Goal: Task Accomplishment & Management: Complete application form

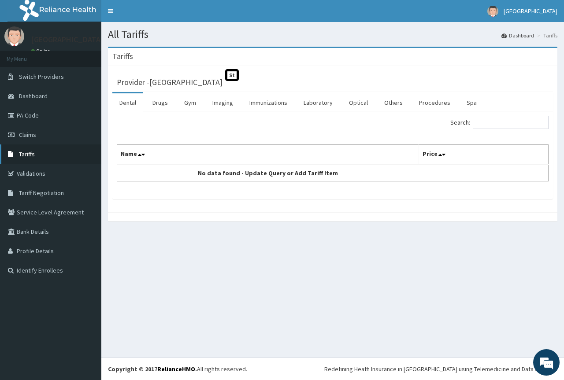
click at [37, 156] on link "Tariffs" at bounding box center [50, 153] width 101 height 19
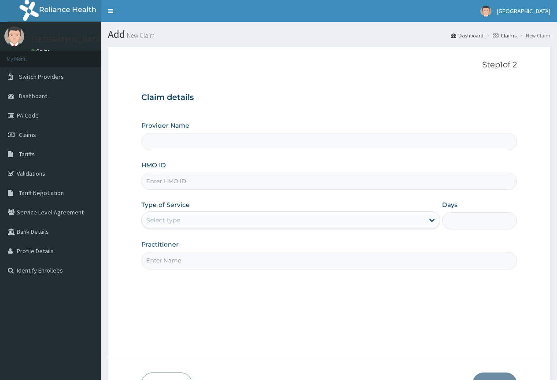
type input "[GEOGRAPHIC_DATA]"
click at [171, 181] on input "HMO ID" at bounding box center [329, 181] width 376 height 17
type input "GRS/10061/C"
click at [167, 221] on div "Select type" at bounding box center [163, 220] width 34 height 9
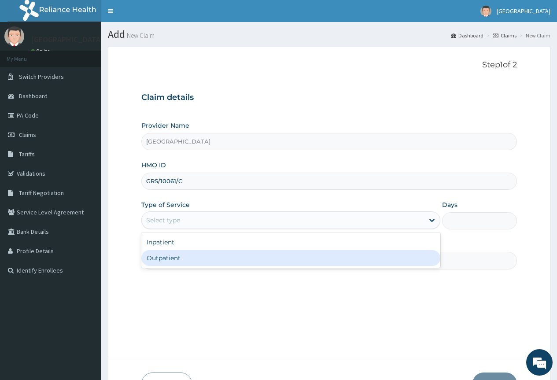
click at [163, 254] on div "Outpatient" at bounding box center [290, 258] width 299 height 16
type input "1"
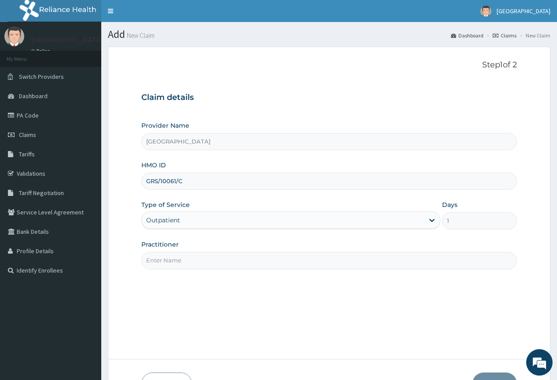
click at [159, 261] on input "Practitioner" at bounding box center [329, 260] width 376 height 17
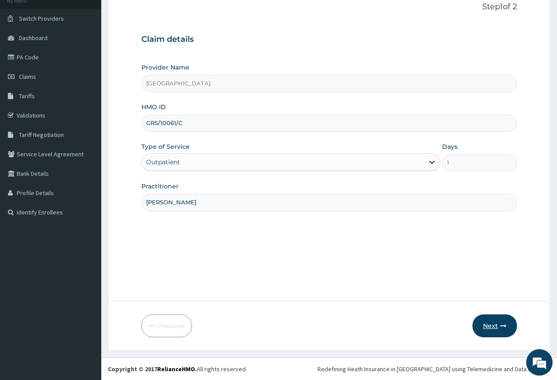
type input "[PERSON_NAME]"
click at [489, 327] on button "Next" at bounding box center [495, 326] width 44 height 23
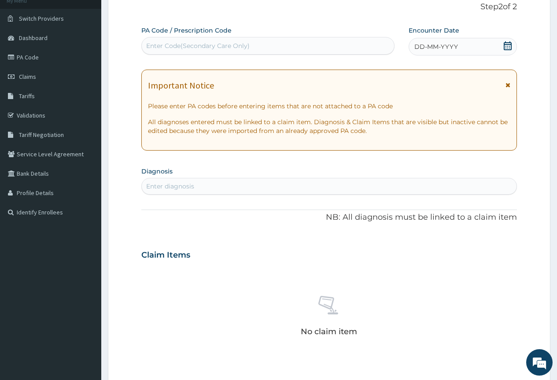
click at [509, 85] on icon at bounding box center [508, 85] width 5 height 6
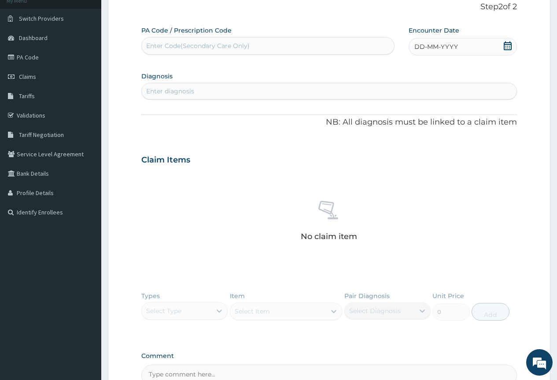
click at [505, 43] on icon at bounding box center [508, 45] width 9 height 9
click at [442, 100] on div "1" at bounding box center [443, 101] width 13 height 13
click at [203, 91] on div "Enter diagnosis" at bounding box center [329, 91] width 375 height 14
type input "ENTERITIS"
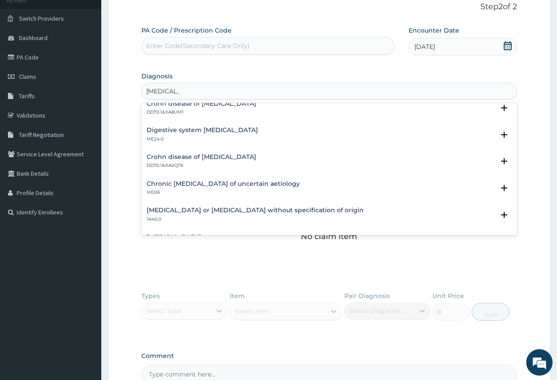
scroll to position [0, 0]
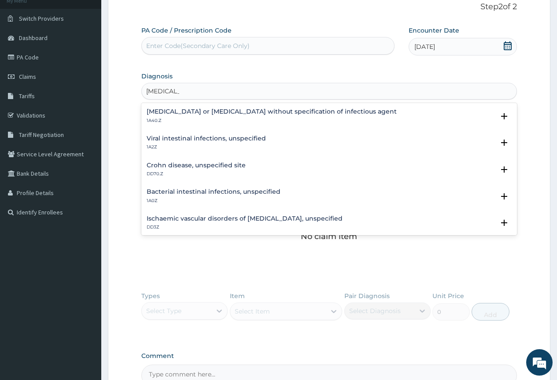
click at [203, 118] on p "1A40.Z" at bounding box center [272, 121] width 250 height 6
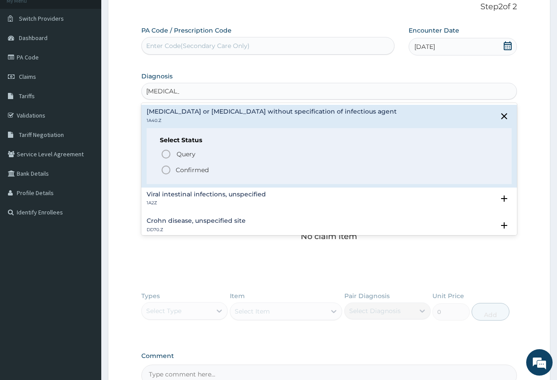
click at [164, 170] on icon "status option filled" at bounding box center [166, 170] width 11 height 11
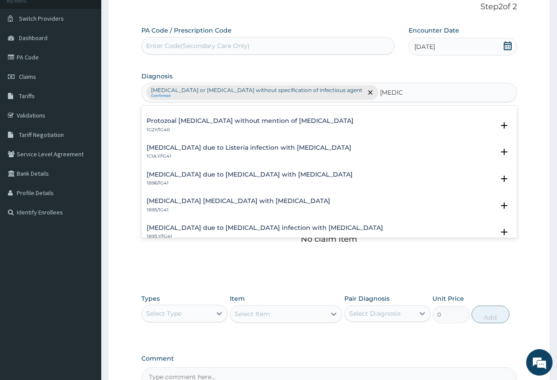
scroll to position [794, 0]
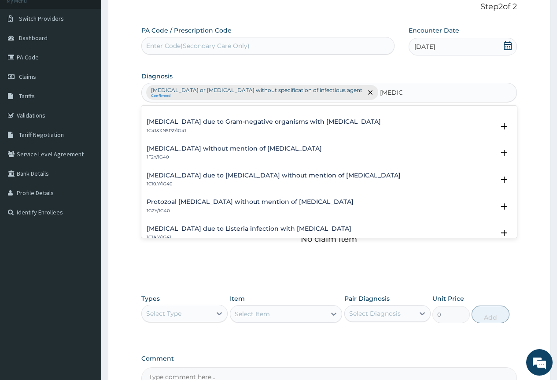
type input "[MEDICAL_DATA]"
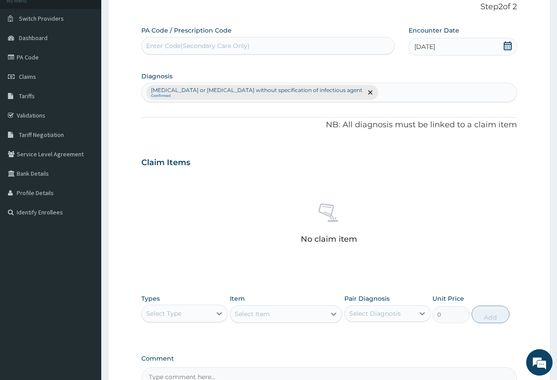
click at [382, 67] on div "PA Code / Prescription Code Enter Code(Secondary Care Only) Encounter Date 01-1…" at bounding box center [329, 207] width 376 height 363
click at [372, 90] on div "Infectious gastroenteritis or colitis without specification of infectious agent…" at bounding box center [329, 92] width 375 height 19
type input "A"
type input "[MEDICAL_DATA]"
click at [374, 70] on section "Diagnosis option Infectious gastroenteritis or colitis without specification of…" at bounding box center [329, 86] width 376 height 33
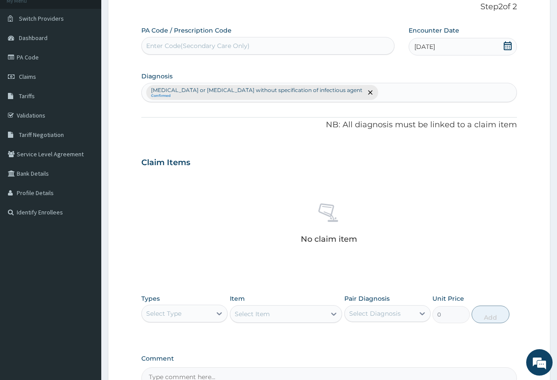
click at [368, 93] on div "Infectious gastroenteritis or colitis without specification of infectious agent…" at bounding box center [329, 92] width 375 height 19
type input "[MEDICAL_DATA]"
click at [274, 74] on section "Diagnosis Infectious gastroenteritis or colitis without specification of infect…" at bounding box center [329, 86] width 376 height 33
click at [374, 89] on div "Infectious gastroenteritis or colitis without specification of infectious agent…" at bounding box center [329, 92] width 375 height 19
type input "SEPSI"
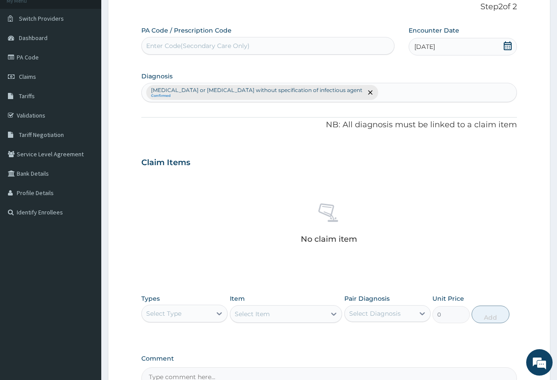
click at [302, 156] on div "Claim Items" at bounding box center [329, 160] width 376 height 23
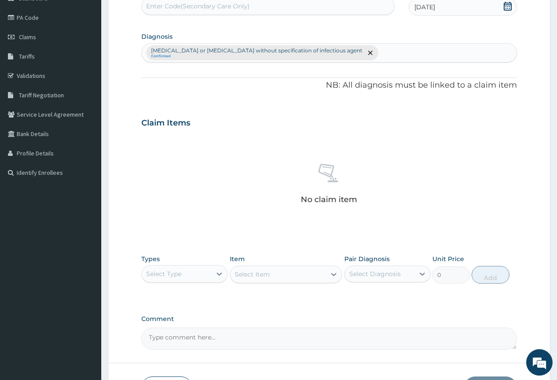
scroll to position [160, 0]
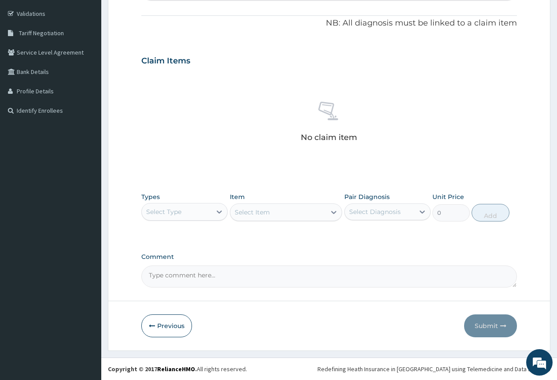
click at [175, 211] on div "Select Type" at bounding box center [163, 211] width 35 height 9
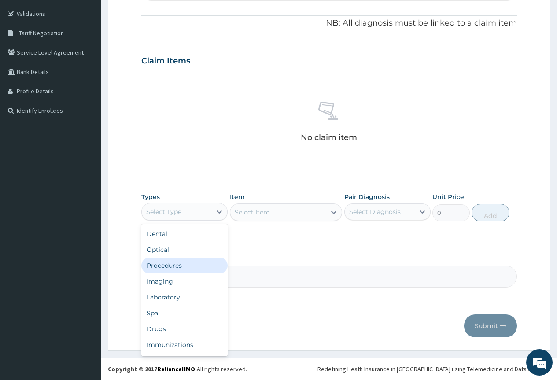
click at [188, 267] on div "Procedures" at bounding box center [184, 266] width 86 height 16
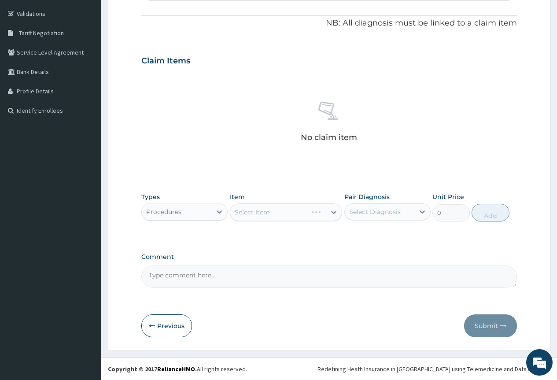
click at [378, 208] on div "Select Diagnosis" at bounding box center [375, 211] width 52 height 9
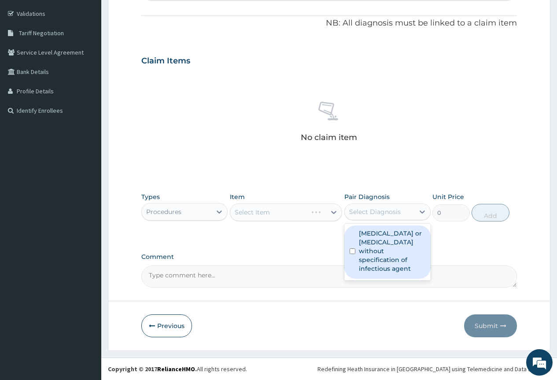
click at [379, 261] on label "[MEDICAL_DATA] or [MEDICAL_DATA] without specification of infectious agent" at bounding box center [392, 251] width 67 height 44
checkbox input "true"
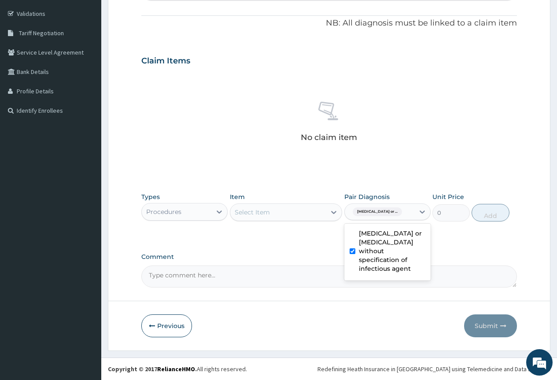
click at [295, 212] on div "Select Item" at bounding box center [278, 212] width 96 height 14
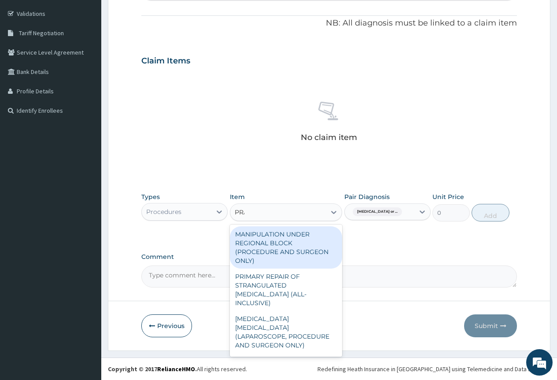
type input "PRACT"
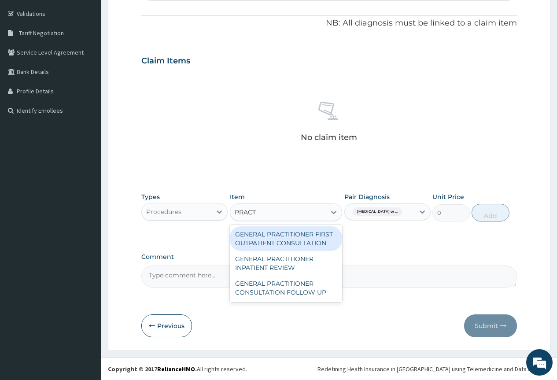
drag, startPoint x: 287, startPoint y: 239, endPoint x: 293, endPoint y: 237, distance: 6.3
click at [288, 239] on div "GENERAL PRACTITIONER FIRST OUTPATIENT CONSULTATION" at bounding box center [286, 238] width 113 height 25
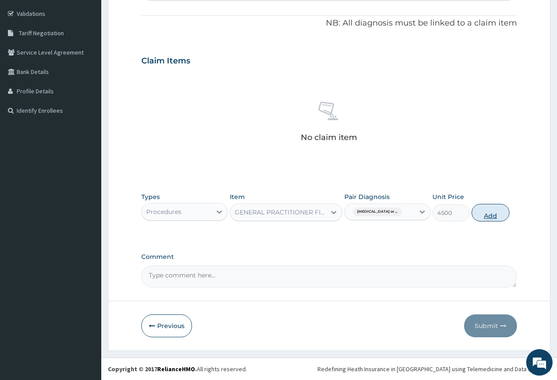
click at [496, 215] on button "Add" at bounding box center [490, 213] width 37 height 18
type input "0"
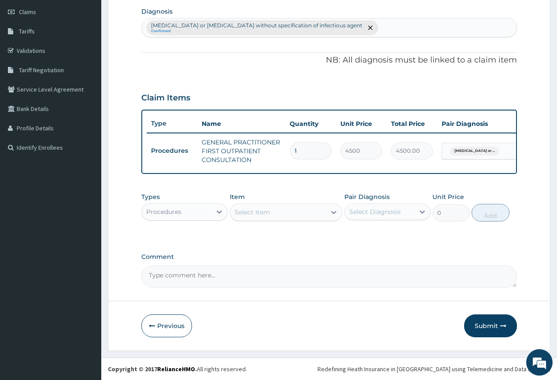
scroll to position [130, 0]
click at [163, 211] on div "Procedures" at bounding box center [163, 211] width 35 height 9
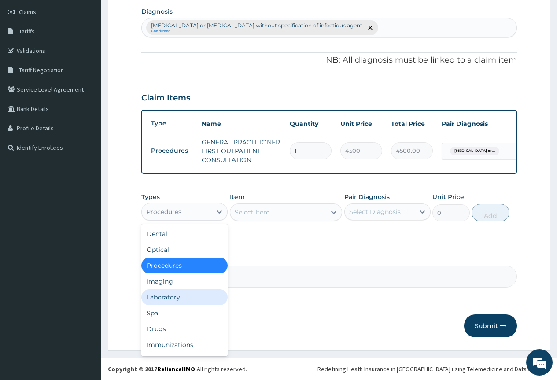
click at [177, 295] on div "Laboratory" at bounding box center [184, 297] width 86 height 16
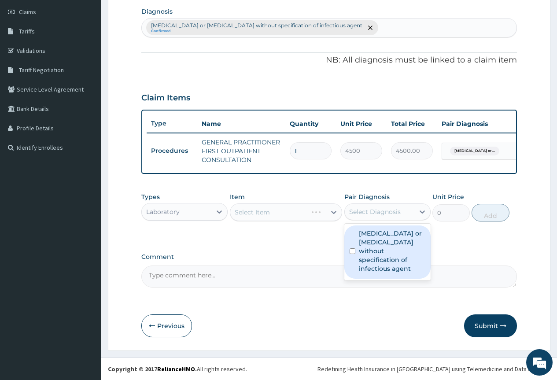
click at [374, 212] on div "Select Diagnosis" at bounding box center [375, 211] width 52 height 9
click at [374, 240] on label "[MEDICAL_DATA] or [MEDICAL_DATA] without specification of infectious agent" at bounding box center [392, 251] width 67 height 44
checkbox input "true"
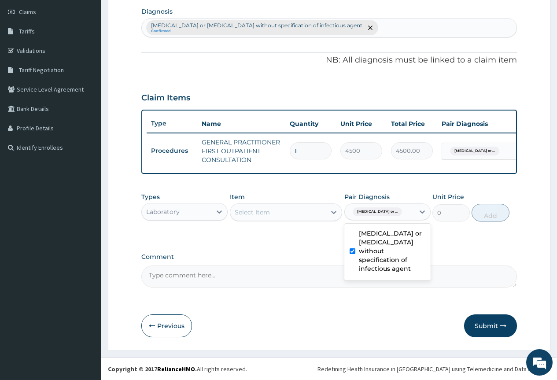
click at [264, 215] on div "Select Item" at bounding box center [252, 212] width 35 height 9
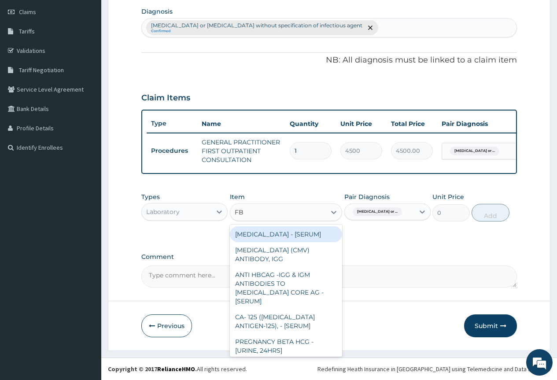
type input "FBC"
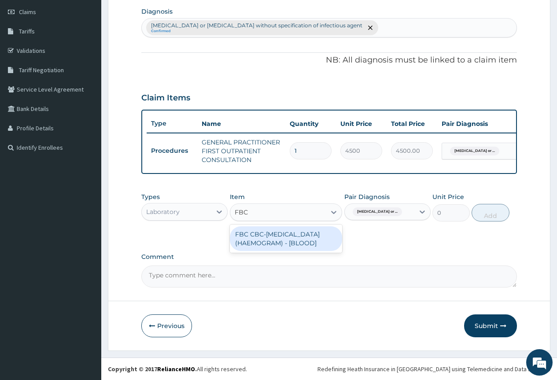
click at [262, 249] on div "FBC CBC-[MEDICAL_DATA] (HAEMOGRAM) - [BLOOD]" at bounding box center [286, 238] width 113 height 25
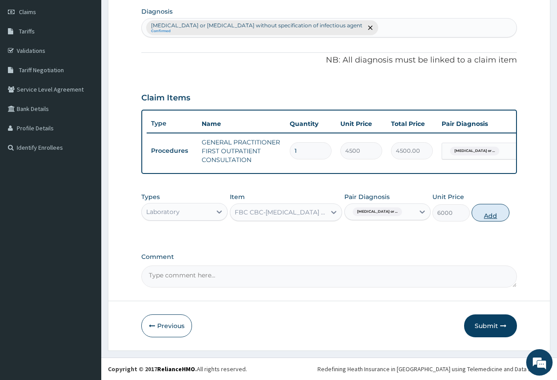
click at [509, 214] on button "Add" at bounding box center [490, 213] width 37 height 18
type input "0"
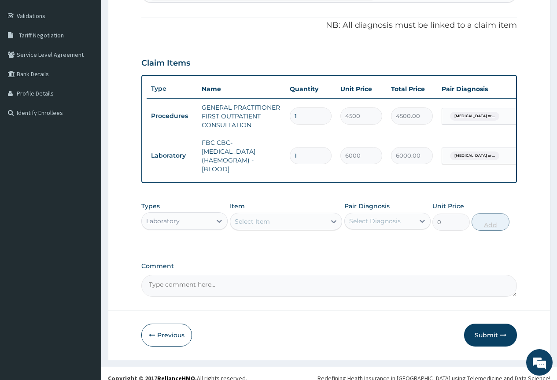
scroll to position [174, 0]
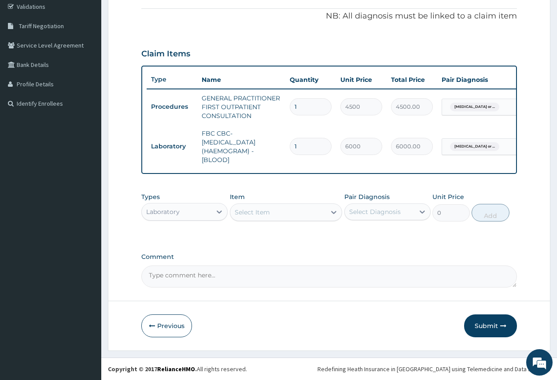
click at [186, 212] on div "Laboratory" at bounding box center [177, 212] width 70 height 14
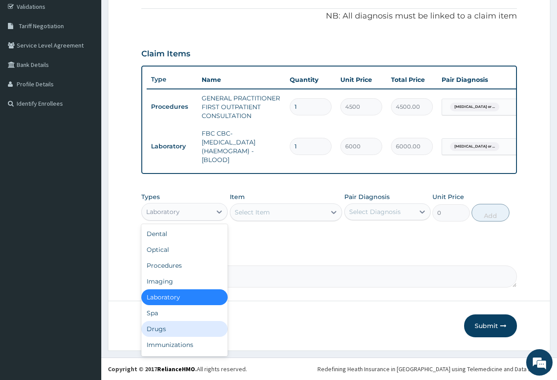
click at [181, 328] on div "Drugs" at bounding box center [184, 329] width 86 height 16
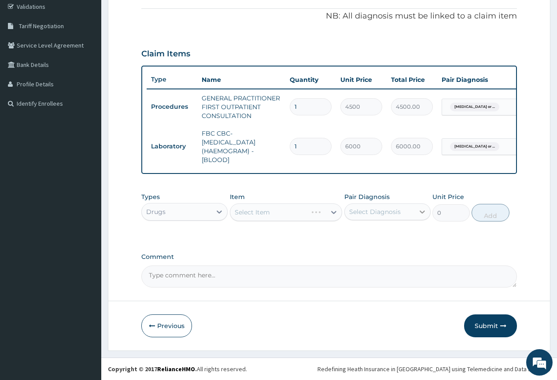
click at [415, 206] on div at bounding box center [423, 212] width 16 height 16
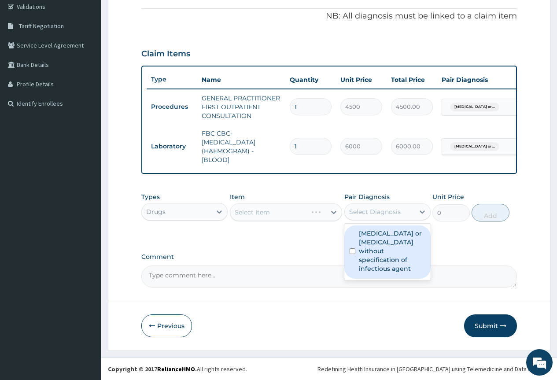
click at [402, 241] on label "Infectious gastroenteritis or colitis without specification of infectious agent" at bounding box center [392, 251] width 67 height 44
checkbox input "true"
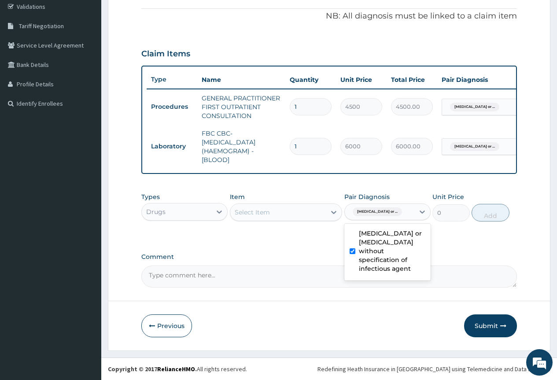
click at [302, 210] on div "Select Item" at bounding box center [278, 212] width 96 height 14
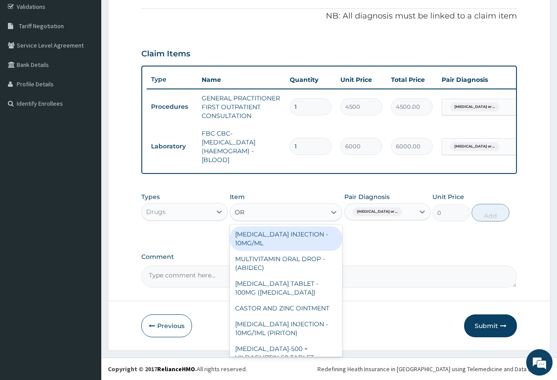
type input "ORS"
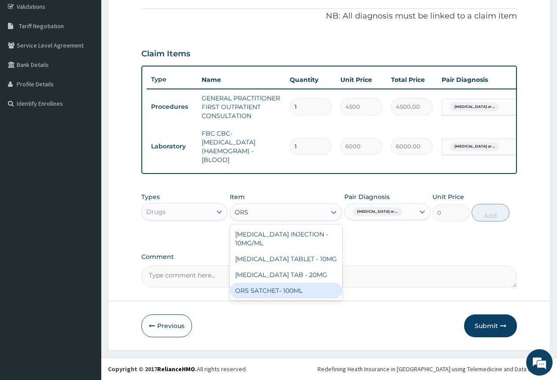
click at [274, 291] on div "ORS SATCHET- 100ML" at bounding box center [286, 291] width 113 height 16
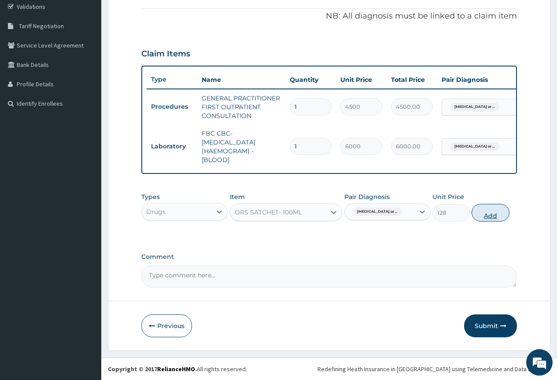
click at [504, 213] on button "Add" at bounding box center [490, 213] width 37 height 18
type input "0"
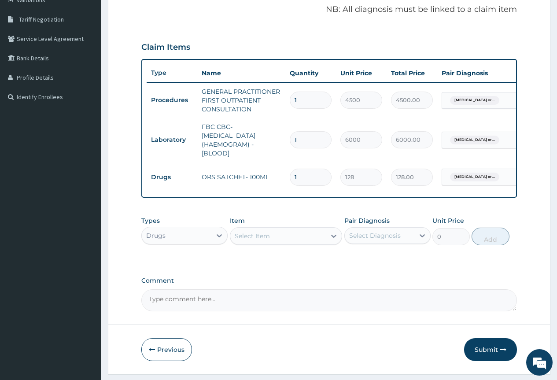
click at [255, 238] on div "Select Item" at bounding box center [252, 236] width 35 height 9
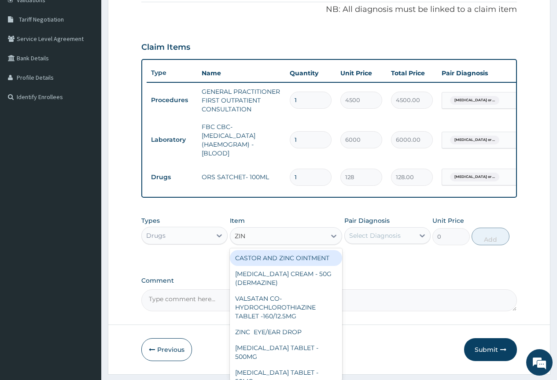
type input "ZINC"
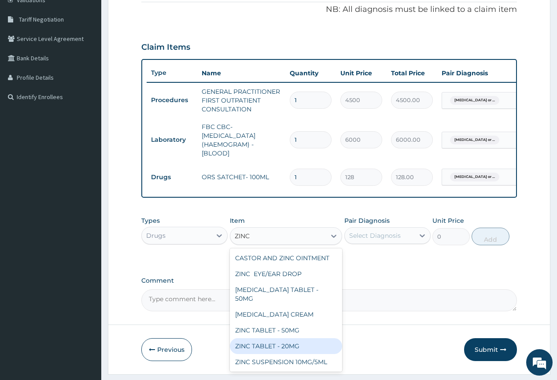
click at [290, 350] on div "ZINC TABLET - 20MG" at bounding box center [286, 346] width 113 height 16
type input "73.60000000000001"
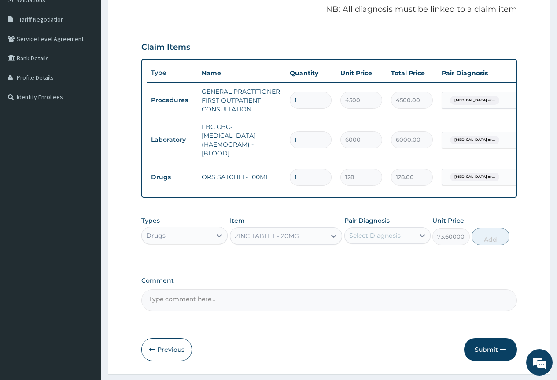
click at [393, 238] on div "Select Diagnosis" at bounding box center [375, 235] width 52 height 9
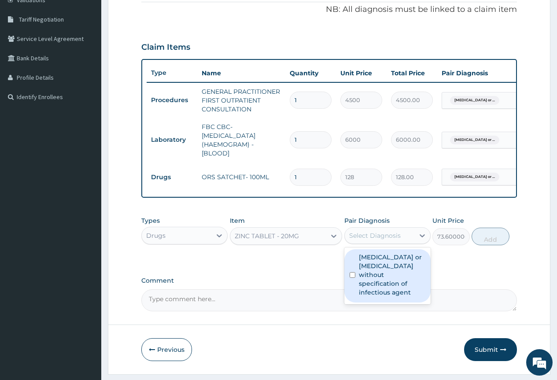
click at [389, 280] on label "Infectious gastroenteritis or colitis without specification of infectious agent" at bounding box center [392, 275] width 67 height 44
checkbox input "true"
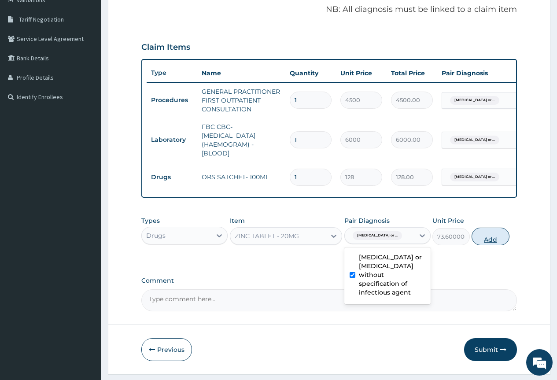
click at [509, 239] on button "Add" at bounding box center [490, 237] width 37 height 18
type input "0"
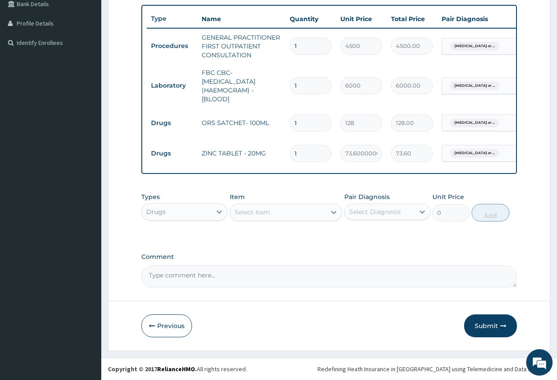
scroll to position [234, 0]
click at [280, 215] on div "Select Item" at bounding box center [278, 212] width 96 height 14
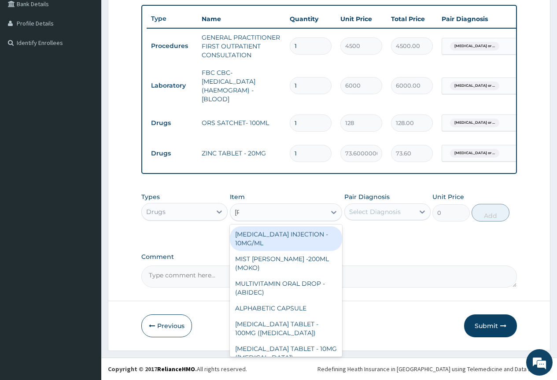
type input "LORAT"
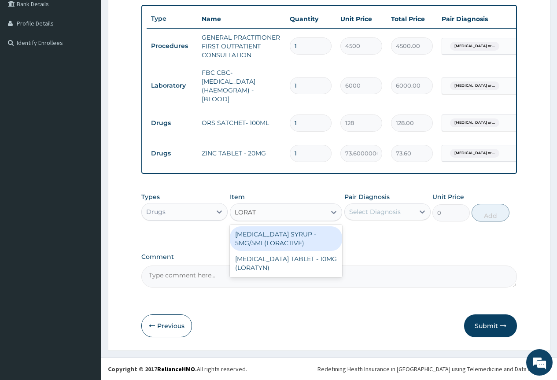
click at [285, 243] on div "LORATADINE SYRUP - 5MG/5ML(LORACTIVE)" at bounding box center [286, 238] width 113 height 25
type input "1408"
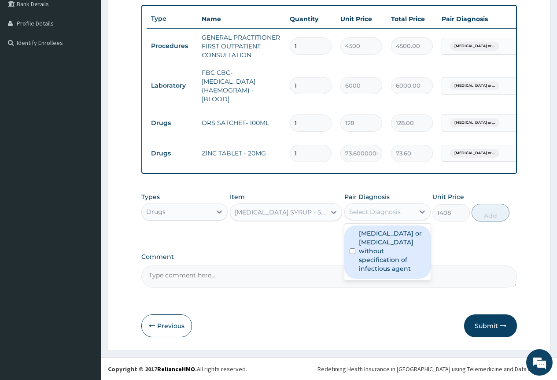
click at [363, 216] on div "Select Diagnosis" at bounding box center [380, 212] width 70 height 14
click at [363, 242] on label "Infectious gastroenteritis or colitis without specification of infectious agent" at bounding box center [392, 251] width 67 height 44
checkbox input "true"
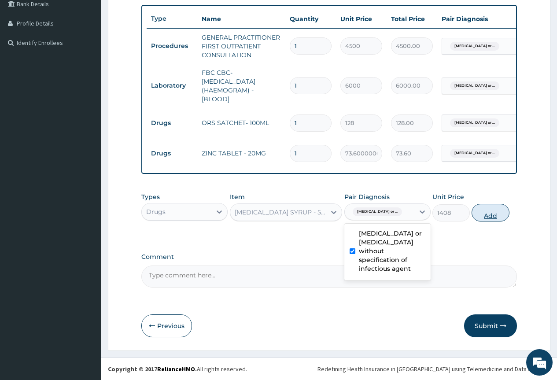
click at [509, 218] on button "Add" at bounding box center [490, 213] width 37 height 18
type input "0"
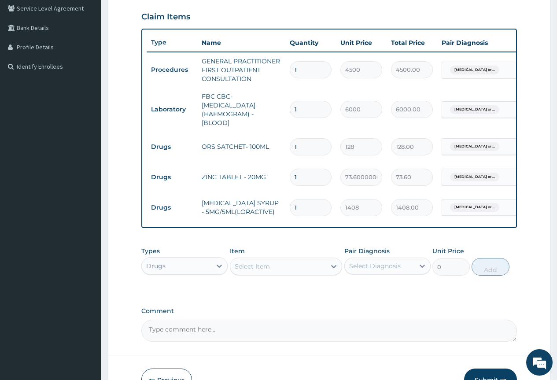
scroll to position [190, 0]
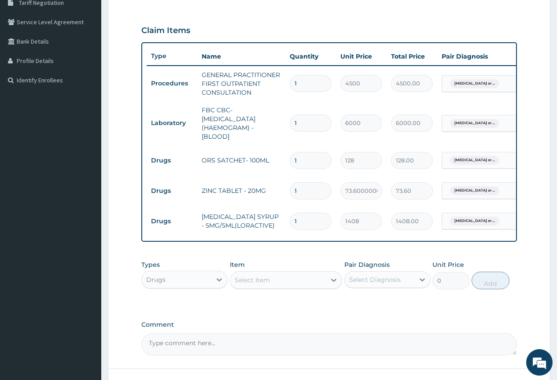
drag, startPoint x: 319, startPoint y: 159, endPoint x: 274, endPoint y: 159, distance: 45.4
click at [274, 159] on tr "Drugs ORS SATCHET- 100ML 1 128 128.00 Infectious gastroenteritis or ... Delete" at bounding box center [363, 160] width 432 height 30
drag, startPoint x: 314, startPoint y: 196, endPoint x: 271, endPoint y: 196, distance: 42.7
click at [271, 196] on tr "Drugs ZINC TABLET - 20MG 1 73.60000000000001 73.60 Infectious gastroenteritis o…" at bounding box center [363, 191] width 432 height 30
type input "5"
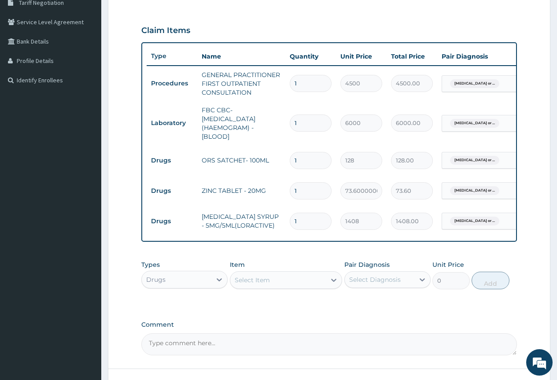
type input "368.00"
drag, startPoint x: 303, startPoint y: 191, endPoint x: 263, endPoint y: 199, distance: 40.0
click at [263, 199] on tr "Drugs ZINC TABLET - 20MG 5 73.60000000000001 368.00 Infectious gastroenteritis …" at bounding box center [363, 191] width 432 height 30
type input "1"
type input "73.60"
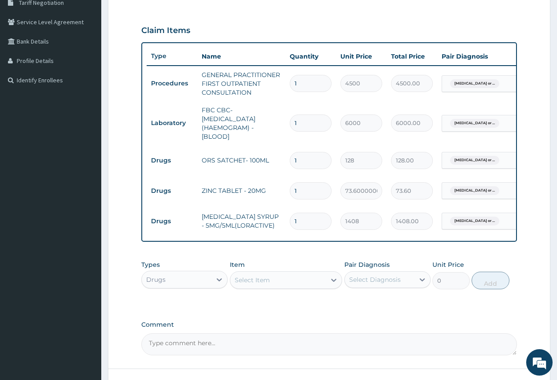
type input "10"
type input "736.00"
type input "10"
click at [395, 329] on label "Comment" at bounding box center [329, 324] width 376 height 7
click at [395, 333] on textarea "Comment" at bounding box center [329, 344] width 376 height 22
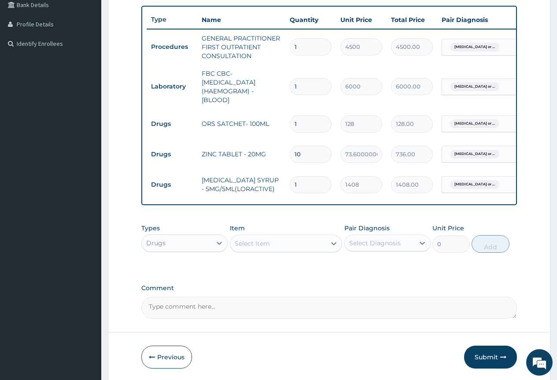
scroll to position [265, 0]
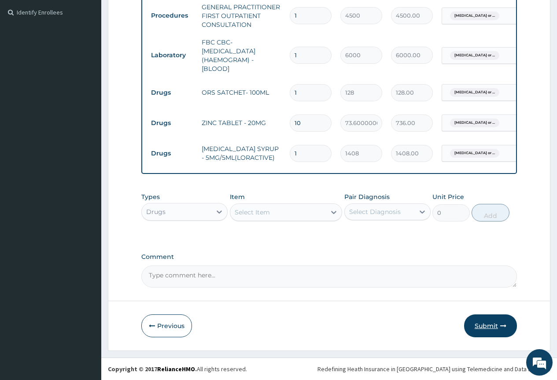
click at [487, 324] on button "Submit" at bounding box center [490, 326] width 53 height 23
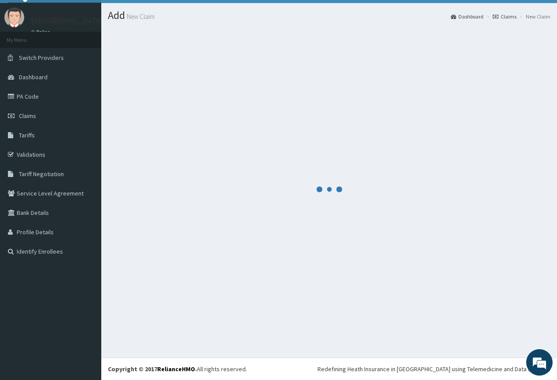
scroll to position [19, 0]
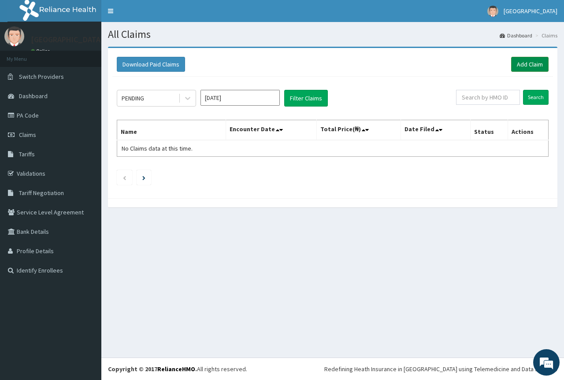
click at [541, 68] on link "Add Claim" at bounding box center [529, 64] width 37 height 15
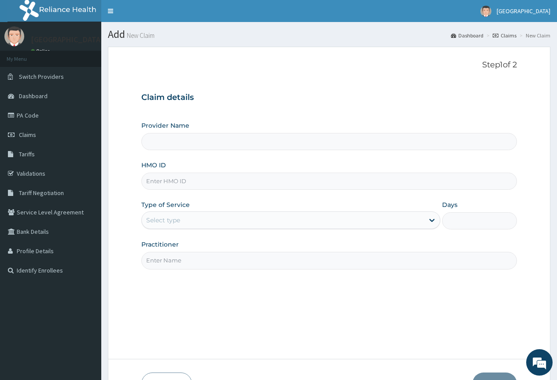
type input "[GEOGRAPHIC_DATA]"
type input "M"
type input "SWF/10089/B"
click at [185, 223] on div "Select type" at bounding box center [283, 220] width 282 height 14
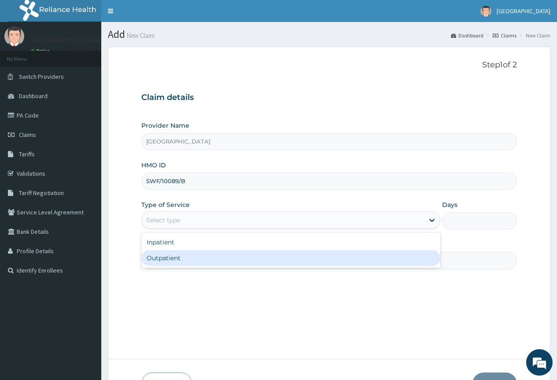
click at [189, 264] on div "Outpatient" at bounding box center [290, 258] width 299 height 16
type input "1"
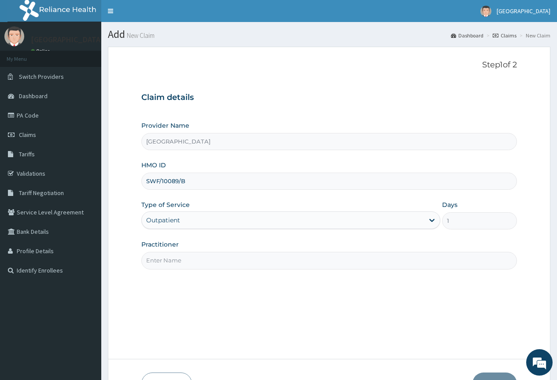
click at [168, 260] on input "Practitioner" at bounding box center [329, 260] width 376 height 17
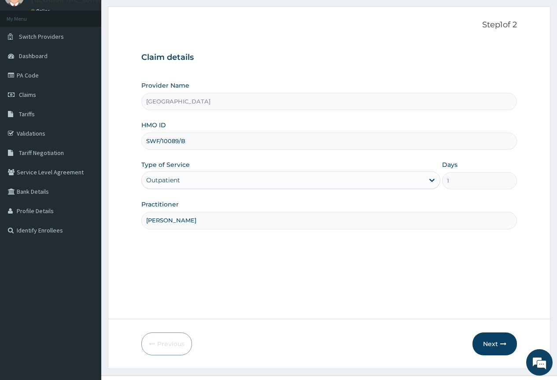
scroll to position [58, 0]
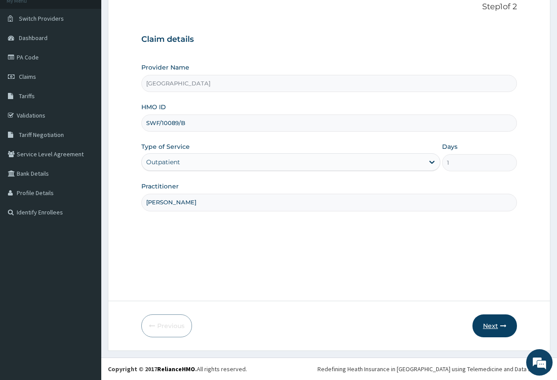
type input "DR UGWU"
click at [489, 321] on button "Next" at bounding box center [495, 326] width 44 height 23
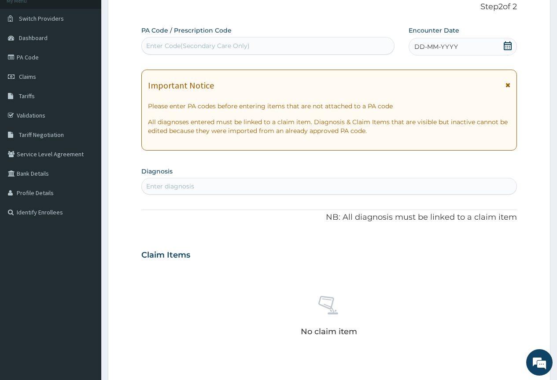
click at [509, 85] on icon at bounding box center [508, 85] width 5 height 6
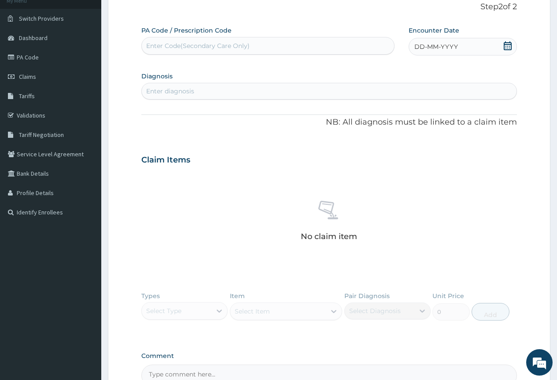
click at [508, 42] on icon at bounding box center [508, 45] width 9 height 9
click at [442, 102] on div "1" at bounding box center [443, 101] width 13 height 13
click at [452, 89] on div "Enter diagnosis" at bounding box center [329, 91] width 375 height 14
type input "[MEDICAL_DATA]"
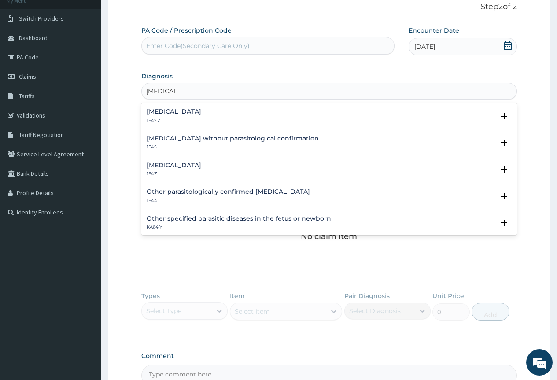
click at [178, 177] on p "1F4Z" at bounding box center [174, 174] width 55 height 6
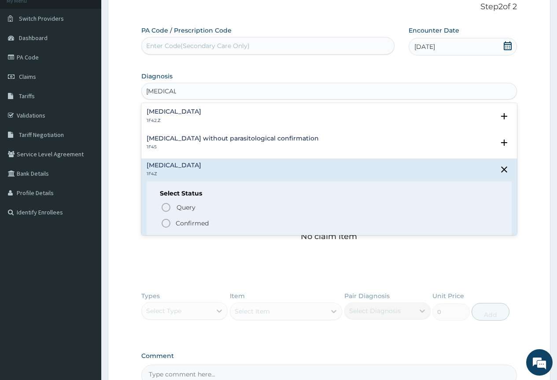
click at [164, 226] on icon "status option filled" at bounding box center [166, 223] width 11 height 11
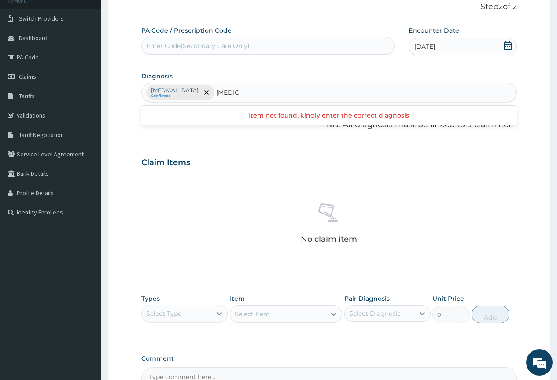
type input "[MEDICAL_DATA]"
click at [222, 159] on div "Claim Items" at bounding box center [329, 160] width 376 height 23
click at [228, 94] on div "[MEDICAL_DATA] Confirmed" at bounding box center [329, 92] width 375 height 19
type input "BACTERIAL INFECT"
click at [248, 67] on div "PA Code / Prescription Code Enter Code(Secondary Care Only) Encounter Date 01-1…" at bounding box center [329, 207] width 376 height 363
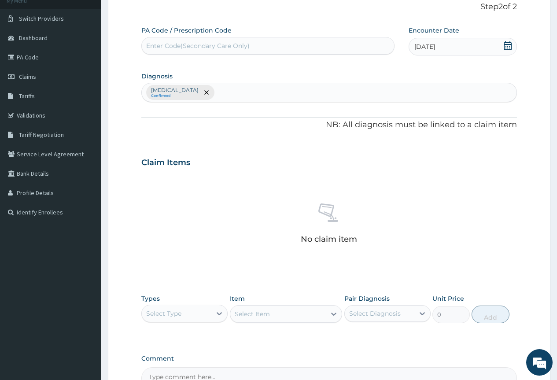
click at [243, 95] on div "[MEDICAL_DATA] Confirmed" at bounding box center [329, 92] width 375 height 19
type input "S"
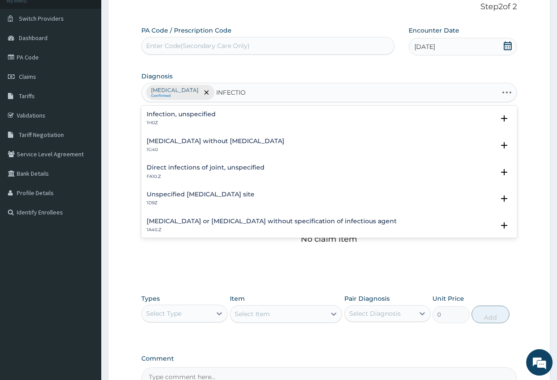
type input "INFECTION"
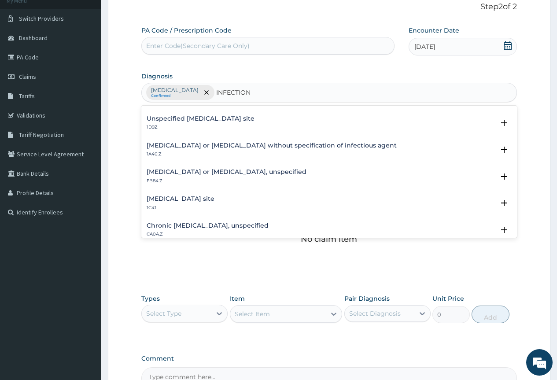
scroll to position [88, 0]
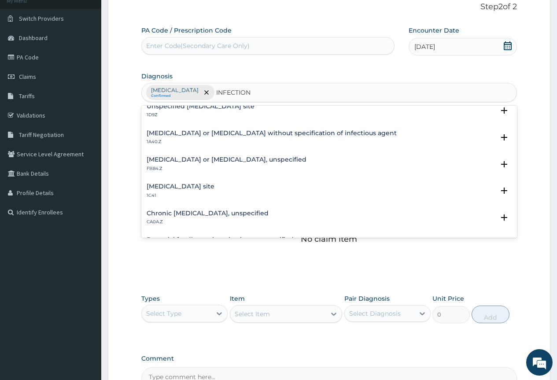
click at [183, 190] on h4 "Bacterial infection of unspecified site" at bounding box center [181, 186] width 68 height 7
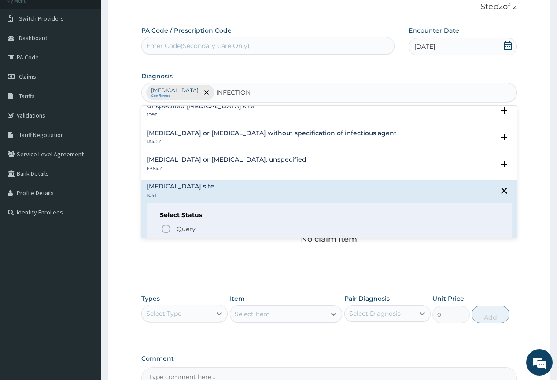
scroll to position [176, 0]
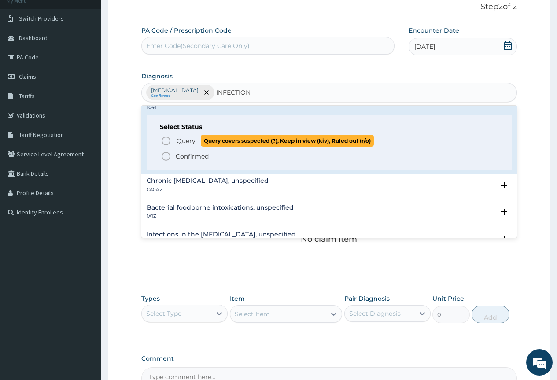
click at [165, 146] on icon "status option query" at bounding box center [166, 141] width 11 height 11
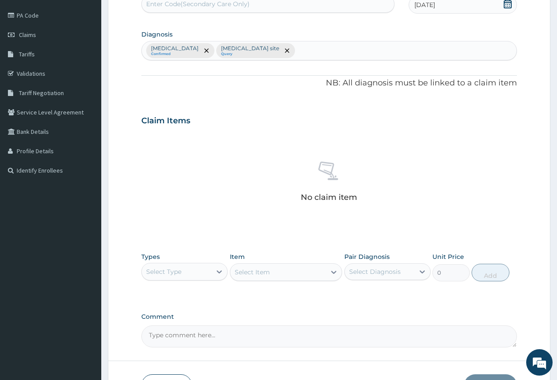
scroll to position [160, 0]
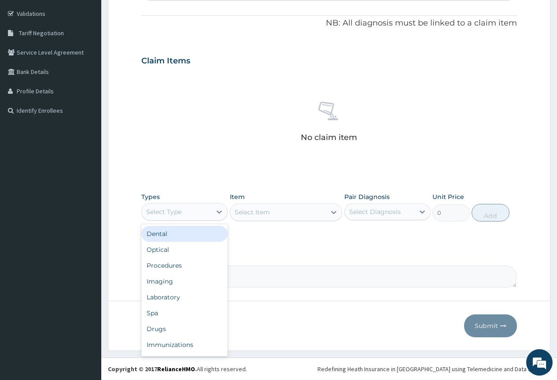
click at [186, 216] on div "Select Type" at bounding box center [177, 212] width 70 height 14
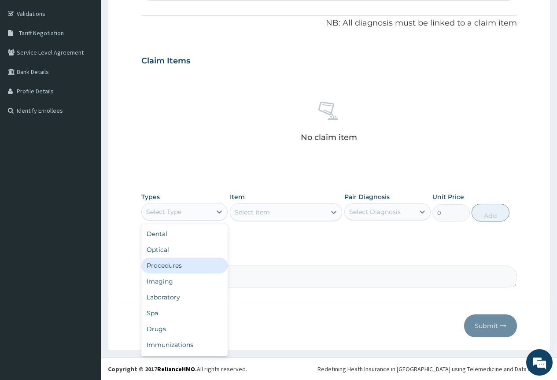
click at [177, 267] on div "Procedures" at bounding box center [184, 266] width 86 height 16
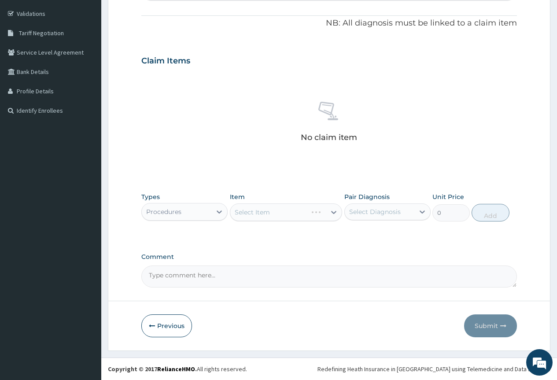
click at [302, 212] on div "Select Item" at bounding box center [286, 213] width 113 height 18
click at [370, 215] on div "Select Diagnosis" at bounding box center [375, 211] width 52 height 9
click at [374, 236] on label "Malaria, unspecified" at bounding box center [386, 233] width 55 height 9
checkbox input "true"
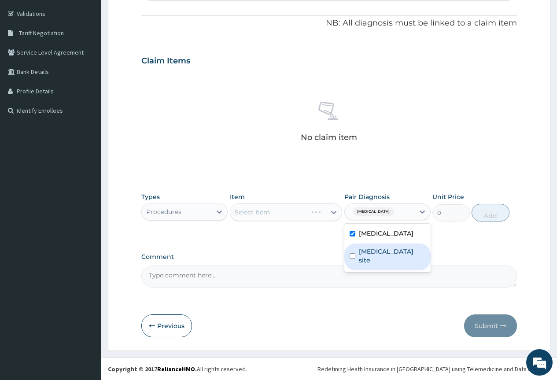
click at [376, 259] on label "Bacterial infection of unspecified site" at bounding box center [392, 256] width 67 height 18
checkbox input "true"
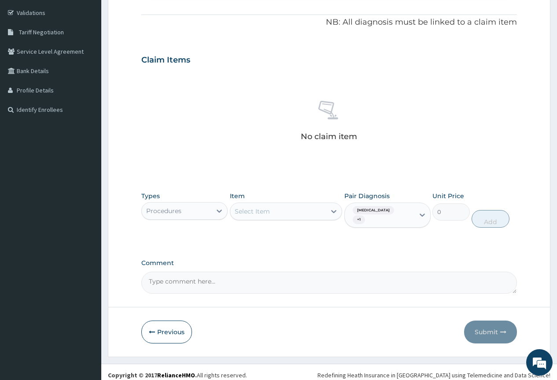
scroll to position [167, 0]
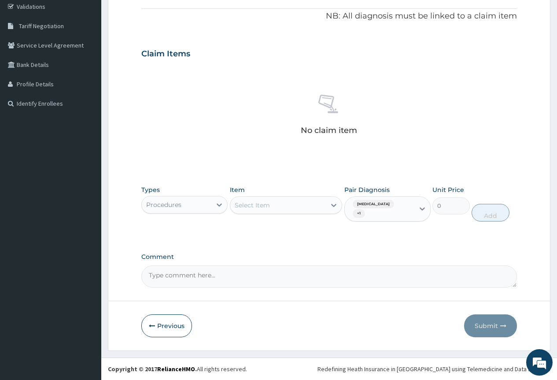
click at [276, 208] on div "Select Item" at bounding box center [278, 205] width 96 height 14
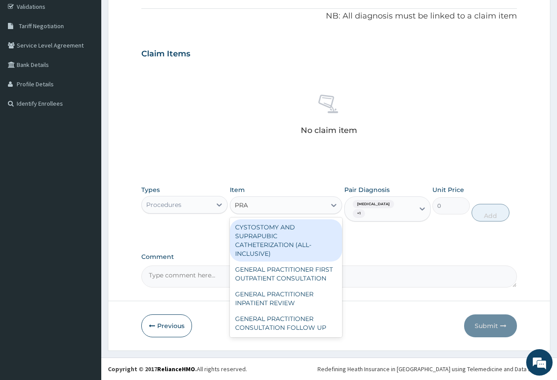
type input "PRAC"
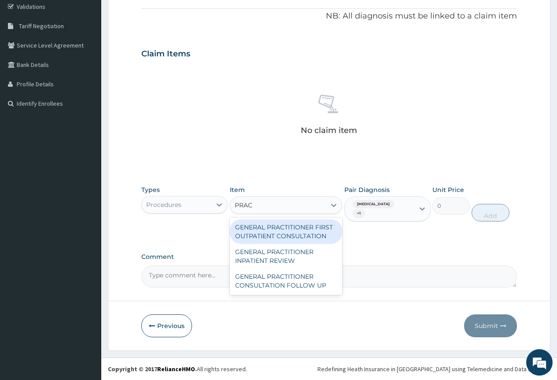
click at [313, 227] on div "GENERAL PRACTITIONER FIRST OUTPATIENT CONSULTATION" at bounding box center [286, 231] width 113 height 25
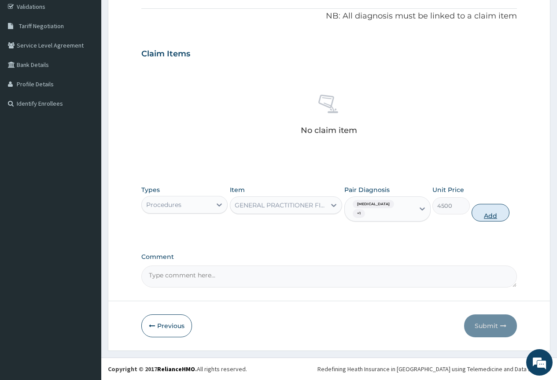
click at [482, 214] on button "Add" at bounding box center [490, 213] width 37 height 18
type input "0"
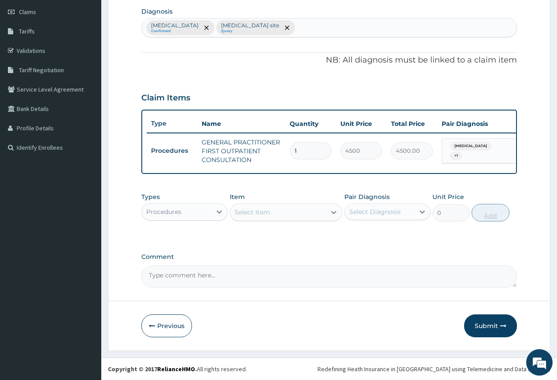
scroll to position [130, 0]
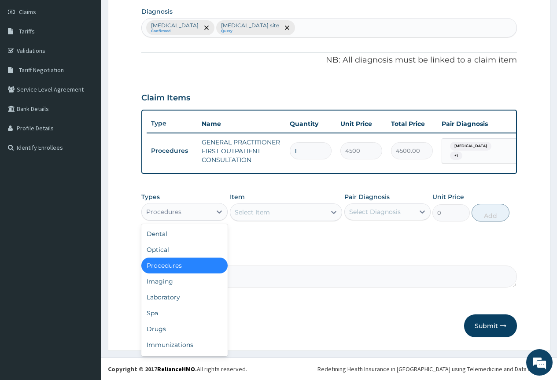
click at [208, 207] on div "Procedures" at bounding box center [177, 212] width 70 height 14
click at [208, 293] on div "Laboratory" at bounding box center [184, 297] width 86 height 16
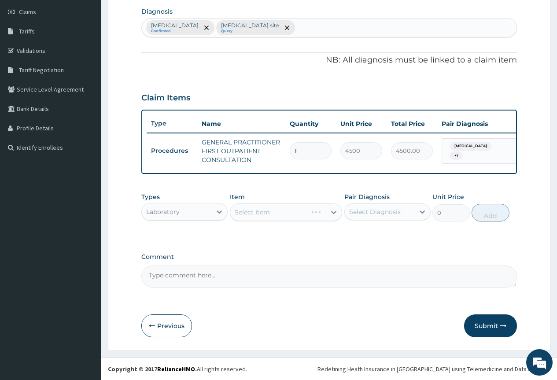
click at [369, 205] on div "Select Diagnosis" at bounding box center [380, 212] width 70 height 14
click at [375, 236] on label "Malaria, unspecified" at bounding box center [386, 233] width 55 height 9
checkbox input "true"
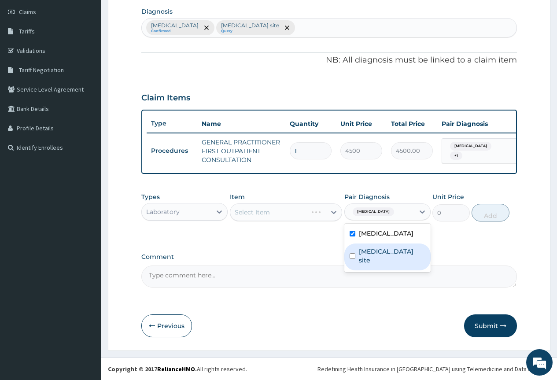
click at [378, 259] on label "Bacterial infection of unspecified site" at bounding box center [392, 256] width 67 height 18
checkbox input "true"
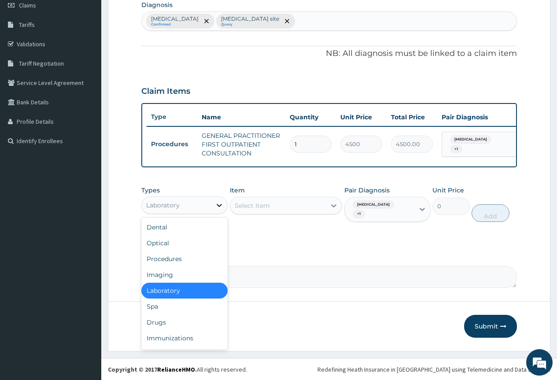
click at [219, 207] on icon at bounding box center [219, 205] width 5 height 3
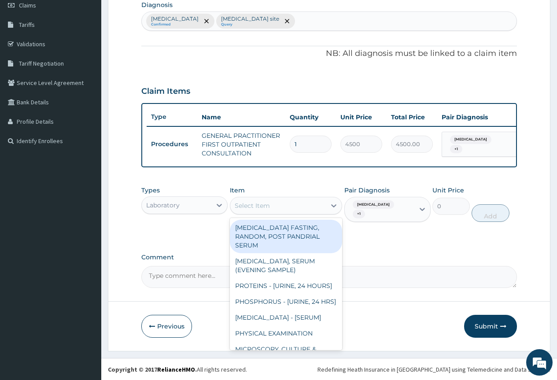
click at [265, 215] on div "Select Item" at bounding box center [286, 206] width 113 height 18
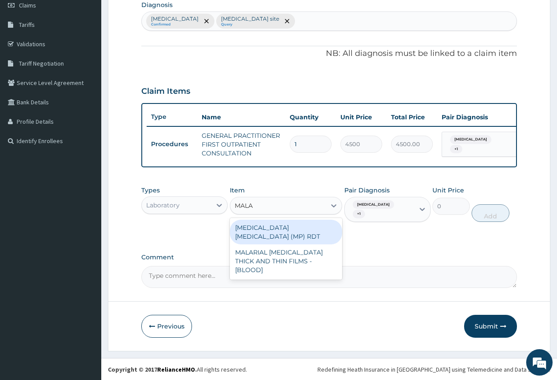
type input "MALAR"
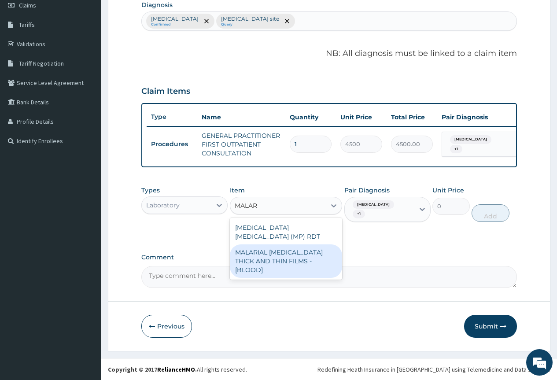
click at [272, 249] on div "MALARIAL PARASITE THICK AND THIN FILMS - [BLOOD]" at bounding box center [286, 261] width 113 height 33
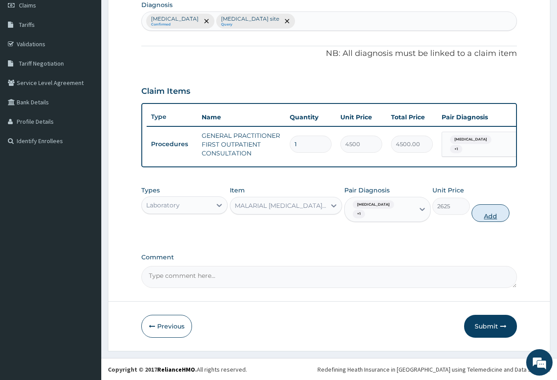
click at [492, 222] on button "Add" at bounding box center [490, 213] width 37 height 18
type input "0"
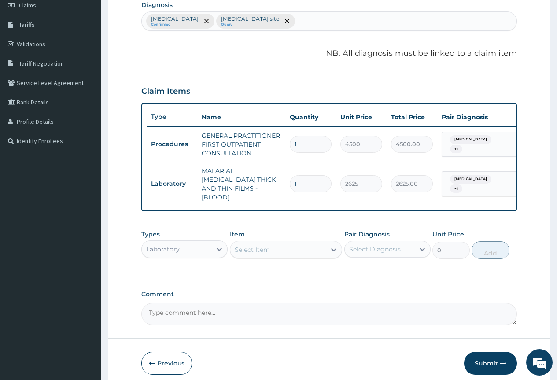
scroll to position [165, 0]
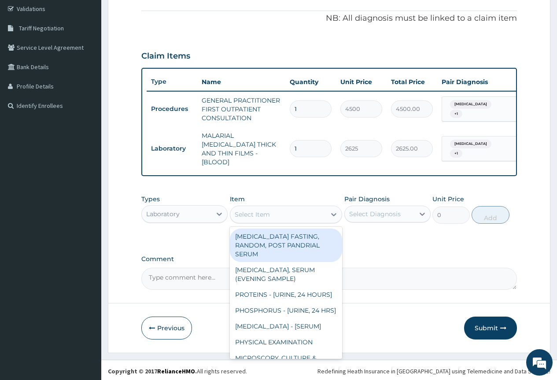
click at [246, 210] on div "Select Item" at bounding box center [252, 214] width 35 height 9
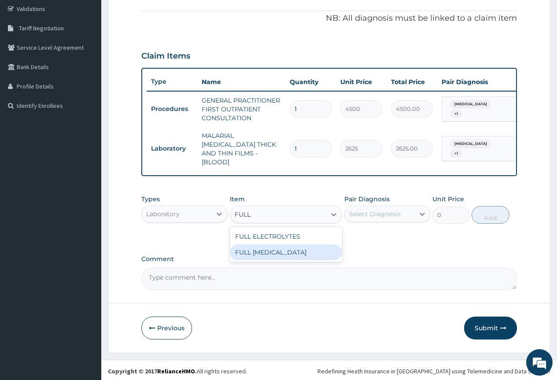
type input "FULL"
click at [261, 289] on form "Step 2 of 2 PA Code / Prescription Code Enter Code(Secondary Care Only) Encount…" at bounding box center [329, 117] width 443 height 471
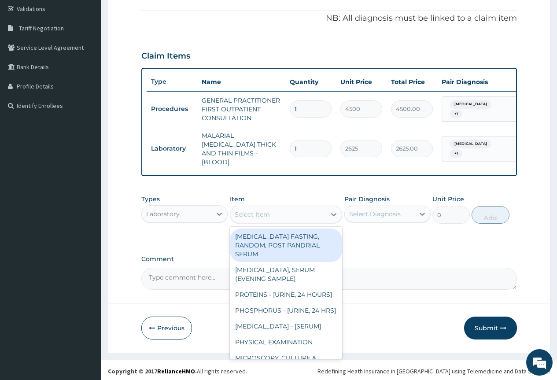
click at [248, 216] on div "Select Item" at bounding box center [252, 214] width 35 height 9
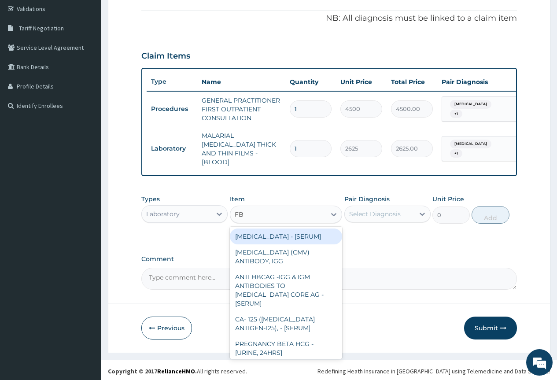
type input "FBC"
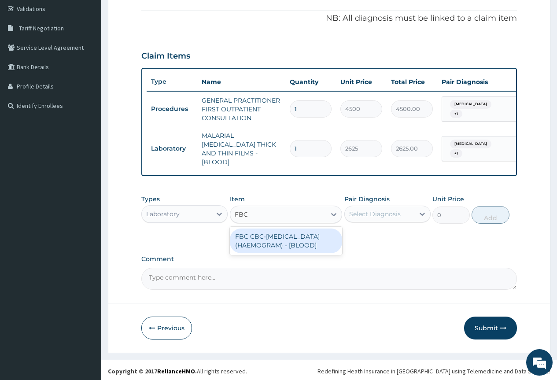
click at [273, 241] on div "FBC CBC-[MEDICAL_DATA] (HAEMOGRAM) - [BLOOD]" at bounding box center [286, 241] width 113 height 25
type input "6000"
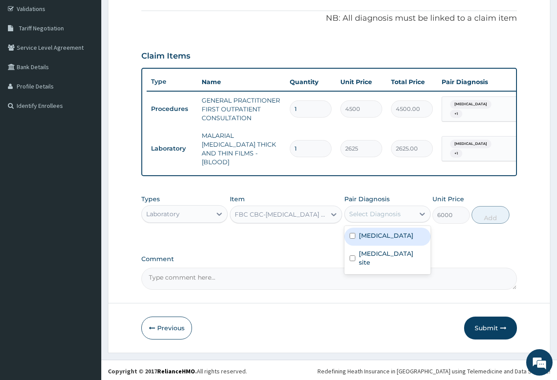
click at [400, 213] on div "Select Diagnosis" at bounding box center [380, 214] width 70 height 14
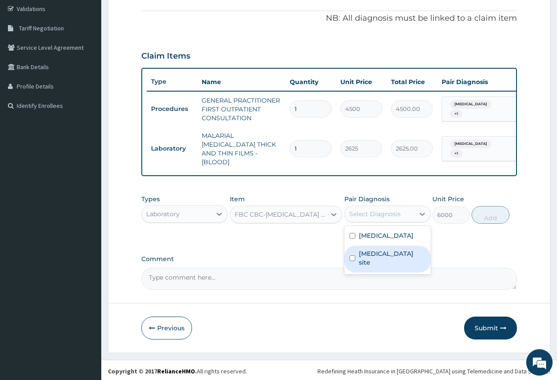
click at [382, 255] on label "[MEDICAL_DATA] site" at bounding box center [392, 258] width 67 height 18
checkbox input "true"
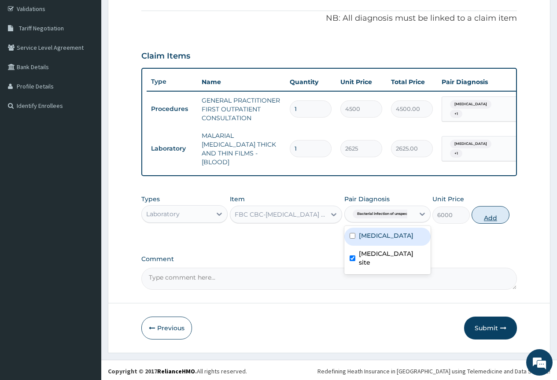
click at [495, 215] on button "Add" at bounding box center [490, 215] width 37 height 18
type input "0"
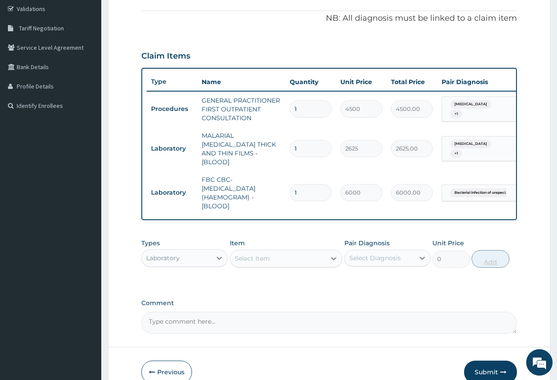
scroll to position [209, 0]
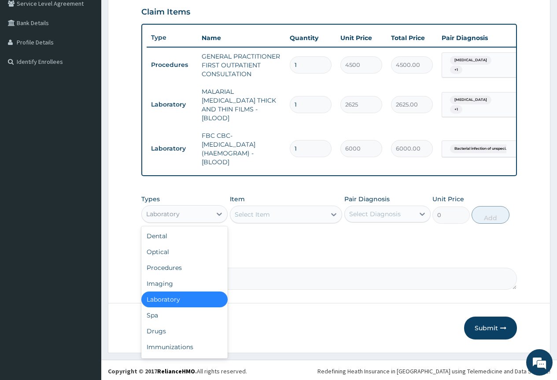
click at [193, 211] on div "Laboratory" at bounding box center [177, 214] width 70 height 14
click at [191, 326] on div "Drugs" at bounding box center [184, 331] width 86 height 16
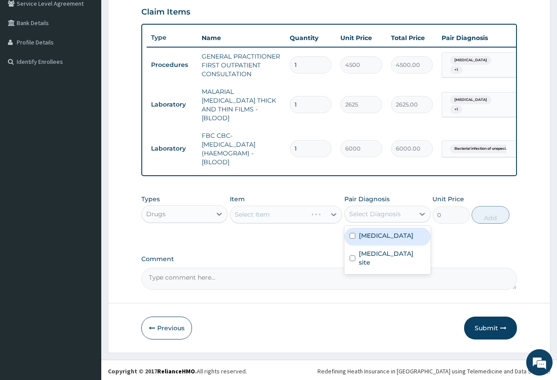
click at [372, 215] on div "Select Diagnosis" at bounding box center [375, 214] width 52 height 9
click at [376, 238] on div "[MEDICAL_DATA]" at bounding box center [388, 237] width 86 height 18
checkbox input "true"
click at [286, 215] on div "Select Item" at bounding box center [286, 215] width 113 height 18
click at [251, 212] on div "Select Item" at bounding box center [286, 215] width 113 height 18
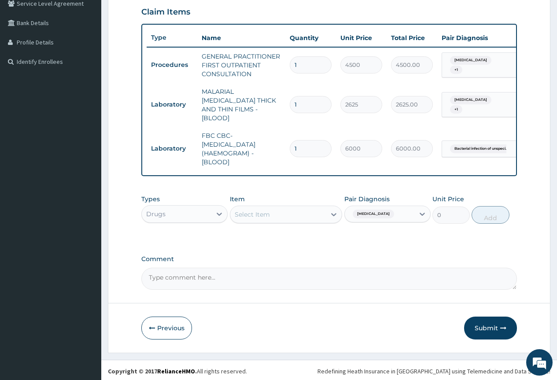
click at [288, 213] on div "Select Item" at bounding box center [278, 214] width 96 height 14
click at [249, 211] on input "PAQRACE" at bounding box center [251, 214] width 32 height 9
type input "PARACE"
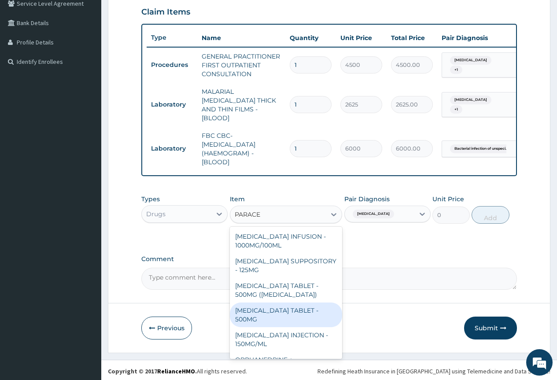
click at [274, 315] on div "PARACETAMOL TABLET - 500MG" at bounding box center [286, 315] width 113 height 25
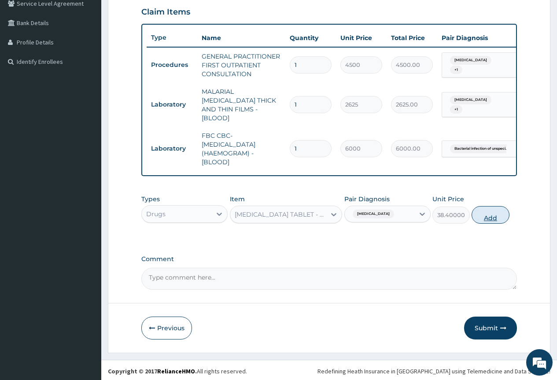
click at [493, 211] on button "Add" at bounding box center [490, 215] width 37 height 18
type input "0"
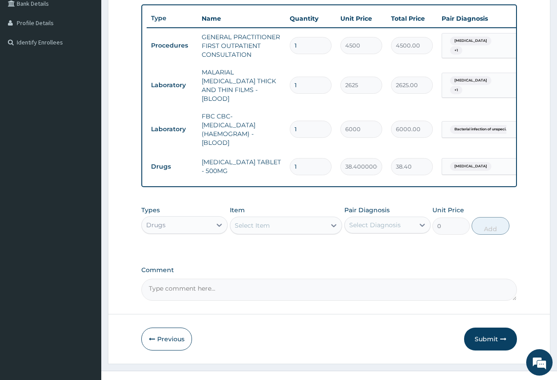
scroll to position [239, 0]
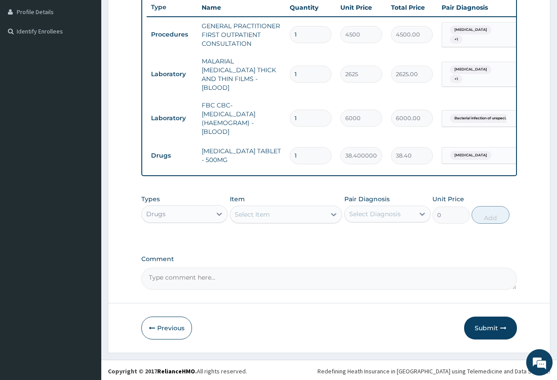
click at [263, 212] on div "Select Item" at bounding box center [252, 214] width 35 height 9
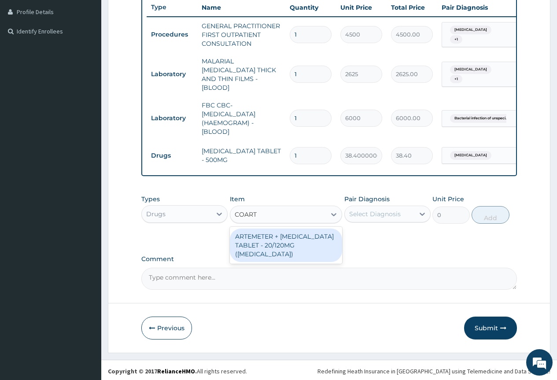
type input "COART"
click at [278, 181] on div "PA Code / Prescription Code Enter Code(Secondary Care Only) Encounter Date 01-1…" at bounding box center [329, 67] width 376 height 445
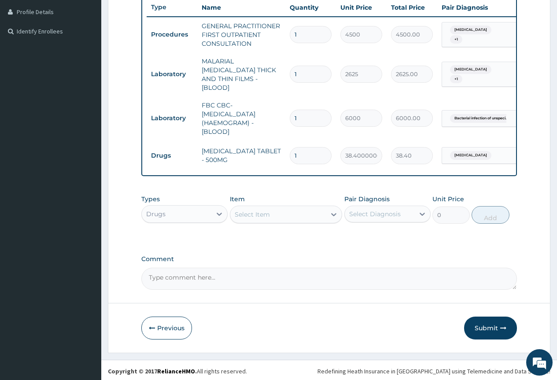
click at [260, 212] on div "Select Item" at bounding box center [252, 214] width 35 height 9
click at [246, 211] on input "80/ 480" at bounding box center [247, 214] width 25 height 9
type input "80/480"
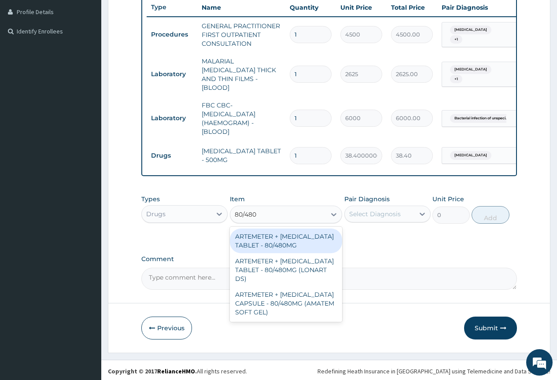
click at [278, 237] on div "ARTEMETER + [MEDICAL_DATA] TABLET - 80/480MG" at bounding box center [286, 241] width 113 height 25
type input "416"
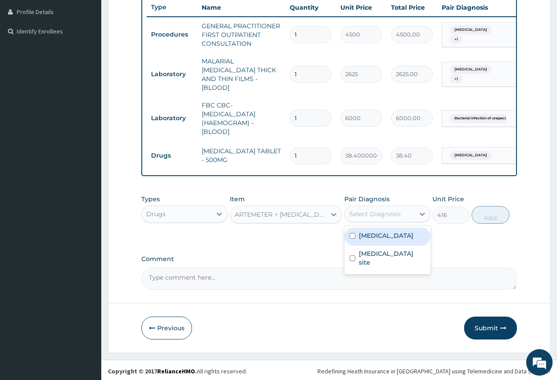
click at [371, 214] on div "Select Diagnosis" at bounding box center [375, 214] width 52 height 9
click at [374, 234] on label "[MEDICAL_DATA]" at bounding box center [386, 235] width 55 height 9
checkbox input "true"
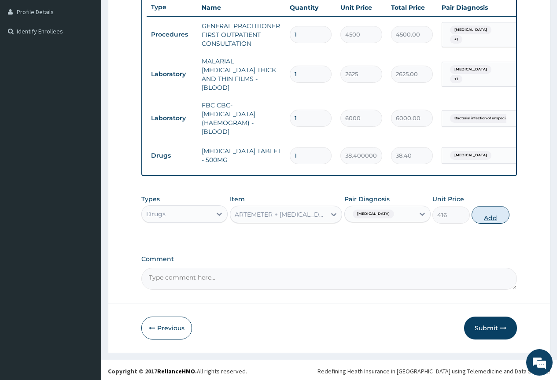
click at [482, 213] on button "Add" at bounding box center [490, 215] width 37 height 18
type input "0"
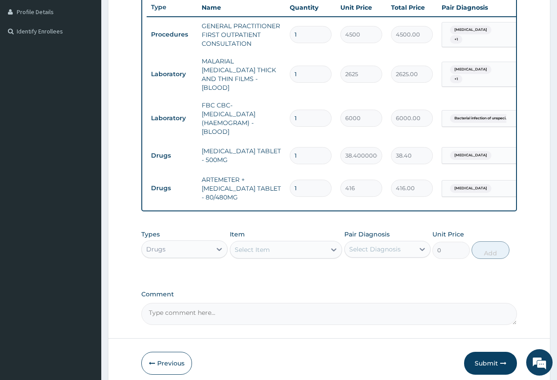
drag, startPoint x: 300, startPoint y: 178, endPoint x: 289, endPoint y: 178, distance: 11.9
click at [289, 178] on td "1" at bounding box center [310, 188] width 51 height 26
type input "6"
type input "2496.00"
type input "6"
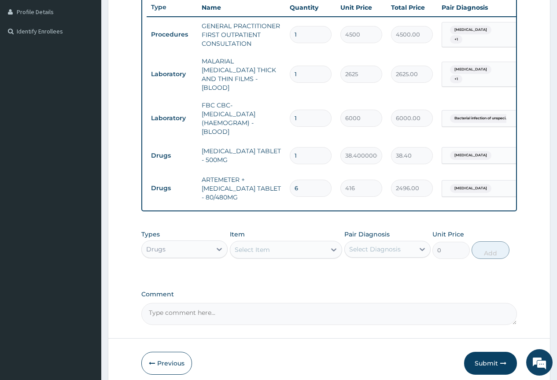
click at [298, 147] on input "1" at bounding box center [311, 155] width 42 height 17
type input "18"
type input "691.20"
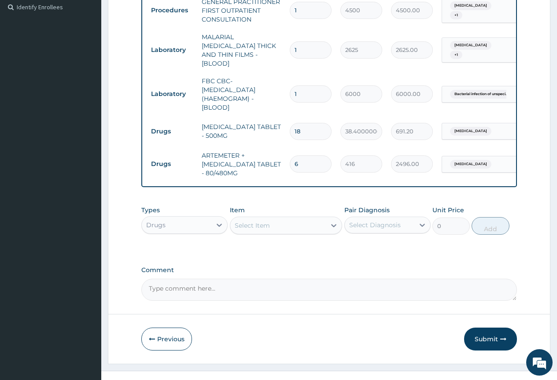
scroll to position [274, 0]
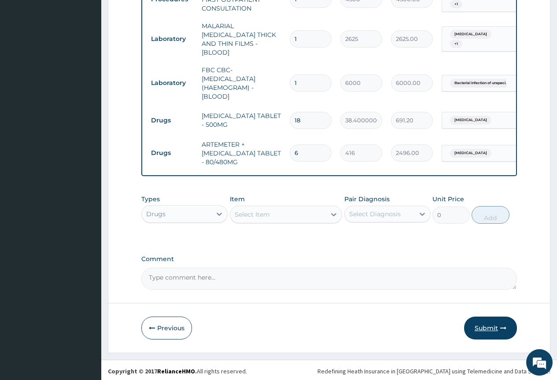
type input "18"
click at [490, 328] on button "Submit" at bounding box center [490, 328] width 53 height 23
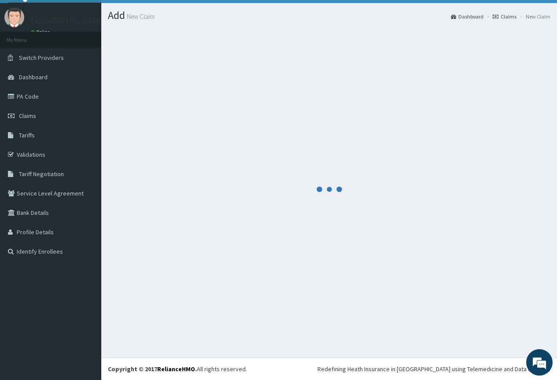
scroll to position [19, 0]
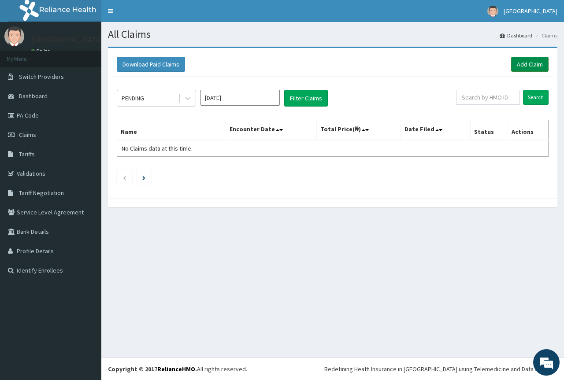
click at [522, 66] on link "Add Claim" at bounding box center [529, 64] width 37 height 15
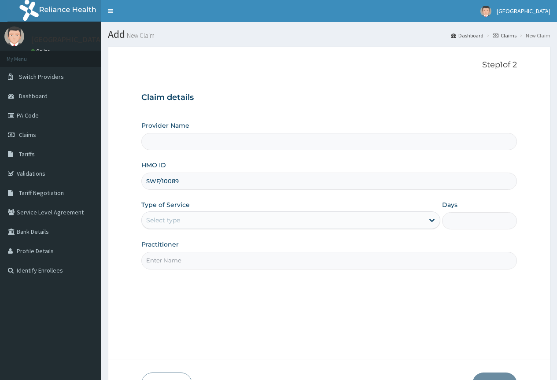
type input "SWF/10089/B"
click at [194, 223] on div "Select type" at bounding box center [283, 220] width 282 height 14
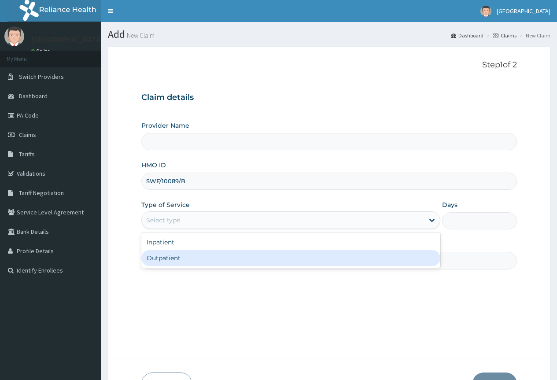
click at [179, 252] on div "Outpatient" at bounding box center [290, 258] width 299 height 16
type input "1"
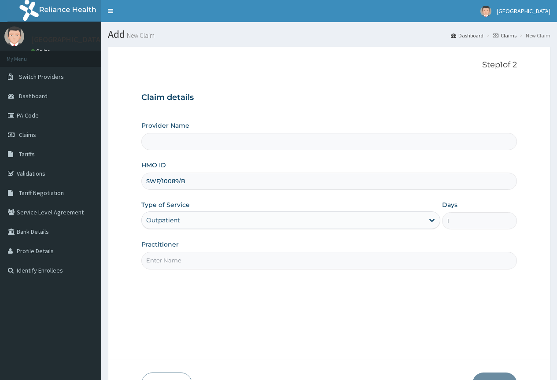
click at [179, 264] on input "Practitioner" at bounding box center [329, 260] width 376 height 17
type input "DR"
type input "[GEOGRAPHIC_DATA]"
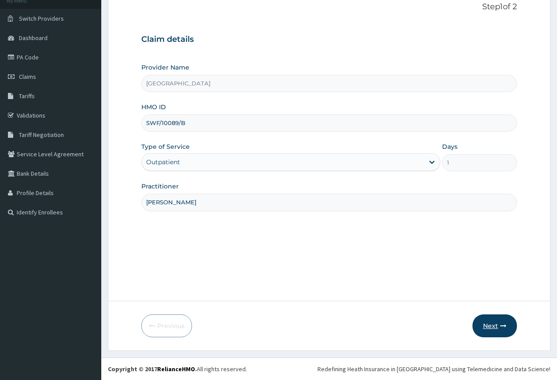
type input "[PERSON_NAME]"
click at [491, 322] on button "Next" at bounding box center [495, 326] width 44 height 23
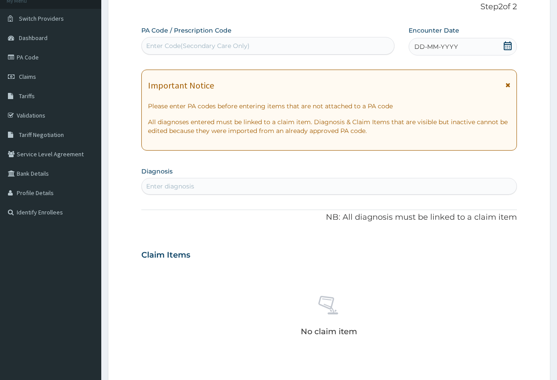
click at [508, 85] on icon at bounding box center [508, 85] width 5 height 6
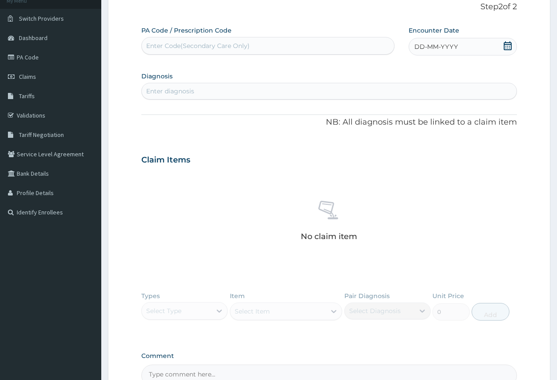
click at [505, 47] on icon at bounding box center [508, 45] width 9 height 9
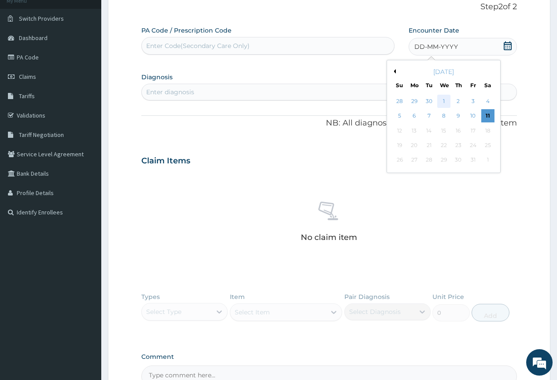
click at [446, 103] on div "1" at bounding box center [443, 101] width 13 height 13
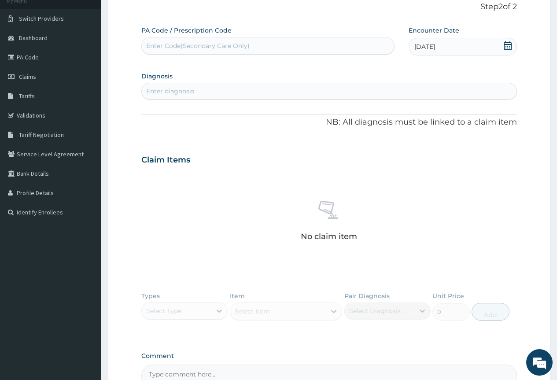
click at [441, 90] on div "Enter diagnosis" at bounding box center [329, 91] width 375 height 14
type input "MALARIA"
click at [207, 161] on div "Claim Items" at bounding box center [329, 158] width 376 height 23
click at [192, 96] on div "Enter diagnosis" at bounding box center [329, 91] width 375 height 14
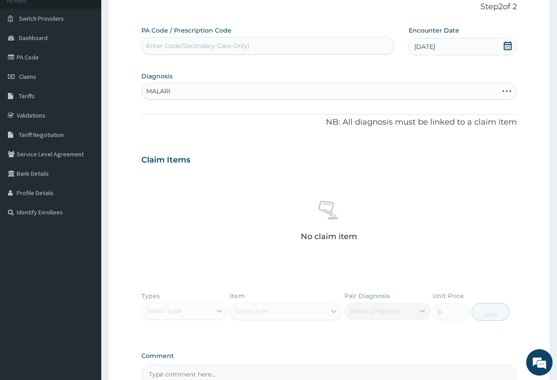
type input "MALARIA"
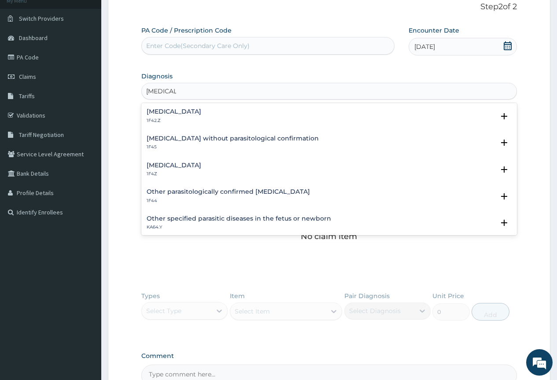
click at [179, 174] on p "1F4Z" at bounding box center [174, 174] width 55 height 6
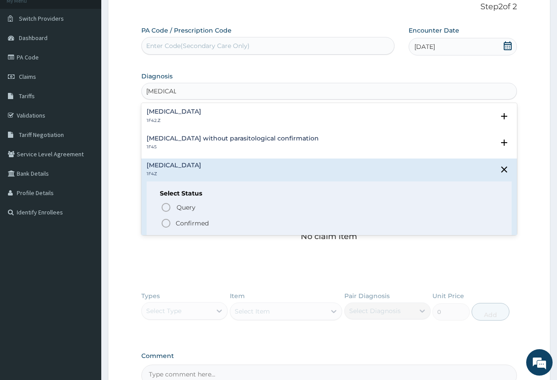
click at [164, 224] on circle "status option filled" at bounding box center [166, 223] width 8 height 8
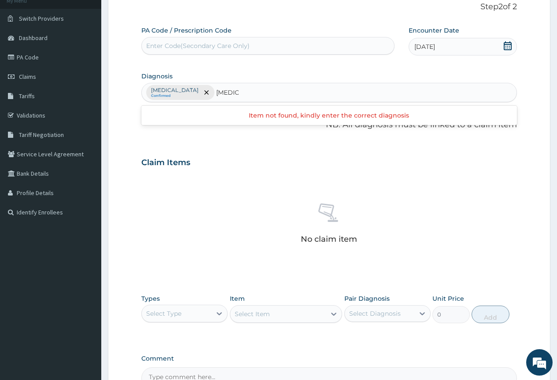
type input "SEPSIS"
click at [228, 79] on section "Diagnosis option Malaria, unspecified, selected. Use Up and Down to choose opti…" at bounding box center [329, 86] width 376 height 33
click at [231, 99] on div "Malaria, unspecified Confirmed" at bounding box center [329, 92] width 375 height 19
type input "BNACTERIAL"
click at [239, 71] on section "Diagnosis Malaria, unspecified Confirmed" at bounding box center [329, 86] width 376 height 33
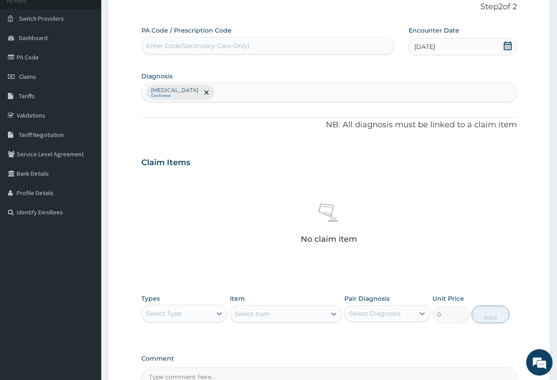
click at [244, 91] on div "Malaria, unspecified Confirmed" at bounding box center [329, 92] width 375 height 19
type input "INFECTION"
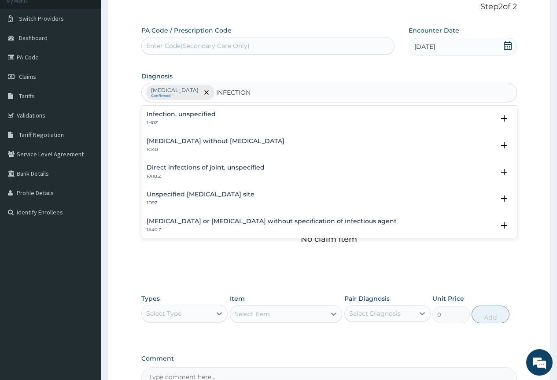
click at [160, 122] on p "1H0Z" at bounding box center [181, 123] width 69 height 6
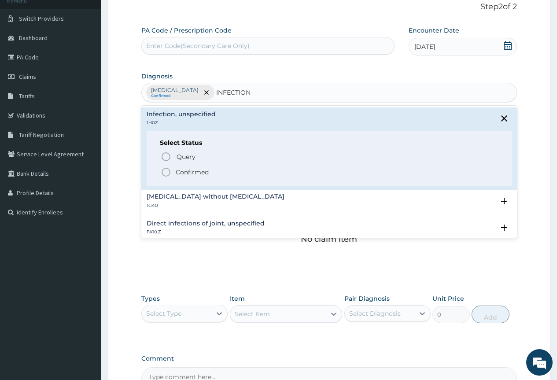
click at [163, 175] on icon "status option filled" at bounding box center [166, 172] width 11 height 11
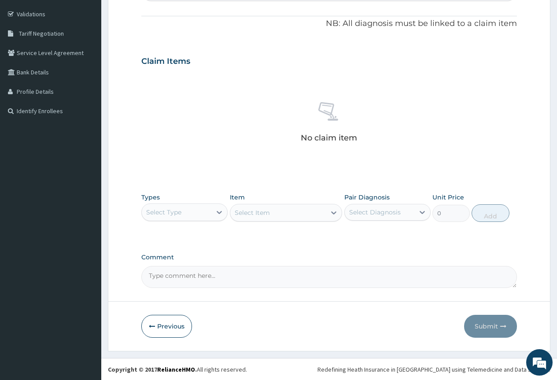
scroll to position [160, 0]
click at [160, 210] on div "Select Type" at bounding box center [163, 211] width 35 height 9
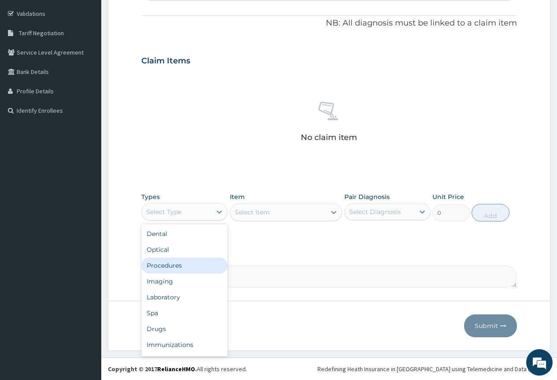
click at [179, 266] on div "Procedures" at bounding box center [184, 266] width 86 height 16
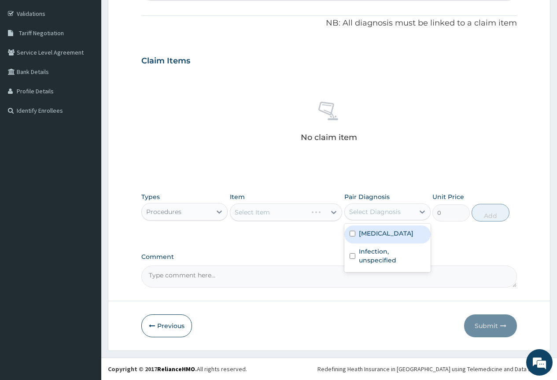
click at [355, 219] on div "Select Diagnosis" at bounding box center [388, 212] width 86 height 17
click at [365, 233] on label "Malaria, unspecified" at bounding box center [386, 233] width 55 height 9
checkbox input "true"
click at [291, 212] on div "Select Item" at bounding box center [278, 212] width 96 height 14
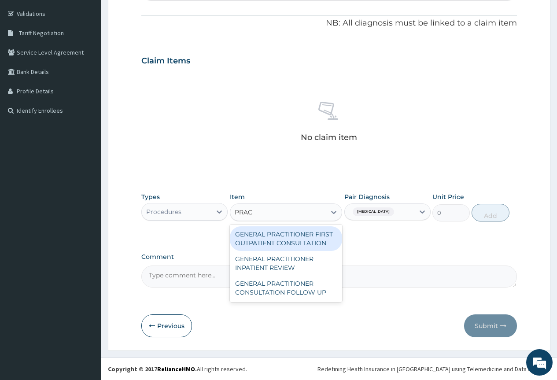
type input "PRACT"
click at [300, 240] on div "GENERAL PRACTITIONER FIRST OUTPATIENT CONSULTATION" at bounding box center [286, 238] width 113 height 25
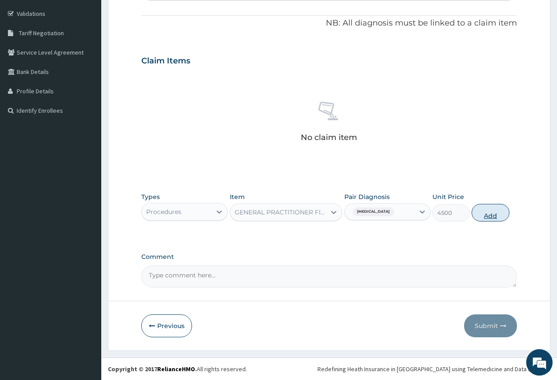
click at [490, 216] on button "Add" at bounding box center [490, 213] width 37 height 18
type input "0"
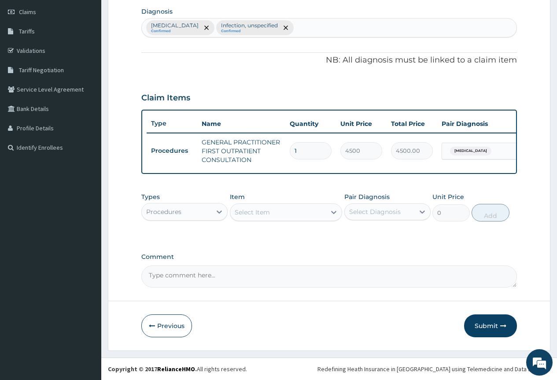
scroll to position [130, 0]
click at [197, 218] on div "Procedures" at bounding box center [177, 212] width 70 height 14
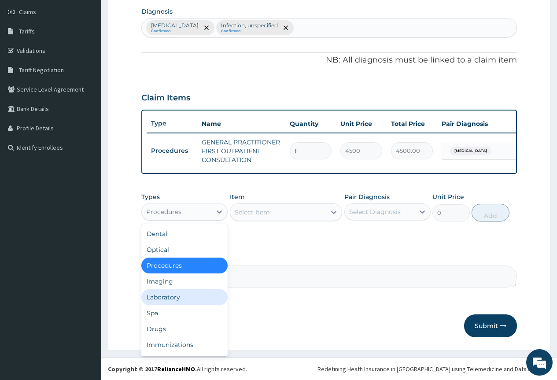
click at [170, 301] on div "Laboratory" at bounding box center [184, 297] width 86 height 16
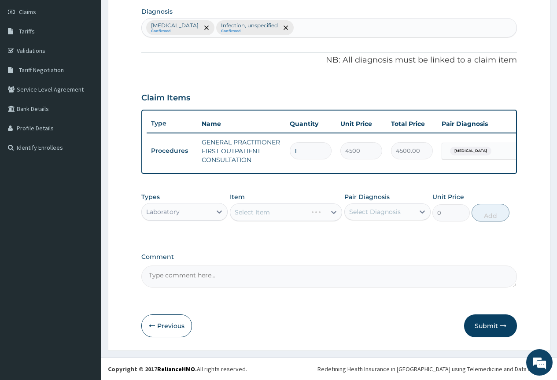
click at [389, 210] on div "Select Diagnosis" at bounding box center [375, 211] width 52 height 9
click at [378, 231] on label "[MEDICAL_DATA]" at bounding box center [386, 233] width 55 height 9
checkbox input "true"
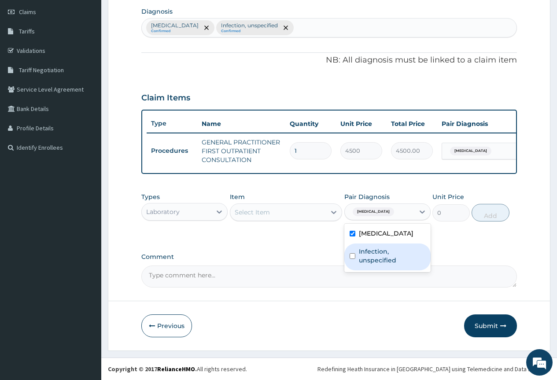
click at [260, 214] on div "Select Item" at bounding box center [252, 212] width 35 height 9
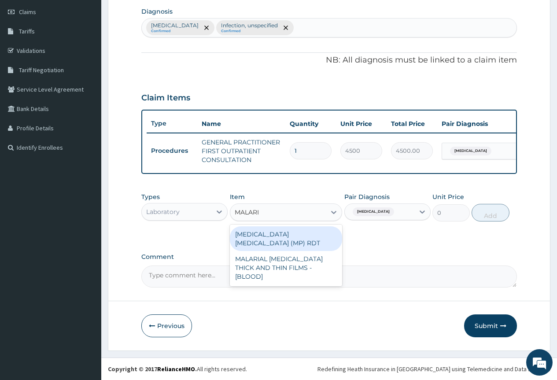
type input "[MEDICAL_DATA]"
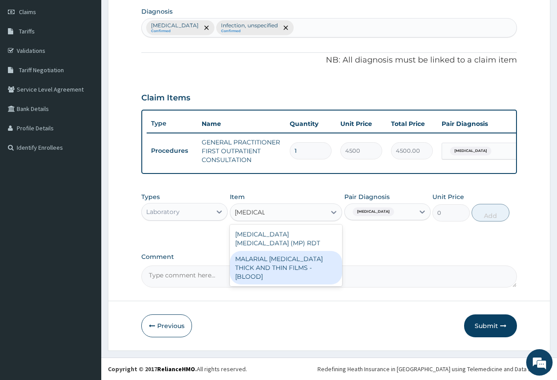
click at [269, 257] on div "MALARIAL [MEDICAL_DATA] THICK AND THIN FILMS - [BLOOD]" at bounding box center [286, 267] width 113 height 33
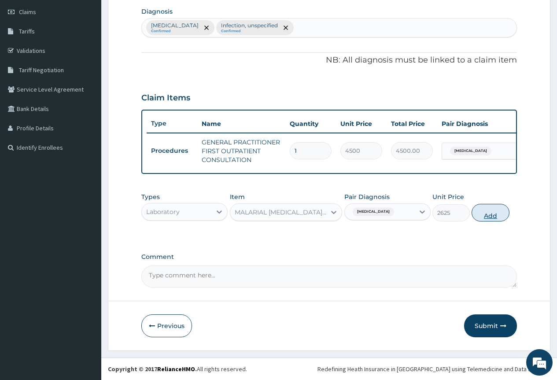
click at [487, 218] on button "Add" at bounding box center [490, 213] width 37 height 18
type input "0"
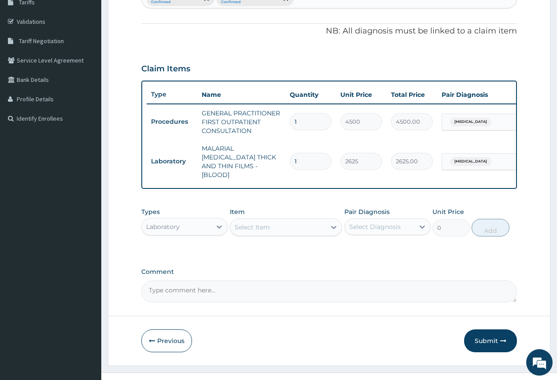
scroll to position [165, 0]
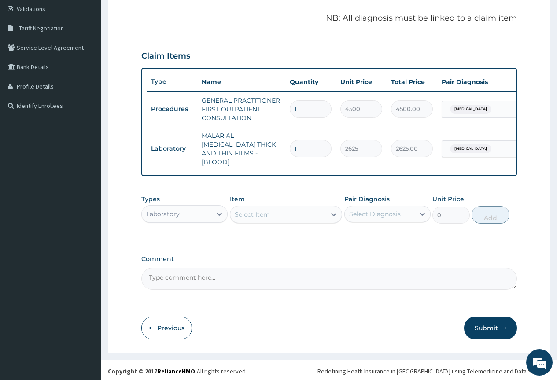
click at [259, 215] on div "Select Item" at bounding box center [252, 214] width 35 height 9
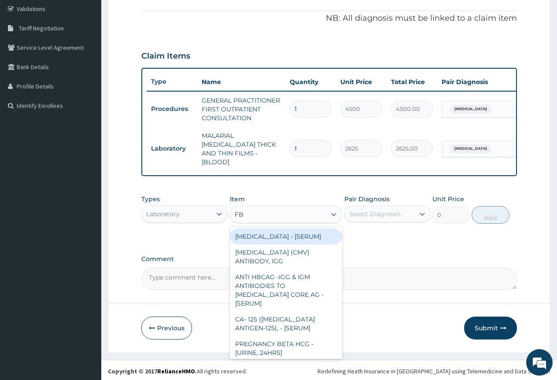
type input "FBC"
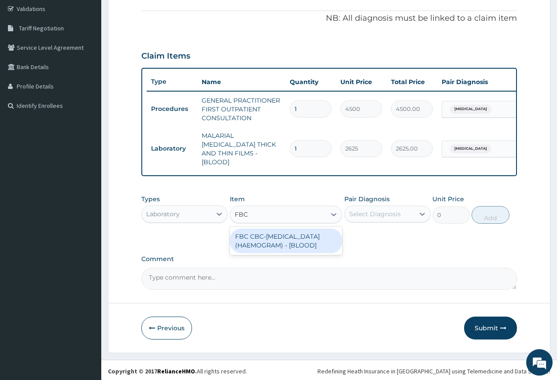
click at [259, 238] on div "FBC CBC-[MEDICAL_DATA] (HAEMOGRAM) - [BLOOD]" at bounding box center [286, 241] width 113 height 25
type input "6000"
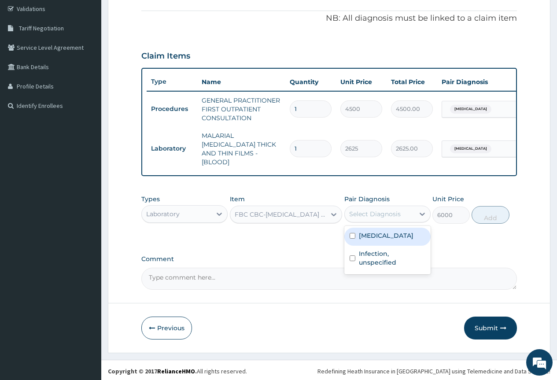
click at [383, 210] on div "Select Diagnosis" at bounding box center [375, 214] width 52 height 9
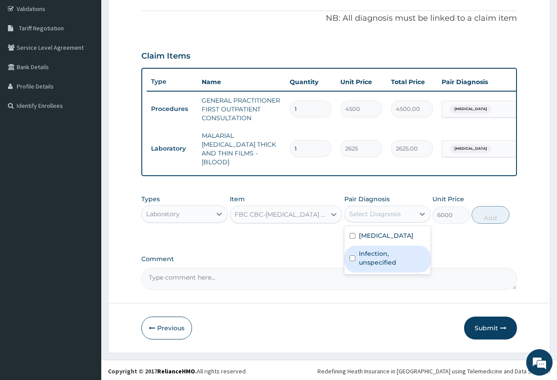
click at [381, 260] on label "Infection, unspecified" at bounding box center [392, 258] width 67 height 18
checkbox input "true"
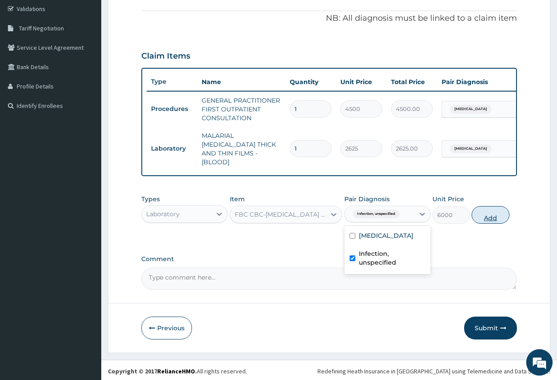
click at [481, 217] on button "Add" at bounding box center [490, 215] width 37 height 18
type input "0"
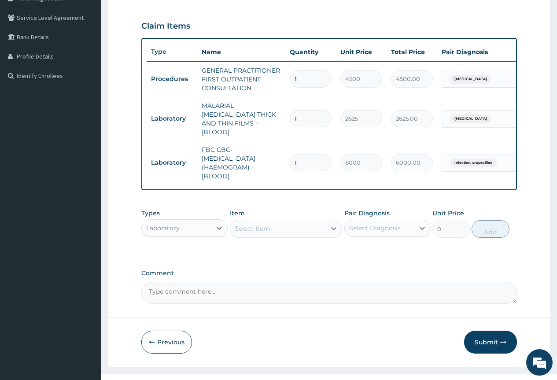
scroll to position [209, 0]
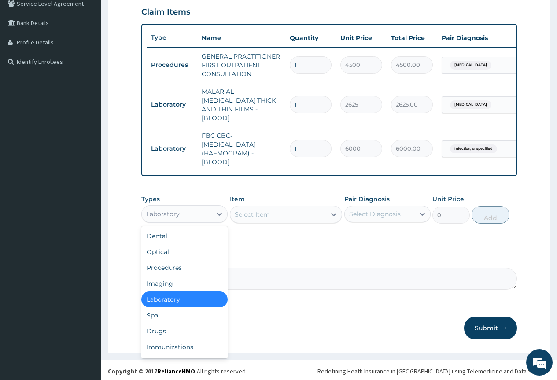
click at [197, 212] on div "Laboratory" at bounding box center [177, 214] width 70 height 14
click at [200, 332] on div "Drugs" at bounding box center [184, 331] width 86 height 16
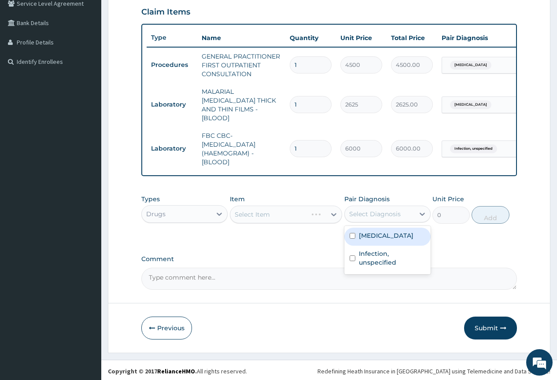
click at [367, 211] on div "Select Diagnosis" at bounding box center [375, 214] width 52 height 9
click at [376, 239] on div "[MEDICAL_DATA]" at bounding box center [388, 237] width 86 height 18
checkbox input "true"
click at [267, 216] on div "Select Item" at bounding box center [286, 215] width 113 height 18
click at [302, 215] on div "Select Item" at bounding box center [278, 214] width 96 height 14
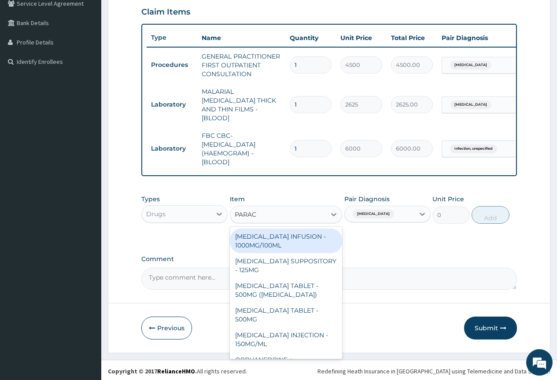
type input "PARACE"
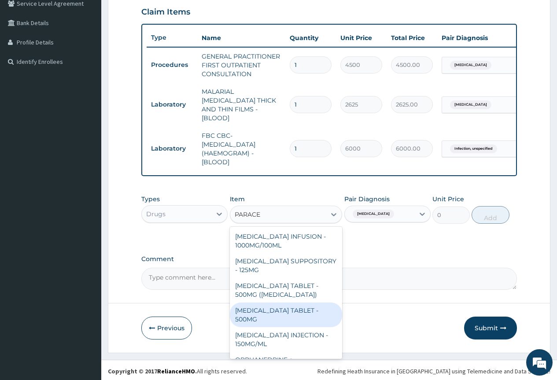
click at [307, 322] on div "[MEDICAL_DATA] TABLET - 500MG" at bounding box center [286, 315] width 113 height 25
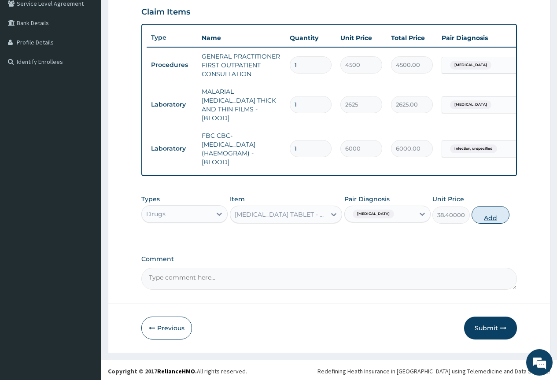
click at [485, 218] on button "Add" at bounding box center [490, 215] width 37 height 18
type input "0"
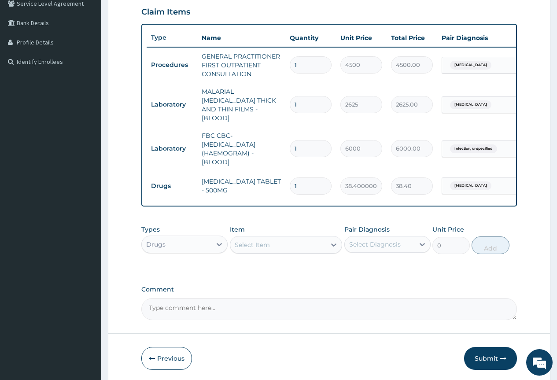
click at [284, 241] on div "Select Item" at bounding box center [278, 245] width 96 height 14
click at [245, 241] on input "80 480" at bounding box center [246, 245] width 22 height 9
type input "80/480"
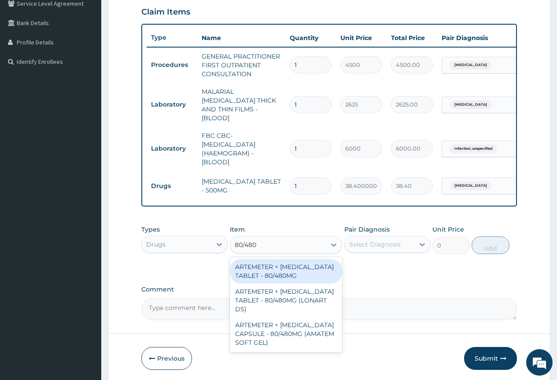
click at [259, 270] on div "ARTEMETER + [MEDICAL_DATA] TABLET - 80/480MG" at bounding box center [286, 271] width 113 height 25
type input "416"
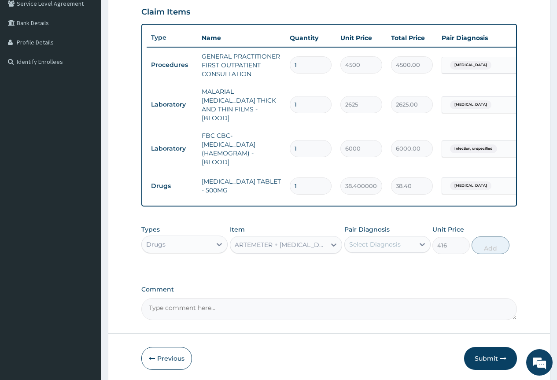
drag, startPoint x: 409, startPoint y: 246, endPoint x: 390, endPoint y: 247, distance: 19.0
click at [410, 246] on div "Select Diagnosis" at bounding box center [380, 244] width 70 height 14
click at [389, 272] on div "[MEDICAL_DATA]" at bounding box center [388, 267] width 86 height 18
checkbox input "true"
click at [494, 245] on button "Add" at bounding box center [490, 246] width 37 height 18
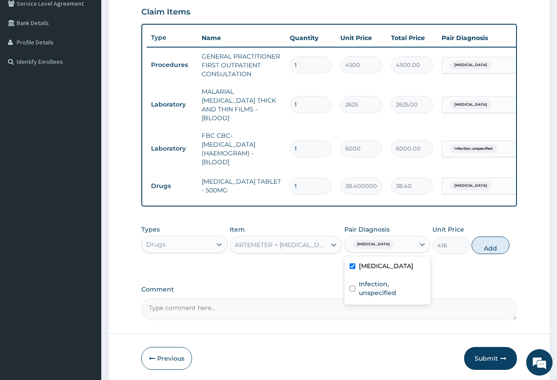
type input "0"
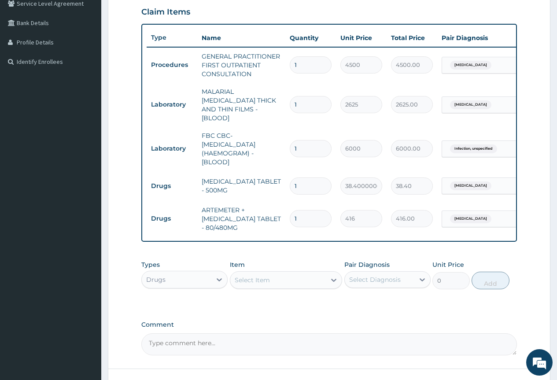
drag, startPoint x: 305, startPoint y: 211, endPoint x: 280, endPoint y: 211, distance: 25.6
click at [280, 211] on tr "Drugs ARTEMETER + [MEDICAL_DATA] TABLET - 80/480MG 1 416 416.00 [MEDICAL_DATA] …" at bounding box center [363, 218] width 432 height 35
type input "6"
type input "2496.00"
type input "6"
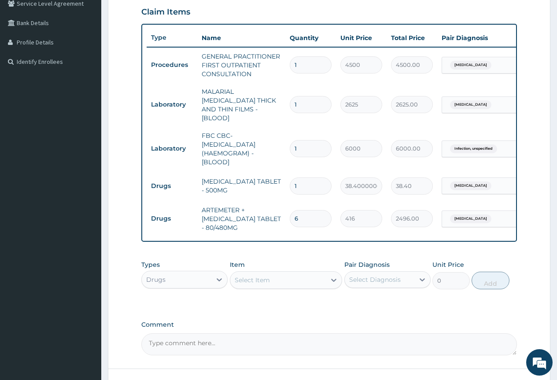
click at [312, 186] on td "1" at bounding box center [310, 186] width 51 height 26
click at [312, 179] on input "1" at bounding box center [311, 186] width 42 height 17
type input "18"
type input "691.20"
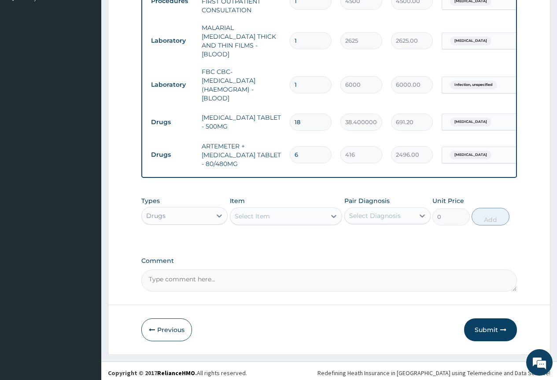
scroll to position [274, 0]
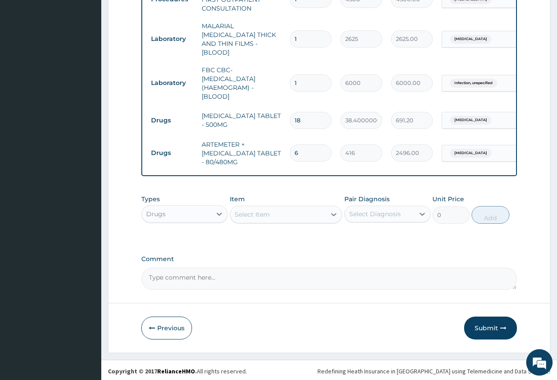
type input "18"
click at [306, 211] on div "Select Item" at bounding box center [278, 214] width 96 height 14
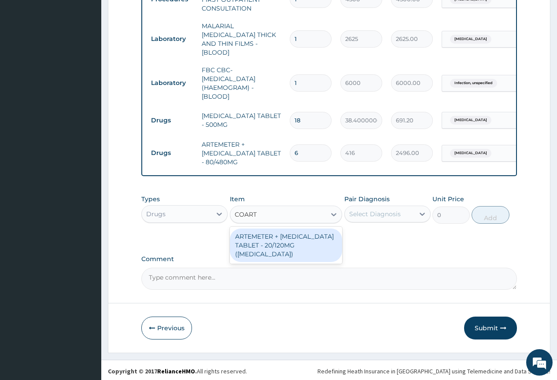
type input "COART"
drag, startPoint x: 371, startPoint y: 245, endPoint x: 266, endPoint y: 257, distance: 106.4
click at [370, 245] on div "PA Code / Prescription Code Enter Code(Secondary Care Only) Encounter Date 01-1…" at bounding box center [329, 50] width 376 height 480
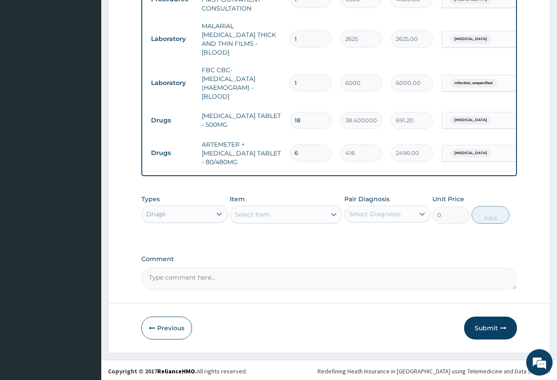
click at [267, 212] on div "Select Item" at bounding box center [252, 214] width 35 height 9
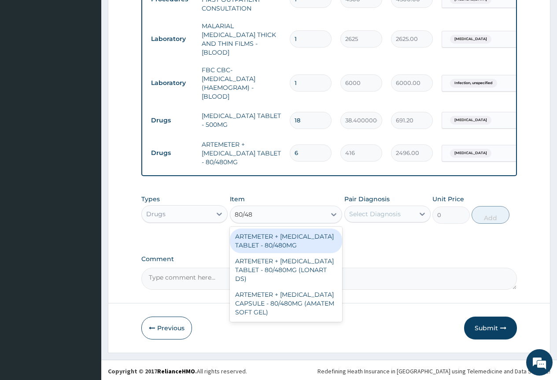
type input "80/480"
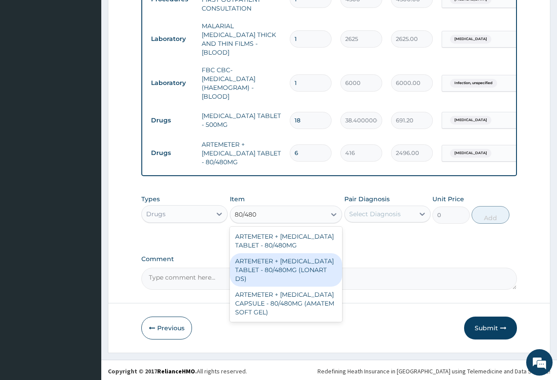
click at [281, 264] on div "ARTEMETER + LUMEFANTRINE TABLET - 80/480MG (LONART DS)" at bounding box center [286, 269] width 113 height 33
type input "672"
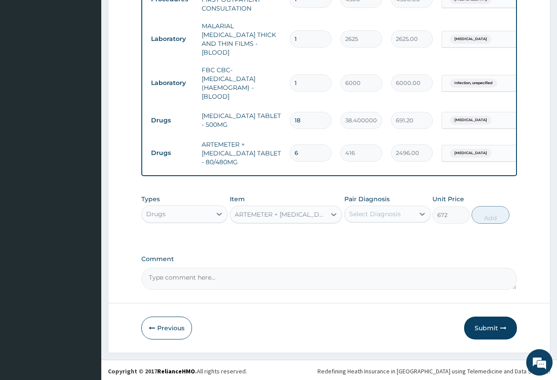
click at [365, 211] on div "Select Diagnosis" at bounding box center [375, 214] width 52 height 9
click at [364, 236] on label "Malaria, unspecified" at bounding box center [386, 235] width 55 height 9
checkbox input "true"
click at [490, 216] on button "Add" at bounding box center [490, 215] width 37 height 18
type input "0"
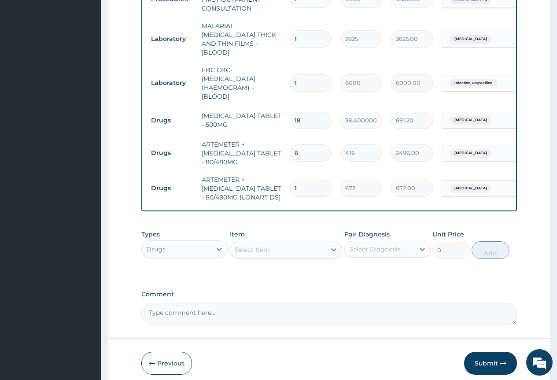
drag, startPoint x: 306, startPoint y: 179, endPoint x: 286, endPoint y: 182, distance: 19.6
click at [286, 182] on td "1" at bounding box center [310, 188] width 51 height 26
type input "6"
type input "4032.00"
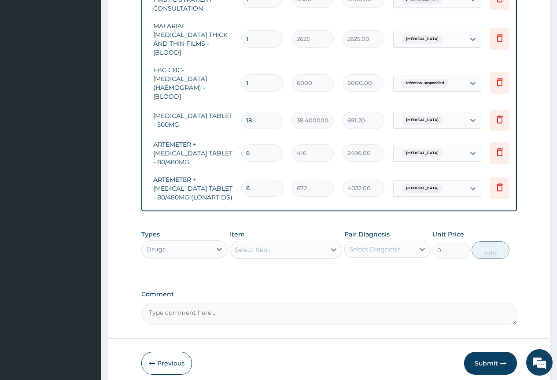
scroll to position [0, 67]
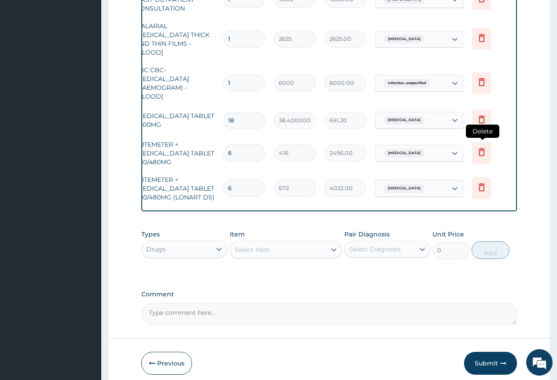
type input "6"
click at [486, 147] on icon at bounding box center [482, 152] width 11 height 11
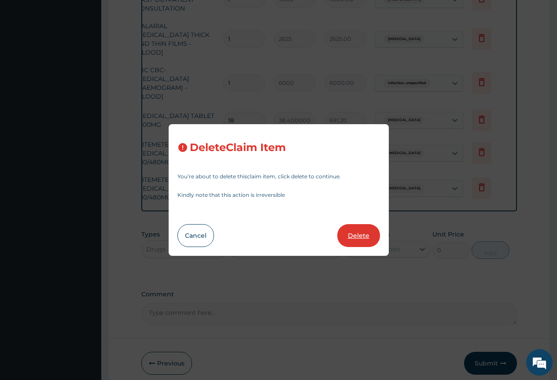
drag, startPoint x: 349, startPoint y: 226, endPoint x: 349, endPoint y: 231, distance: 4.9
click at [349, 229] on div "Delete Claim Item You’re about to delete this claim item , click delete to cont…" at bounding box center [279, 190] width 220 height 132
click at [348, 239] on button "Delete" at bounding box center [358, 235] width 43 height 23
type input "672"
type input "4032.00"
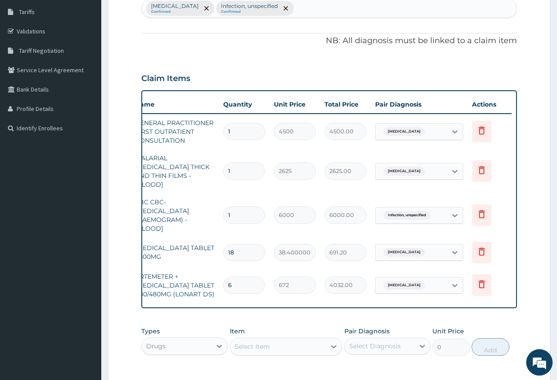
scroll to position [274, 0]
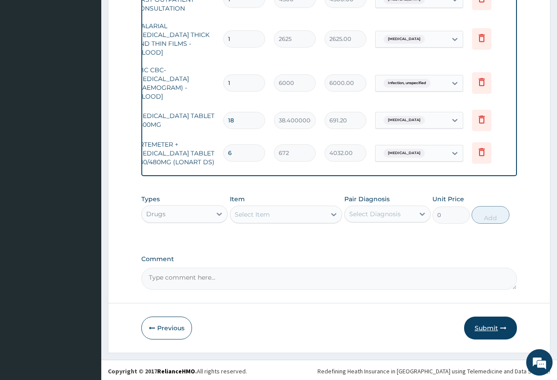
click at [486, 323] on button "Submit" at bounding box center [490, 328] width 53 height 23
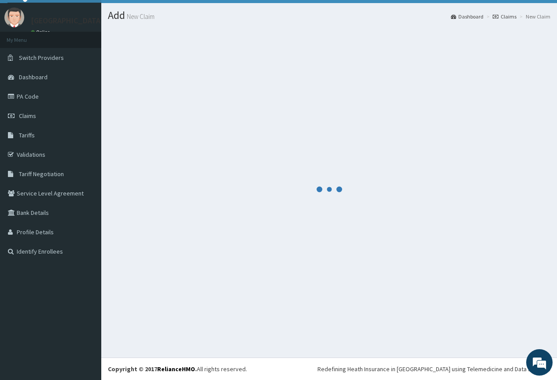
scroll to position [19, 0]
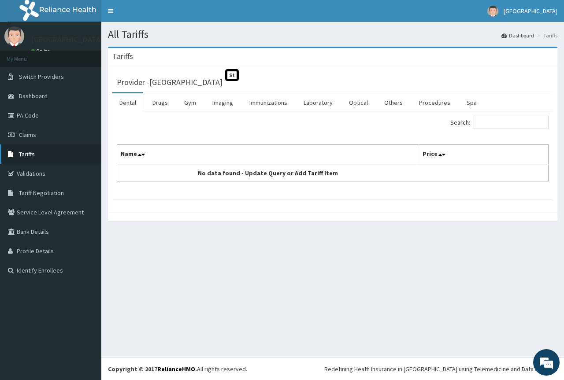
click at [31, 155] on span "Tariffs" at bounding box center [27, 154] width 16 height 8
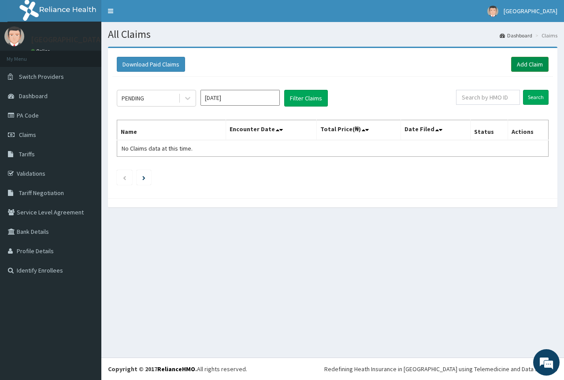
click at [527, 66] on link "Add Claim" at bounding box center [529, 64] width 37 height 15
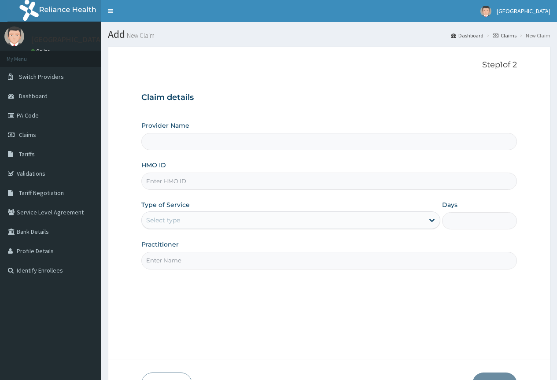
click at [178, 220] on div "Select type" at bounding box center [163, 220] width 34 height 9
type input "[GEOGRAPHIC_DATA]"
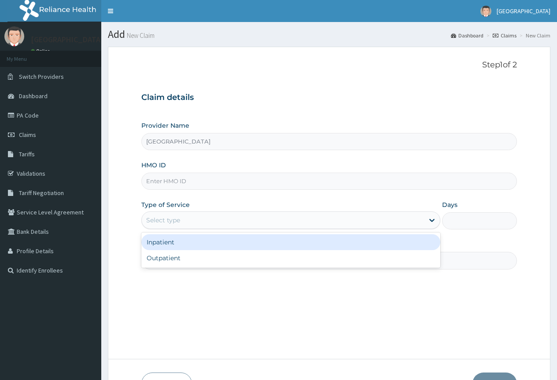
click at [178, 220] on div "Select type" at bounding box center [163, 220] width 34 height 9
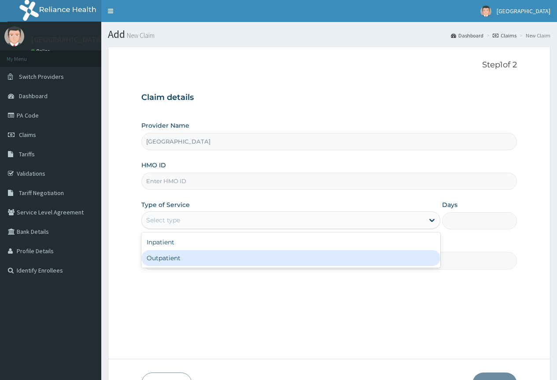
click at [172, 265] on div "Outpatient" at bounding box center [290, 258] width 299 height 16
type input "1"
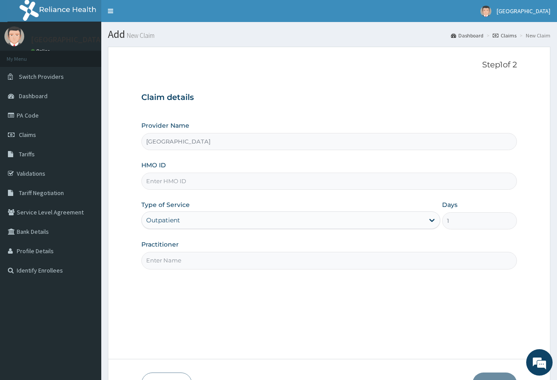
click at [178, 176] on input "HMO ID" at bounding box center [329, 181] width 376 height 17
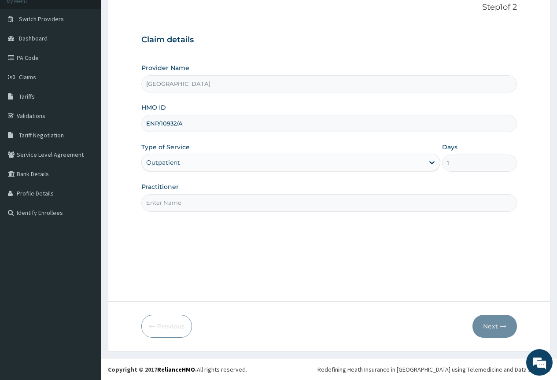
scroll to position [58, 0]
type input "ENP/10932/A"
click at [190, 210] on input "Practitioner" at bounding box center [329, 202] width 376 height 17
type input "DR UGWU"
click at [500, 326] on button "Next" at bounding box center [495, 326] width 44 height 23
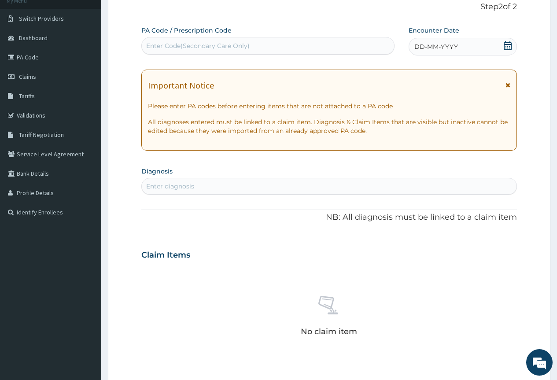
click at [508, 85] on icon at bounding box center [508, 85] width 5 height 6
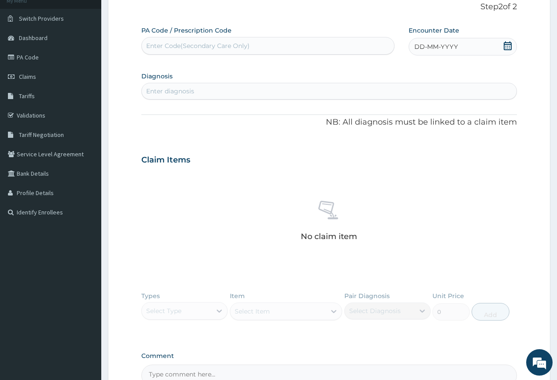
click at [507, 44] on icon at bounding box center [508, 45] width 9 height 9
click at [446, 102] on div "1" at bounding box center [443, 101] width 13 height 13
click at [406, 86] on div "Enter diagnosis" at bounding box center [329, 91] width 375 height 14
type input "S"
type input "SINUSITIS"
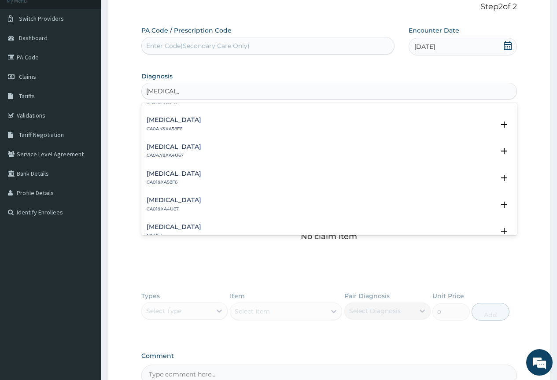
scroll to position [239, 0]
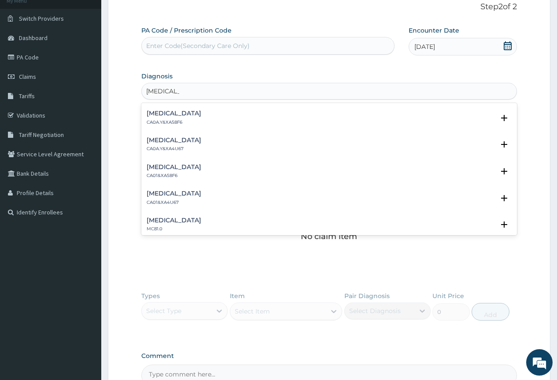
click at [197, 117] on h4 "Chronic ethmoidal sinusitis" at bounding box center [174, 113] width 55 height 7
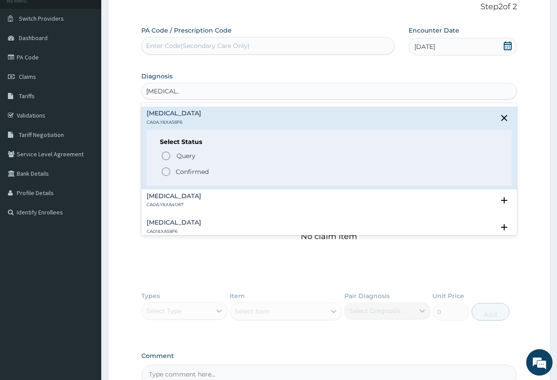
click at [165, 177] on icon "status option filled" at bounding box center [166, 172] width 11 height 11
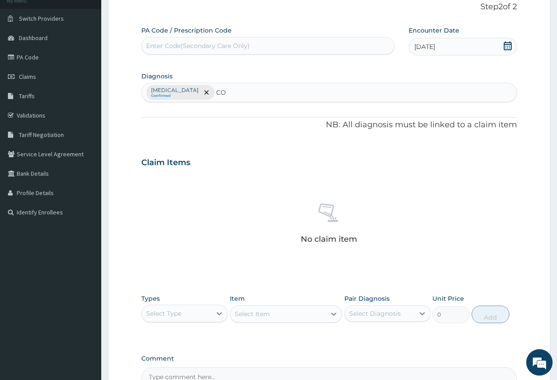
type input "C"
type input "U"
type input "RESPIRATORY"
click at [248, 56] on div "PA Code / Prescription Code Enter Code(Secondary Care Only) Encounter Date 01-1…" at bounding box center [329, 207] width 376 height 363
click at [215, 93] on div "Chronic ethmoidal sinusitis Confirmed" at bounding box center [180, 92] width 68 height 15
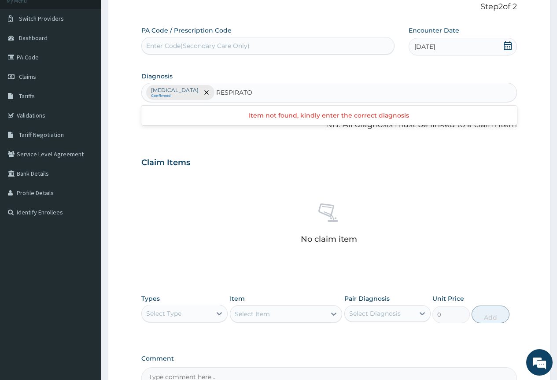
type input "RESPIRATORY"
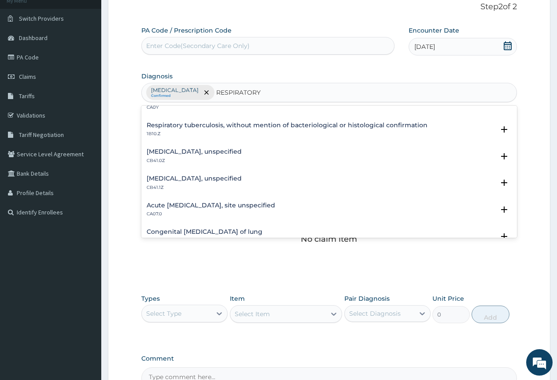
scroll to position [220, 0]
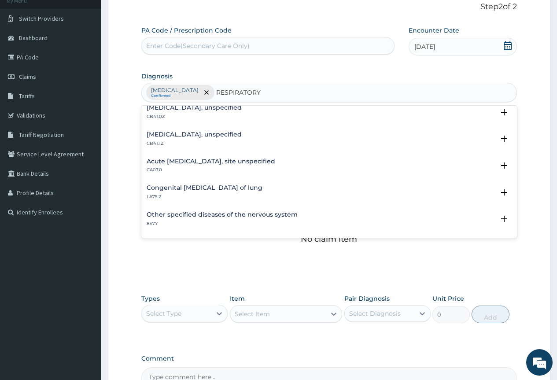
click at [189, 165] on h4 "Acute [MEDICAL_DATA], site unspecified" at bounding box center [211, 161] width 129 height 7
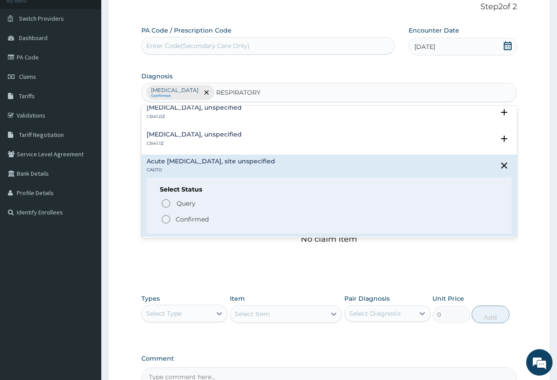
click at [163, 225] on icon "status option filled" at bounding box center [166, 219] width 11 height 11
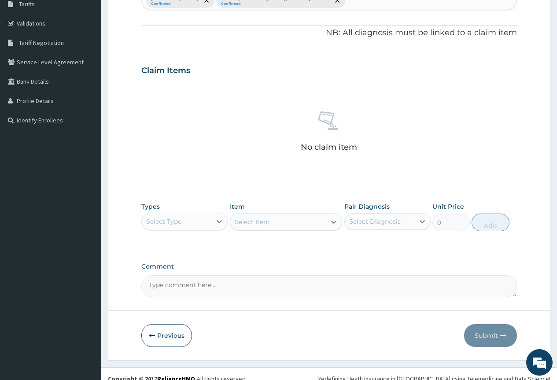
scroll to position [160, 0]
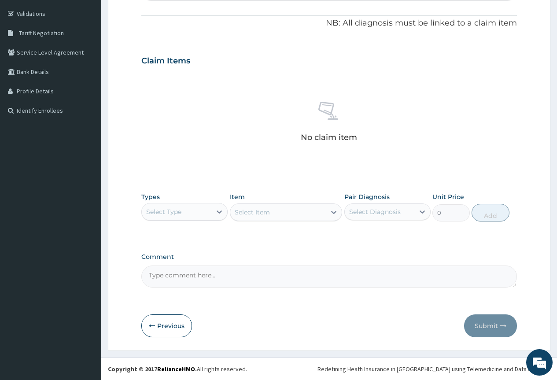
click at [167, 211] on div "Select Type" at bounding box center [163, 211] width 35 height 9
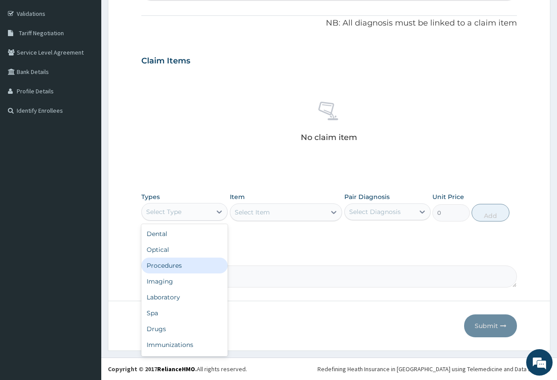
click at [200, 267] on div "Procedures" at bounding box center [184, 266] width 86 height 16
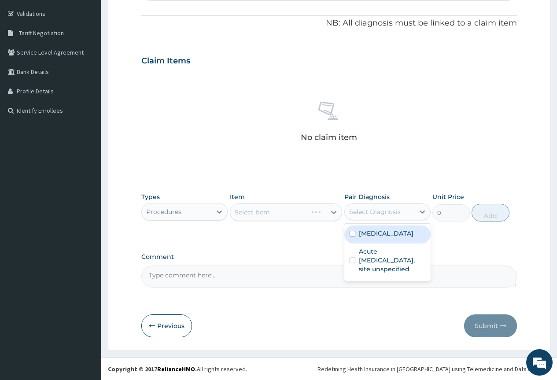
click at [406, 217] on div "Select Diagnosis" at bounding box center [380, 212] width 70 height 14
click at [380, 238] on label "Chronic ethmoidal sinusitis" at bounding box center [386, 233] width 55 height 9
checkbox input "true"
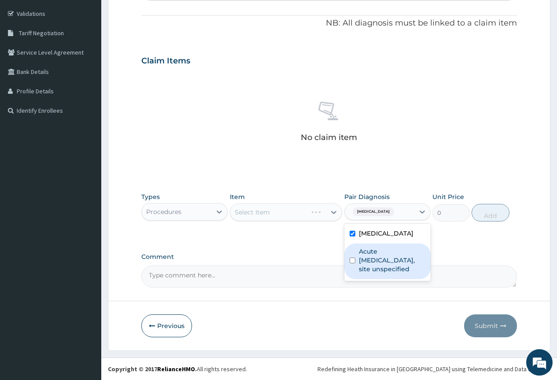
click at [384, 271] on label "Acute upper respiratory infection, site unspecified" at bounding box center [392, 260] width 67 height 26
checkbox input "true"
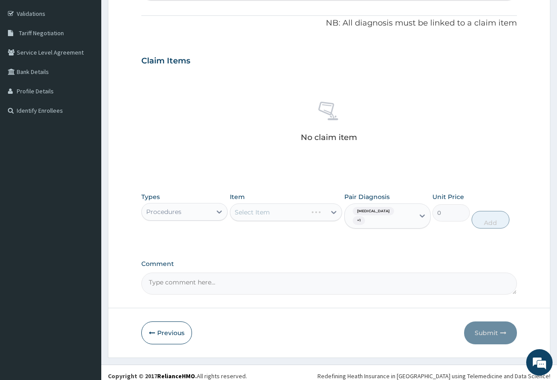
click at [281, 212] on div "Select Item" at bounding box center [286, 213] width 113 height 18
click at [287, 215] on div "Select Item" at bounding box center [286, 213] width 113 height 18
click at [285, 214] on div "Select Item" at bounding box center [278, 212] width 96 height 14
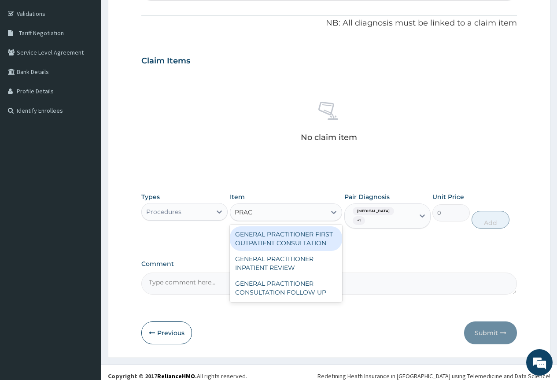
type input "PRACT"
click at [287, 233] on div "GENERAL PRACTITIONER FIRST OUTPATIENT CONSULTATION" at bounding box center [286, 238] width 113 height 25
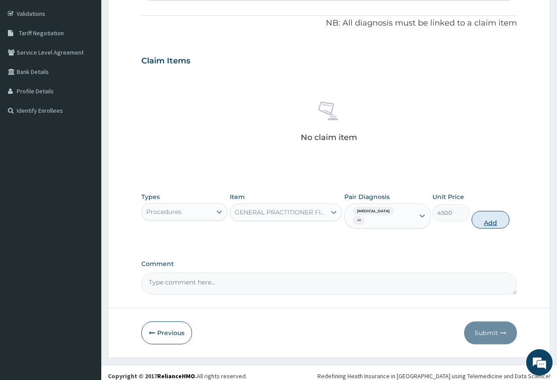
click at [501, 220] on button "Add" at bounding box center [490, 220] width 37 height 18
type input "0"
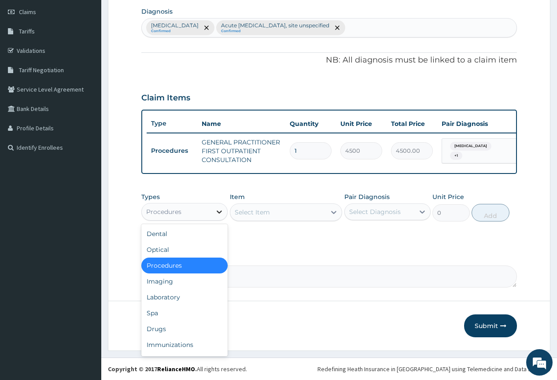
click at [218, 212] on icon at bounding box center [219, 212] width 5 height 3
click at [177, 330] on div "Drugs" at bounding box center [184, 329] width 86 height 16
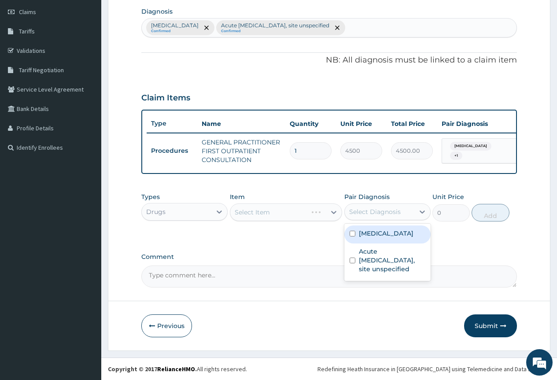
click at [361, 212] on div "Select Diagnosis" at bounding box center [375, 211] width 52 height 9
click at [374, 238] on label "Chronic ethmoidal sinusitis" at bounding box center [386, 233] width 55 height 9
checkbox input "true"
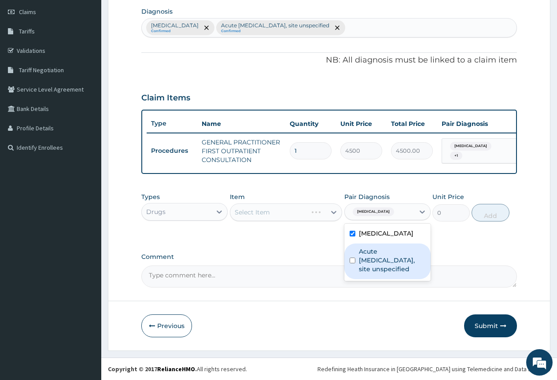
click at [378, 268] on label "Acute [MEDICAL_DATA], site unspecified" at bounding box center [392, 260] width 67 height 26
checkbox input "true"
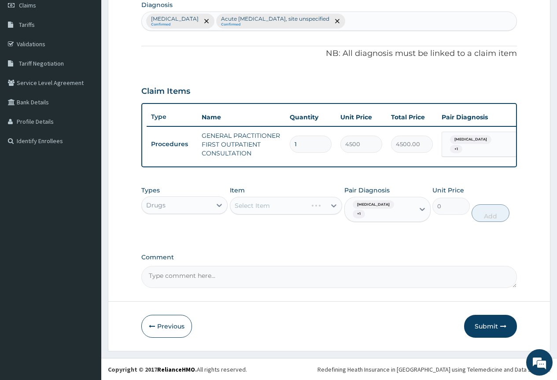
click at [251, 215] on div "Select Item" at bounding box center [286, 206] width 113 height 18
click at [302, 212] on div "Select Item" at bounding box center [278, 206] width 96 height 14
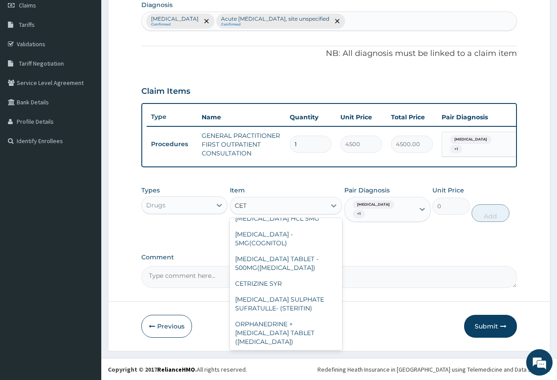
scroll to position [365, 0]
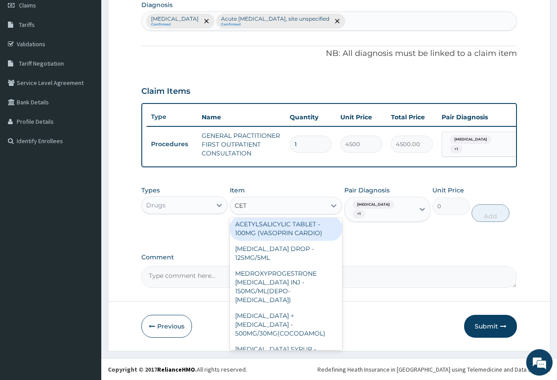
type input "CET"
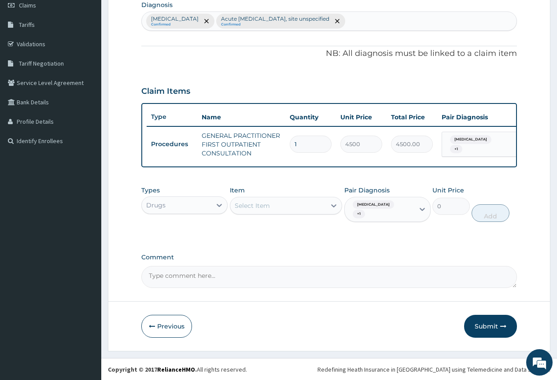
click at [259, 181] on div "PA Code / Prescription Code Enter Code(Secondary Care Only) Encounter Date 01-1…" at bounding box center [329, 121] width 376 height 333
click at [247, 210] on div "Select Item" at bounding box center [252, 205] width 35 height 9
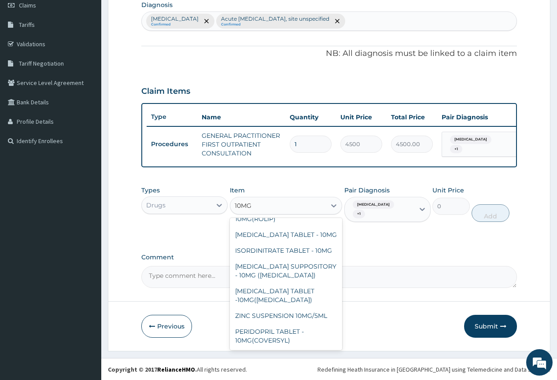
scroll to position [585, 0]
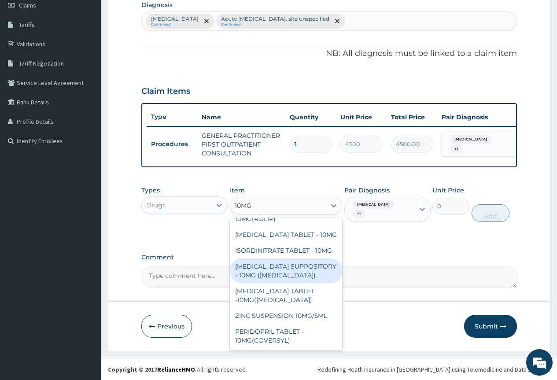
type input "10MG"
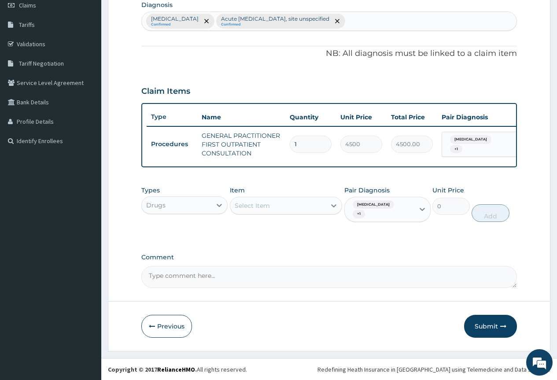
click at [420, 261] on label "Comment" at bounding box center [329, 257] width 376 height 7
click at [420, 266] on textarea "Comment" at bounding box center [329, 277] width 376 height 22
click at [262, 210] on div "Select Item" at bounding box center [252, 205] width 35 height 9
type input "XYZAL"
click at [285, 190] on div "Types Drugs Item Select Item Pair Diagnosis Chronic ethmoidal sinusitis + 1 Uni…" at bounding box center [329, 204] width 376 height 45
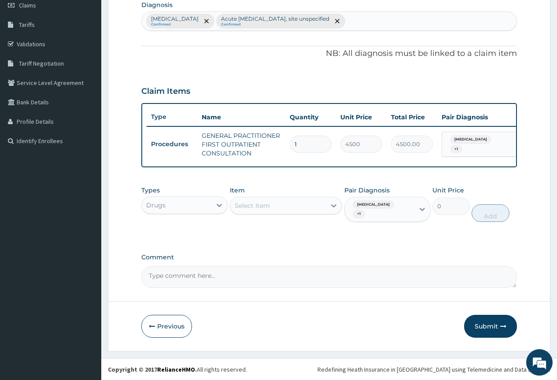
click at [273, 213] on div "Select Item" at bounding box center [278, 206] width 96 height 14
type input "LEVOCE"
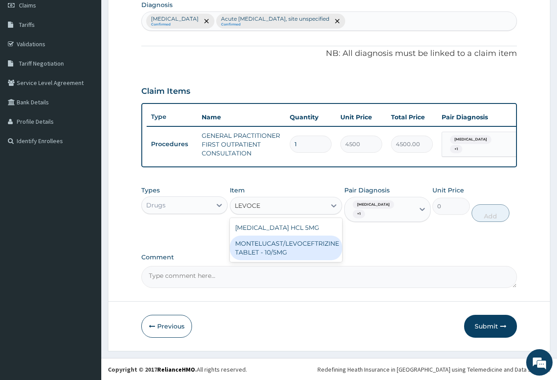
click at [275, 256] on div "MONTELUCAST/LEVOCEFTRIZINE TABLET - 10/5MG" at bounding box center [286, 248] width 113 height 25
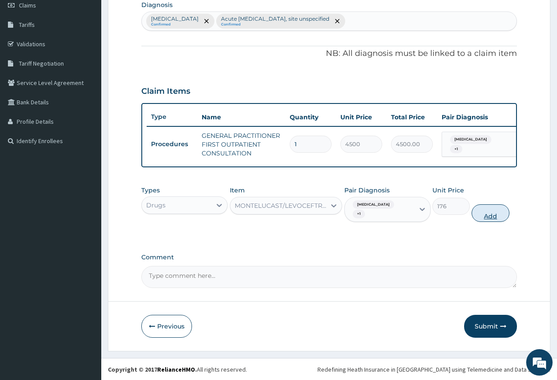
click at [502, 219] on button "Add" at bounding box center [490, 213] width 37 height 18
type input "0"
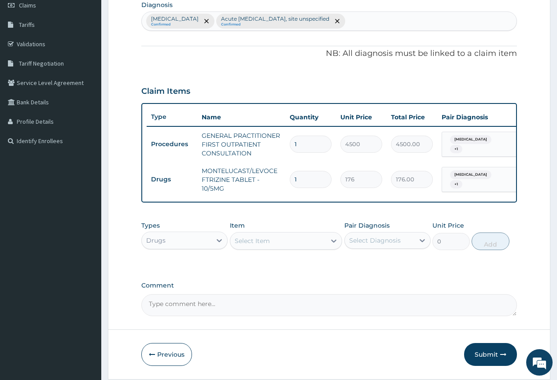
click at [276, 244] on div "Select Item" at bounding box center [278, 241] width 96 height 14
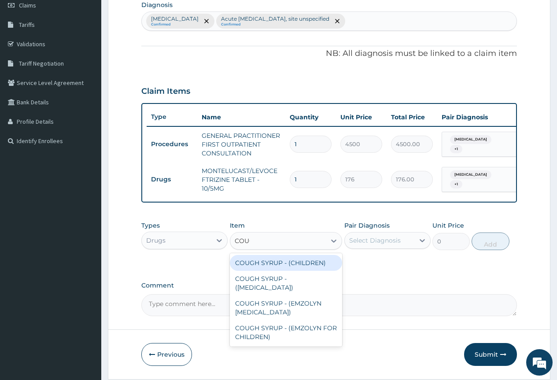
type input "COUGH"
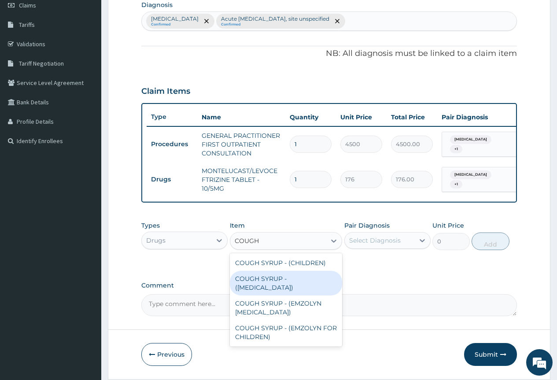
click at [280, 292] on div "COUGH SYRUP - (EXPECTORANT)" at bounding box center [286, 283] width 113 height 25
type input "1280"
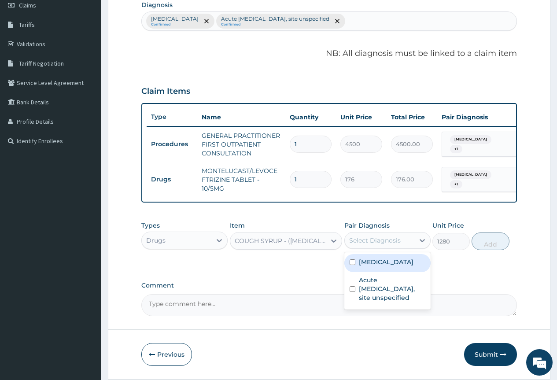
click at [352, 245] on div "Select Diagnosis" at bounding box center [375, 240] width 52 height 9
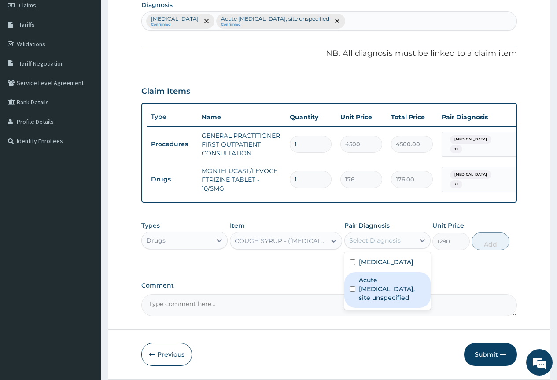
click at [383, 302] on label "Acute upper respiratory infection, site unspecified" at bounding box center [392, 289] width 67 height 26
checkbox input "true"
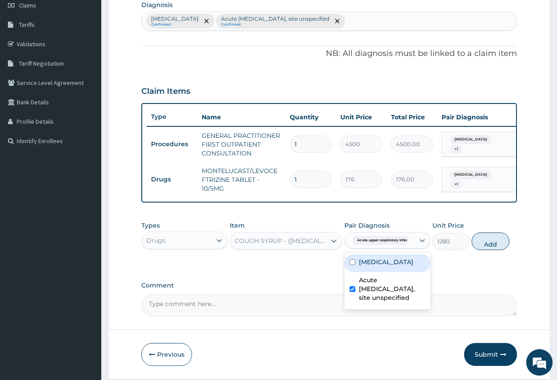
click at [382, 267] on label "Chronic ethmoidal sinusitis" at bounding box center [386, 262] width 55 height 9
checkbox input "true"
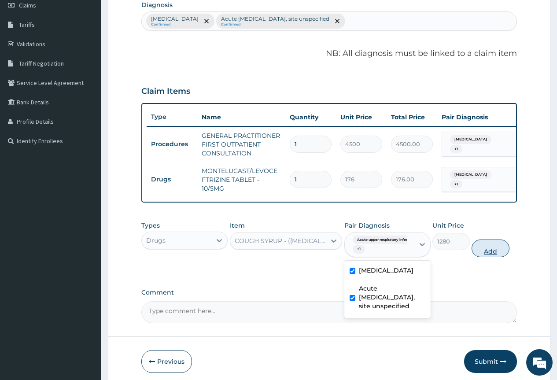
click at [509, 257] on button "Add" at bounding box center [490, 249] width 37 height 18
type input "0"
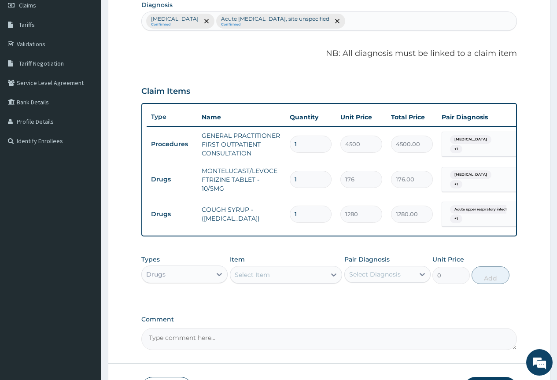
drag, startPoint x: 316, startPoint y: 179, endPoint x: 245, endPoint y: 180, distance: 71.4
click at [245, 180] on tr "Drugs MONTELUCAST/LEVOCEFTRIZINE TABLET - 10/5MG 1 176 176.00 Chronic ethmoidal…" at bounding box center [363, 179] width 432 height 35
type input "5"
type input "880.00"
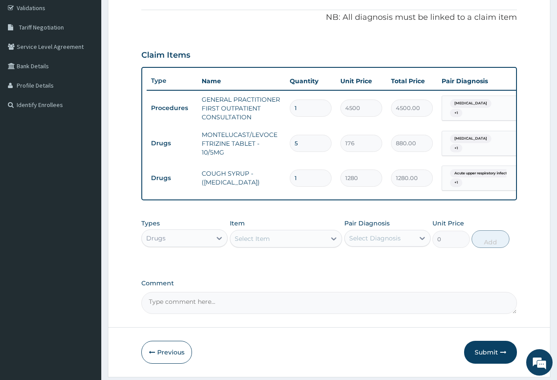
scroll to position [199, 0]
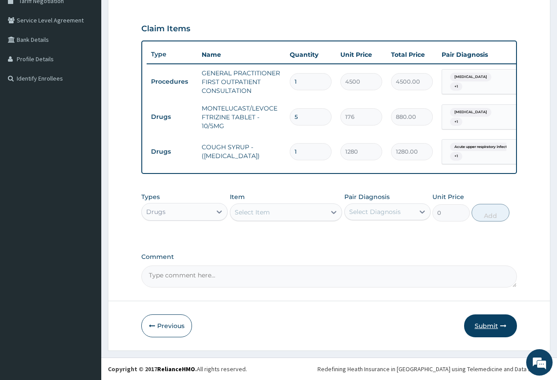
type input "5"
click at [476, 324] on button "Submit" at bounding box center [490, 326] width 53 height 23
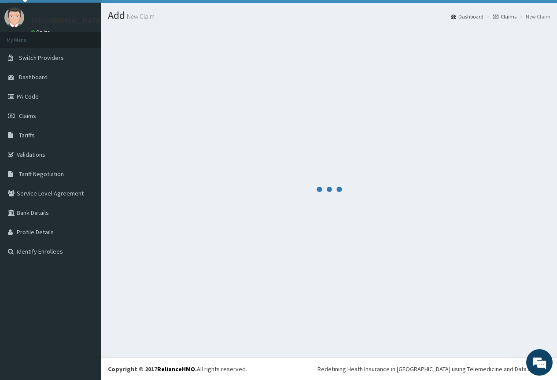
scroll to position [19, 0]
click at [23, 119] on span "Claims" at bounding box center [27, 116] width 17 height 8
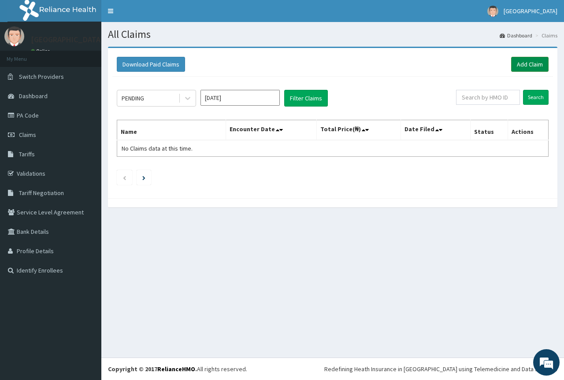
click at [534, 65] on link "Add Claim" at bounding box center [529, 64] width 37 height 15
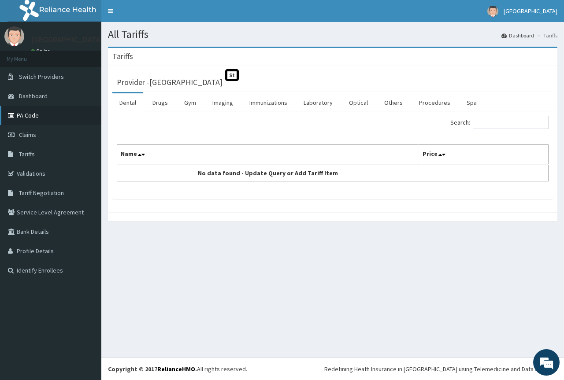
click at [35, 114] on link "PA Code" at bounding box center [50, 115] width 101 height 19
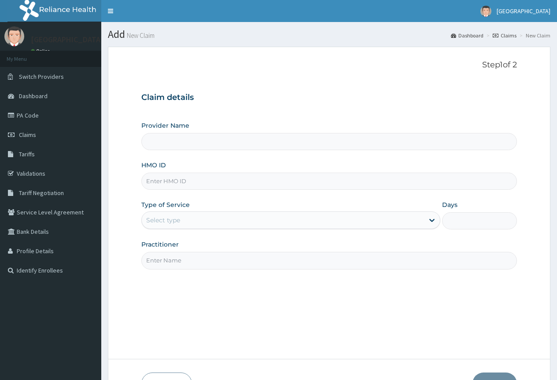
type input "[GEOGRAPHIC_DATA]"
click at [171, 187] on input "HMO ID" at bounding box center [329, 181] width 376 height 17
type input "SLB/10202/A"
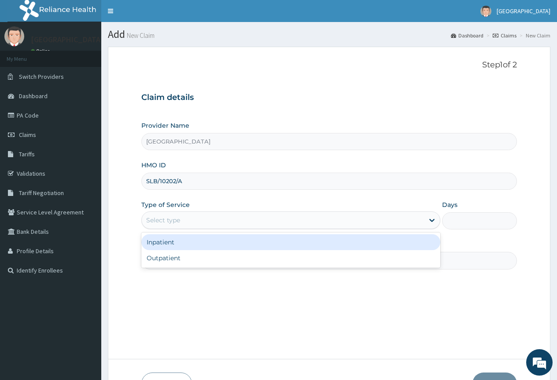
click at [187, 222] on div "Select type" at bounding box center [283, 220] width 282 height 14
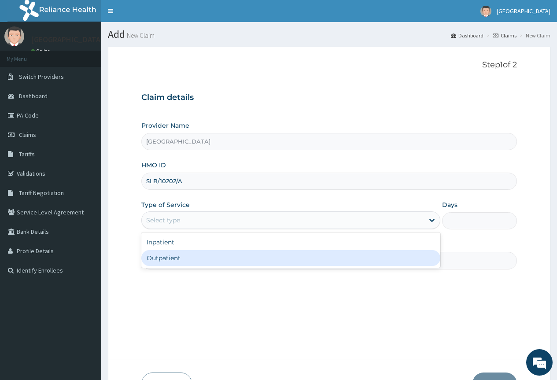
click at [184, 255] on div "Outpatient" at bounding box center [290, 258] width 299 height 16
type input "1"
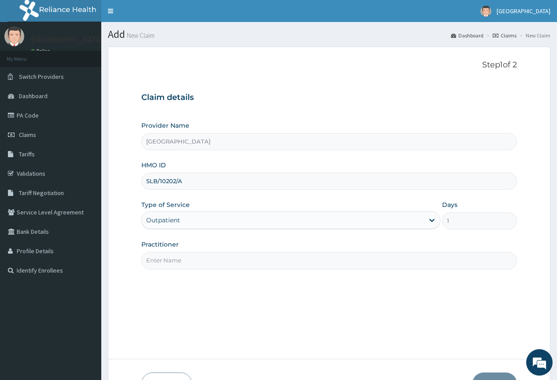
click at [184, 255] on input "Practitioner" at bounding box center [329, 260] width 376 height 17
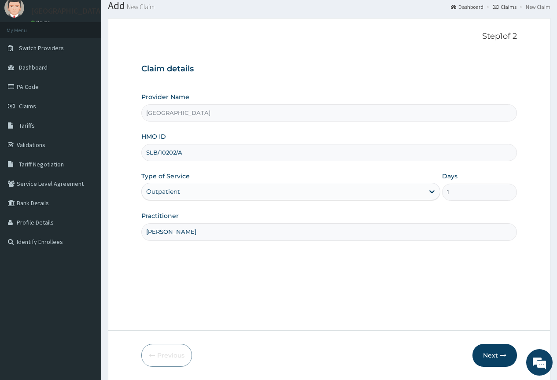
scroll to position [58, 0]
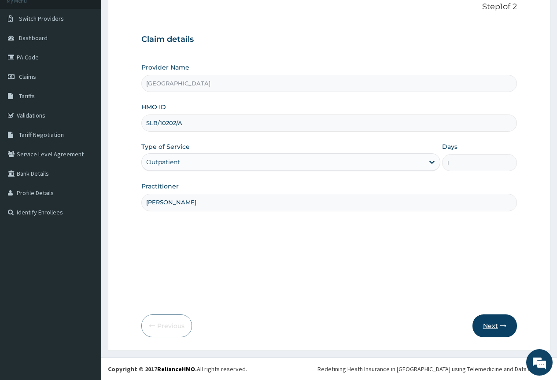
type input "[PERSON_NAME]"
click at [483, 328] on button "Next" at bounding box center [495, 326] width 44 height 23
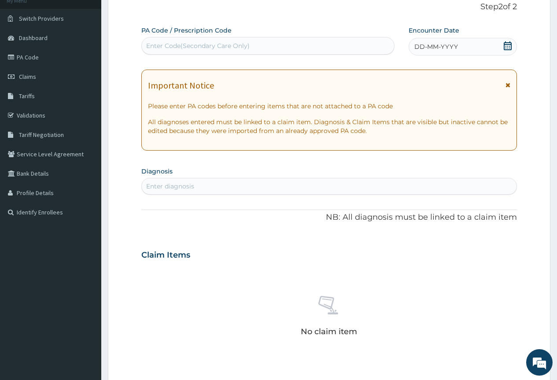
click at [506, 85] on icon at bounding box center [508, 85] width 5 height 6
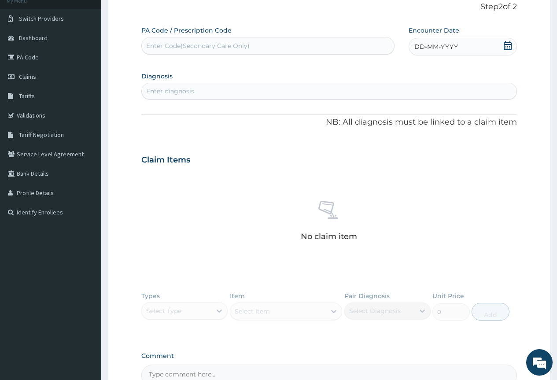
click at [506, 45] on icon at bounding box center [508, 45] width 9 height 9
click at [442, 97] on div "1" at bounding box center [443, 101] width 13 height 13
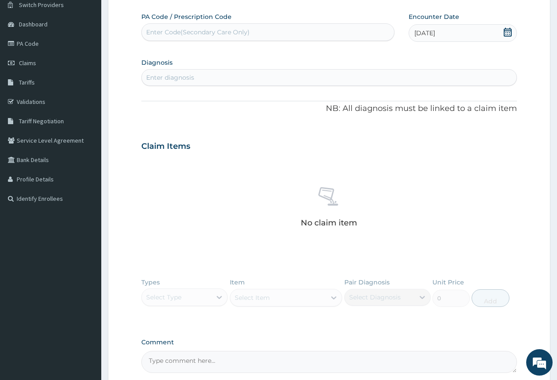
scroll to position [69, 0]
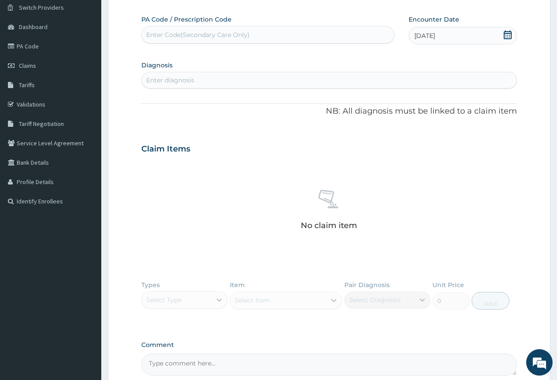
click at [238, 78] on div "Enter diagnosis" at bounding box center [329, 80] width 375 height 14
type input "[MEDICAL_DATA]"
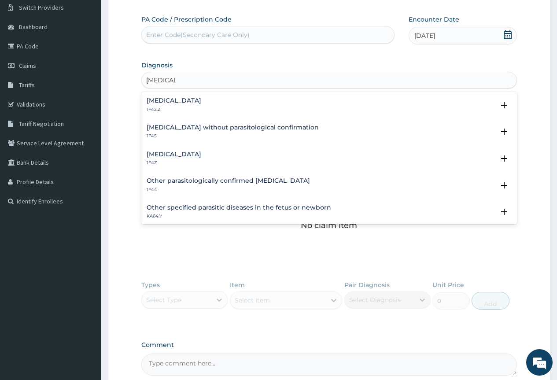
click at [196, 166] on p "1F4Z" at bounding box center [174, 163] width 55 height 6
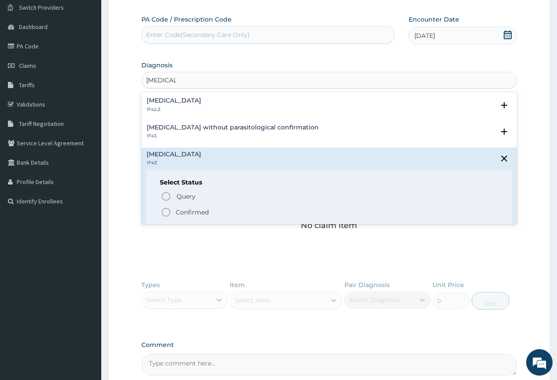
click at [168, 213] on circle "status option filled" at bounding box center [166, 212] width 8 height 8
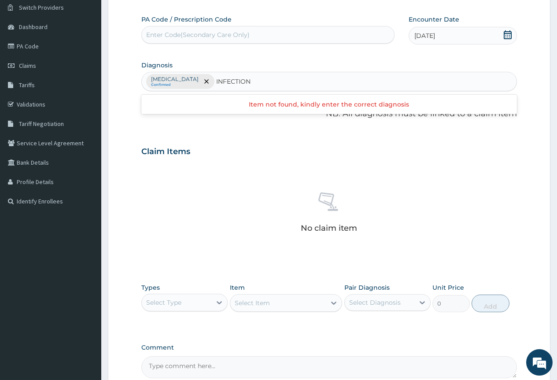
type input "INFECTION"
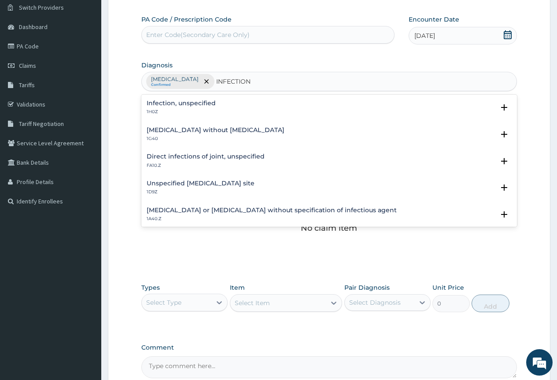
click at [185, 114] on p "1H0Z" at bounding box center [181, 112] width 69 height 6
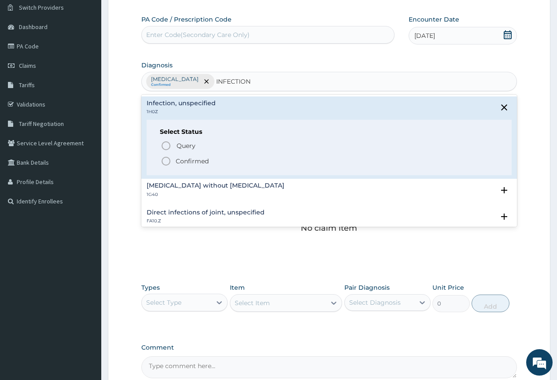
click at [169, 163] on icon "status option filled" at bounding box center [166, 161] width 11 height 11
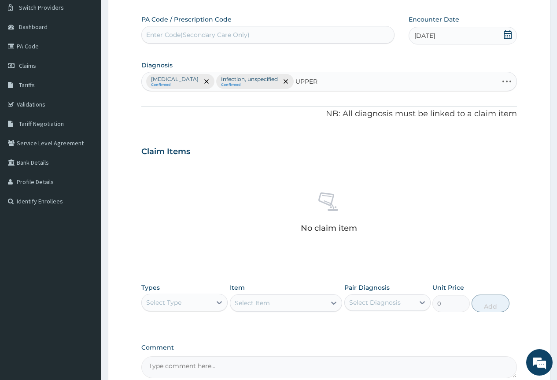
type input "UPPER"
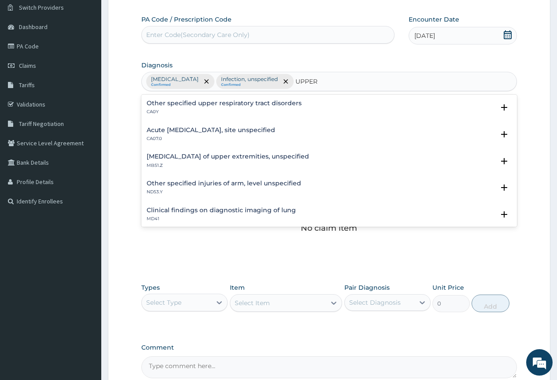
click at [194, 141] on p "CA07.0" at bounding box center [211, 139] width 129 height 6
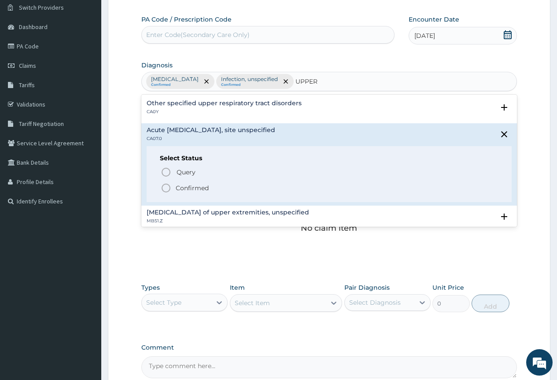
click at [166, 189] on icon "status option filled" at bounding box center [166, 188] width 11 height 11
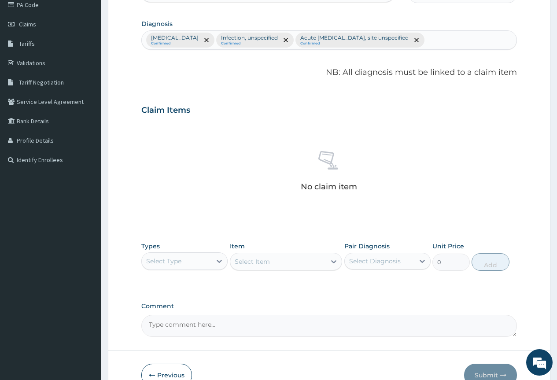
scroll to position [160, 0]
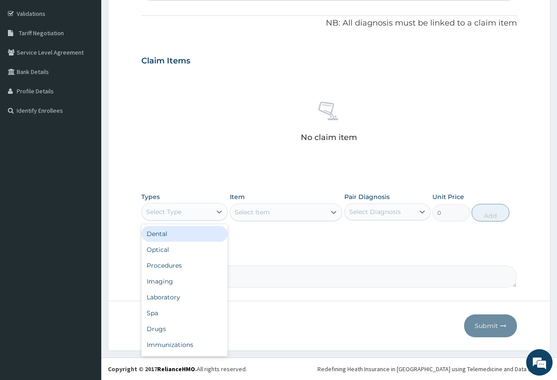
click at [173, 210] on div "Select Type" at bounding box center [163, 211] width 35 height 9
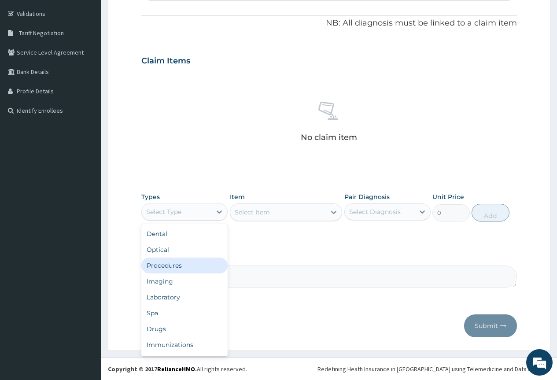
click at [205, 267] on div "Procedures" at bounding box center [184, 266] width 86 height 16
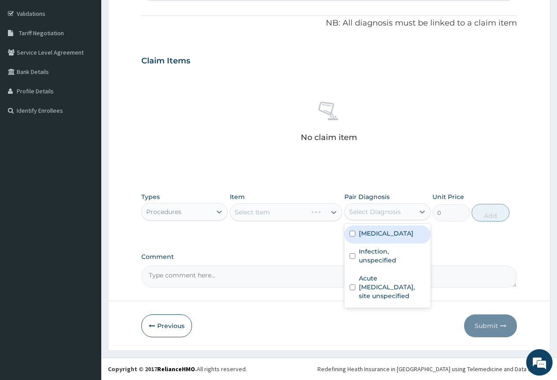
click at [358, 210] on div "Select Diagnosis" at bounding box center [375, 211] width 52 height 9
click at [363, 239] on div "[MEDICAL_DATA]" at bounding box center [388, 235] width 86 height 18
checkbox input "true"
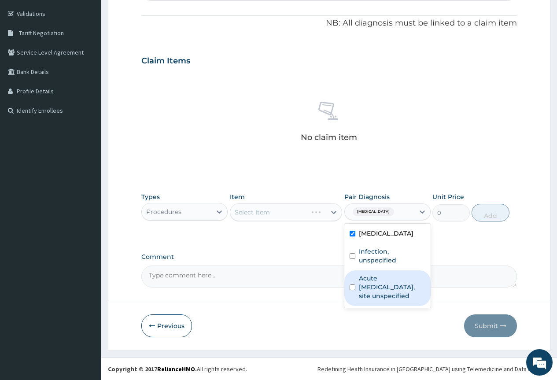
click at [364, 284] on label "Acute [MEDICAL_DATA], site unspecified" at bounding box center [392, 287] width 67 height 26
checkbox input "true"
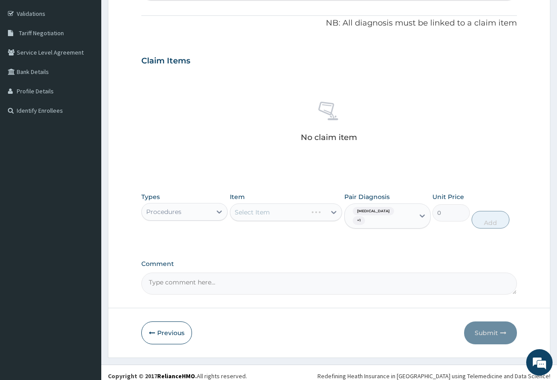
click at [291, 217] on div "Select Item" at bounding box center [286, 213] width 113 height 18
click at [291, 217] on div "Select Item" at bounding box center [278, 212] width 96 height 14
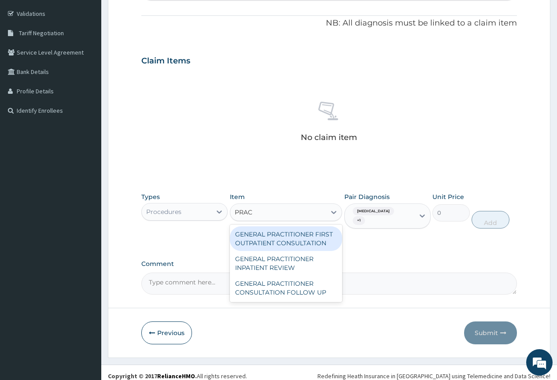
type input "PRACT"
click at [290, 230] on div "GENERAL PRACTITIONER FIRST OUTPATIENT CONSULTATION" at bounding box center [286, 238] width 113 height 25
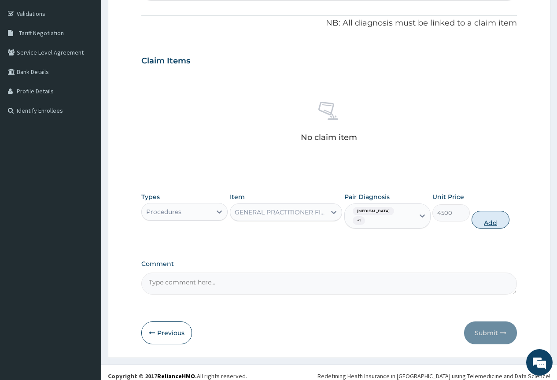
click at [493, 220] on button "Add" at bounding box center [490, 220] width 37 height 18
type input "0"
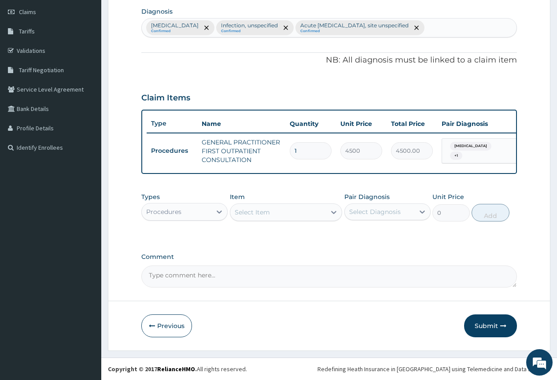
scroll to position [130, 0]
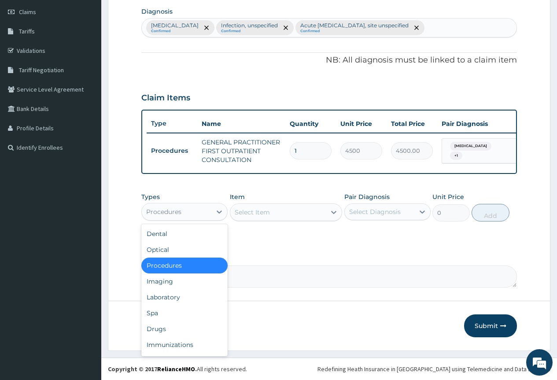
click at [197, 216] on div "Procedures" at bounding box center [177, 212] width 70 height 14
click at [177, 302] on div "Laboratory" at bounding box center [184, 297] width 86 height 16
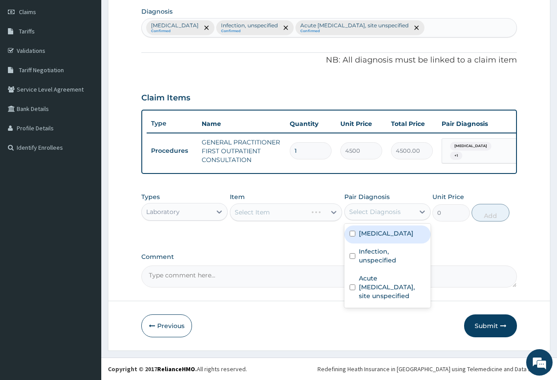
click at [379, 207] on div "Select Diagnosis" at bounding box center [375, 211] width 52 height 9
click at [371, 239] on div "[MEDICAL_DATA]" at bounding box center [388, 235] width 86 height 18
checkbox input "true"
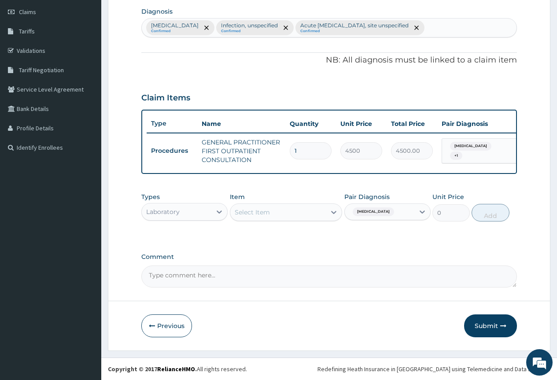
click at [266, 214] on div "Select Item" at bounding box center [252, 212] width 35 height 9
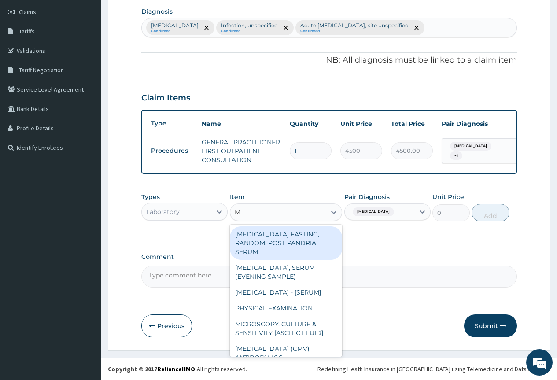
type input "MALA"
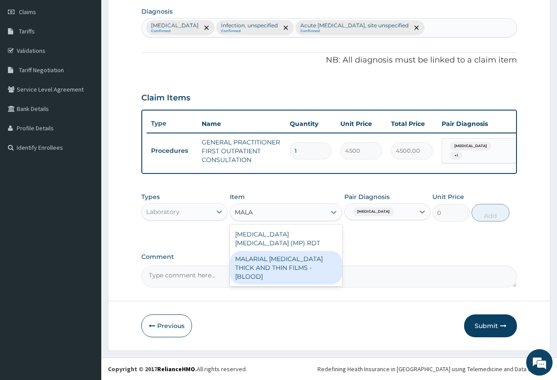
click at [301, 263] on div "MALARIAL [MEDICAL_DATA] THICK AND THIN FILMS - [BLOOD]" at bounding box center [286, 267] width 113 height 33
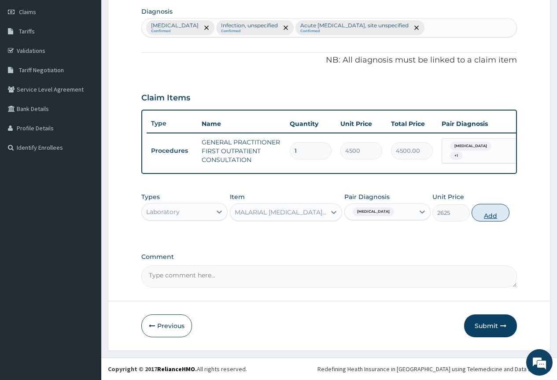
click at [481, 216] on button "Add" at bounding box center [490, 213] width 37 height 18
type input "0"
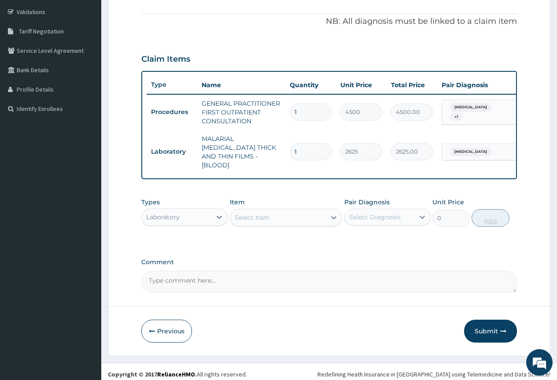
scroll to position [165, 0]
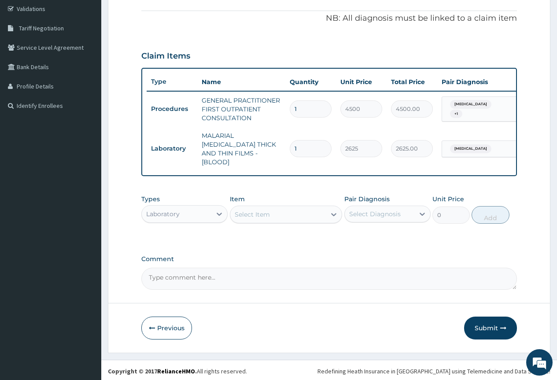
click at [279, 212] on div "Select Item" at bounding box center [278, 214] width 96 height 14
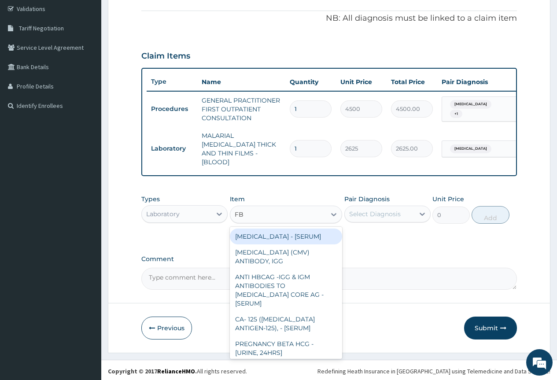
type input "FBC"
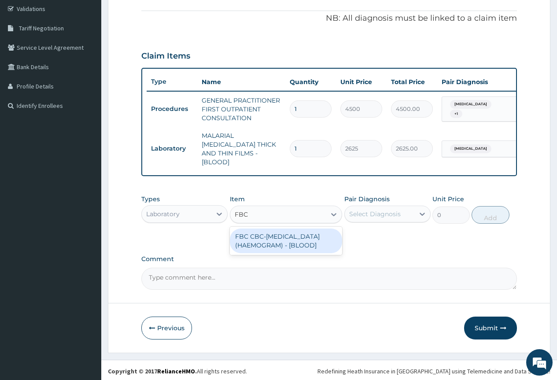
click at [273, 246] on div "FBC CBC-[MEDICAL_DATA] (HAEMOGRAM) - [BLOOD]" at bounding box center [286, 241] width 113 height 25
type input "6000"
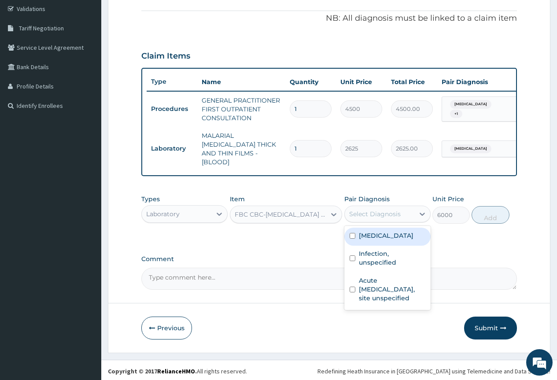
click at [396, 212] on div "Select Diagnosis" at bounding box center [375, 214] width 52 height 9
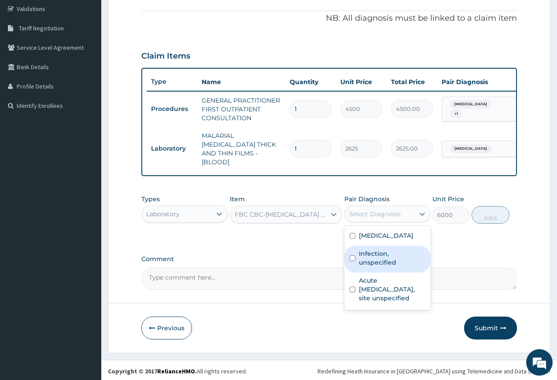
click at [386, 260] on label "Infection, unspecified" at bounding box center [392, 258] width 67 height 18
checkbox input "true"
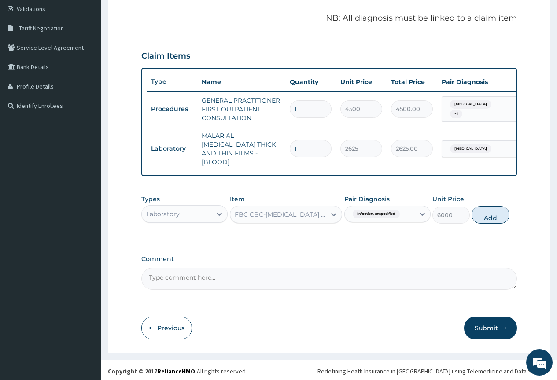
click at [482, 218] on button "Add" at bounding box center [490, 215] width 37 height 18
type input "0"
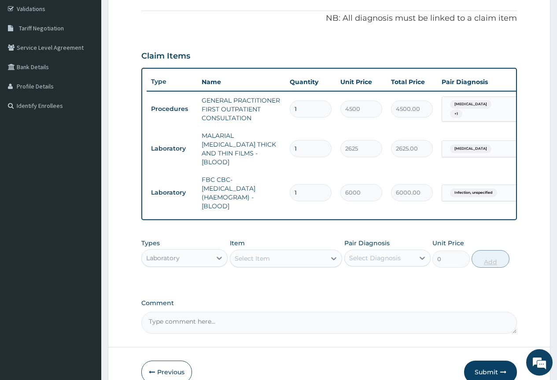
scroll to position [209, 0]
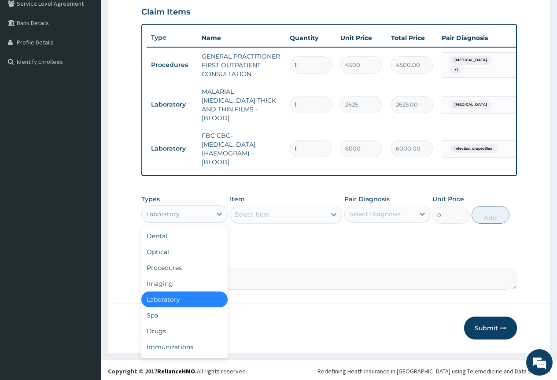
click at [193, 211] on div "Laboratory" at bounding box center [177, 214] width 70 height 14
click at [189, 327] on div "Drugs" at bounding box center [184, 331] width 86 height 16
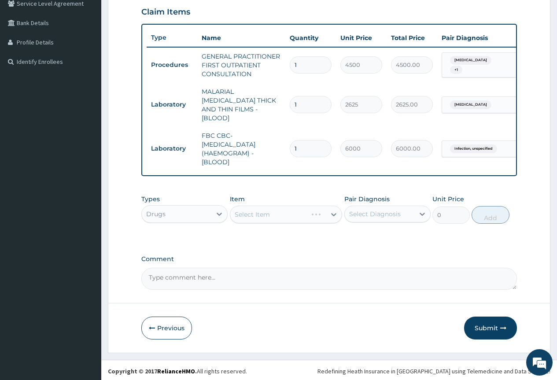
click at [382, 220] on div "Pair Diagnosis Select Diagnosis" at bounding box center [388, 209] width 86 height 29
click at [372, 216] on div "Select Diagnosis" at bounding box center [375, 214] width 52 height 9
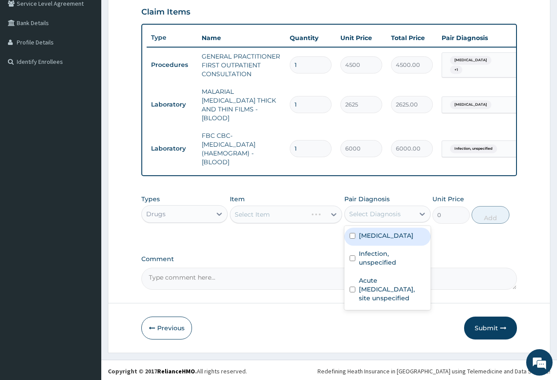
click at [377, 237] on label "[MEDICAL_DATA]" at bounding box center [386, 235] width 55 height 9
checkbox input "true"
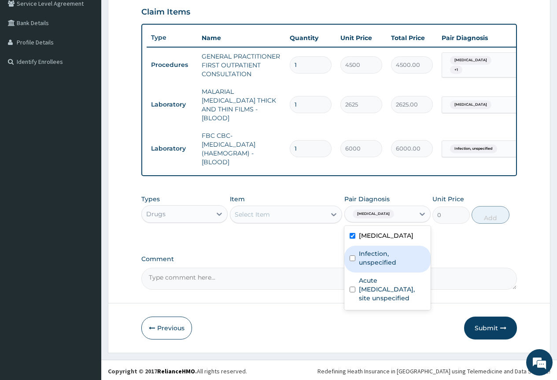
click at [304, 215] on div "Select Item" at bounding box center [278, 214] width 96 height 14
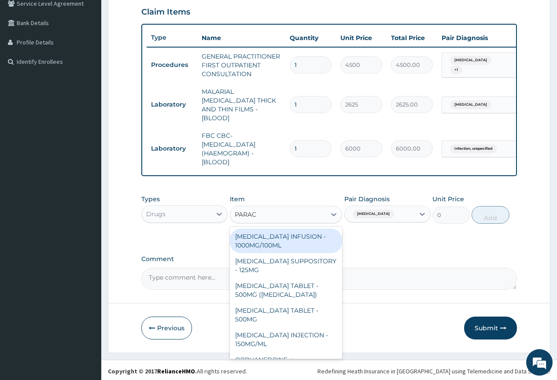
type input "PARACE"
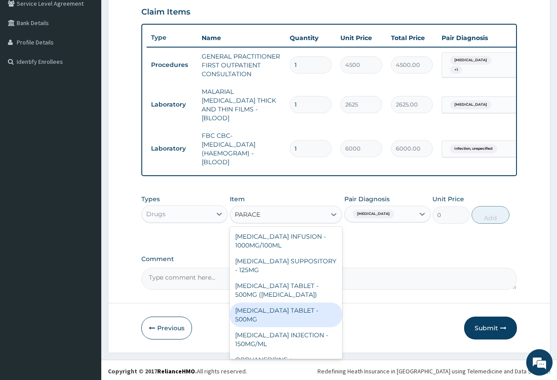
click at [299, 315] on div "[MEDICAL_DATA] TABLET - 500MG" at bounding box center [286, 315] width 113 height 25
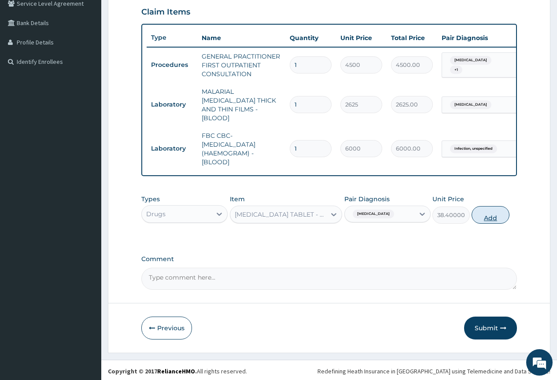
click at [476, 212] on button "Add" at bounding box center [490, 215] width 37 height 18
type input "0"
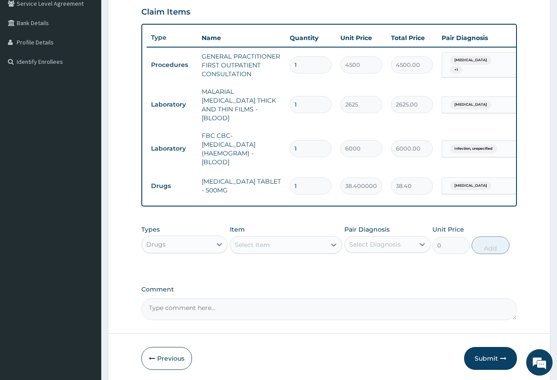
click at [299, 245] on div "Select Item" at bounding box center [278, 245] width 96 height 14
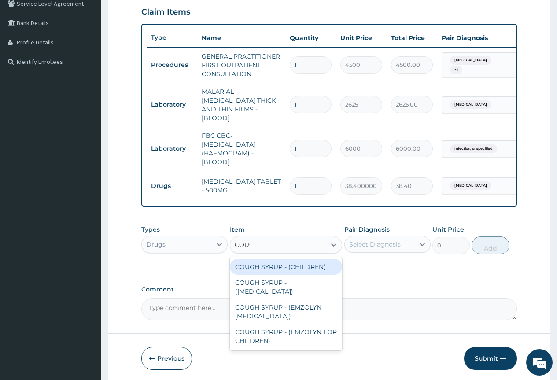
type input "COUGH"
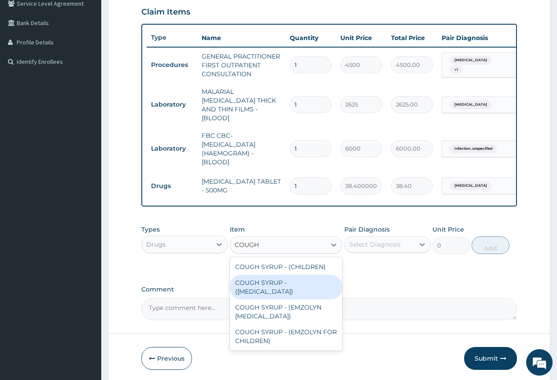
click at [303, 289] on div "COUGH SYRUP - ([MEDICAL_DATA])" at bounding box center [286, 287] width 113 height 25
type input "1280"
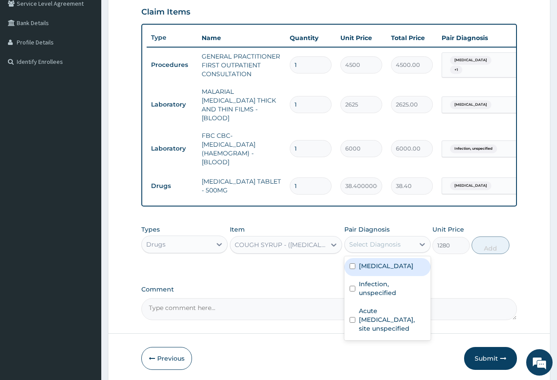
click at [392, 249] on div "Select Diagnosis" at bounding box center [388, 244] width 86 height 17
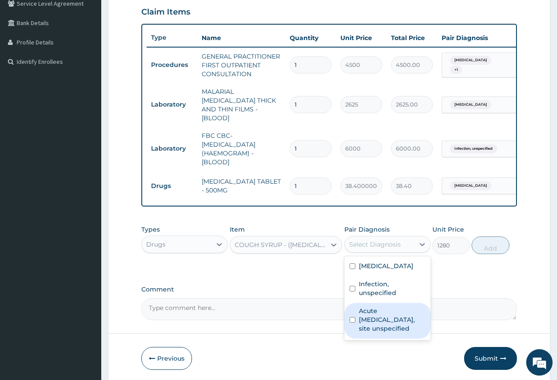
click at [394, 320] on label "Acute [MEDICAL_DATA], site unspecified" at bounding box center [392, 320] width 67 height 26
checkbox input "true"
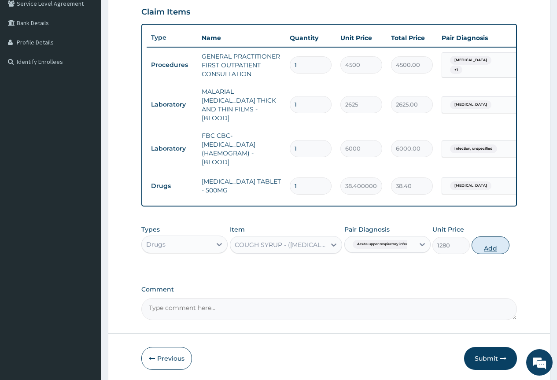
click at [508, 247] on button "Add" at bounding box center [490, 246] width 37 height 18
type input "0"
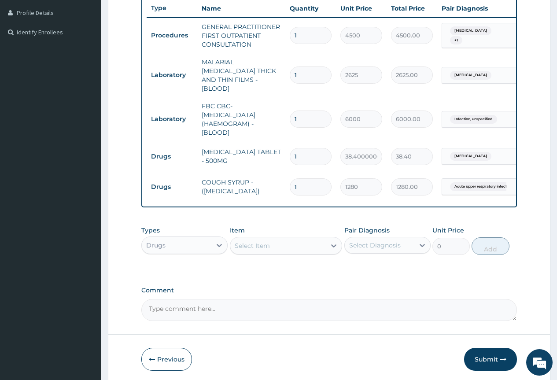
scroll to position [270, 0]
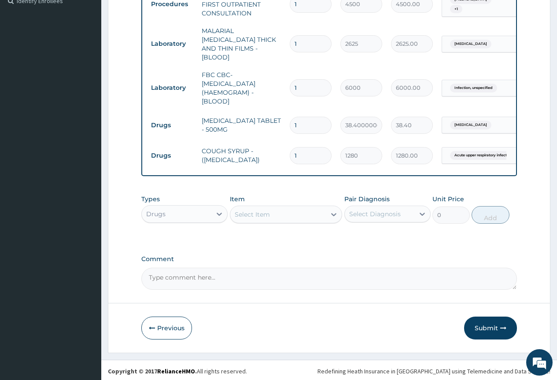
click at [281, 214] on div "Select Item" at bounding box center [278, 214] width 96 height 14
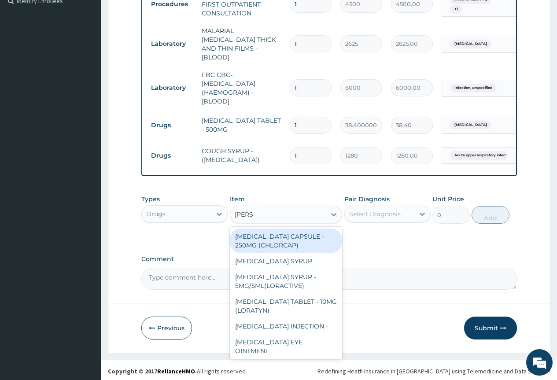
type input "LORAT"
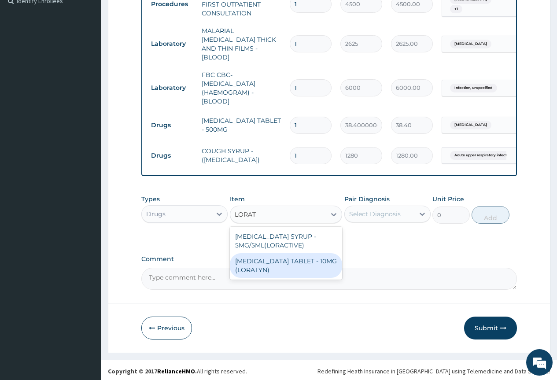
click at [284, 253] on div "[MEDICAL_DATA] TABLET - 10MG (LORATYN)" at bounding box center [286, 265] width 113 height 25
type input "112"
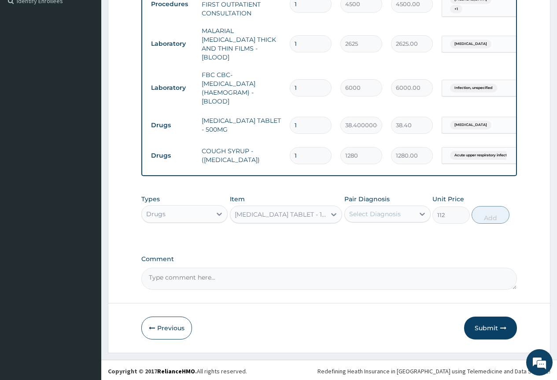
click at [383, 206] on div "Select Diagnosis" at bounding box center [388, 214] width 86 height 17
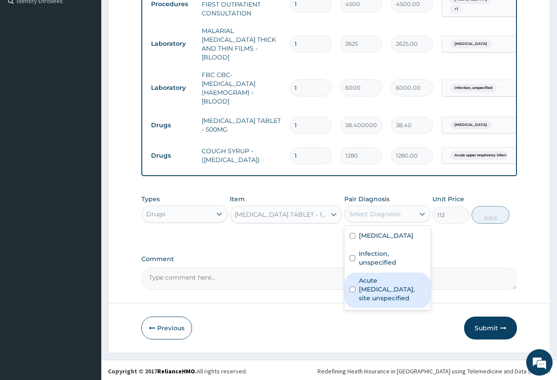
click at [373, 286] on label "Acute [MEDICAL_DATA], site unspecified" at bounding box center [392, 289] width 67 height 26
checkbox input "true"
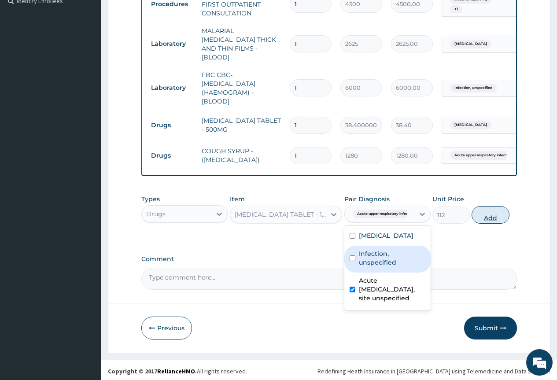
click at [503, 216] on button "Add" at bounding box center [490, 215] width 37 height 18
type input "0"
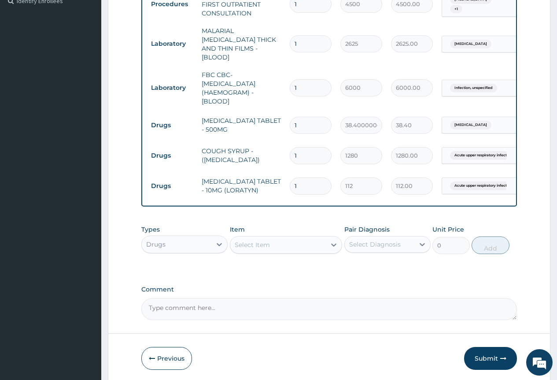
drag, startPoint x: 309, startPoint y: 176, endPoint x: 295, endPoint y: 178, distance: 14.2
click at [295, 178] on input "1" at bounding box center [311, 186] width 42 height 17
type input "5"
type input "560.00"
type input "5"
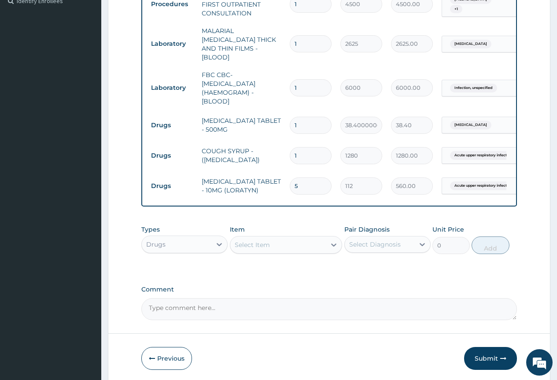
click at [308, 117] on input "1" at bounding box center [311, 125] width 42 height 17
type input "18"
type input "691.20"
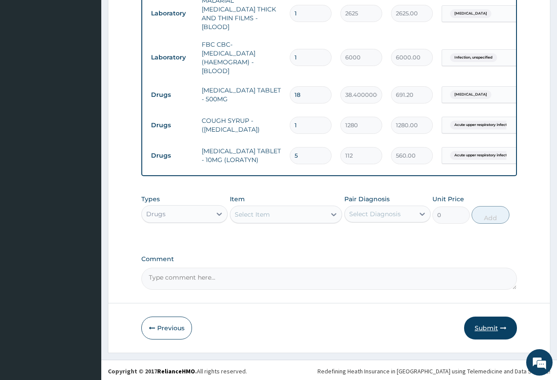
type input "18"
click at [481, 321] on button "Submit" at bounding box center [490, 328] width 53 height 23
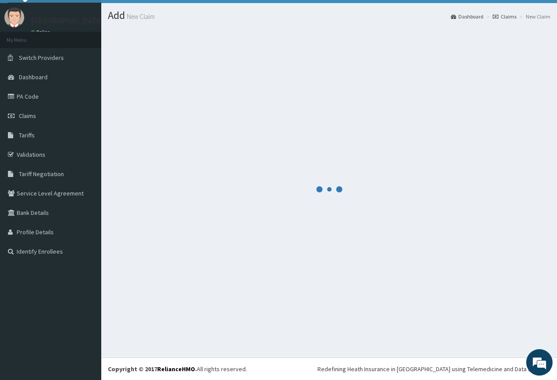
scroll to position [19, 0]
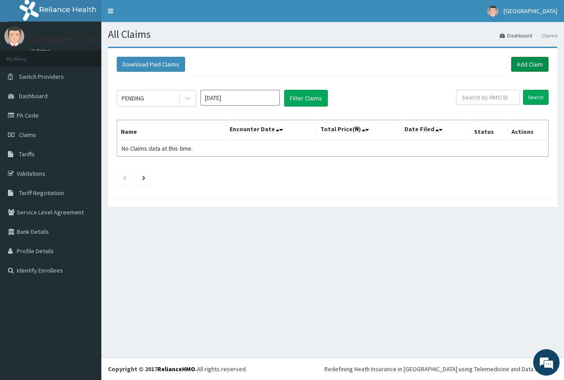
click at [540, 64] on link "Add Claim" at bounding box center [529, 64] width 37 height 15
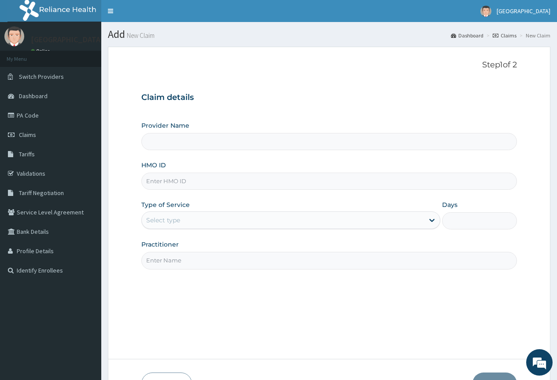
type input "[GEOGRAPHIC_DATA]"
click at [176, 183] on input "HMO ID" at bounding box center [329, 181] width 376 height 17
type input "ENP/11511/A"
click at [191, 225] on div "Select type" at bounding box center [283, 220] width 282 height 14
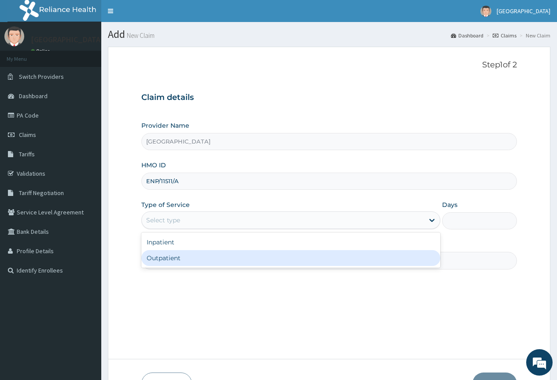
click at [178, 261] on div "Outpatient" at bounding box center [290, 258] width 299 height 16
type input "1"
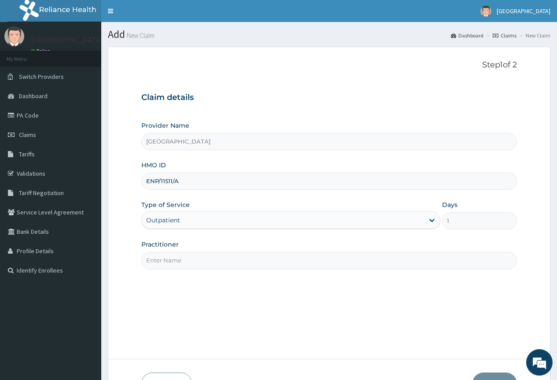
click at [178, 263] on input "Practitioner" at bounding box center [329, 260] width 376 height 17
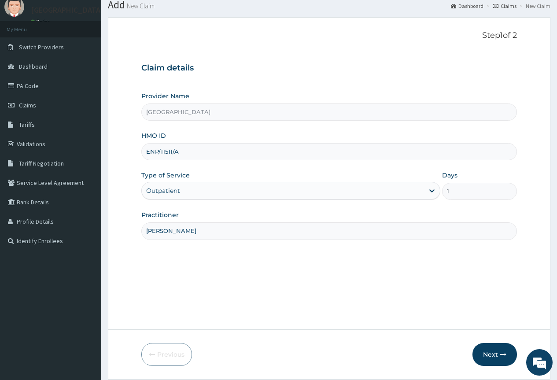
scroll to position [58, 0]
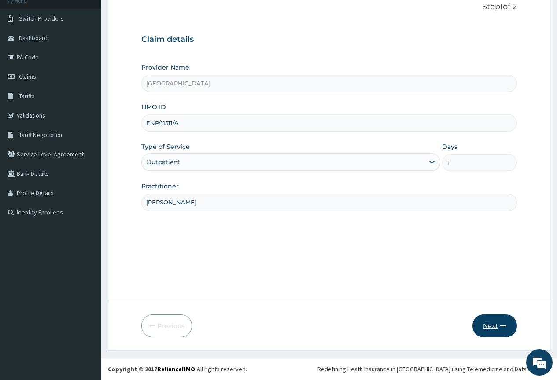
type input "[PERSON_NAME]"
click at [486, 326] on button "Next" at bounding box center [495, 326] width 44 height 23
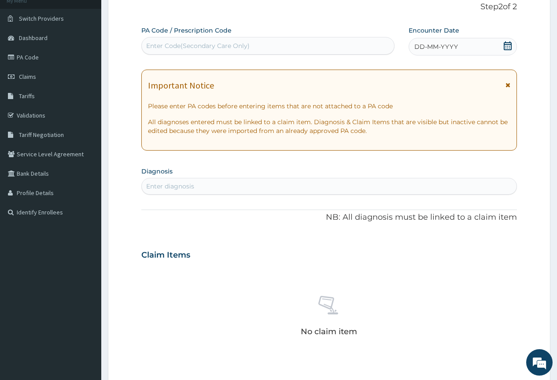
click at [507, 85] on icon at bounding box center [508, 85] width 5 height 6
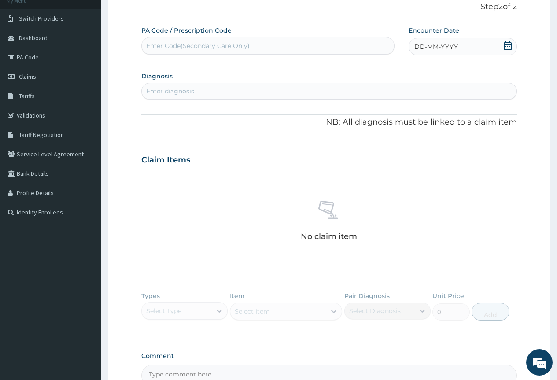
click at [508, 47] on icon at bounding box center [508, 45] width 9 height 9
click at [486, 102] on div "4" at bounding box center [487, 101] width 13 height 13
click at [426, 89] on div "Enter diagnosis" at bounding box center [329, 91] width 375 height 14
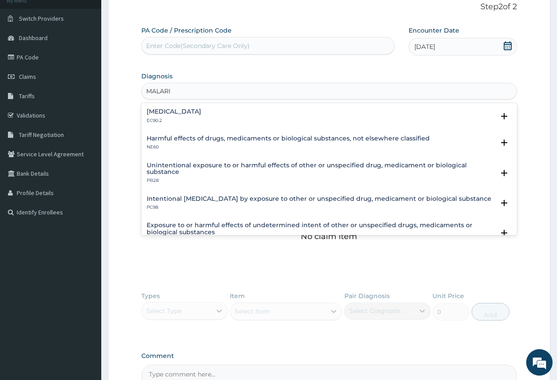
type input "[MEDICAL_DATA]"
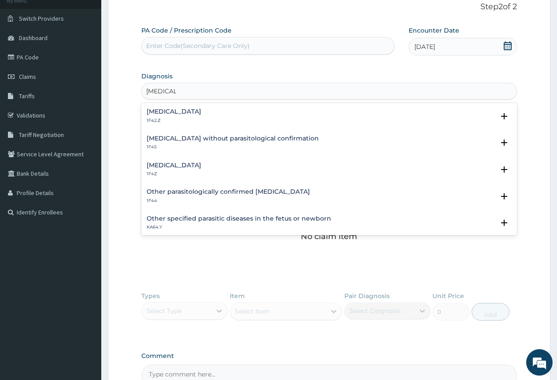
click at [181, 171] on div "[MEDICAL_DATA] 1F4Z" at bounding box center [174, 169] width 55 height 15
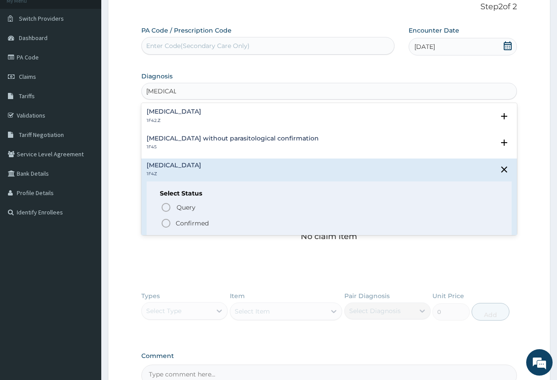
click at [165, 226] on icon "status option filled" at bounding box center [166, 223] width 11 height 11
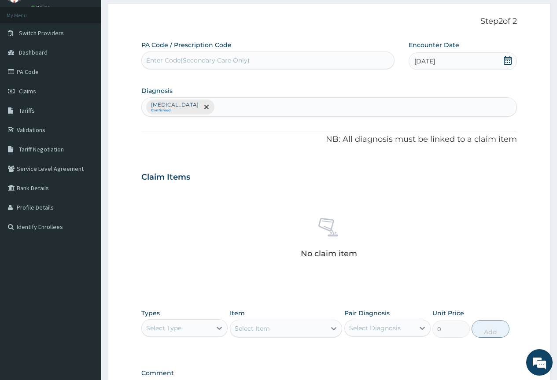
scroll to position [28, 0]
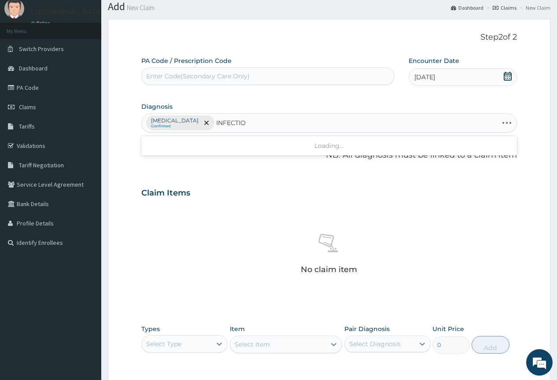
type input "INFECTION"
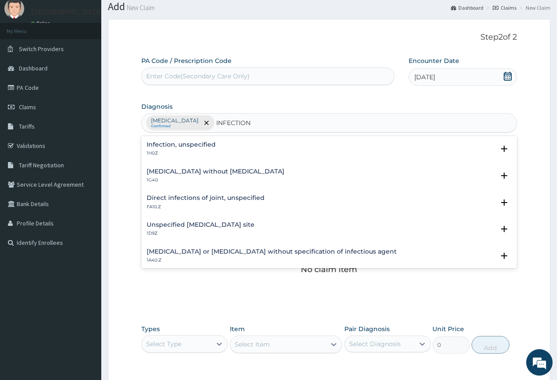
click at [179, 144] on h4 "Infection, unspecified" at bounding box center [181, 144] width 69 height 7
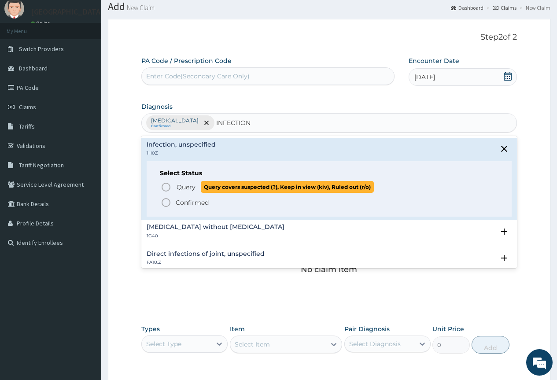
click at [163, 191] on circle "status option query" at bounding box center [166, 187] width 8 height 8
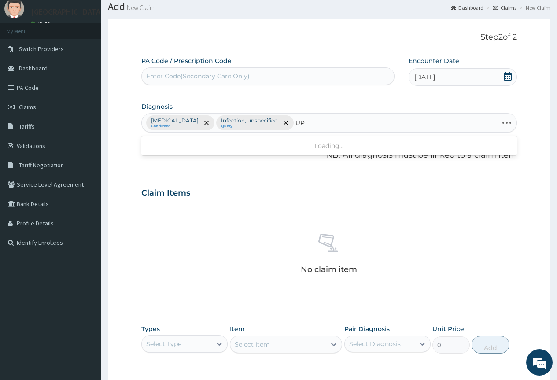
type input "U"
type input "ACUTE UPPER"
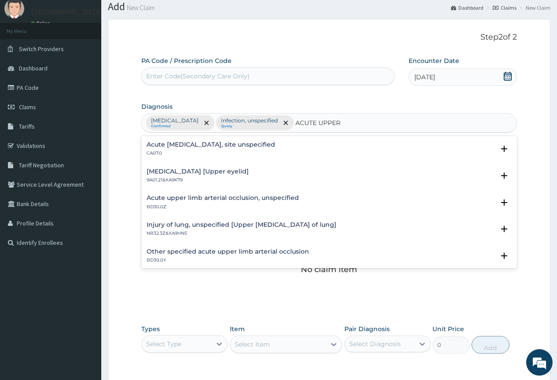
click at [190, 152] on p "CA07.0" at bounding box center [211, 153] width 129 height 6
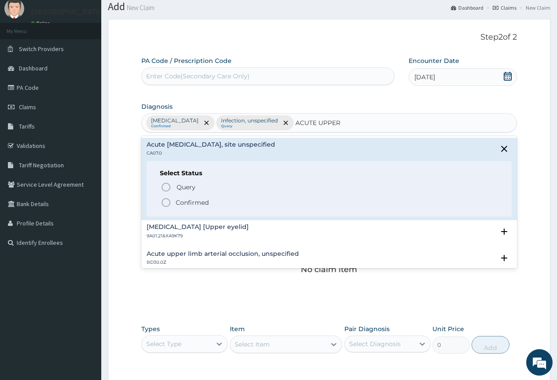
click at [165, 205] on icon "status option filled" at bounding box center [166, 202] width 11 height 11
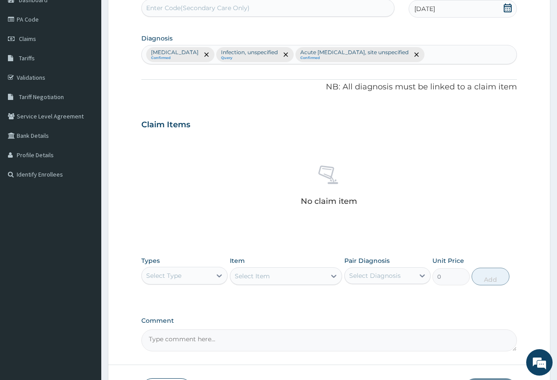
scroll to position [160, 0]
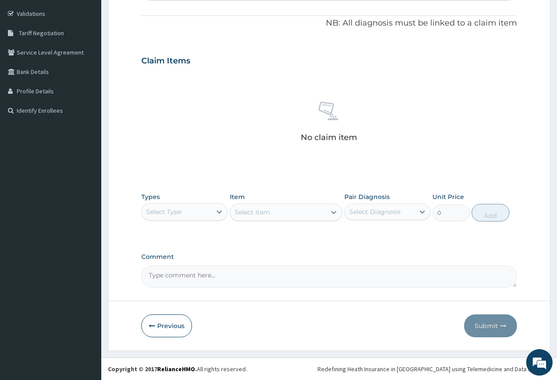
click at [184, 212] on div "Select Type" at bounding box center [177, 212] width 70 height 14
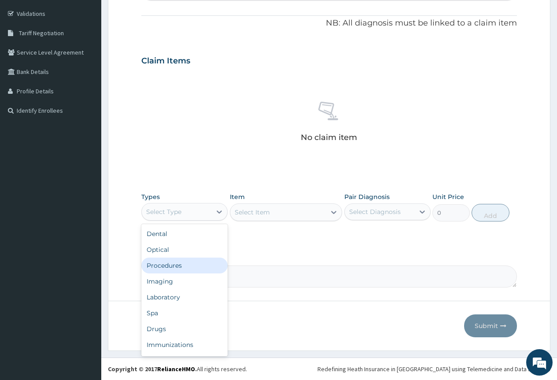
click at [174, 265] on div "Procedures" at bounding box center [184, 266] width 86 height 16
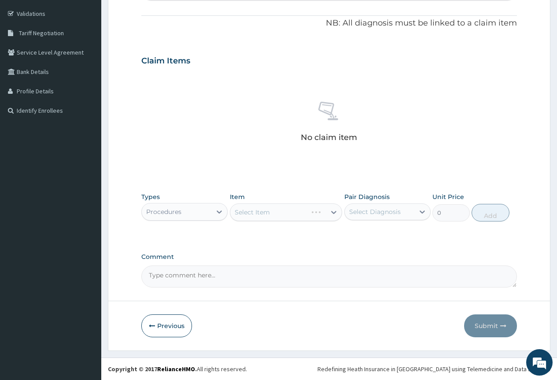
click at [381, 217] on div "Select Diagnosis" at bounding box center [380, 212] width 70 height 14
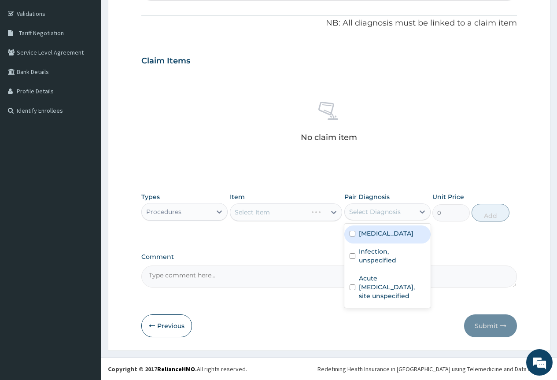
click at [378, 233] on label "[MEDICAL_DATA]" at bounding box center [386, 233] width 55 height 9
checkbox input "true"
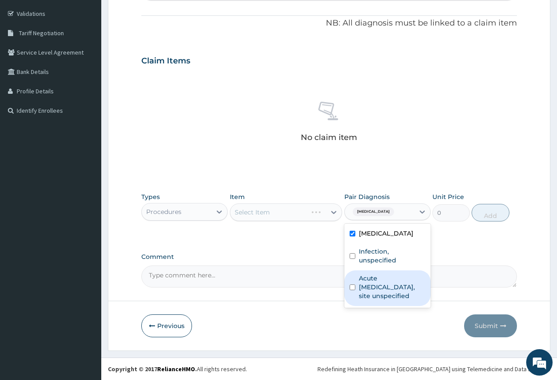
click at [385, 291] on label "Acute [MEDICAL_DATA], site unspecified" at bounding box center [392, 287] width 67 height 26
checkbox input "true"
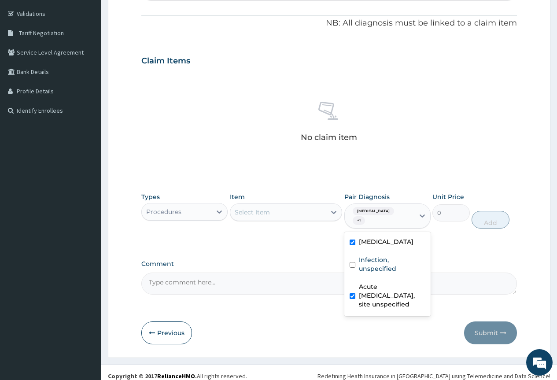
click at [299, 215] on div "Select Item" at bounding box center [278, 212] width 96 height 14
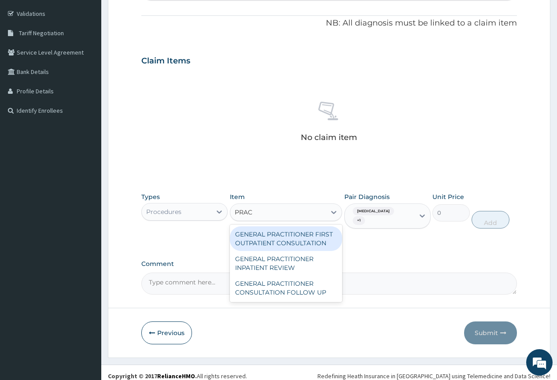
type input "PRACT"
click at [317, 243] on div "GENERAL PRACTITIONER FIRST OUTPATIENT CONSULTATION" at bounding box center [286, 238] width 113 height 25
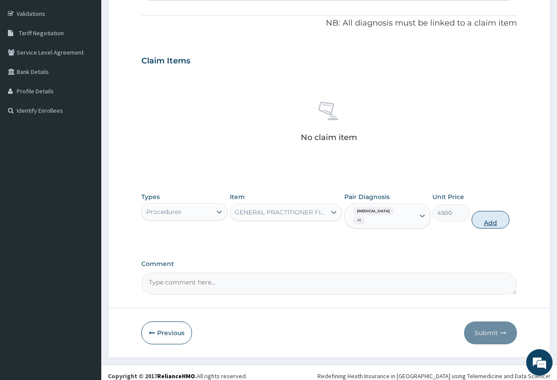
click at [499, 222] on button "Add" at bounding box center [490, 220] width 37 height 18
type input "0"
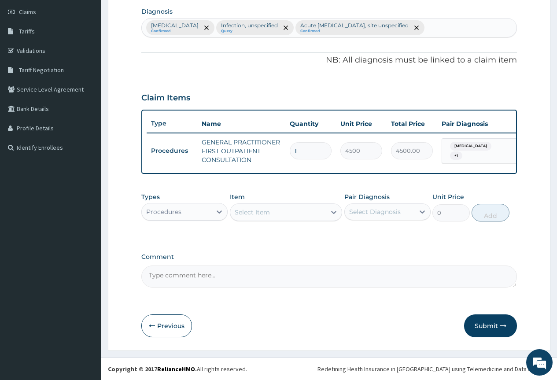
scroll to position [130, 0]
click at [192, 216] on div "Procedures" at bounding box center [177, 212] width 70 height 14
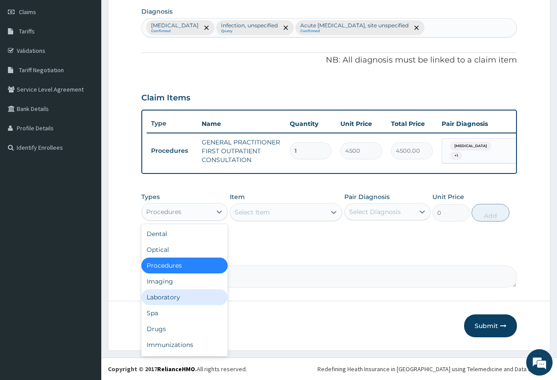
click at [174, 303] on div "Laboratory" at bounding box center [184, 297] width 86 height 16
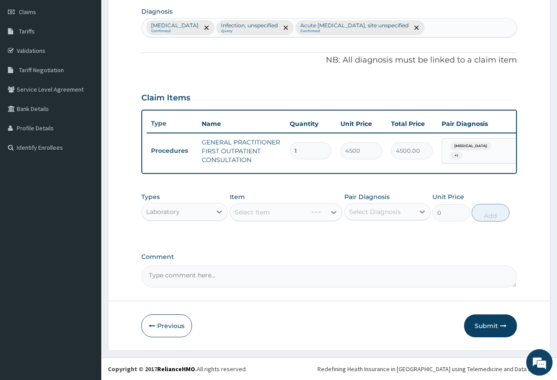
click at [401, 217] on div "Select Diagnosis" at bounding box center [380, 212] width 70 height 14
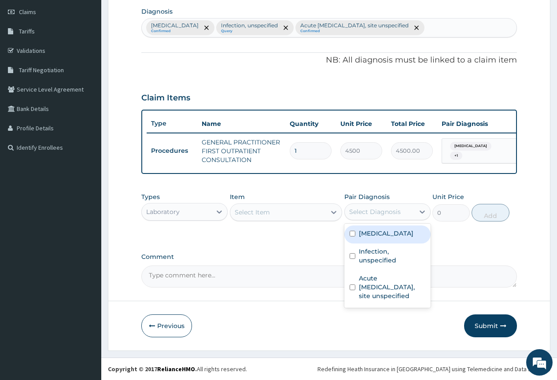
click at [390, 237] on label "Malaria, unspecified" at bounding box center [386, 233] width 55 height 9
checkbox input "true"
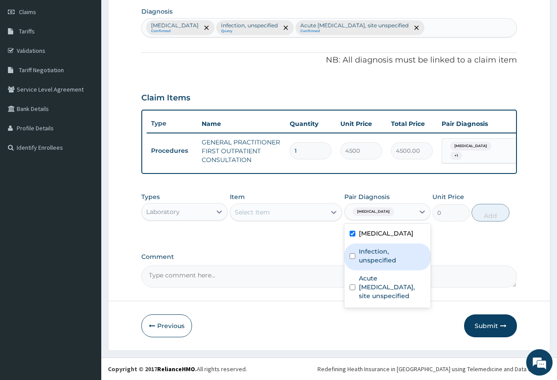
click at [274, 210] on div "Select Item" at bounding box center [278, 212] width 96 height 14
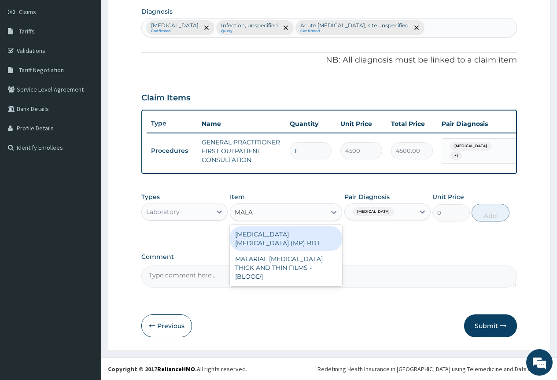
type input "MALAR"
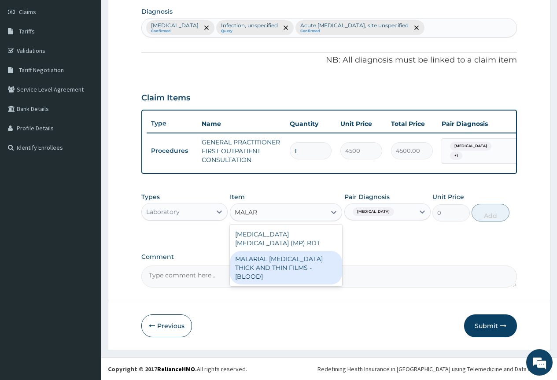
click at [300, 258] on div "MALARIAL PARASITE THICK AND THIN FILMS - [BLOOD]" at bounding box center [286, 267] width 113 height 33
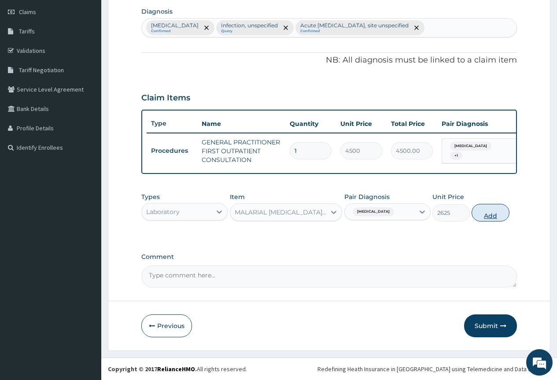
click at [485, 216] on button "Add" at bounding box center [490, 213] width 37 height 18
type input "0"
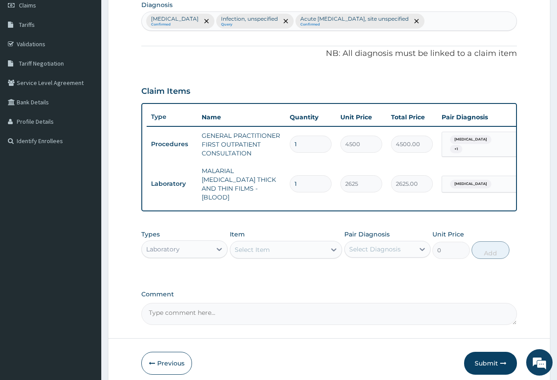
click at [269, 245] on div "Select Item" at bounding box center [252, 249] width 35 height 9
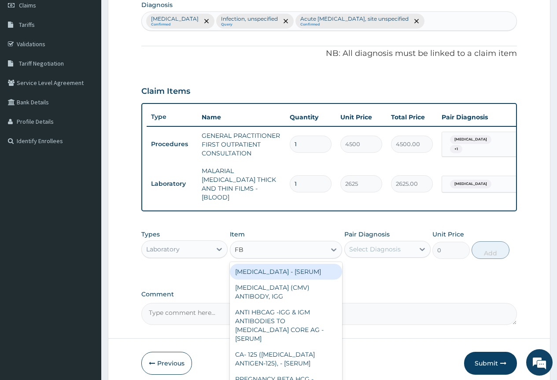
type input "FBC"
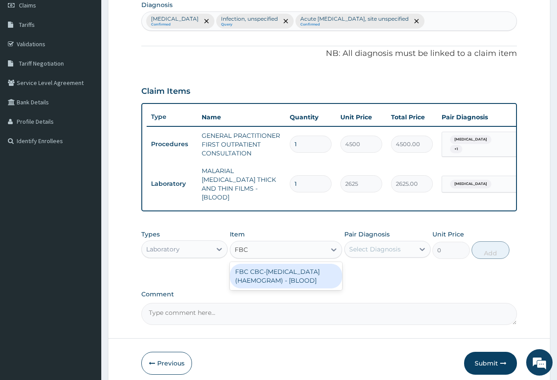
click at [269, 279] on div "FBC CBC-[MEDICAL_DATA] (HAEMOGRAM) - [BLOOD]" at bounding box center [286, 276] width 113 height 25
type input "6000"
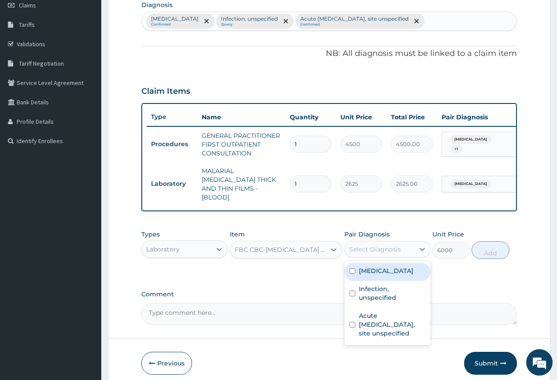
click at [359, 249] on div "Select Diagnosis" at bounding box center [375, 249] width 52 height 9
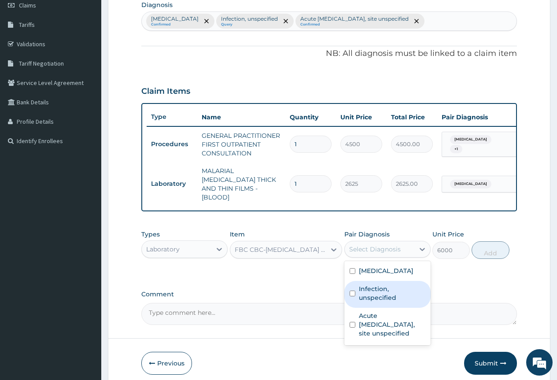
click at [364, 299] on label "Infection, unspecified" at bounding box center [392, 294] width 67 height 18
checkbox input "true"
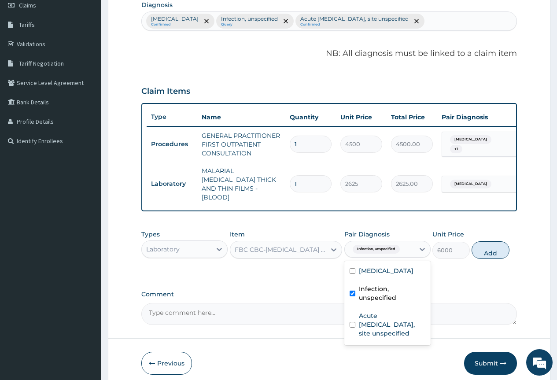
click at [485, 249] on button "Add" at bounding box center [490, 250] width 37 height 18
type input "0"
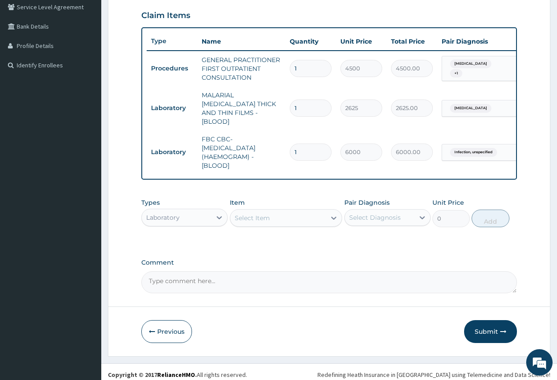
scroll to position [209, 0]
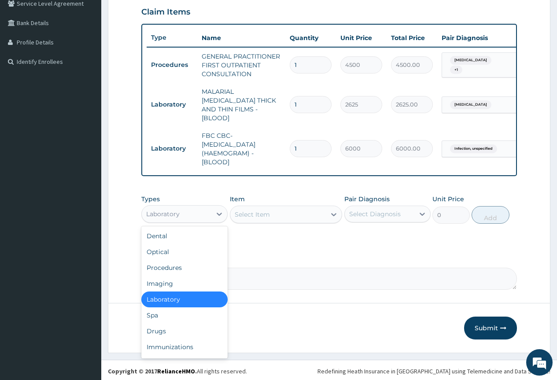
click at [167, 210] on div "Laboratory" at bounding box center [162, 214] width 33 height 9
click at [184, 332] on div "Drugs" at bounding box center [184, 331] width 86 height 16
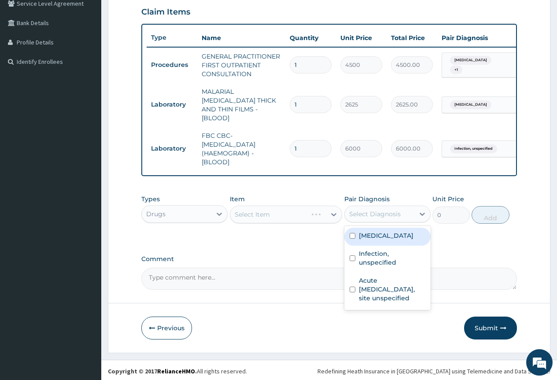
click at [368, 212] on div "Select Diagnosis" at bounding box center [375, 214] width 52 height 9
click at [376, 241] on div "Malaria, unspecified" at bounding box center [388, 237] width 86 height 18
checkbox input "true"
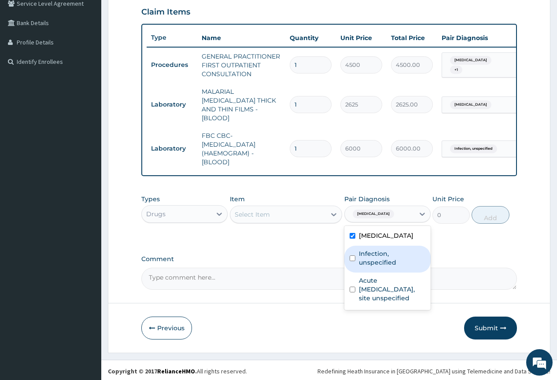
click at [291, 212] on div "Select Item" at bounding box center [278, 214] width 96 height 14
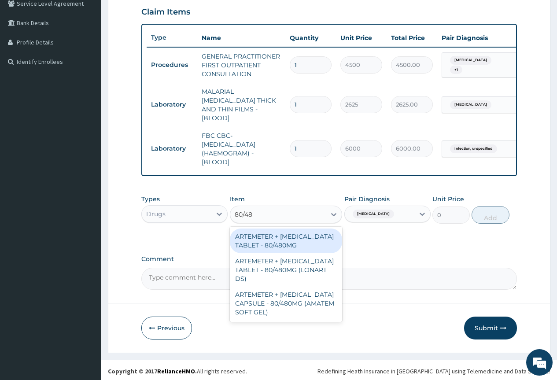
type input "80/480"
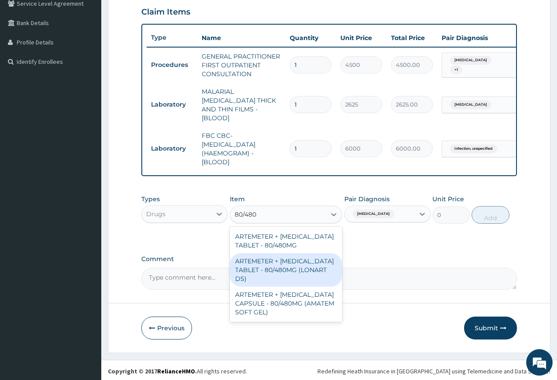
click at [321, 257] on div "ARTEMETER + LUMEFANTRINE TABLET - 80/480MG (LONART DS)" at bounding box center [286, 269] width 113 height 33
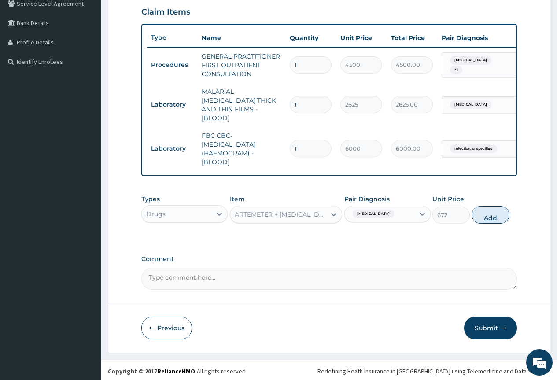
click at [497, 214] on button "Add" at bounding box center [490, 215] width 37 height 18
type input "0"
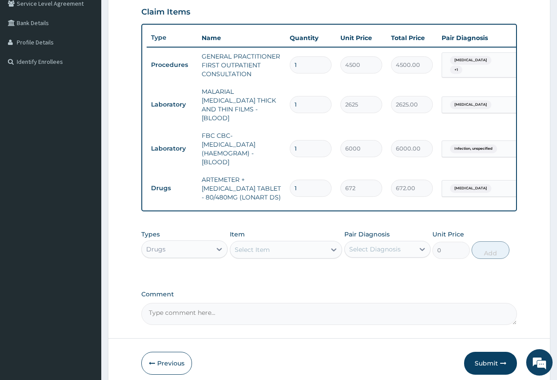
drag, startPoint x: 305, startPoint y: 177, endPoint x: 262, endPoint y: 177, distance: 43.6
click at [262, 177] on tr "Drugs ARTEMETER + LUMEFANTRINE TABLET - 80/480MG (LONART DS) 1 672 672.00 Malar…" at bounding box center [363, 188] width 432 height 35
type input "6"
type input "4032.00"
type input "6"
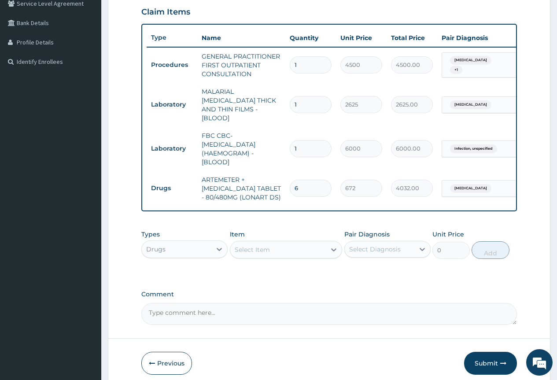
click at [249, 248] on div "Select Item" at bounding box center [252, 249] width 35 height 9
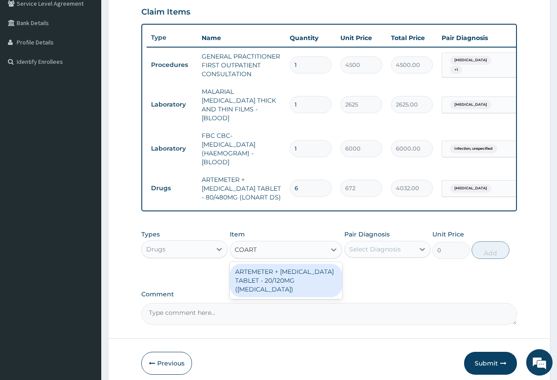
type input "COART"
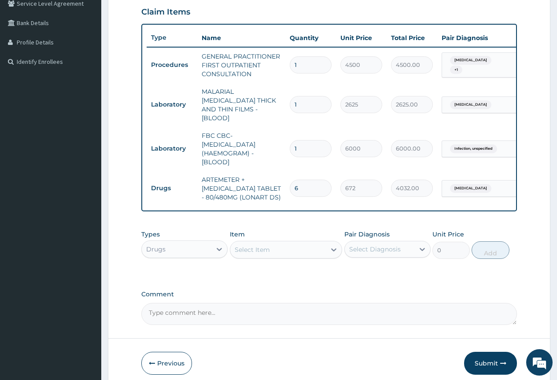
click at [259, 212] on div "PA Code / Prescription Code Enter Code(Secondary Care Only) Encounter Date 04-1…" at bounding box center [329, 100] width 376 height 450
drag, startPoint x: 205, startPoint y: 189, endPoint x: 237, endPoint y: 193, distance: 32.0
click at [237, 193] on td "ARTEMETER + [MEDICAL_DATA] TABLET - 80/480MG (LONART DS)" at bounding box center [241, 188] width 88 height 35
copy td "80/480MG"
click at [245, 247] on div "Select Item" at bounding box center [252, 249] width 35 height 9
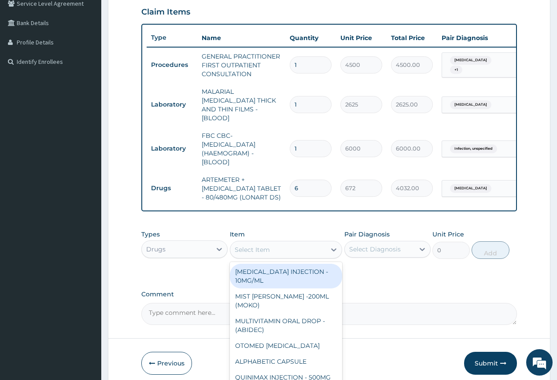
paste input "80/480MG"
type input "80/480MG"
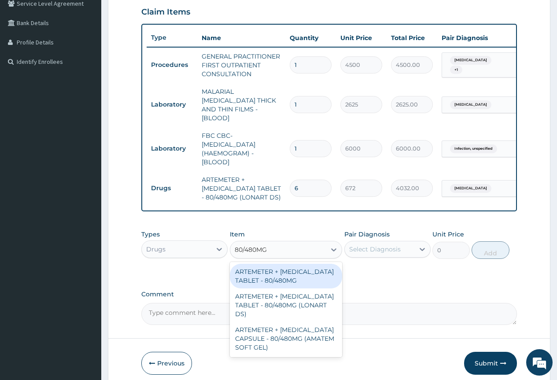
click at [285, 277] on div "ARTEMETER + LUMEFANTRINE TABLET - 80/480MG" at bounding box center [286, 276] width 113 height 25
type input "416"
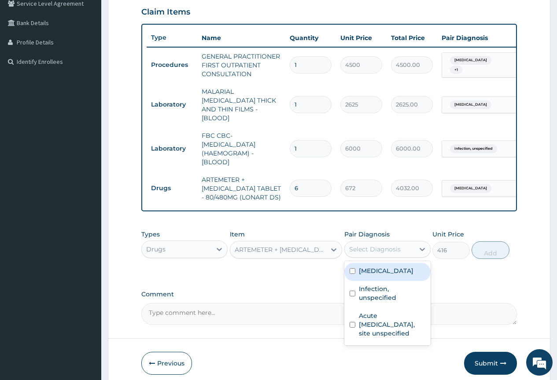
click at [385, 248] on div "Select Diagnosis" at bounding box center [375, 249] width 52 height 9
click at [386, 272] on label "Malaria, unspecified" at bounding box center [386, 271] width 55 height 9
checkbox input "true"
click at [486, 252] on button "Add" at bounding box center [490, 250] width 37 height 18
type input "0"
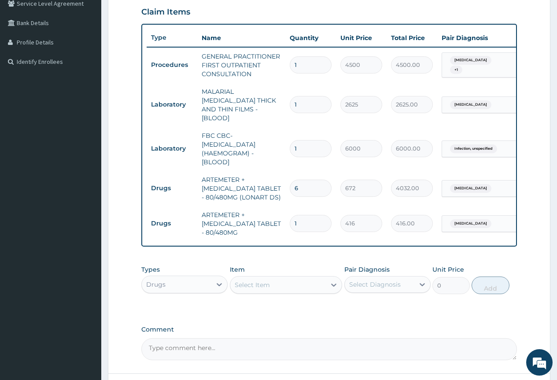
drag, startPoint x: 311, startPoint y: 216, endPoint x: 241, endPoint y: 217, distance: 70.0
click at [241, 217] on tr "Drugs ARTEMETER + LUMEFANTRINE TABLET - 80/480MG 1 416 416.00 Malaria, unspecif…" at bounding box center [363, 223] width 432 height 35
type input "6"
type input "2496.00"
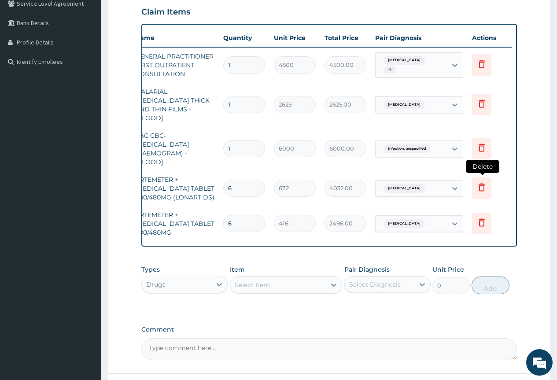
type input "6"
click at [477, 182] on icon at bounding box center [482, 187] width 11 height 11
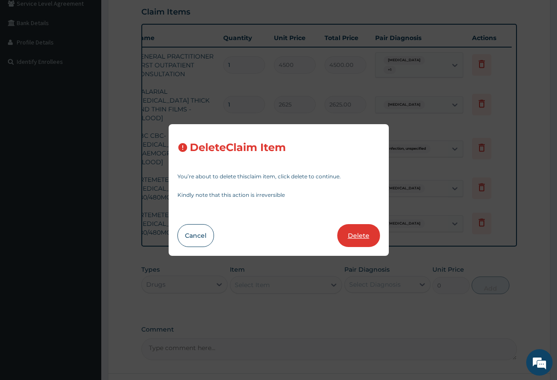
click at [348, 230] on button "Delete" at bounding box center [358, 235] width 43 height 23
type input "416"
type input "2496.00"
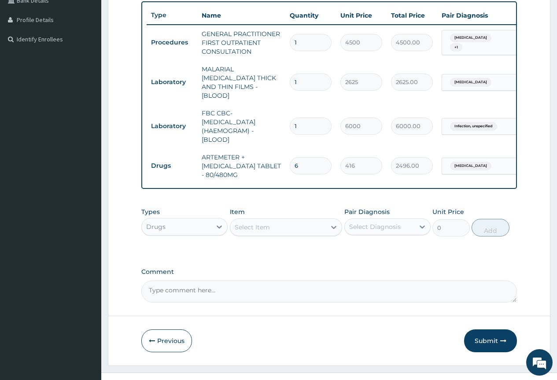
scroll to position [244, 0]
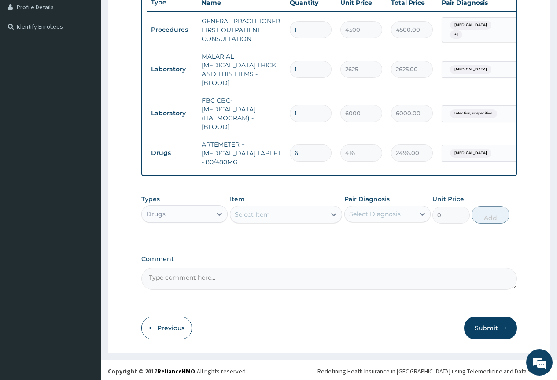
click at [259, 212] on div "Select Item" at bounding box center [252, 214] width 35 height 9
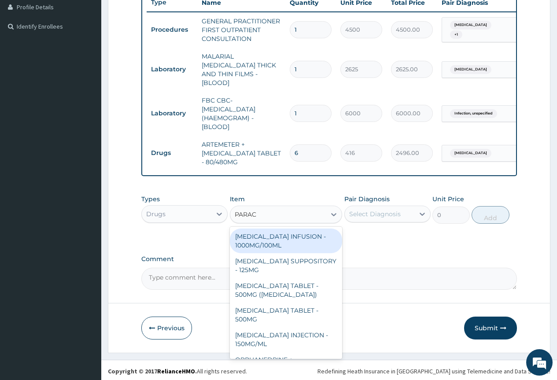
type input "PARACE"
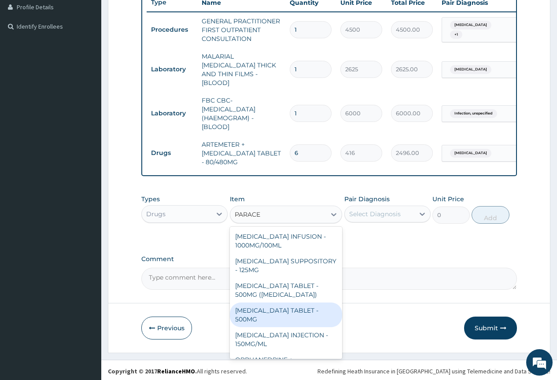
click at [291, 303] on div "[MEDICAL_DATA] TABLET - 500MG" at bounding box center [286, 315] width 113 height 25
type input "38.400000000000006"
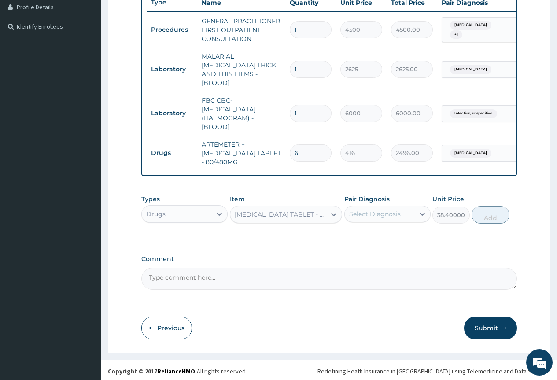
click at [388, 206] on div "Select Diagnosis" at bounding box center [388, 214] width 86 height 17
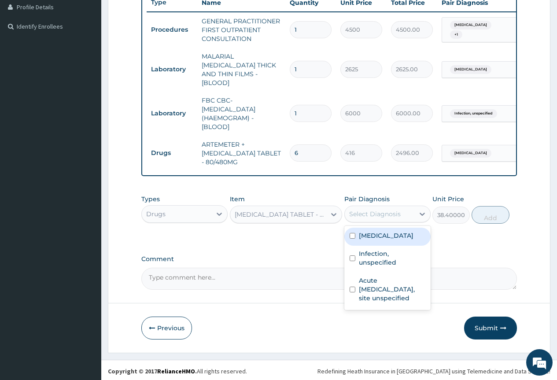
click at [387, 236] on label "Malaria, unspecified" at bounding box center [386, 235] width 55 height 9
checkbox input "true"
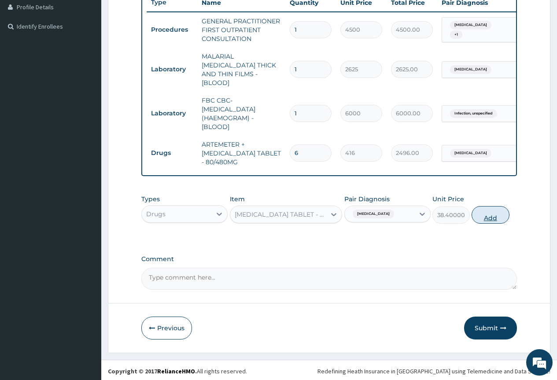
click at [485, 211] on button "Add" at bounding box center [490, 215] width 37 height 18
type input "0"
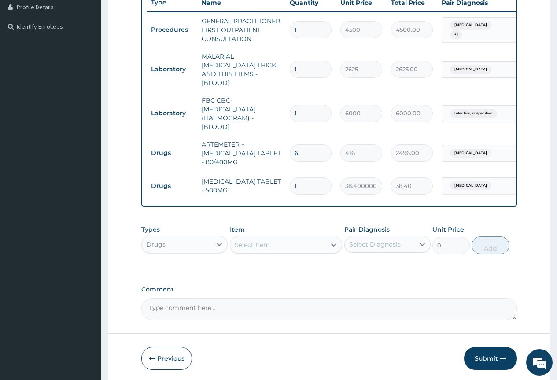
click at [288, 241] on div "Select Item" at bounding box center [278, 245] width 96 height 14
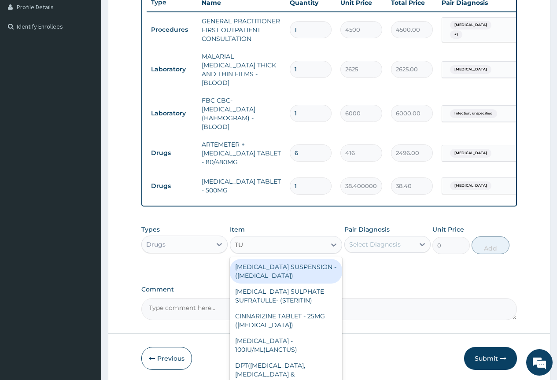
type input "T"
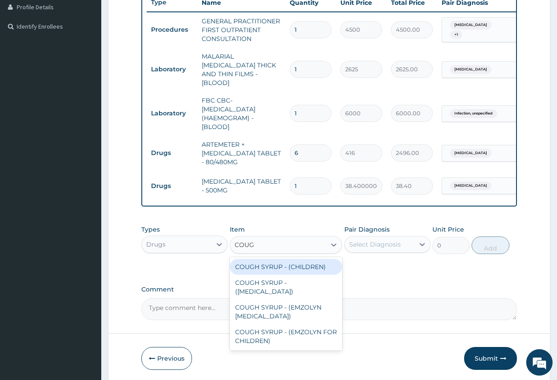
type input "COUGH"
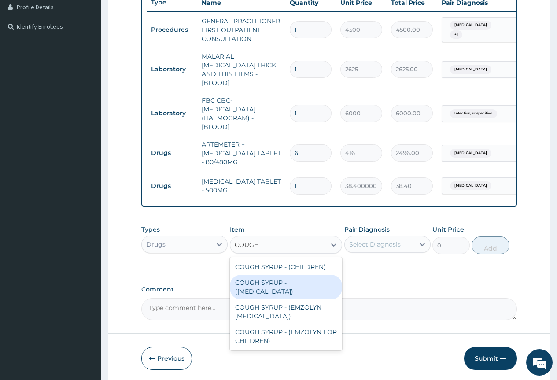
click at [289, 288] on div "COUGH SYRUP - ([MEDICAL_DATA])" at bounding box center [286, 287] width 113 height 25
type input "1280"
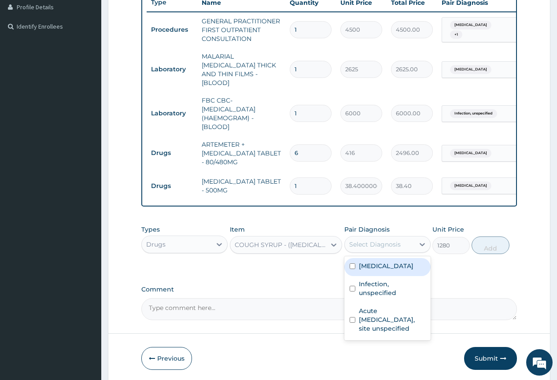
click at [397, 242] on div "Select Diagnosis" at bounding box center [375, 244] width 52 height 9
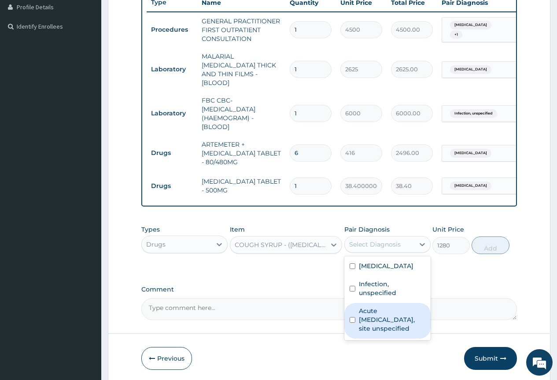
click at [377, 316] on label "Acute upper respiratory infection, site unspecified" at bounding box center [392, 320] width 67 height 26
checkbox input "true"
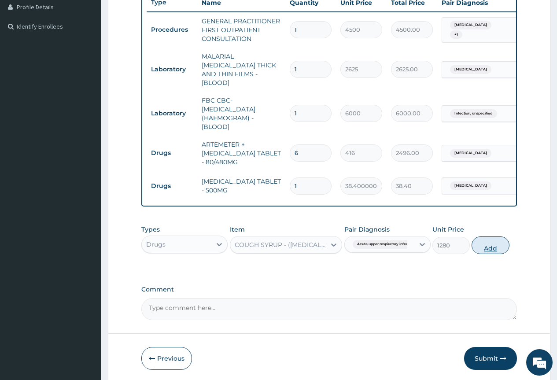
click at [509, 246] on button "Add" at bounding box center [490, 246] width 37 height 18
type input "0"
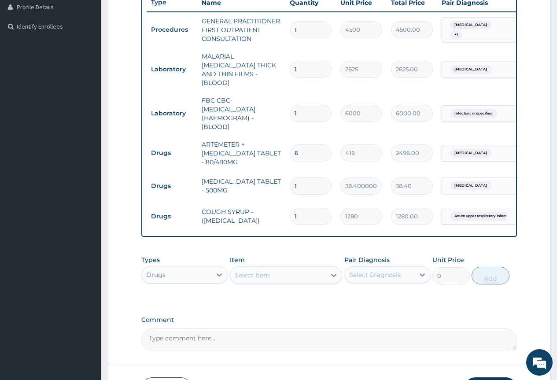
click at [307, 178] on input "1" at bounding box center [311, 186] width 42 height 17
type input "18"
type input "691.20"
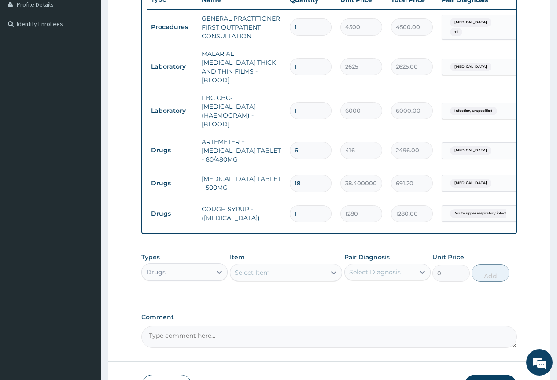
scroll to position [305, 0]
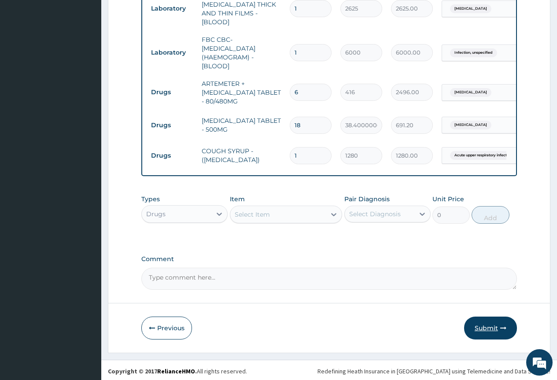
type input "18"
click at [497, 327] on button "Submit" at bounding box center [490, 328] width 53 height 23
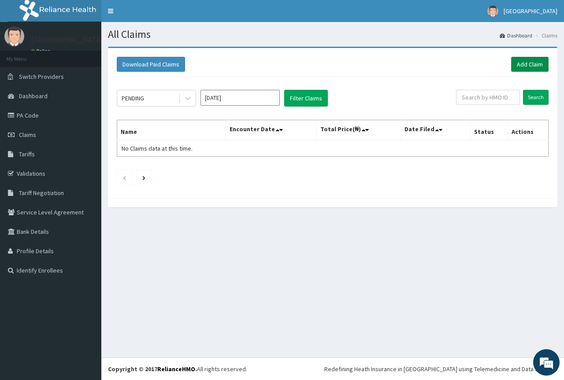
click at [525, 63] on link "Add Claim" at bounding box center [529, 64] width 37 height 15
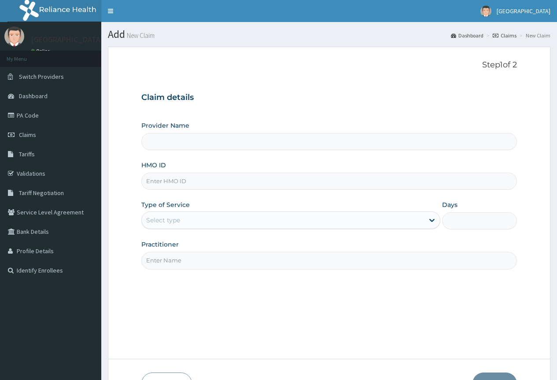
type input "[GEOGRAPHIC_DATA]"
click at [189, 178] on input "HMO ID" at bounding box center [329, 181] width 376 height 17
paste input "PTL/10053/B"
type input "PTL/10053/B"
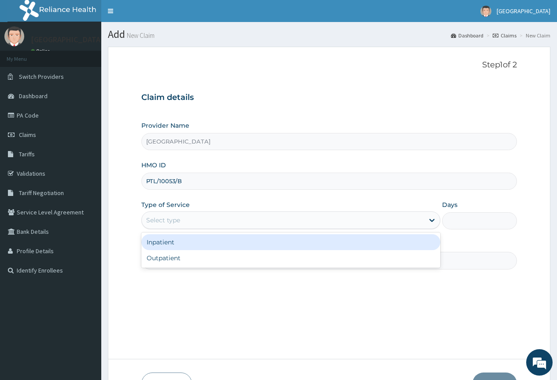
click at [188, 223] on div "Select type" at bounding box center [283, 220] width 282 height 14
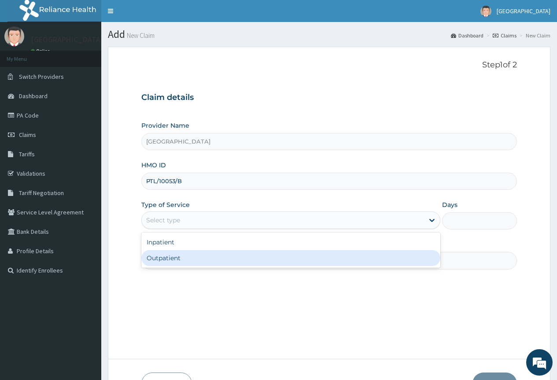
click at [176, 256] on div "Outpatient" at bounding box center [290, 258] width 299 height 16
type input "1"
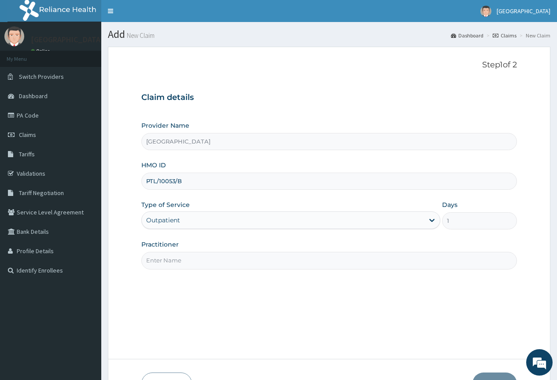
click at [175, 258] on input "Practitioner" at bounding box center [329, 260] width 376 height 17
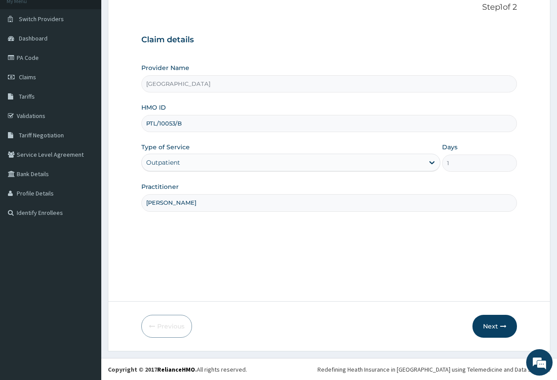
scroll to position [58, 0]
type input "[PERSON_NAME]"
click at [492, 334] on button "Next" at bounding box center [495, 326] width 44 height 23
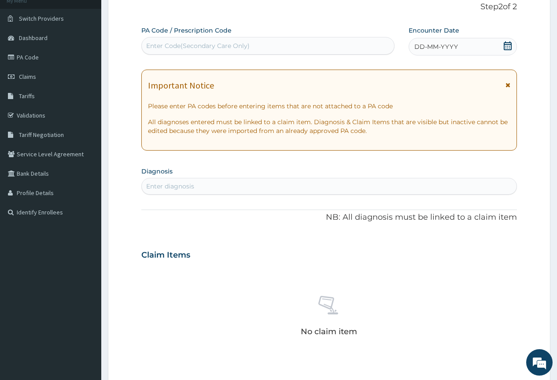
click at [266, 47] on div "Enter Code(Secondary Care Only)" at bounding box center [268, 46] width 252 height 14
paste input "PA/2F35A2"
type input "PA/2F35A2"
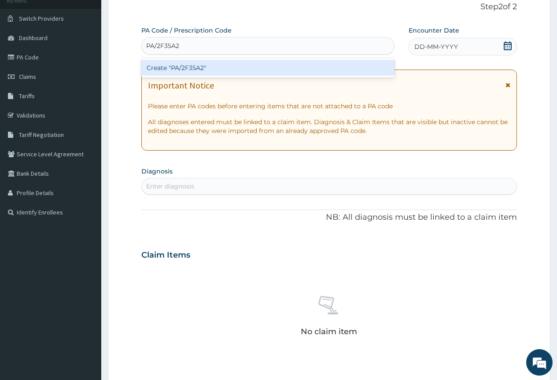
click at [253, 72] on div "Create "PA/2F35A2"" at bounding box center [267, 68] width 253 height 16
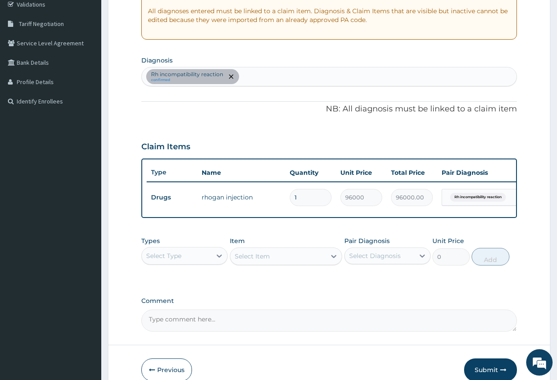
scroll to position [190, 0]
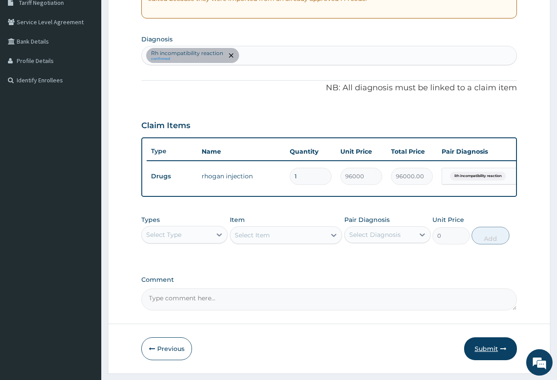
click at [490, 349] on button "Submit" at bounding box center [490, 348] width 53 height 23
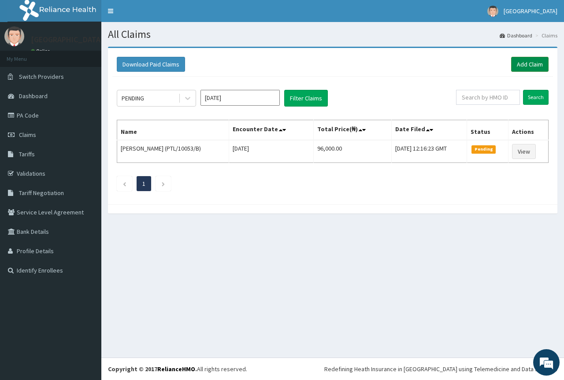
click at [529, 61] on link "Add Claim" at bounding box center [529, 64] width 37 height 15
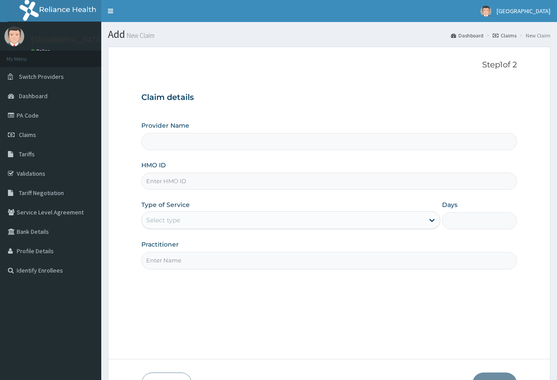
click at [174, 180] on input "HMO ID" at bounding box center [329, 181] width 376 height 17
paste input "PTL/10053/B"
type input "PTL/10053/B"
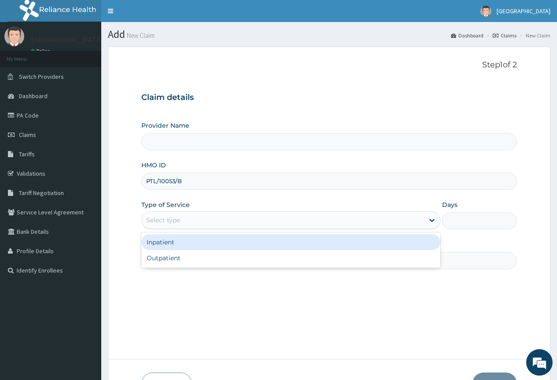
click at [174, 212] on div "Select type" at bounding box center [290, 220] width 299 height 18
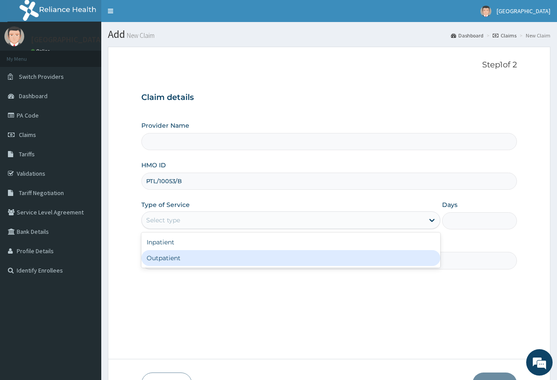
type input "[GEOGRAPHIC_DATA]"
click at [172, 263] on div "Outpatient" at bounding box center [290, 258] width 299 height 16
type input "1"
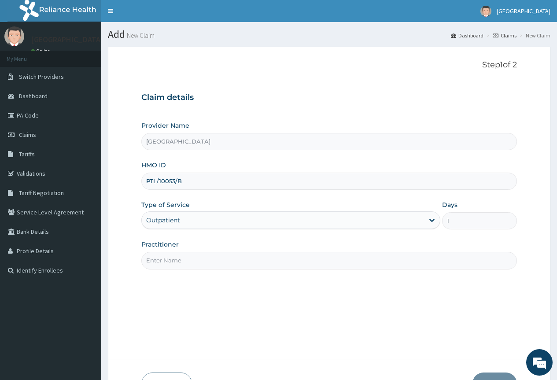
click at [172, 263] on input "Practitioner" at bounding box center [329, 260] width 376 height 17
type input "[PERSON_NAME]"
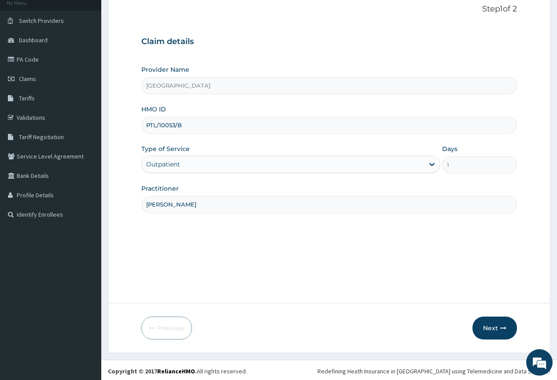
scroll to position [58, 0]
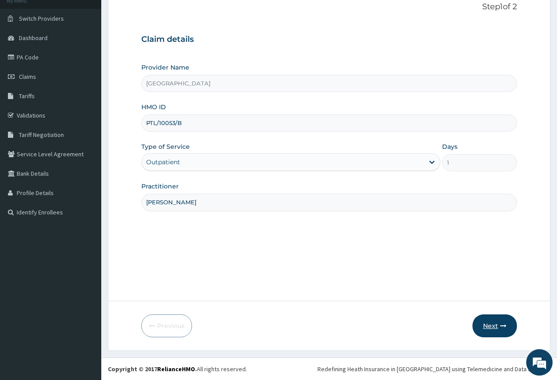
click at [493, 325] on button "Next" at bounding box center [495, 326] width 44 height 23
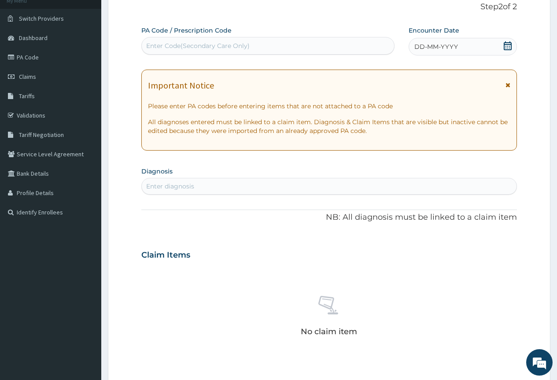
scroll to position [0, 0]
click at [249, 49] on div "Enter Code(Secondary Care Only)" at bounding box center [198, 45] width 104 height 9
paste input "PA/B89C60"
type input "PA/B89C60"
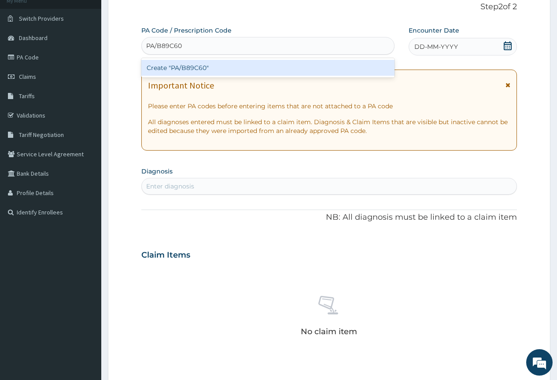
click at [246, 72] on div "Create "PA/B89C60"" at bounding box center [267, 68] width 253 height 16
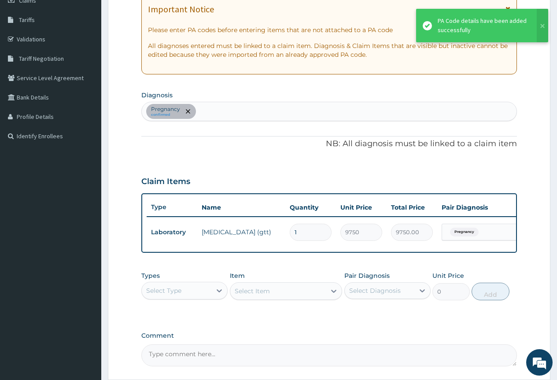
scroll to position [146, 0]
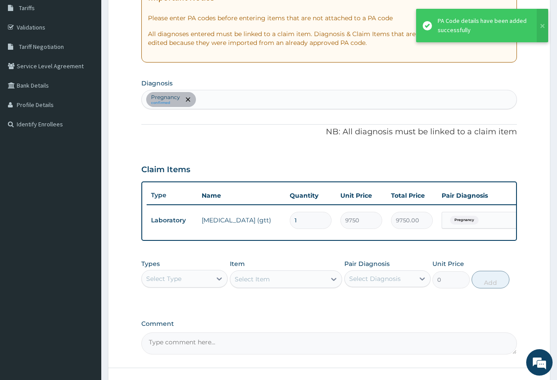
click at [206, 286] on div "Select Type" at bounding box center [177, 279] width 70 height 14
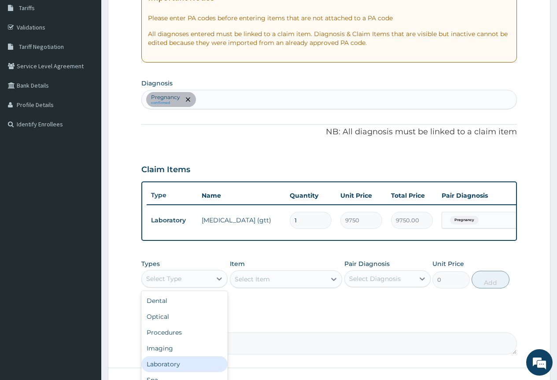
click at [205, 367] on div "Laboratory" at bounding box center [184, 364] width 86 height 16
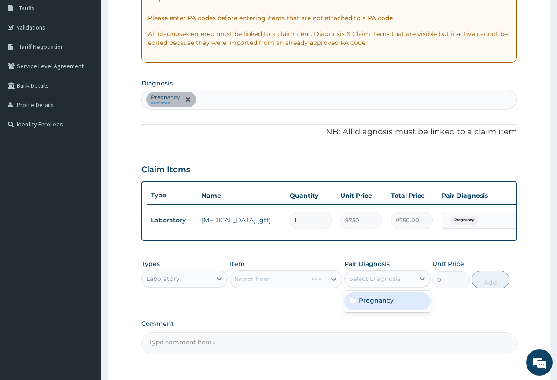
click at [385, 283] on div "Select Diagnosis" at bounding box center [375, 278] width 52 height 9
click at [385, 305] on label "Pregnancy" at bounding box center [376, 300] width 35 height 9
checkbox input "true"
click at [270, 284] on div "Select Item" at bounding box center [252, 279] width 35 height 9
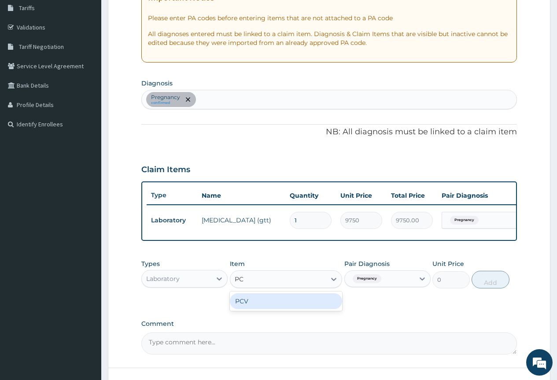
type input "PCV"
click at [296, 305] on div "PCV" at bounding box center [286, 301] width 113 height 16
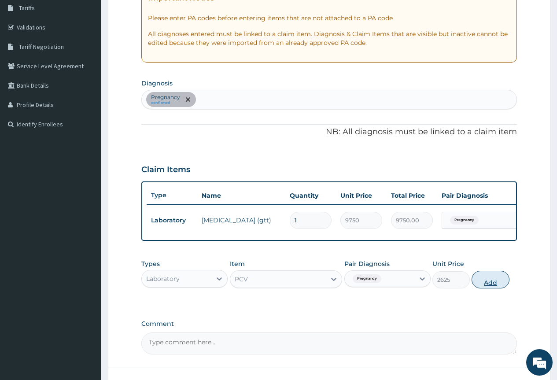
click at [493, 289] on button "Add" at bounding box center [490, 280] width 37 height 18
type input "0"
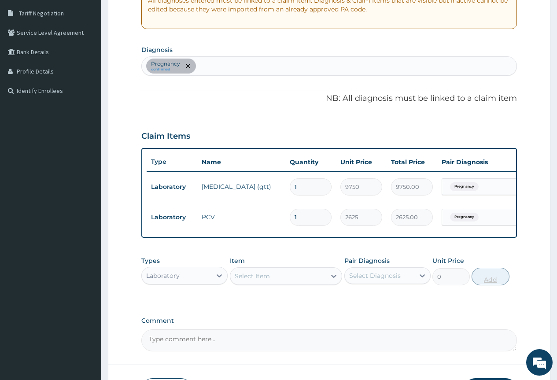
scroll to position [250, 0]
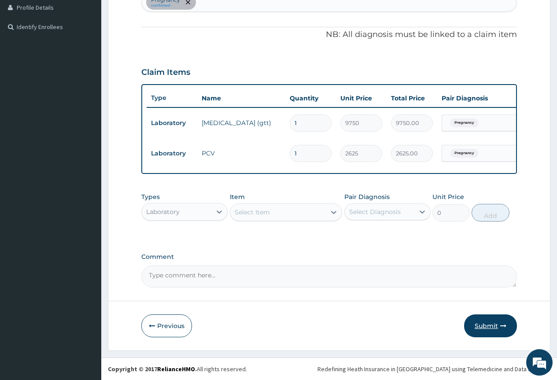
click at [491, 330] on button "Submit" at bounding box center [490, 326] width 53 height 23
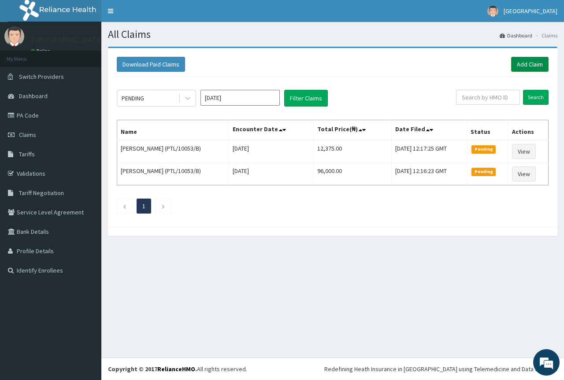
click at [521, 70] on link "Add Claim" at bounding box center [529, 64] width 37 height 15
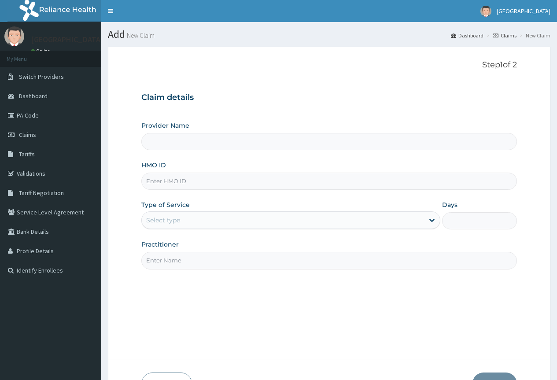
type input "[GEOGRAPHIC_DATA]"
click at [206, 183] on input "HMO ID" at bounding box center [329, 181] width 376 height 17
drag, startPoint x: 206, startPoint y: 183, endPoint x: 122, endPoint y: 185, distance: 84.2
click at [122, 185] on form "Step 1 of 2 Claim details Provider Name [GEOGRAPHIC_DATA] HMO ID ddd/10106/c Ty…" at bounding box center [329, 228] width 443 height 362
type input "DDD/10106/C"
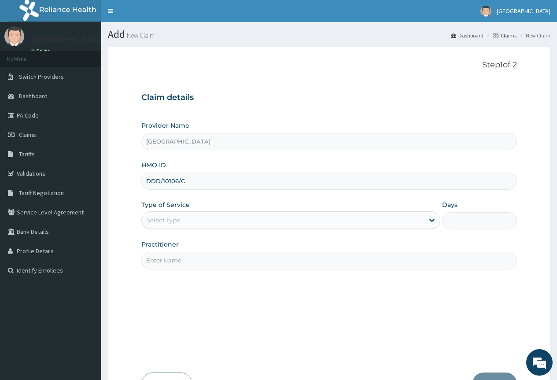
click at [172, 222] on div "Select type" at bounding box center [163, 220] width 34 height 9
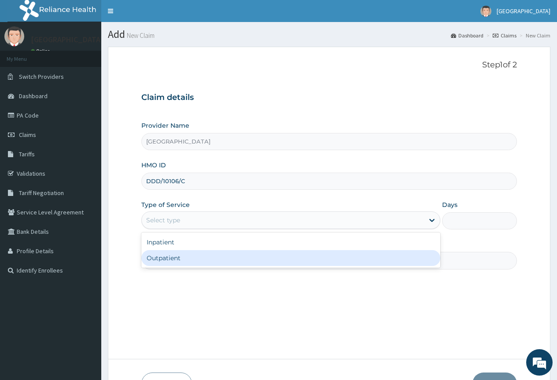
click at [169, 263] on div "Outpatient" at bounding box center [290, 258] width 299 height 16
type input "1"
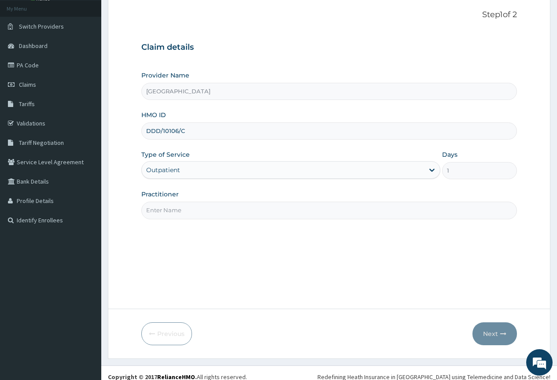
scroll to position [58, 0]
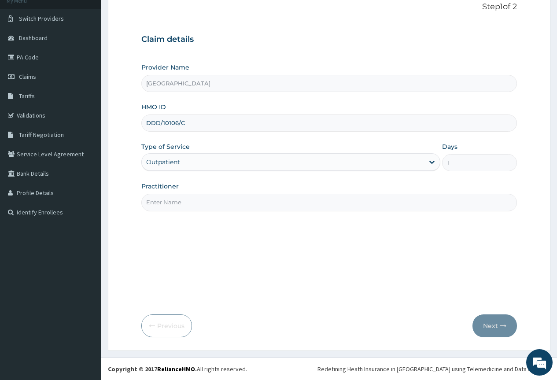
click at [176, 206] on input "Practitioner" at bounding box center [329, 202] width 376 height 17
type input "DR ODUSANWO"
click at [486, 323] on button "Next" at bounding box center [495, 326] width 44 height 23
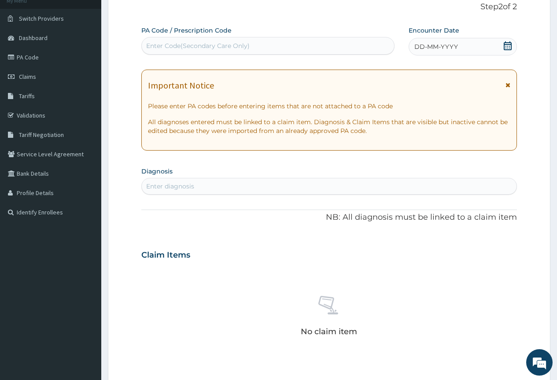
click at [510, 86] on icon at bounding box center [508, 85] width 5 height 6
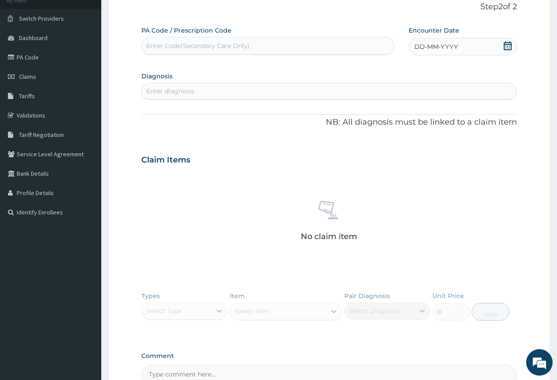
click at [509, 48] on icon at bounding box center [508, 45] width 9 height 9
click at [431, 115] on div "7" at bounding box center [428, 116] width 13 height 13
click at [415, 98] on div "Enter diagnosis" at bounding box center [329, 91] width 375 height 14
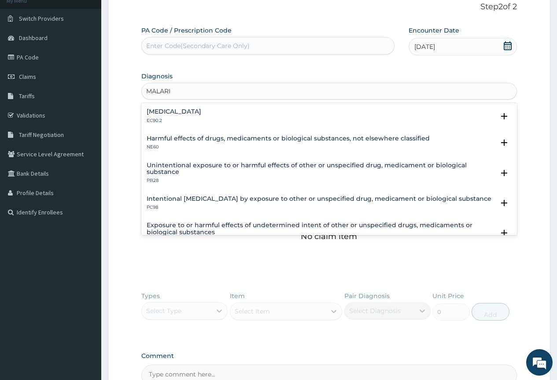
type input "[MEDICAL_DATA]"
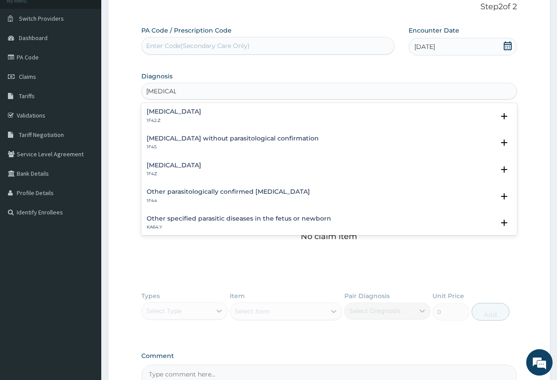
click at [182, 167] on h4 "Malaria, unspecified" at bounding box center [174, 165] width 55 height 7
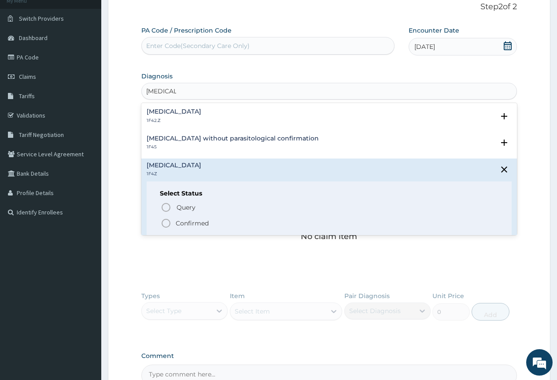
click at [165, 228] on icon "status option filled" at bounding box center [166, 223] width 11 height 11
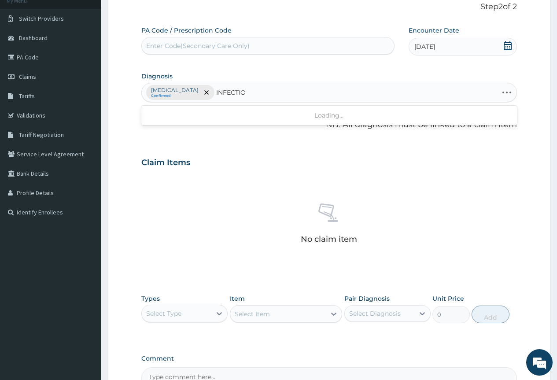
type input "INFECTION"
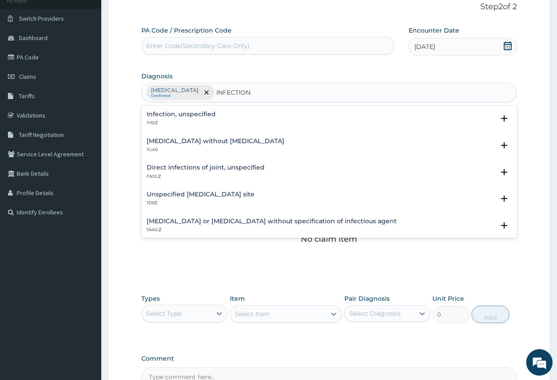
click at [186, 119] on div "Infection, unspecified 1H0Z" at bounding box center [181, 118] width 69 height 15
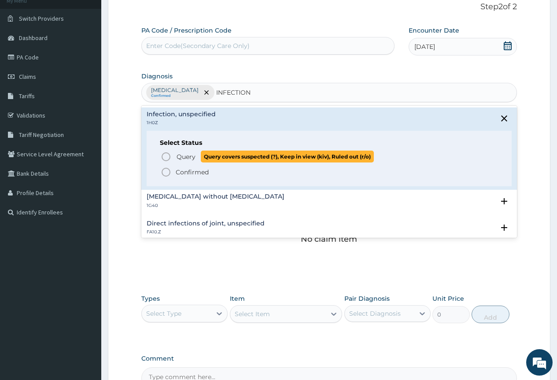
click at [165, 156] on icon "status option query" at bounding box center [166, 157] width 11 height 11
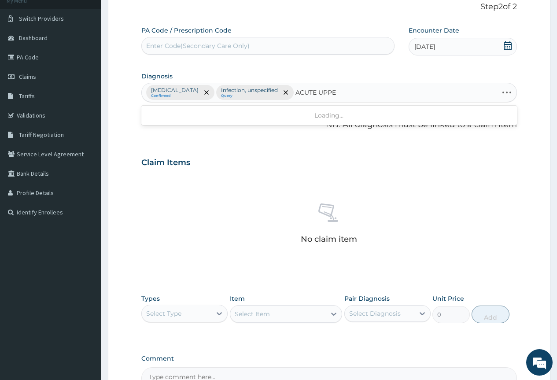
type input "ACUTE UPPER"
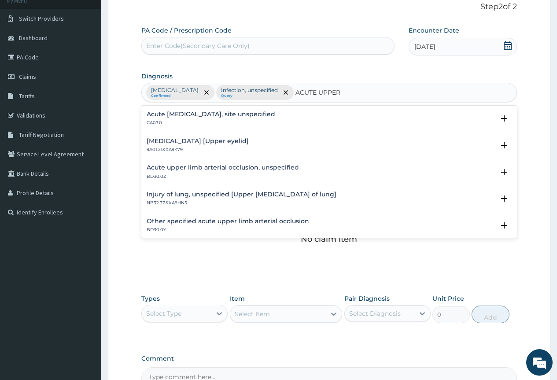
click at [192, 119] on div "Acute upper respiratory infection, site unspecified CA07.0" at bounding box center [211, 118] width 129 height 15
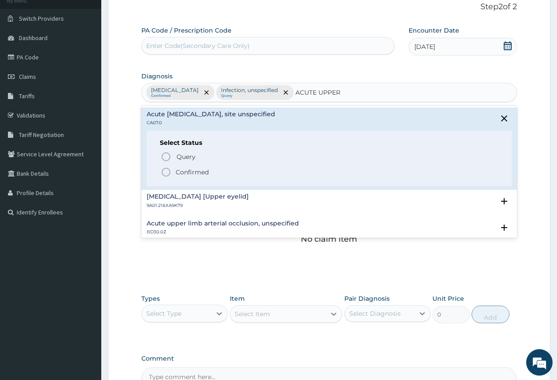
click at [163, 173] on icon "status option filled" at bounding box center [166, 172] width 11 height 11
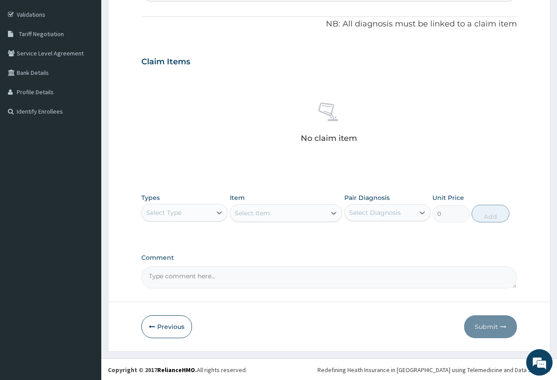
scroll to position [160, 0]
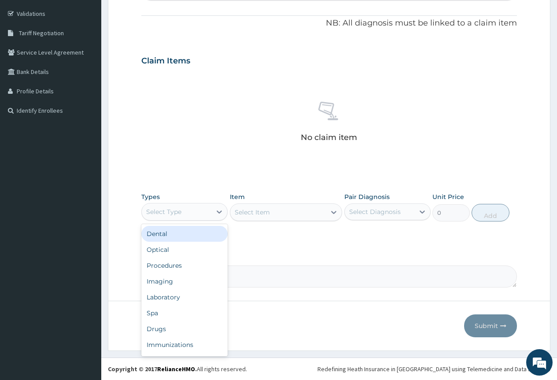
click at [184, 212] on div "Select Type" at bounding box center [177, 212] width 70 height 14
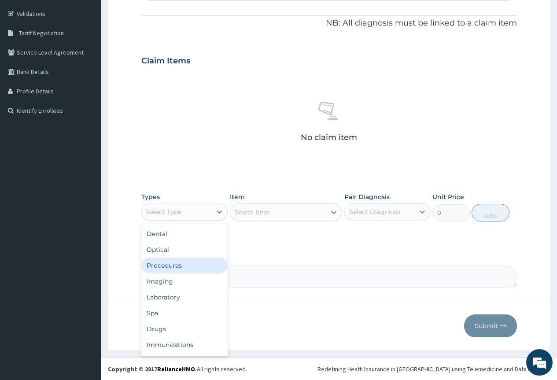
click at [195, 268] on div "Procedures" at bounding box center [184, 266] width 86 height 16
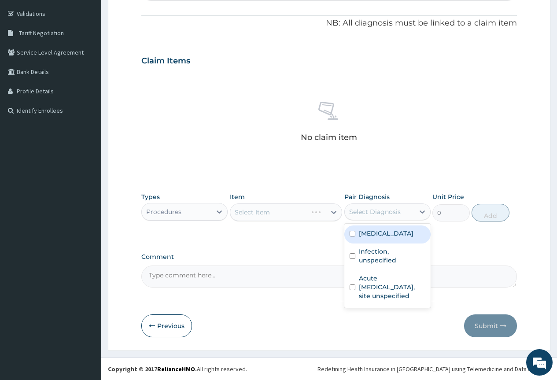
click at [386, 214] on div "Select Diagnosis" at bounding box center [375, 211] width 52 height 9
click at [378, 235] on label "Malaria, unspecified" at bounding box center [386, 233] width 55 height 9
checkbox input "true"
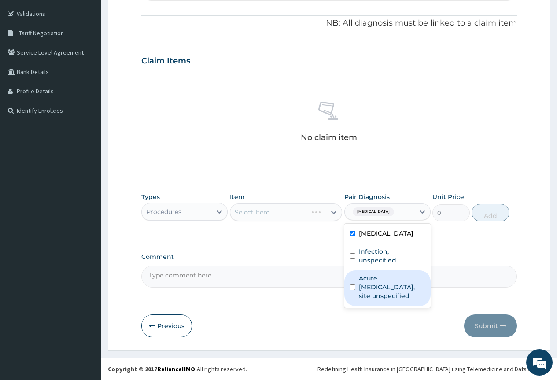
click at [381, 284] on label "Acute upper respiratory infection, site unspecified" at bounding box center [392, 287] width 67 height 26
checkbox input "true"
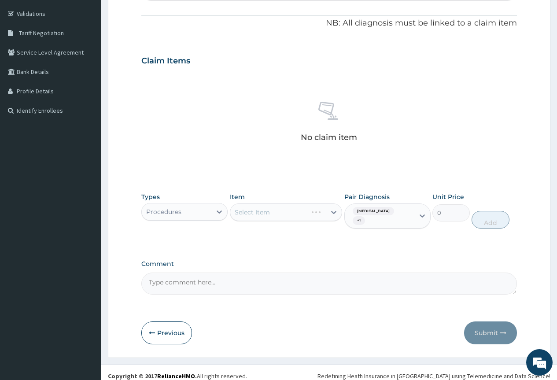
click at [292, 211] on div "Select Item" at bounding box center [286, 213] width 113 height 18
click at [304, 216] on div "Select Item" at bounding box center [278, 212] width 96 height 14
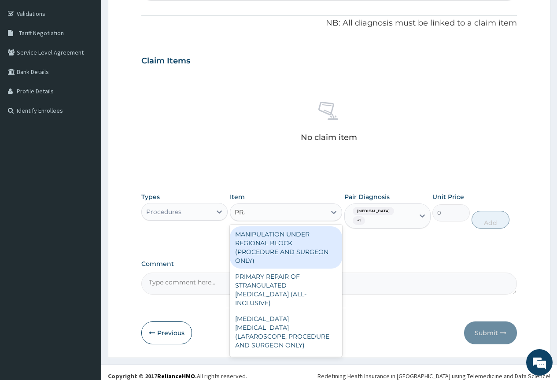
type input "PRACT"
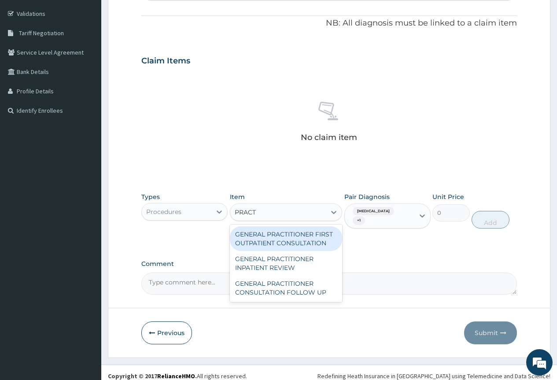
click at [331, 240] on div "GENERAL PRACTITIONER FIRST OUTPATIENT CONSULTATION" at bounding box center [286, 238] width 113 height 25
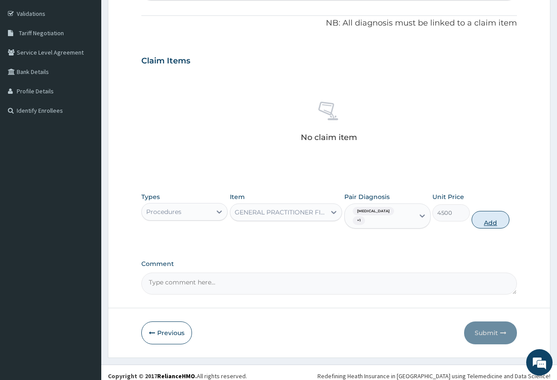
click at [493, 223] on button "Add" at bounding box center [490, 220] width 37 height 18
type input "0"
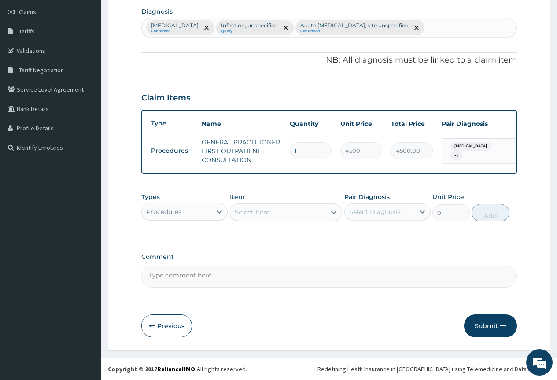
click at [188, 215] on div "Procedures" at bounding box center [177, 212] width 70 height 14
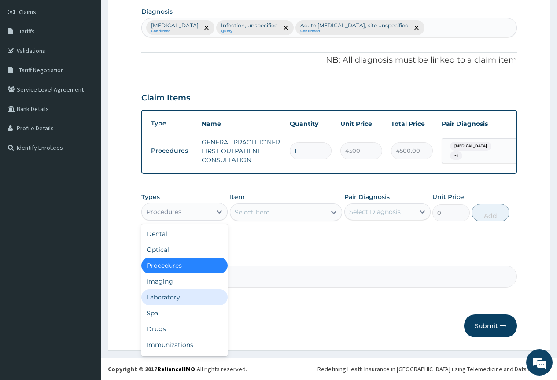
drag, startPoint x: 188, startPoint y: 297, endPoint x: 192, endPoint y: 296, distance: 4.4
click at [189, 297] on div "Laboratory" at bounding box center [184, 297] width 86 height 16
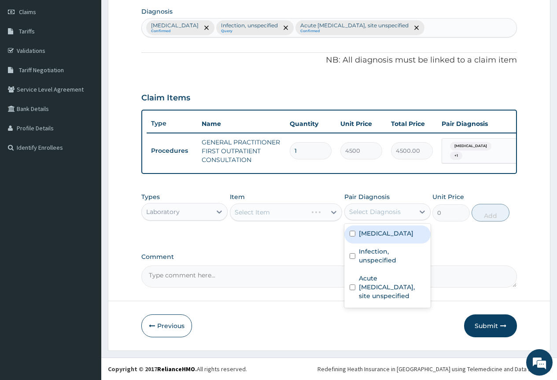
click at [383, 218] on div "Select Diagnosis" at bounding box center [380, 212] width 70 height 14
click at [382, 233] on label "Malaria, unspecified" at bounding box center [386, 233] width 55 height 9
checkbox input "true"
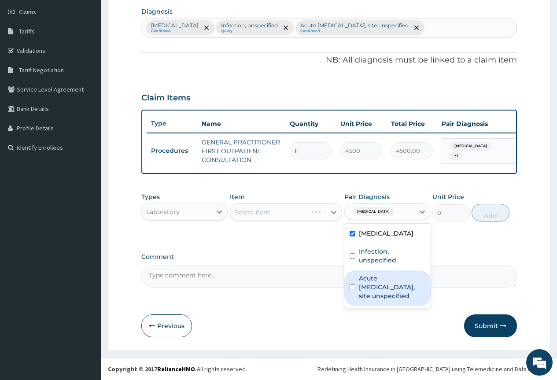
click at [374, 292] on label "Acute upper respiratory infection, site unspecified" at bounding box center [392, 287] width 67 height 26
checkbox input "true"
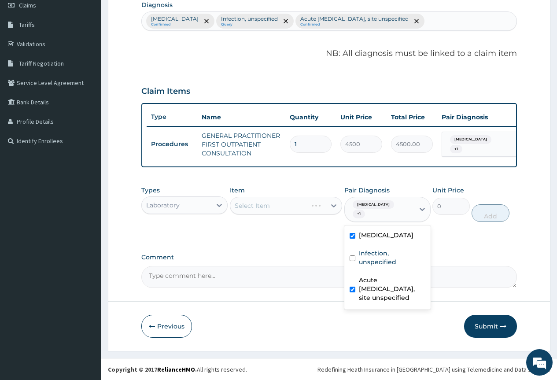
click at [367, 240] on label "Malaria, unspecified" at bounding box center [386, 235] width 55 height 9
checkbox input "false"
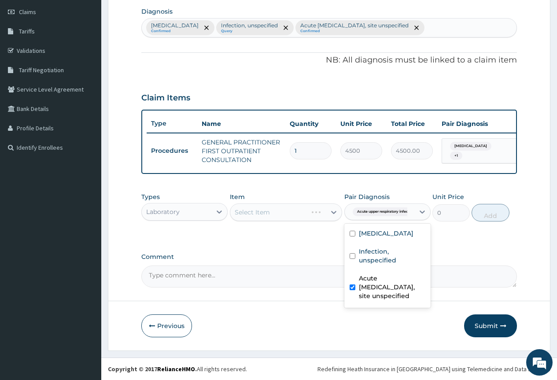
click at [366, 277] on label "Acute upper respiratory infection, site unspecified" at bounding box center [392, 287] width 67 height 26
checkbox input "false"
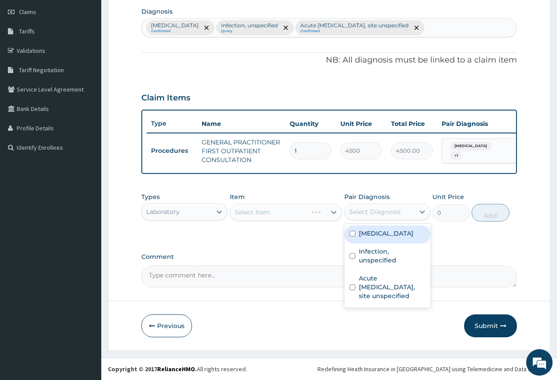
click at [370, 230] on label "Malaria, unspecified" at bounding box center [386, 233] width 55 height 9
checkbox input "true"
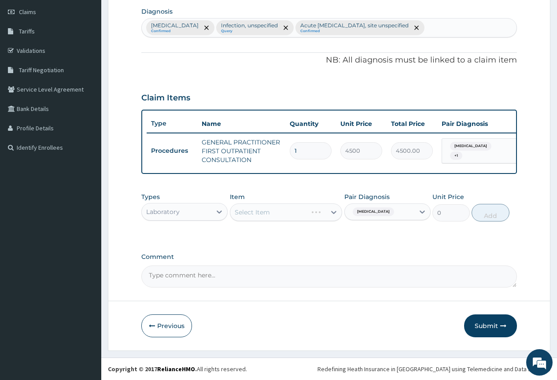
click at [296, 215] on div "Select Item" at bounding box center [286, 213] width 113 height 18
click at [296, 215] on div "Select Item" at bounding box center [278, 212] width 96 height 14
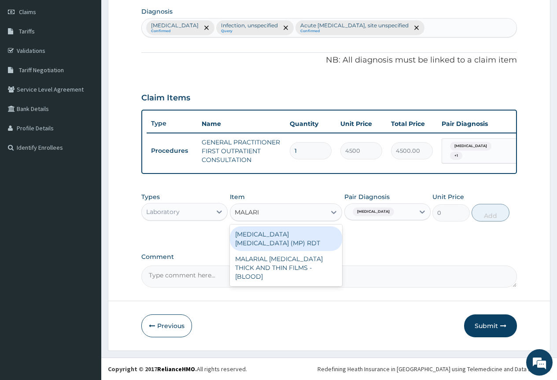
type input "MALARIA"
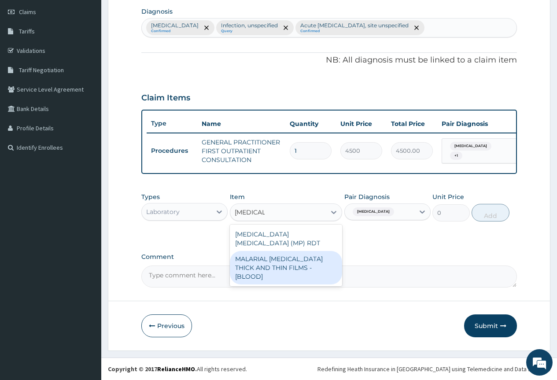
click at [318, 251] on div "MALARIAL [MEDICAL_DATA] THICK AND THIN FILMS - [BLOOD]" at bounding box center [286, 267] width 113 height 33
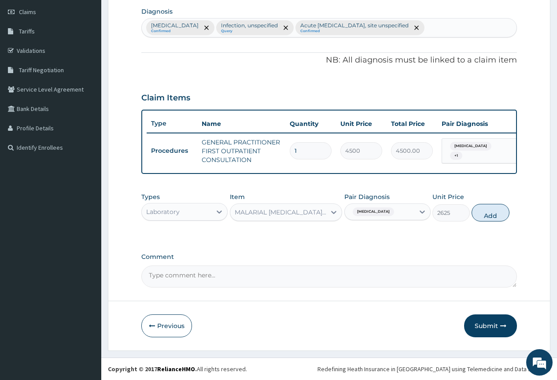
drag, startPoint x: 491, startPoint y: 211, endPoint x: 458, endPoint y: 221, distance: 34.6
click at [491, 211] on button "Add" at bounding box center [490, 213] width 37 height 18
type input "0"
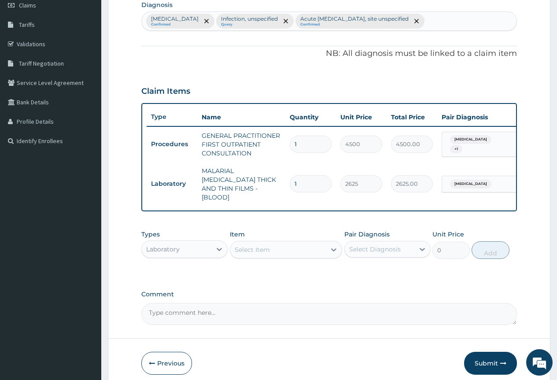
click at [292, 248] on div "Select Item" at bounding box center [278, 250] width 96 height 14
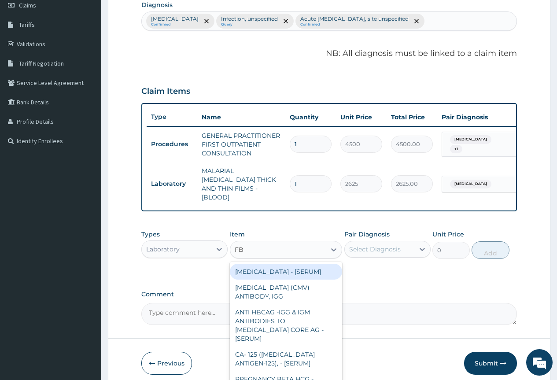
type input "FBC"
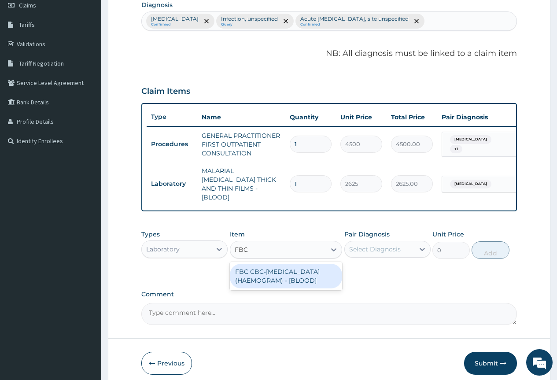
click at [288, 282] on div "FBC CBC-[MEDICAL_DATA] (HAEMOGRAM) - [BLOOD]" at bounding box center [286, 276] width 113 height 25
type input "6000"
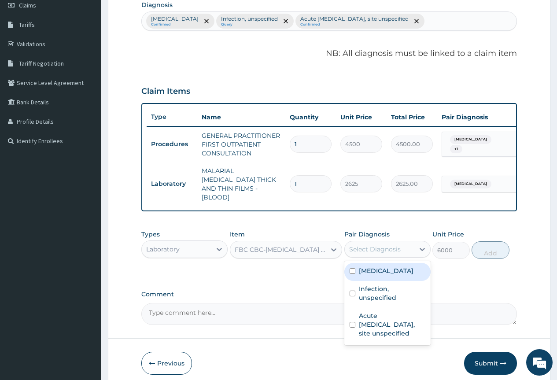
click at [380, 245] on div "Select Diagnosis" at bounding box center [375, 249] width 52 height 9
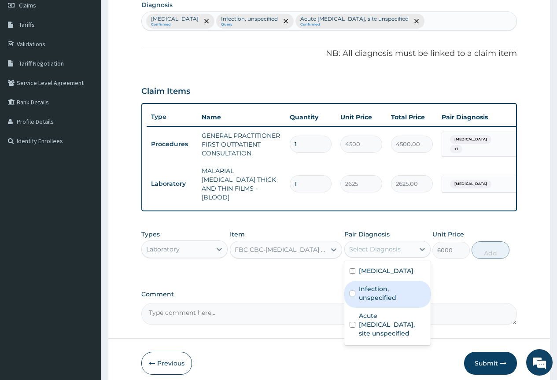
click at [391, 294] on label "Infection, unspecified" at bounding box center [392, 294] width 67 height 18
checkbox input "true"
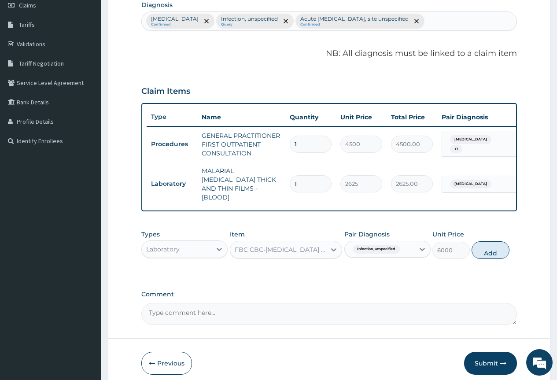
click at [491, 251] on button "Add" at bounding box center [490, 250] width 37 height 18
type input "0"
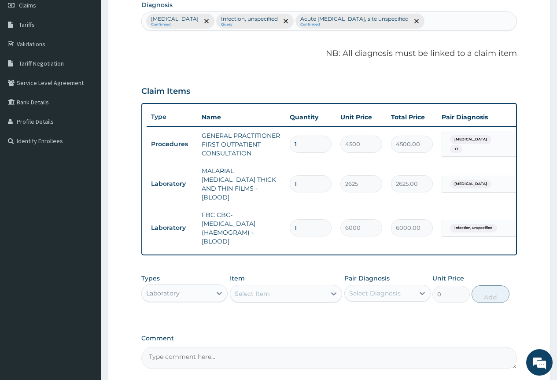
scroll to position [209, 0]
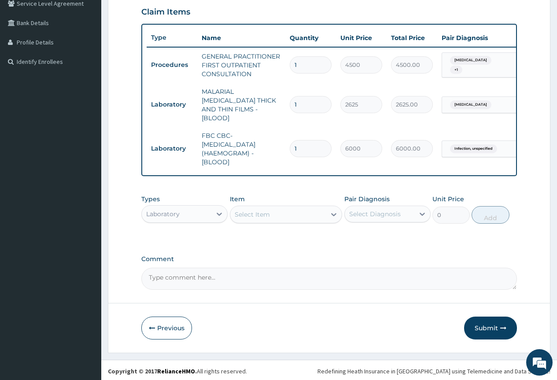
click at [155, 213] on div "Laboratory" at bounding box center [162, 214] width 33 height 9
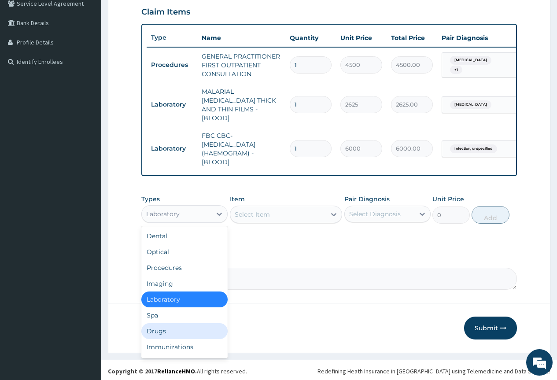
click at [185, 323] on div "Drugs" at bounding box center [184, 331] width 86 height 16
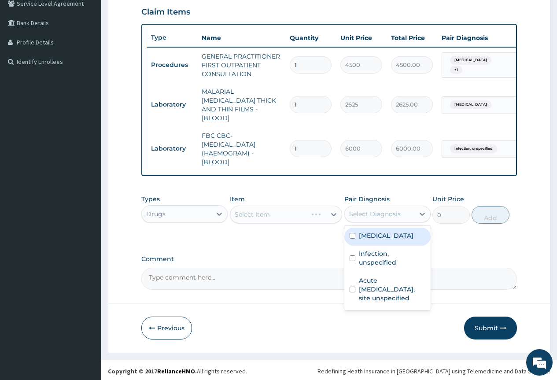
click at [383, 211] on div "Select Diagnosis" at bounding box center [375, 214] width 52 height 9
click at [378, 237] on label "Malaria, unspecified" at bounding box center [386, 235] width 55 height 9
checkbox input "true"
click at [278, 213] on div "Select Item" at bounding box center [278, 214] width 96 height 14
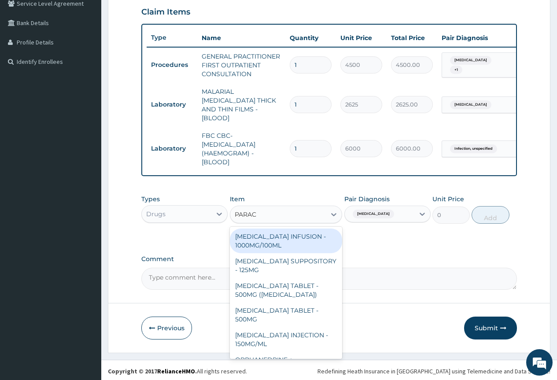
type input "PARACE"
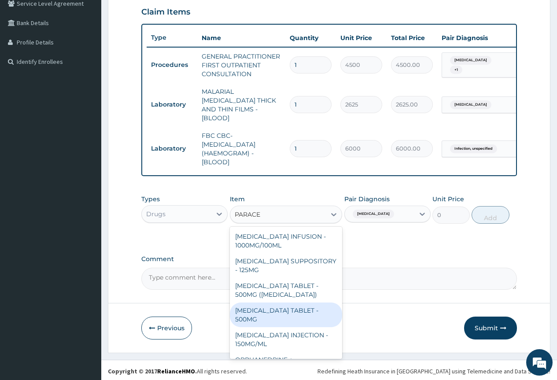
click at [303, 314] on div "[MEDICAL_DATA] TABLET - 500MG" at bounding box center [286, 315] width 113 height 25
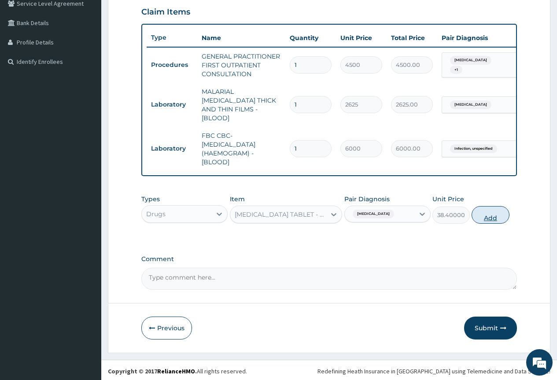
click at [481, 219] on button "Add" at bounding box center [490, 215] width 37 height 18
type input "0"
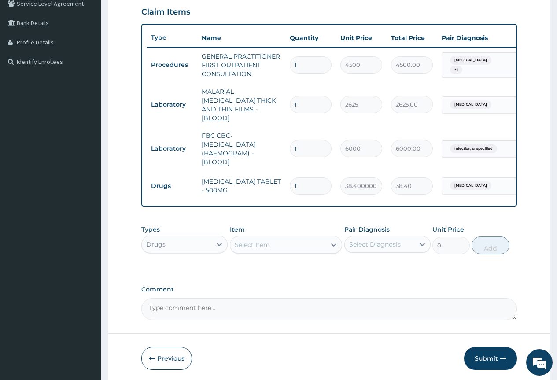
click at [283, 245] on div "Select Item" at bounding box center [278, 245] width 96 height 14
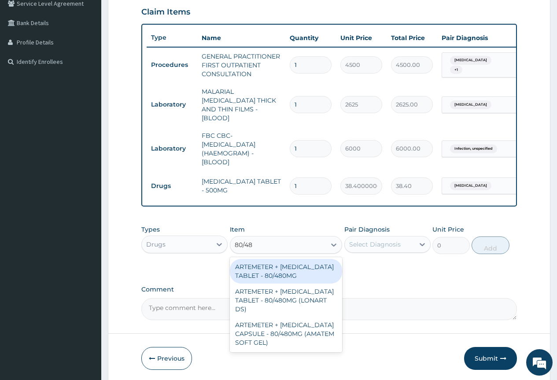
type input "80/480"
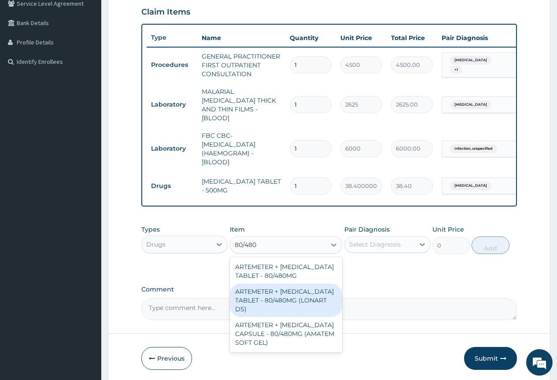
click at [305, 292] on div "ARTEMETER + [MEDICAL_DATA] TABLET - 80/480MG (LONART DS)" at bounding box center [286, 300] width 113 height 33
type input "672"
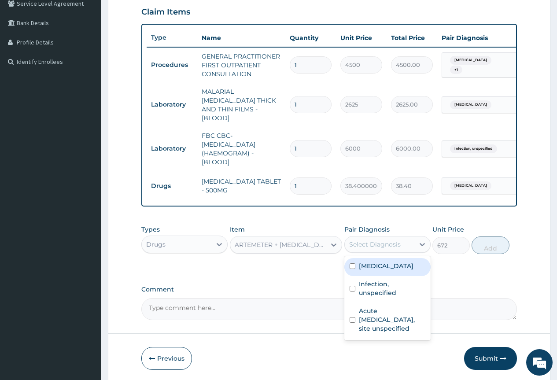
click at [400, 241] on div "Select Diagnosis" at bounding box center [380, 244] width 70 height 14
click at [387, 262] on label "Malaria, unspecified" at bounding box center [386, 266] width 55 height 9
checkbox input "true"
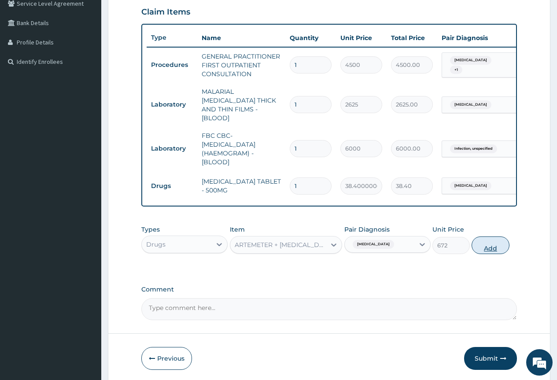
click at [483, 247] on button "Add" at bounding box center [490, 246] width 37 height 18
type input "0"
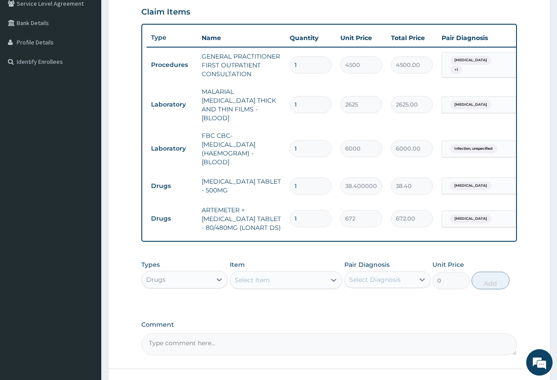
click at [281, 280] on div "Select Item" at bounding box center [278, 280] width 96 height 14
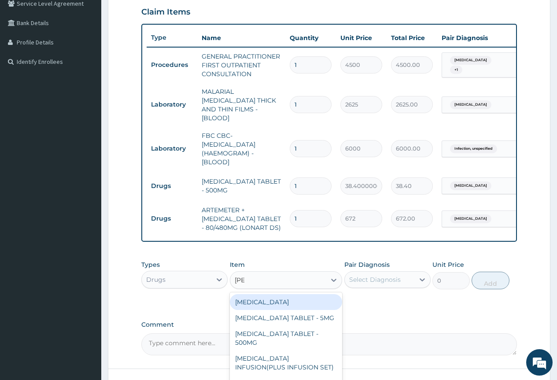
type input "LORAT"
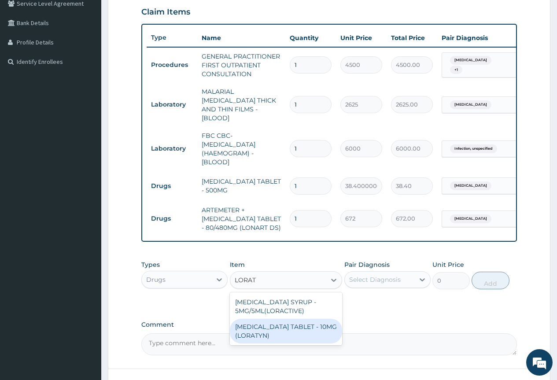
click at [288, 336] on div "[MEDICAL_DATA] TABLET - 10MG (LORATYN)" at bounding box center [286, 331] width 113 height 25
type input "112"
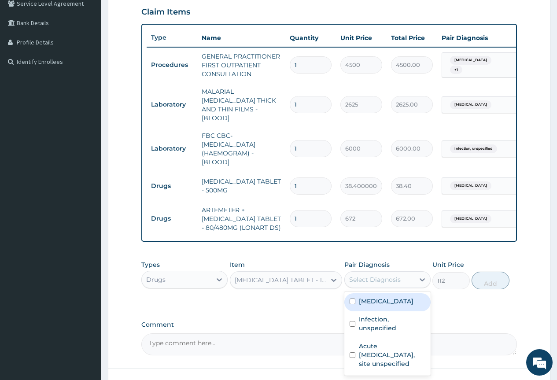
click at [362, 280] on div "Select Diagnosis" at bounding box center [375, 279] width 52 height 9
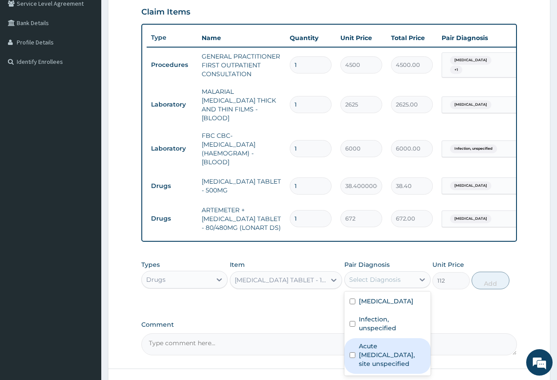
click at [367, 349] on label "Acute [MEDICAL_DATA], site unspecified" at bounding box center [392, 355] width 67 height 26
checkbox input "true"
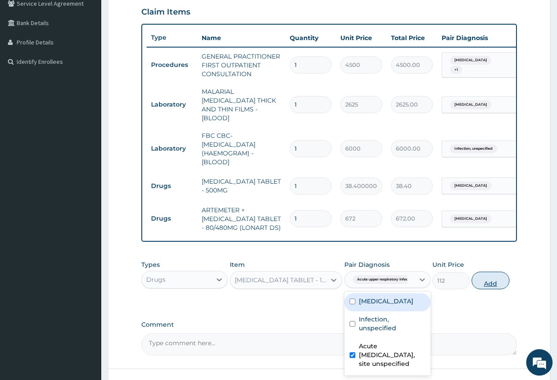
click at [504, 276] on button "Add" at bounding box center [490, 281] width 37 height 18
type input "0"
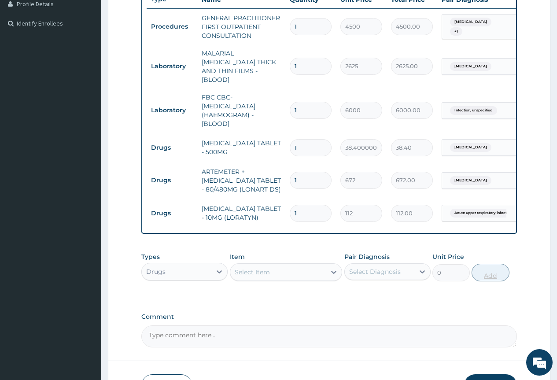
scroll to position [274, 0]
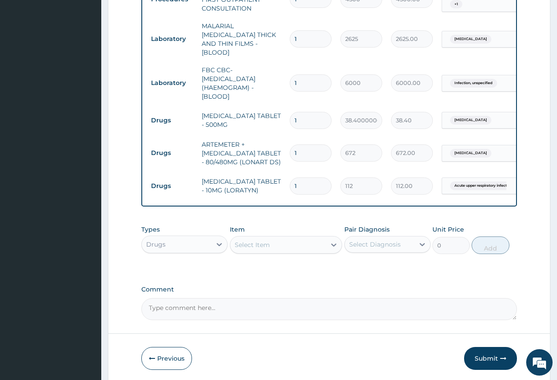
click at [247, 244] on div "Select Item" at bounding box center [252, 245] width 35 height 9
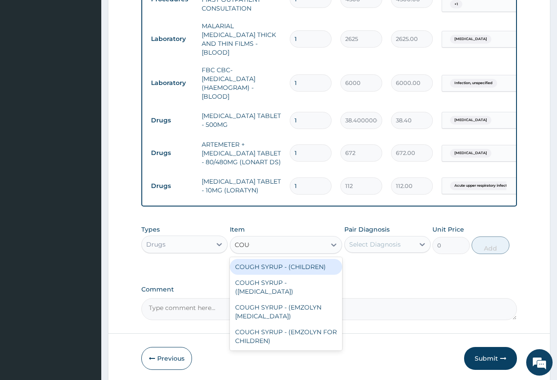
type input "COUGH"
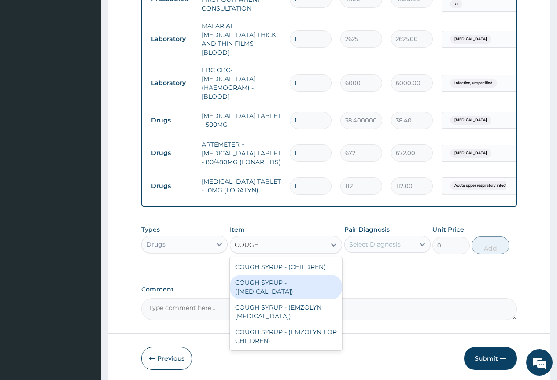
click at [278, 286] on div "COUGH SYRUP - ([MEDICAL_DATA])" at bounding box center [286, 287] width 113 height 25
type input "1280"
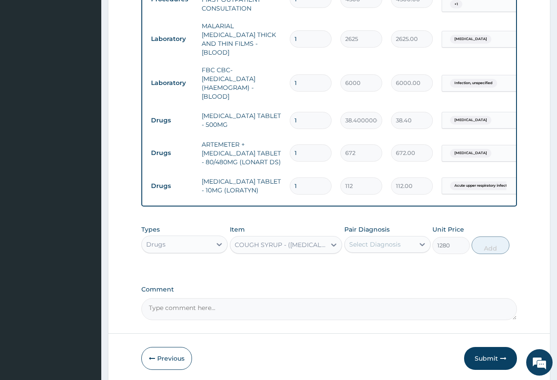
click at [363, 246] on div "Select Diagnosis" at bounding box center [375, 244] width 52 height 9
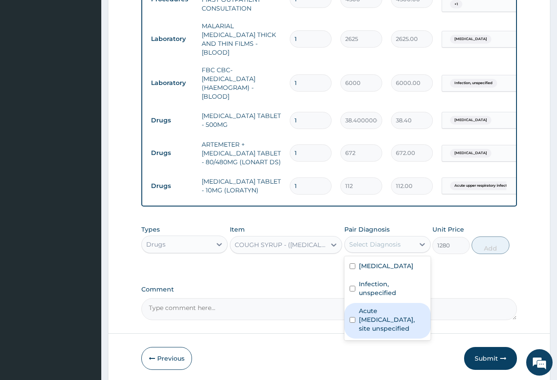
click at [370, 321] on label "Acute [MEDICAL_DATA], site unspecified" at bounding box center [392, 320] width 67 height 26
checkbox input "true"
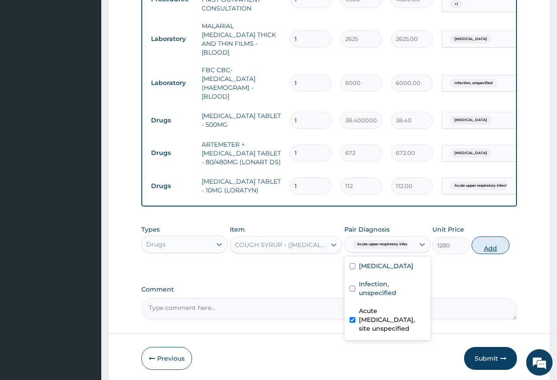
click at [507, 237] on button "Add" at bounding box center [490, 246] width 37 height 18
type input "0"
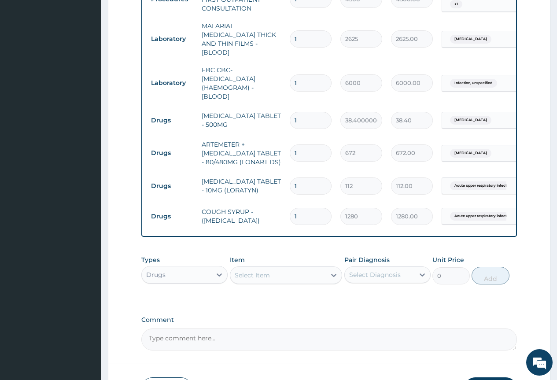
click at [306, 112] on input "1" at bounding box center [311, 120] width 42 height 17
type input "18"
type input "691.20"
type input "18"
drag, startPoint x: 308, startPoint y: 141, endPoint x: 291, endPoint y: 147, distance: 18.3
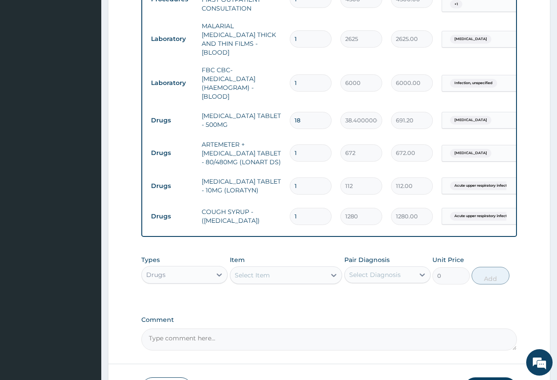
click at [291, 147] on input "1" at bounding box center [311, 152] width 42 height 17
type input "6"
type input "4032.00"
type input "6"
drag, startPoint x: 316, startPoint y: 172, endPoint x: 263, endPoint y: 181, distance: 53.1
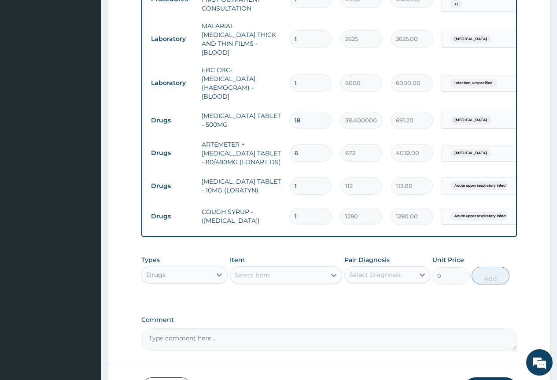
click at [263, 181] on tr "Drugs LORATADINE TABLET - 10MG (LORATYN) 1 112 112.00 Acute upper respiratory i…" at bounding box center [363, 186] width 432 height 30
type input "5"
type input "560.00"
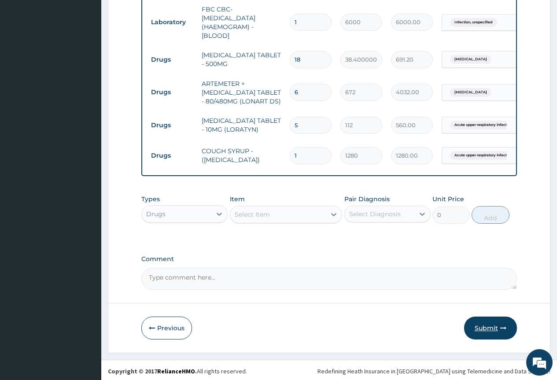
type input "5"
click at [484, 322] on button "Submit" at bounding box center [490, 328] width 53 height 23
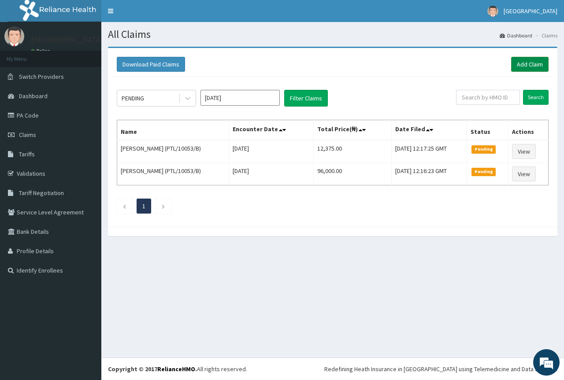
click at [523, 65] on link "Add Claim" at bounding box center [529, 64] width 37 height 15
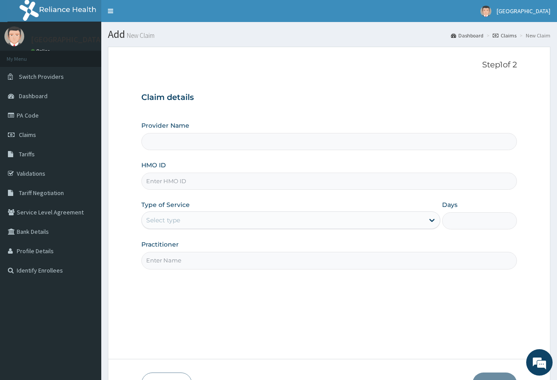
type input "[GEOGRAPHIC_DATA]"
click at [313, 187] on input "HMO ID" at bounding box center [329, 181] width 376 height 17
type input "DDD/10106/E"
click at [301, 217] on div "Select type" at bounding box center [283, 220] width 282 height 14
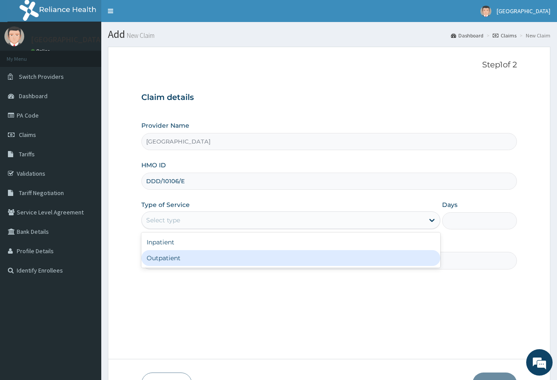
click at [251, 255] on div "Outpatient" at bounding box center [290, 258] width 299 height 16
type input "1"
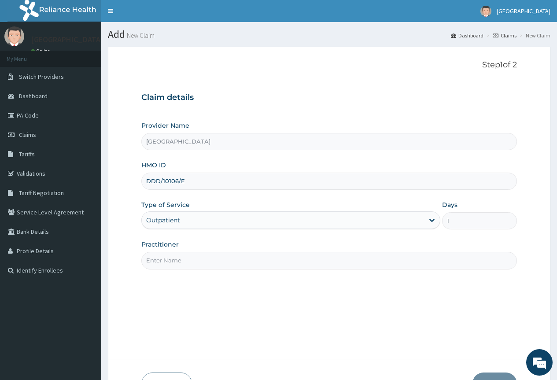
click at [251, 255] on input "Practitioner" at bounding box center [329, 260] width 376 height 17
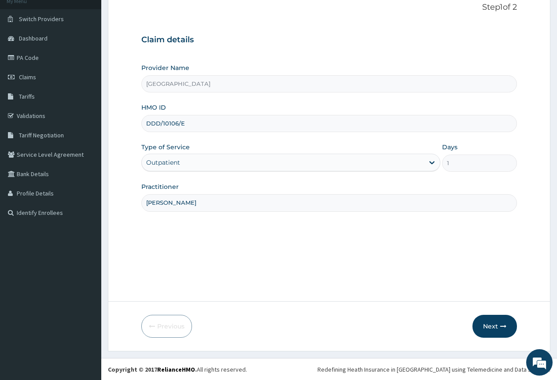
scroll to position [58, 0]
type input "DR ODUSANWO"
click at [484, 325] on button "Next" at bounding box center [495, 326] width 44 height 23
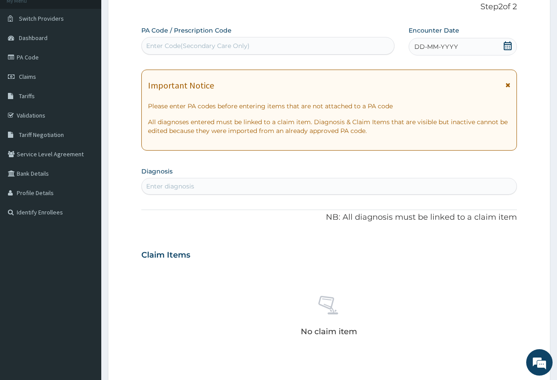
click at [508, 46] on icon at bounding box center [508, 45] width 8 height 9
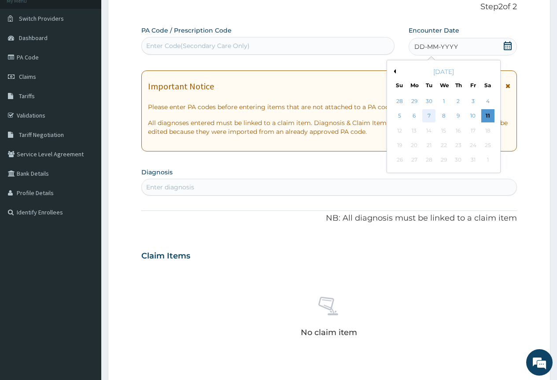
click at [428, 114] on div "7" at bounding box center [428, 116] width 13 height 13
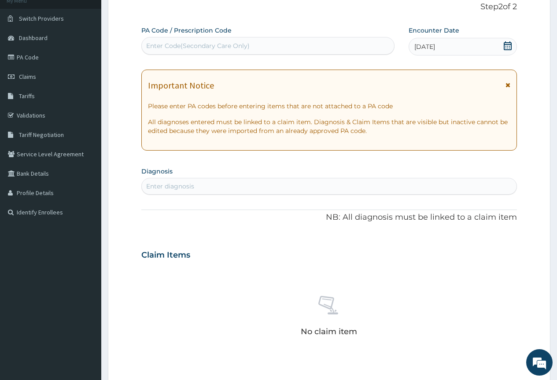
click at [508, 85] on icon at bounding box center [508, 85] width 5 height 6
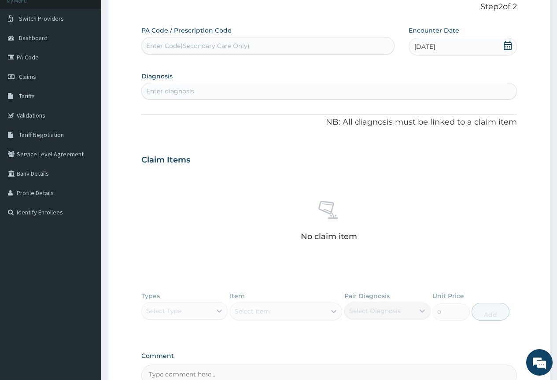
click at [281, 94] on div "Enter diagnosis" at bounding box center [329, 91] width 375 height 14
type input "MALARIA"
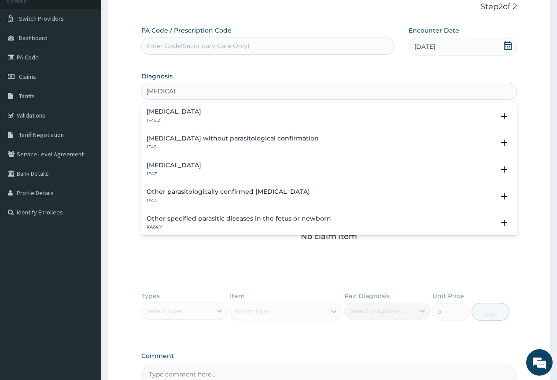
click at [201, 173] on p "1F4Z" at bounding box center [174, 174] width 55 height 6
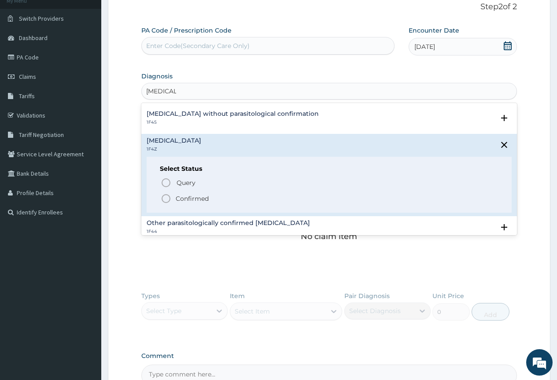
scroll to position [44, 0]
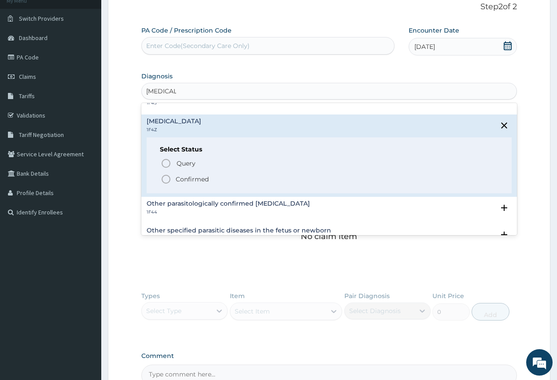
click at [164, 183] on icon "status option filled" at bounding box center [166, 179] width 11 height 11
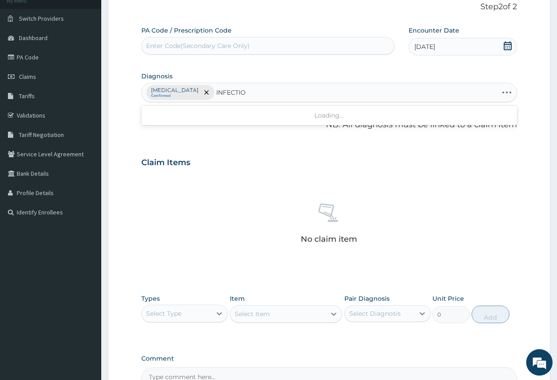
type input "INFECTION"
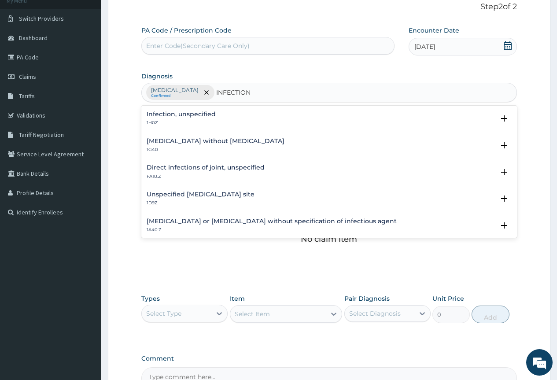
click at [190, 117] on h4 "Infection, unspecified" at bounding box center [181, 114] width 69 height 7
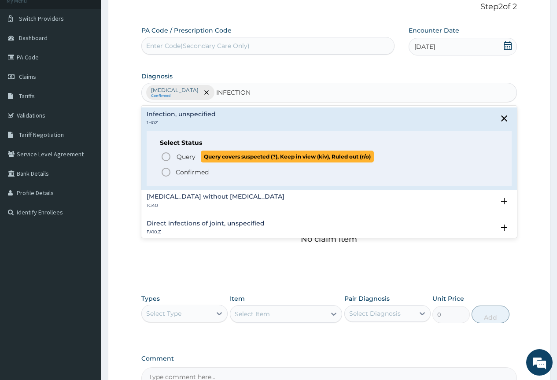
click at [166, 160] on icon "status option query" at bounding box center [166, 157] width 11 height 11
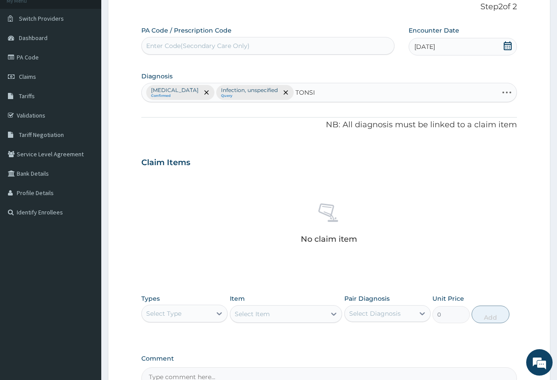
type input "TONSIL"
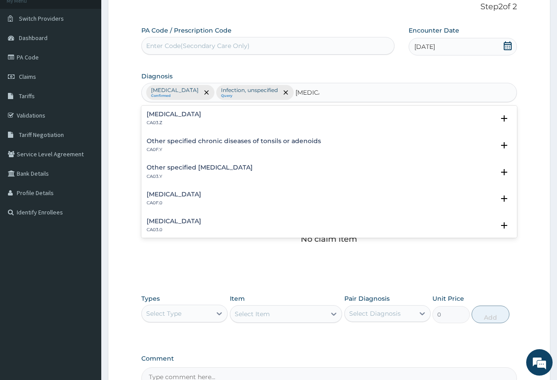
click at [167, 115] on h4 "Acute tonsillitis, unspecified" at bounding box center [174, 114] width 55 height 7
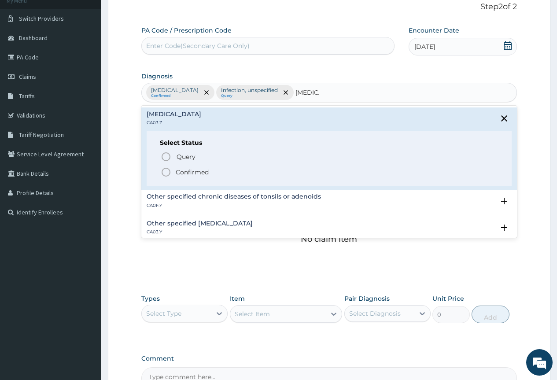
click at [164, 172] on icon "status option filled" at bounding box center [166, 172] width 11 height 11
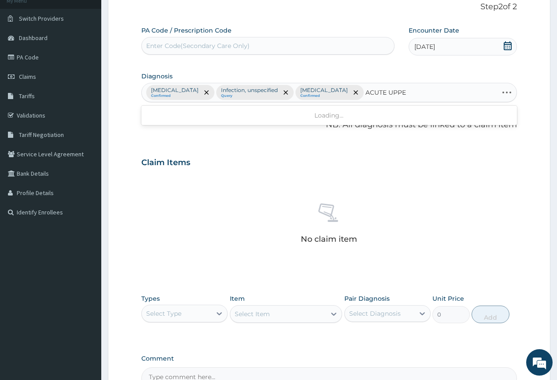
type input "ACUTE UPPER"
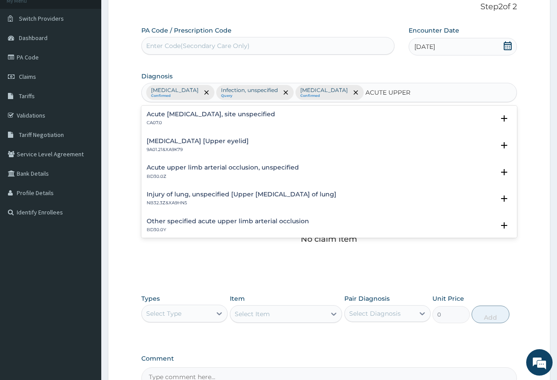
click at [204, 119] on div "Acute upper respiratory infection, site unspecified CA07.0" at bounding box center [211, 118] width 129 height 15
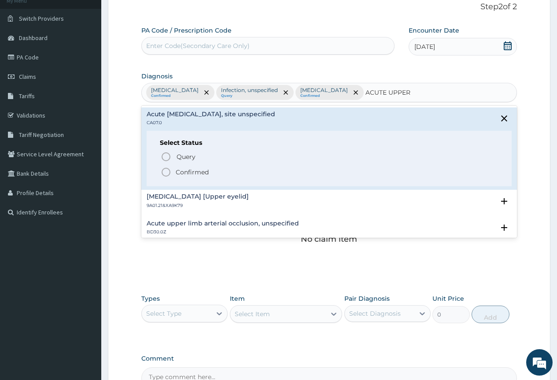
click at [168, 173] on icon "status option filled" at bounding box center [166, 172] width 11 height 11
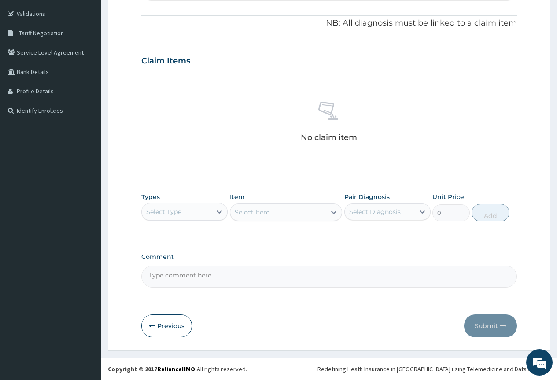
scroll to position [177, 0]
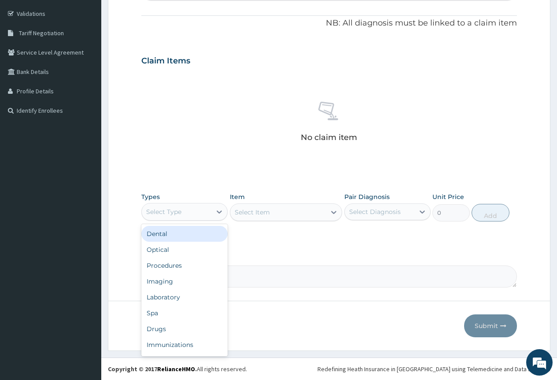
click at [188, 213] on div "Select Type" at bounding box center [177, 212] width 70 height 14
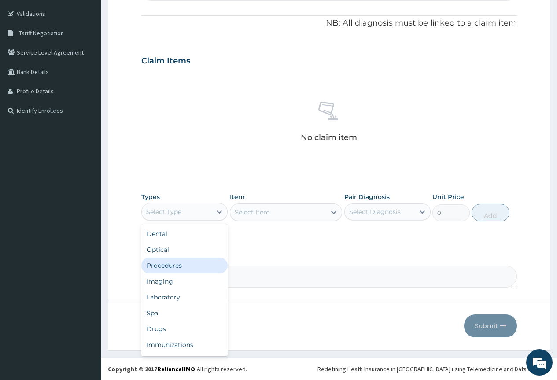
click at [189, 265] on div "Procedures" at bounding box center [184, 266] width 86 height 16
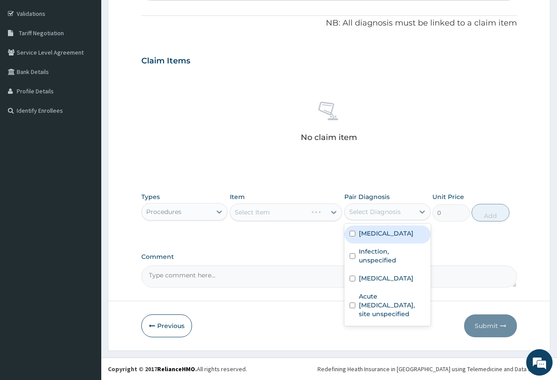
click at [401, 207] on div "Select Diagnosis" at bounding box center [380, 212] width 70 height 14
click at [379, 237] on label "Malaria, unspecified" at bounding box center [386, 233] width 55 height 9
checkbox input "true"
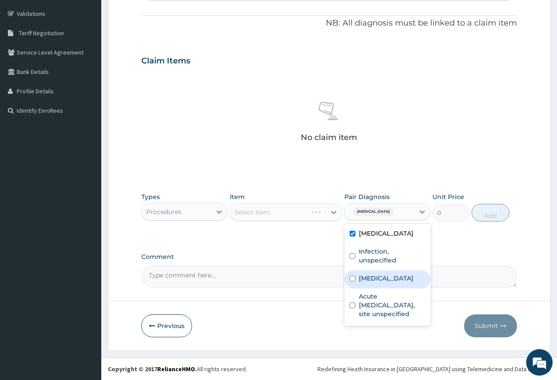
click at [377, 283] on label "Acute tonsillitis, unspecified" at bounding box center [386, 278] width 55 height 9
checkbox input "true"
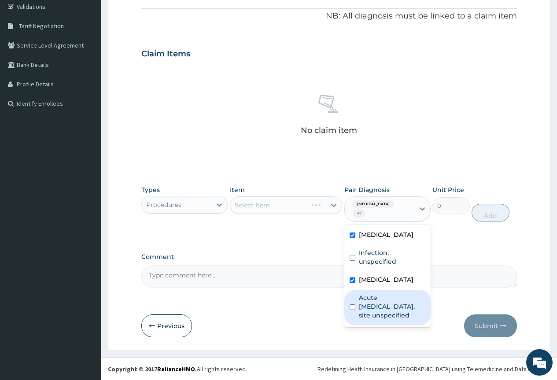
click at [377, 307] on div "Acute [MEDICAL_DATA], site unspecified" at bounding box center [388, 308] width 86 height 36
checkbox input "true"
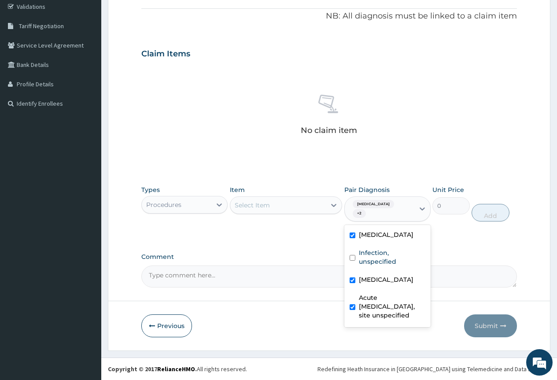
click at [289, 212] on div "Select Item" at bounding box center [278, 205] width 96 height 14
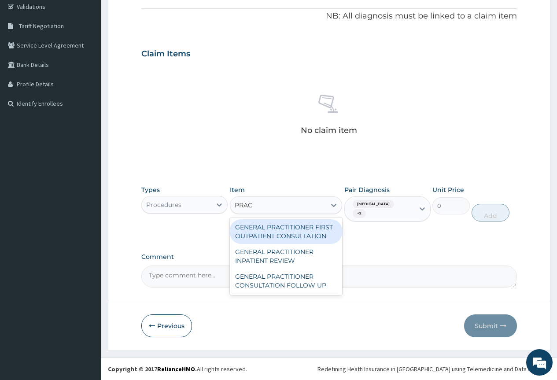
type input "PRACT"
click at [293, 243] on div "GENERAL PRACTITIONER FIRST OUTPATIENT CONSULTATION" at bounding box center [286, 231] width 113 height 25
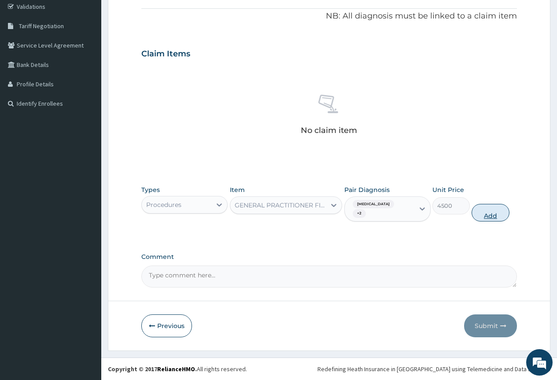
click at [487, 220] on button "Add" at bounding box center [490, 213] width 37 height 18
type input "0"
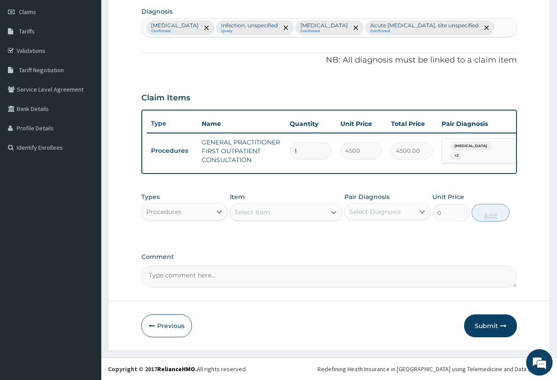
scroll to position [146, 0]
click at [165, 204] on div "Procedures" at bounding box center [184, 212] width 86 height 18
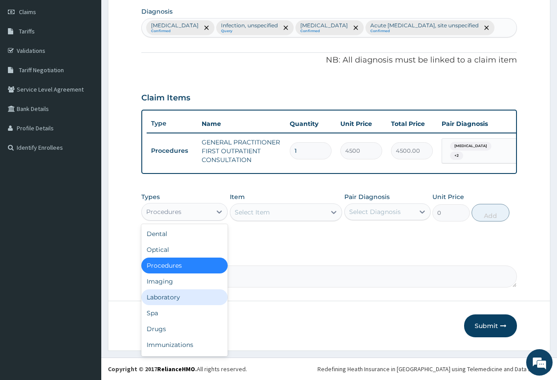
drag, startPoint x: 176, startPoint y: 298, endPoint x: 204, endPoint y: 289, distance: 29.4
click at [177, 298] on div "Laboratory" at bounding box center [184, 297] width 86 height 16
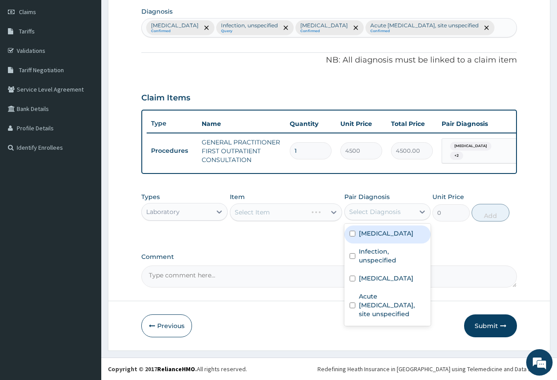
click at [386, 215] on div "Select Diagnosis" at bounding box center [375, 211] width 52 height 9
click at [370, 240] on div "Malaria, unspecified" at bounding box center [388, 235] width 86 height 18
checkbox input "true"
click at [257, 217] on div "Select Item" at bounding box center [278, 212] width 96 height 14
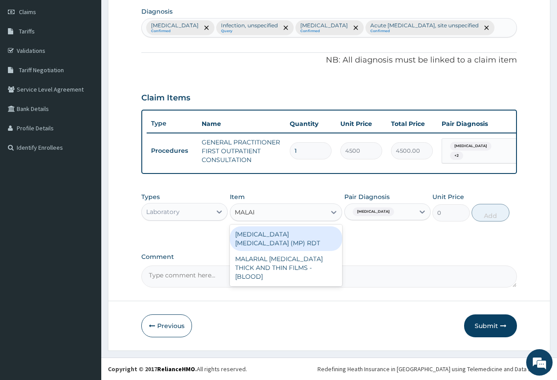
type input "MALARI"
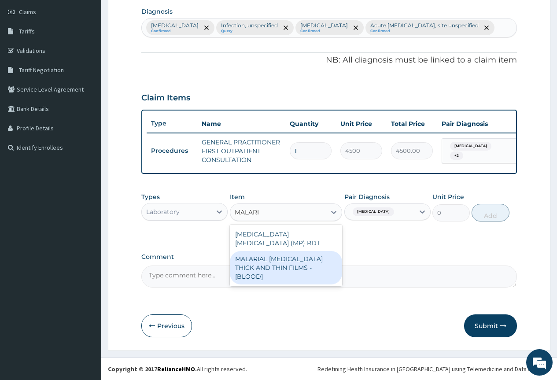
click at [332, 255] on div "MALARIAL [MEDICAL_DATA] THICK AND THIN FILMS - [BLOOD]" at bounding box center [286, 267] width 113 height 33
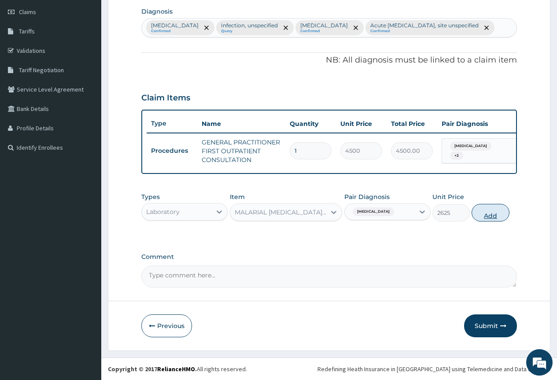
click at [496, 215] on button "Add" at bounding box center [490, 213] width 37 height 18
type input "0"
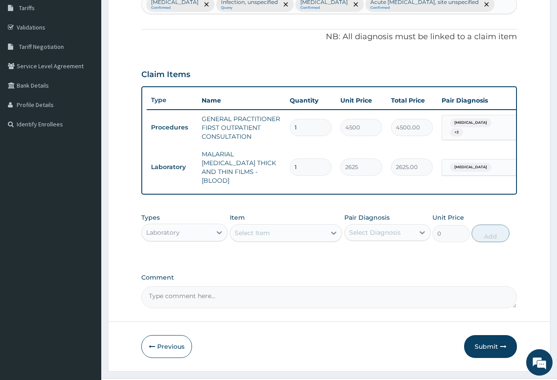
click at [258, 240] on div "Select Item" at bounding box center [278, 233] width 96 height 14
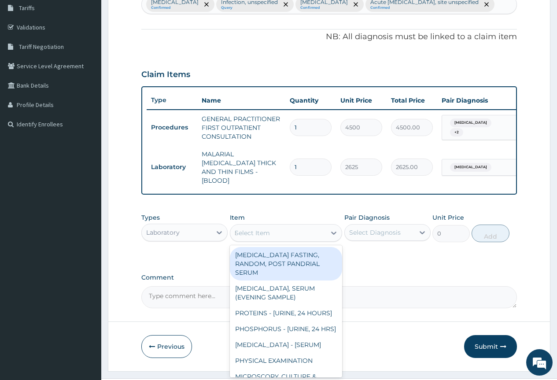
type input "FBC"
click at [258, 240] on div "Select Item FBC" at bounding box center [278, 233] width 96 height 14
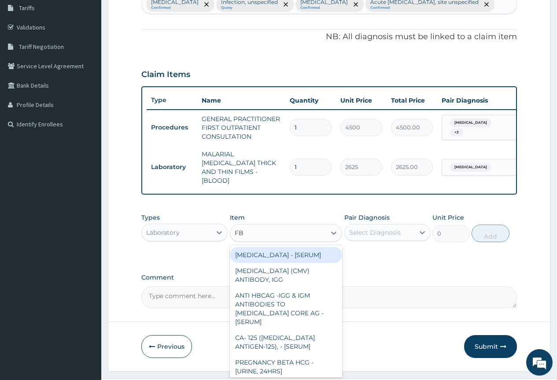
type input "FBC"
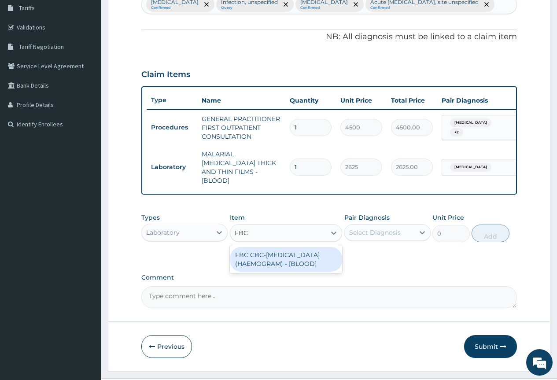
click at [265, 272] on div "FBC CBC-[MEDICAL_DATA] (HAEMOGRAM) - [BLOOD]" at bounding box center [286, 259] width 113 height 25
type input "6000"
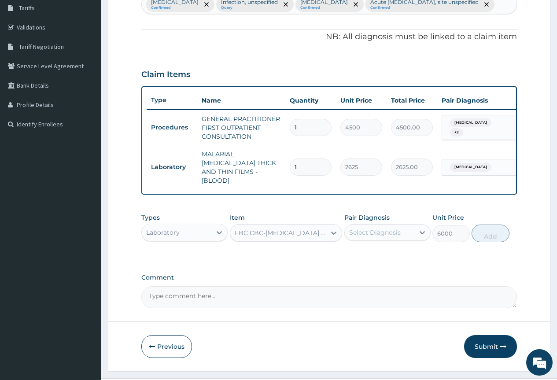
click at [397, 237] on div "Select Diagnosis" at bounding box center [375, 232] width 52 height 9
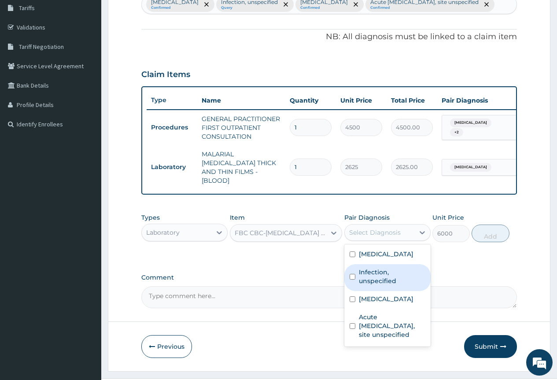
click at [378, 285] on label "Infection, unspecified" at bounding box center [392, 277] width 67 height 18
checkbox input "true"
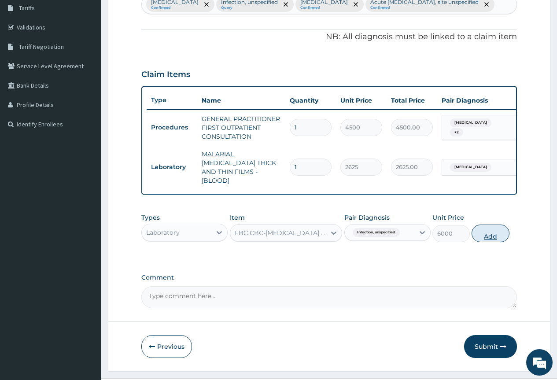
click at [493, 242] on button "Add" at bounding box center [490, 234] width 37 height 18
type input "0"
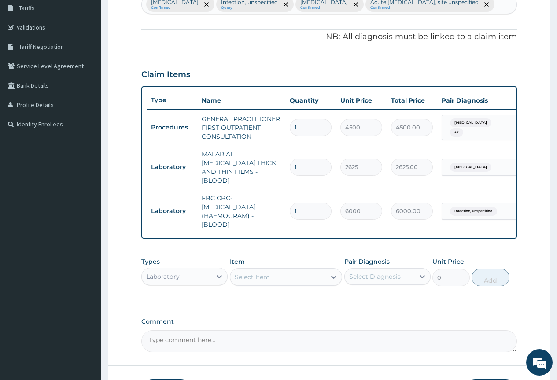
scroll to position [226, 0]
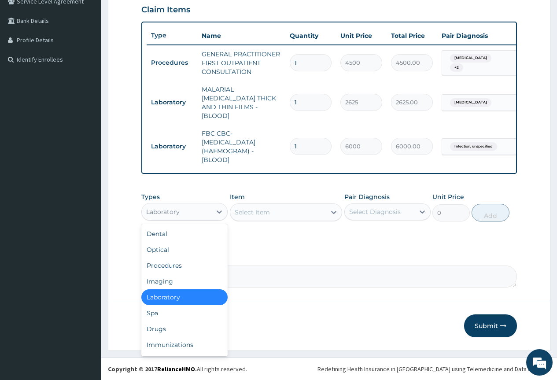
click at [161, 206] on div "Laboratory" at bounding box center [177, 212] width 70 height 14
click at [187, 331] on div "Drugs" at bounding box center [184, 329] width 86 height 16
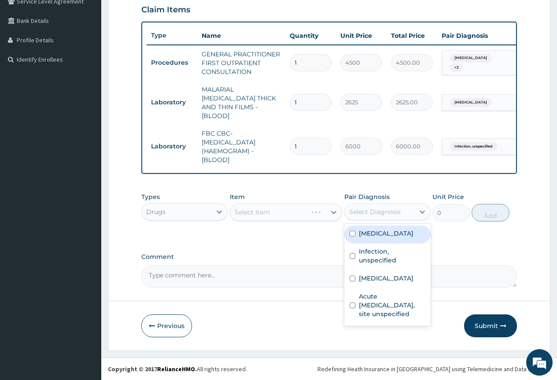
click at [365, 214] on div "Select Diagnosis" at bounding box center [375, 211] width 52 height 9
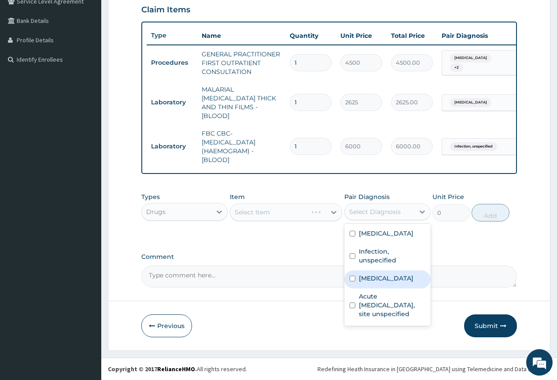
click at [380, 283] on label "Acute tonsillitis, unspecified" at bounding box center [386, 278] width 55 height 9
checkbox input "true"
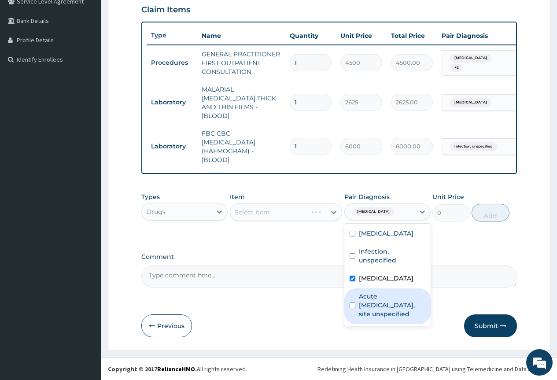
click at [378, 303] on label "Acute upper respiratory infection, site unspecified" at bounding box center [392, 305] width 67 height 26
checkbox input "true"
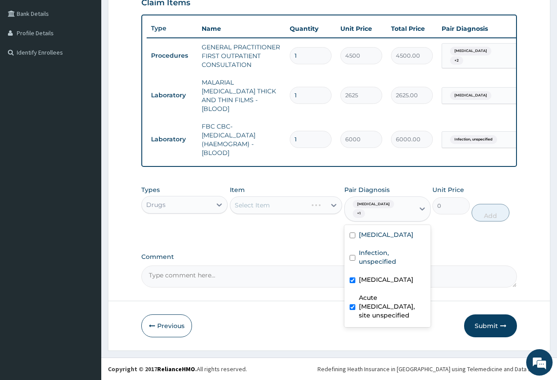
click at [279, 208] on div "Select Item" at bounding box center [286, 205] width 113 height 18
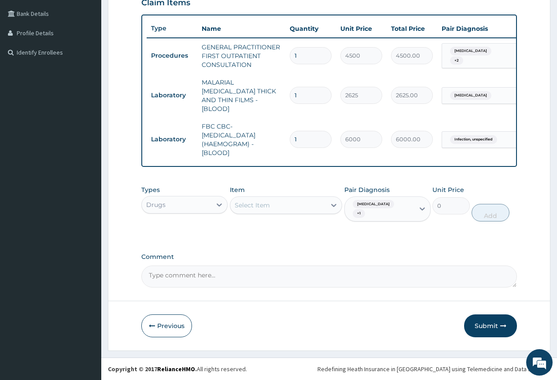
click at [279, 208] on div "Select Item" at bounding box center [278, 205] width 96 height 14
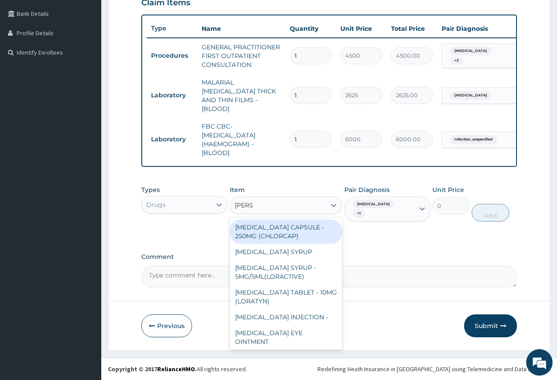
type input "LORAT"
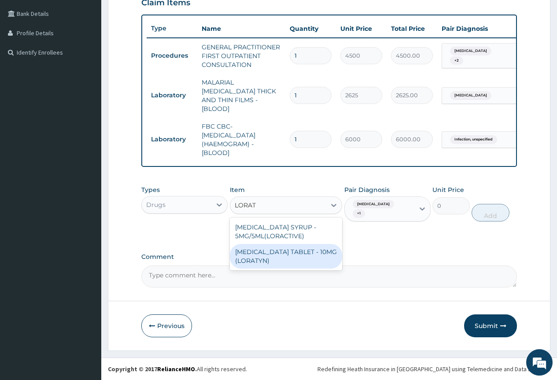
click at [290, 265] on div "[MEDICAL_DATA] TABLET - 10MG (LORATYN)" at bounding box center [286, 256] width 113 height 25
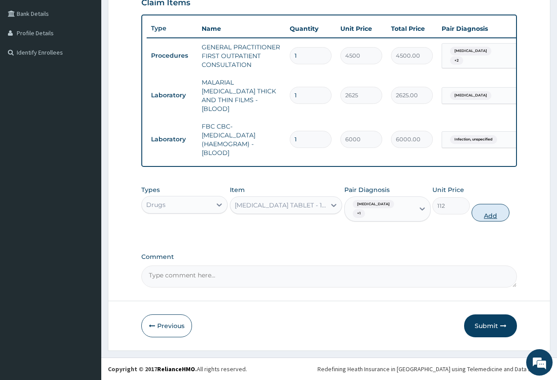
click at [505, 219] on button "Add" at bounding box center [490, 213] width 37 height 18
type input "0"
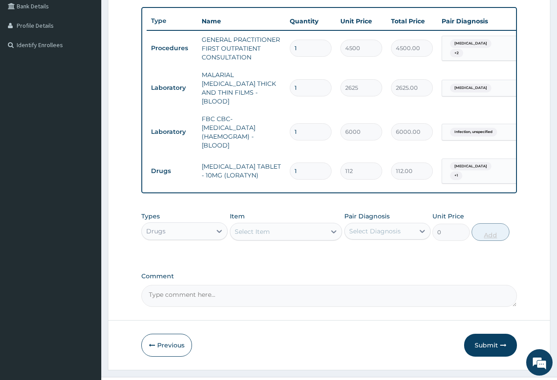
scroll to position [259, 0]
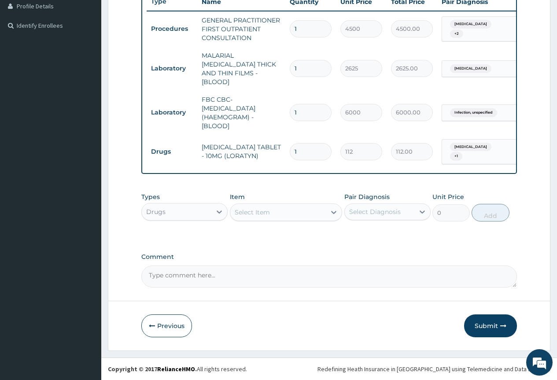
click at [268, 210] on div "Select Item" at bounding box center [252, 212] width 35 height 9
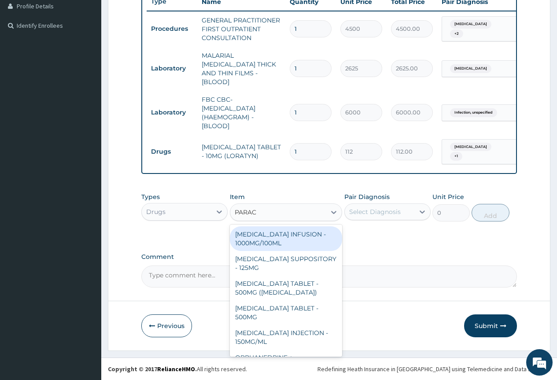
type input "PARACE"
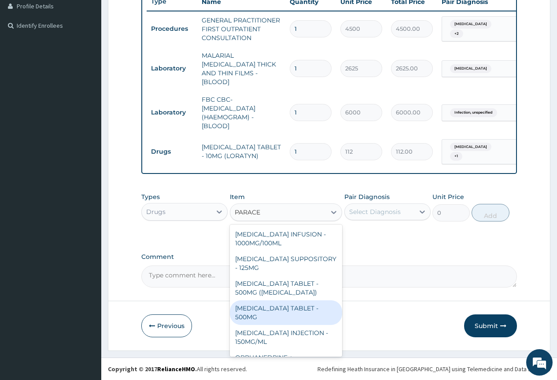
click at [284, 319] on div "PARACETAMOL TABLET - 500MG" at bounding box center [286, 312] width 113 height 25
type input "38.400000000000006"
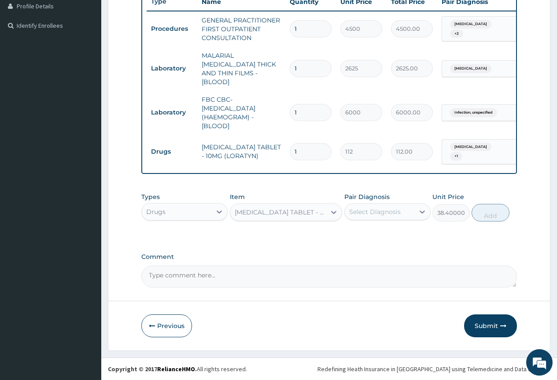
click at [363, 209] on div "Select Diagnosis" at bounding box center [375, 211] width 52 height 9
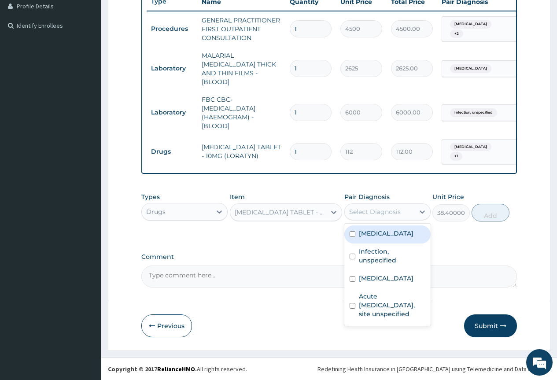
click at [374, 237] on label "Malaria, unspecified" at bounding box center [386, 233] width 55 height 9
checkbox input "true"
click at [488, 218] on button "Add" at bounding box center [490, 213] width 37 height 18
type input "0"
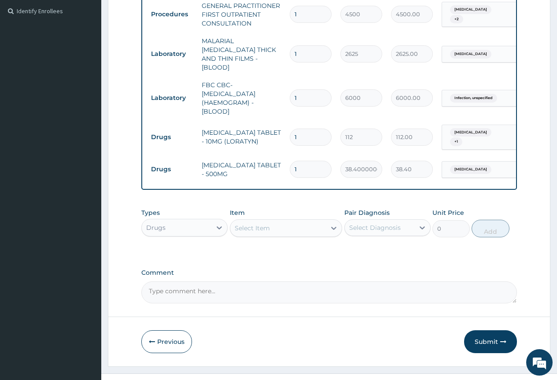
click at [301, 235] on div "Select Item" at bounding box center [278, 228] width 96 height 14
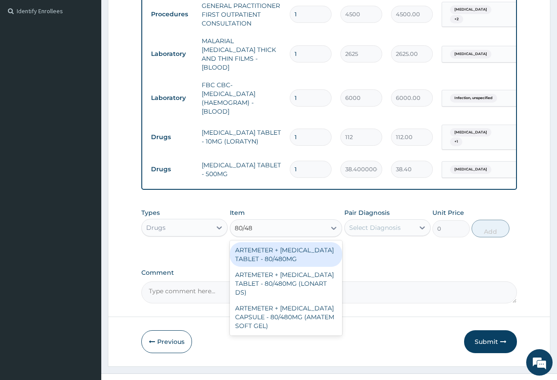
type input "80/480"
click at [299, 267] on div "ARTEMETER + LUMEFANTRINE TABLET - 80/480MG" at bounding box center [286, 254] width 113 height 25
type input "416"
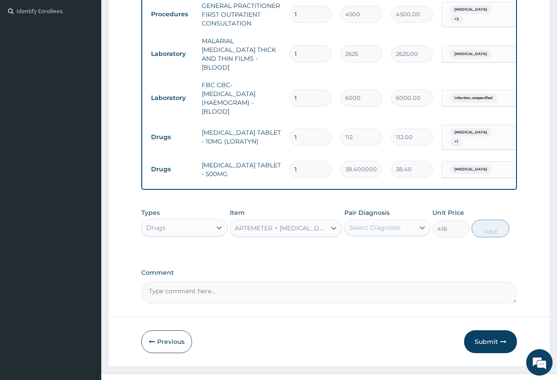
click at [384, 232] on div "Select Diagnosis" at bounding box center [375, 227] width 52 height 9
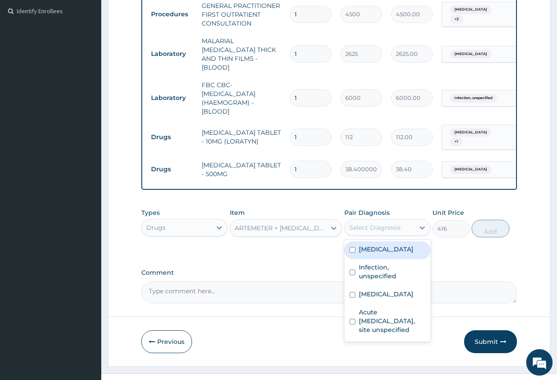
click at [385, 254] on label "Malaria, unspecified" at bounding box center [386, 249] width 55 height 9
checkbox input "true"
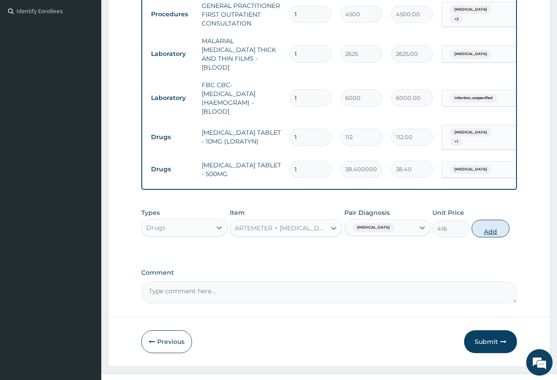
click at [477, 237] on button "Add" at bounding box center [490, 229] width 37 height 18
type input "0"
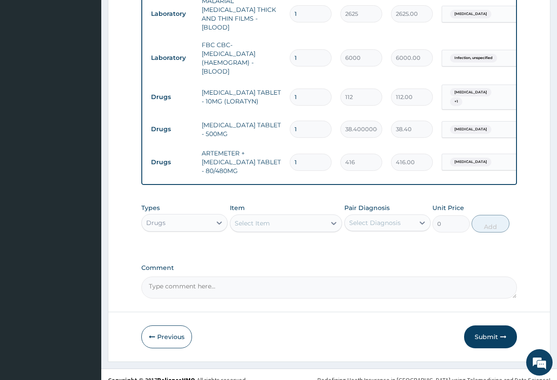
scroll to position [325, 0]
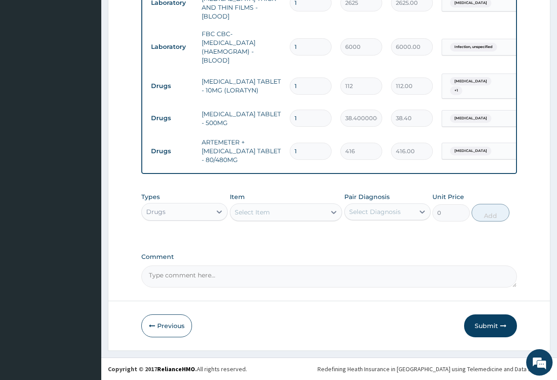
click at [261, 217] on div "Select Item" at bounding box center [278, 212] width 96 height 14
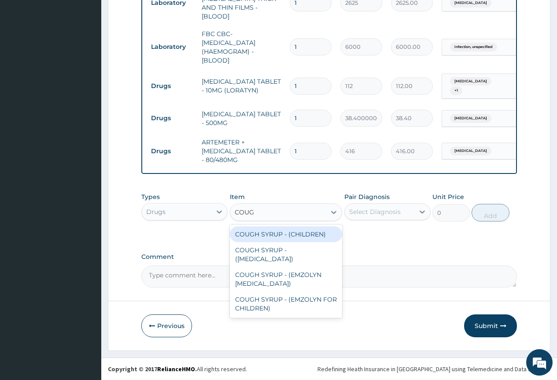
type input "COUGH"
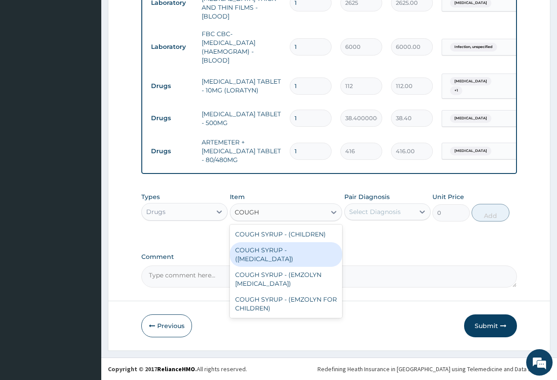
click at [270, 263] on div "COUGH SYRUP - (EXPECTORANT)" at bounding box center [286, 254] width 113 height 25
type input "1280"
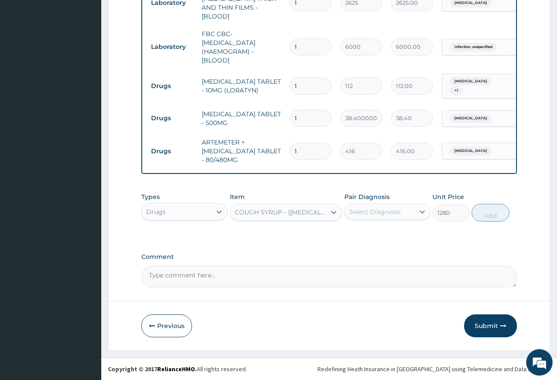
click at [382, 213] on div "Select Diagnosis" at bounding box center [375, 211] width 52 height 9
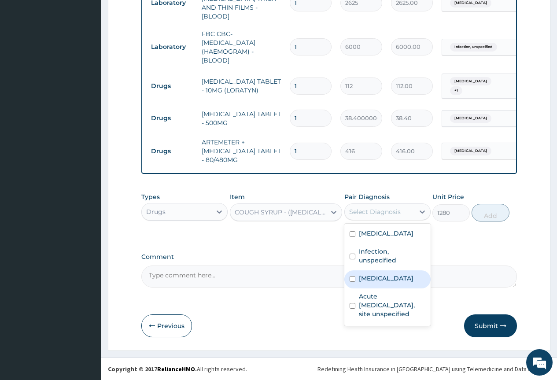
click at [378, 283] on label "Acute tonsillitis, unspecified" at bounding box center [386, 278] width 55 height 9
checkbox input "true"
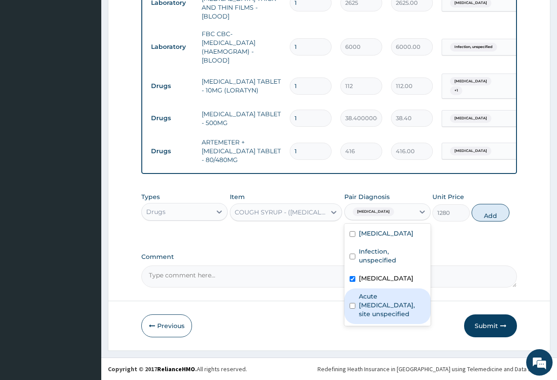
click at [378, 314] on div "Acute upper respiratory infection, site unspecified" at bounding box center [388, 307] width 86 height 36
checkbox input "true"
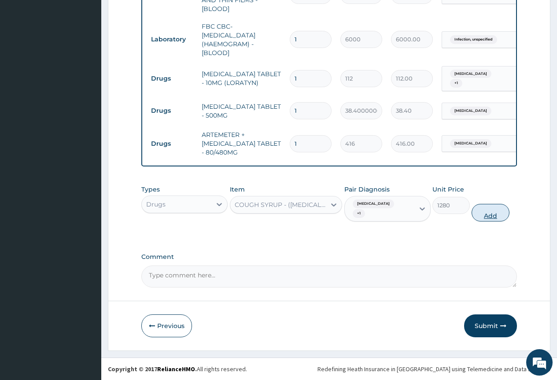
click at [502, 222] on button "Add" at bounding box center [490, 213] width 37 height 18
type input "0"
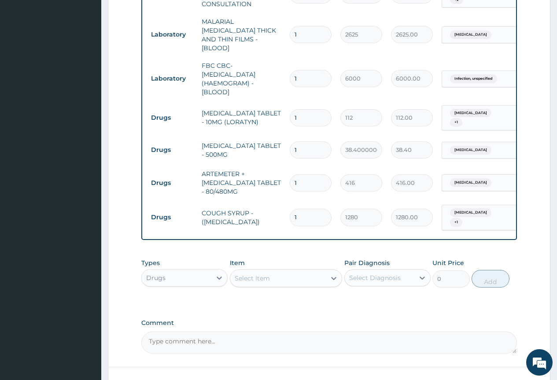
scroll to position [193, 0]
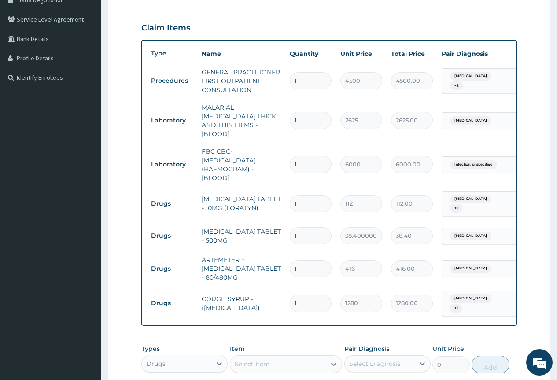
drag, startPoint x: 297, startPoint y: 214, endPoint x: 268, endPoint y: 217, distance: 29.6
click at [268, 217] on tr "Drugs LORATADINE TABLET - 10MG (LORATYN) 1 112 112.00 Acute tonsillitis, unspec…" at bounding box center [363, 204] width 432 height 34
type input "5"
type input "560.00"
type input "5"
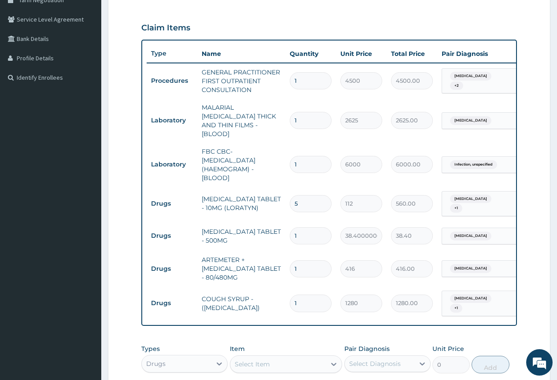
click at [307, 242] on input "1" at bounding box center [311, 235] width 42 height 17
type input "18"
type input "691.20"
type input "17"
type input "652.80"
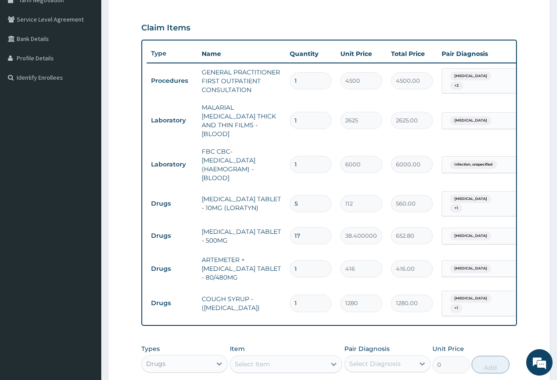
type input "16"
type input "614.40"
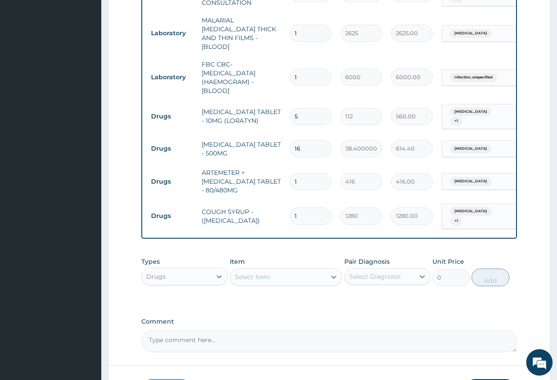
scroll to position [281, 0]
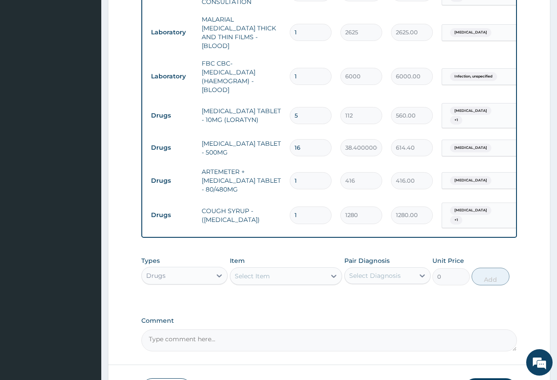
type input "16"
drag, startPoint x: 306, startPoint y: 189, endPoint x: 285, endPoint y: 192, distance: 21.3
click at [285, 192] on tr "Drugs ARTEMETER + LUMEFANTRINE TABLET - 80/480MG 1 416 416.00 Malaria, unspecif…" at bounding box center [363, 180] width 432 height 35
type input "6"
type input "2496.00"
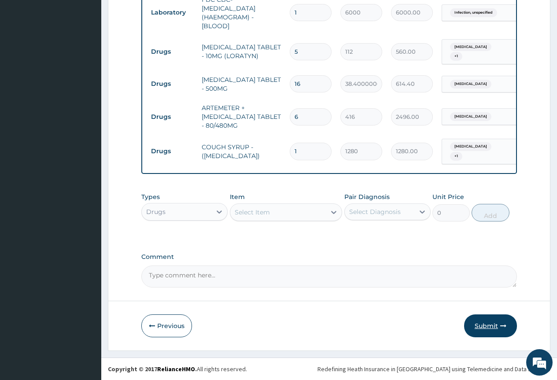
type input "6"
click at [489, 319] on button "Submit" at bounding box center [490, 326] width 53 height 23
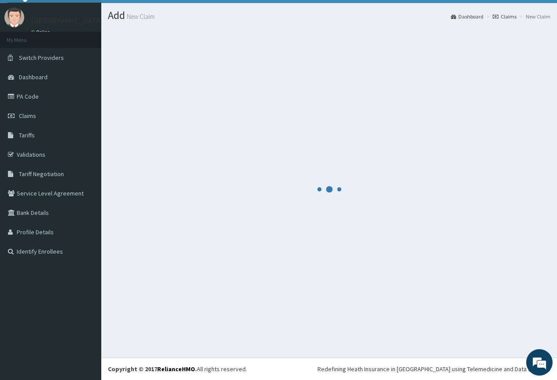
scroll to position [19, 0]
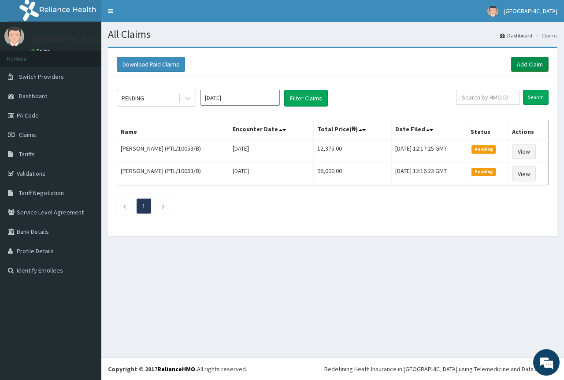
click at [525, 67] on link "Add Claim" at bounding box center [529, 64] width 37 height 15
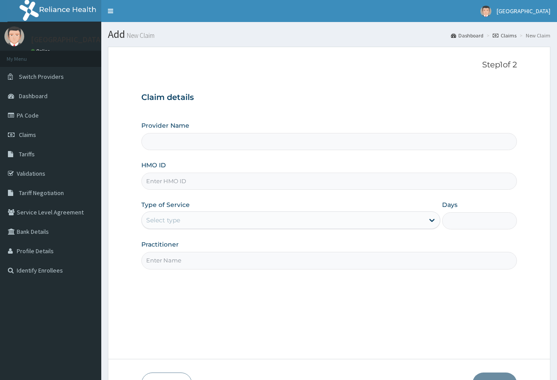
drag, startPoint x: 180, startPoint y: 181, endPoint x: 182, endPoint y: 173, distance: 8.8
click at [180, 181] on input "HMO ID" at bounding box center [329, 181] width 376 height 17
type input "[GEOGRAPHIC_DATA]"
click at [169, 187] on input "HMO ID" at bounding box center [329, 181] width 376 height 17
type input "SWF/10089/C"
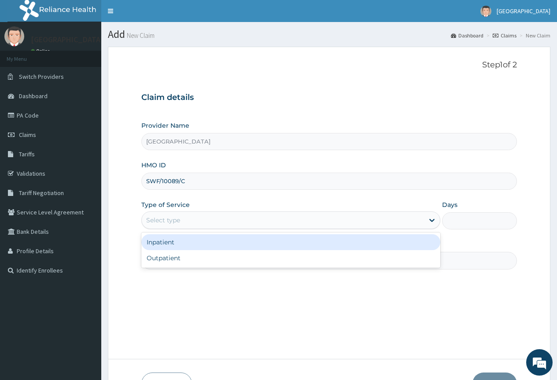
drag, startPoint x: 196, startPoint y: 217, endPoint x: 169, endPoint y: 253, distance: 45.6
click at [196, 217] on div "Select type" at bounding box center [283, 220] width 282 height 14
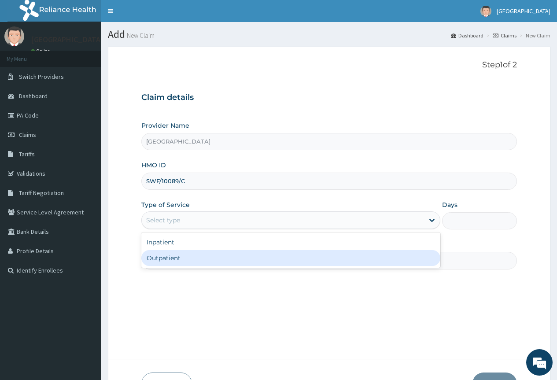
click at [174, 262] on div "Outpatient" at bounding box center [290, 258] width 299 height 16
type input "1"
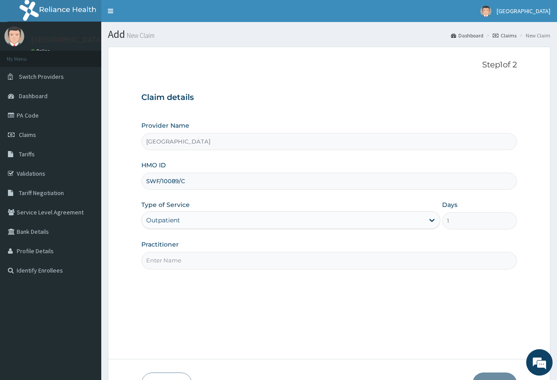
click at [174, 262] on input "Practitioner" at bounding box center [329, 260] width 376 height 17
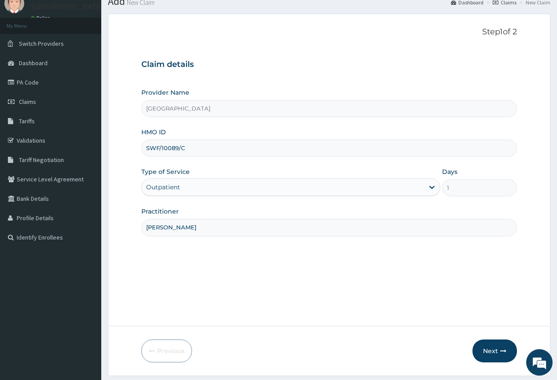
scroll to position [58, 0]
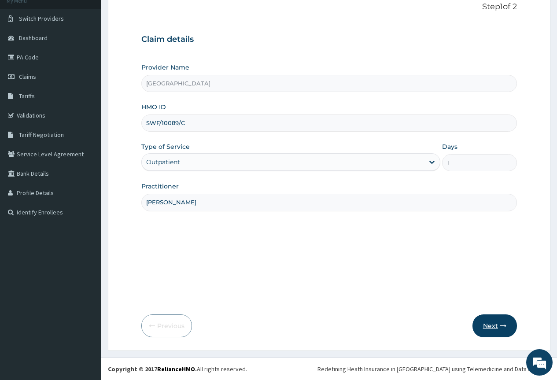
type input "DR UGWU"
click at [494, 322] on button "Next" at bounding box center [495, 326] width 44 height 23
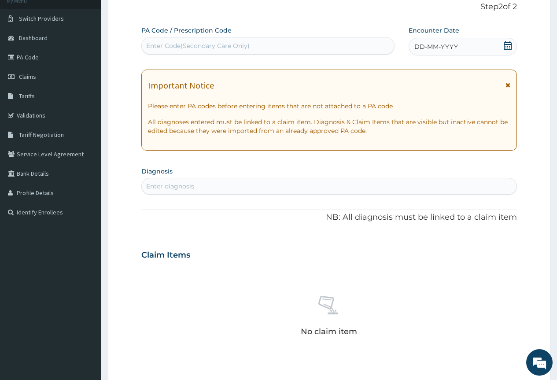
click at [509, 44] on icon at bounding box center [508, 45] width 9 height 9
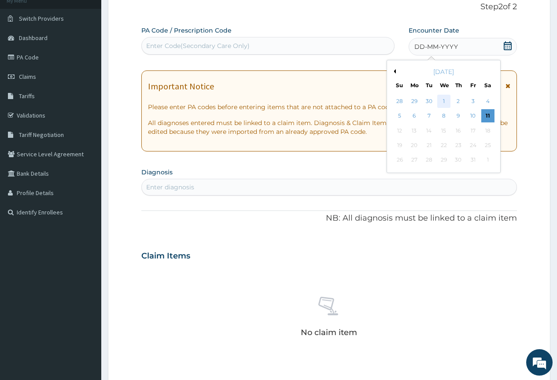
click at [448, 100] on div "1" at bounding box center [443, 101] width 13 height 13
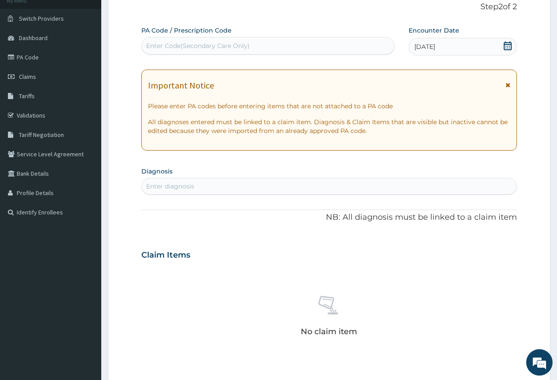
click at [508, 84] on icon at bounding box center [508, 85] width 5 height 6
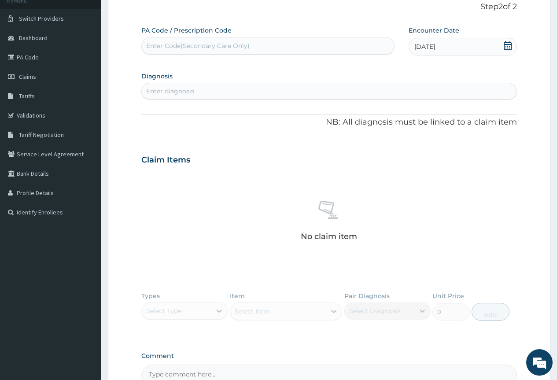
click at [349, 94] on div "Enter diagnosis" at bounding box center [329, 91] width 375 height 14
type input "ALLERGY"
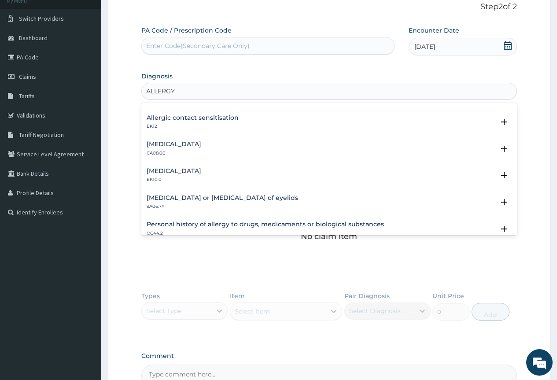
scroll to position [220, 0]
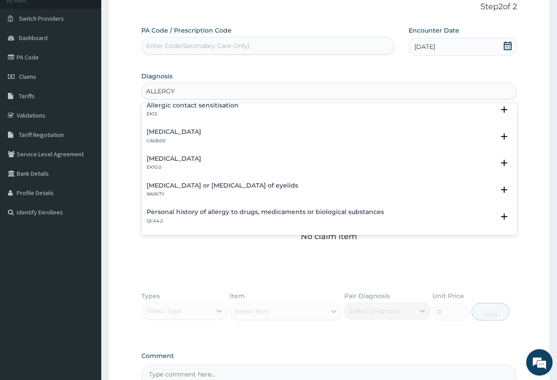
click at [198, 144] on p "CA08.00" at bounding box center [174, 141] width 55 height 6
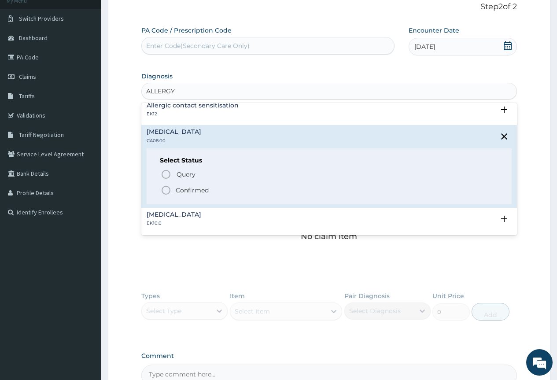
click at [166, 196] on icon "status option filled" at bounding box center [166, 190] width 11 height 11
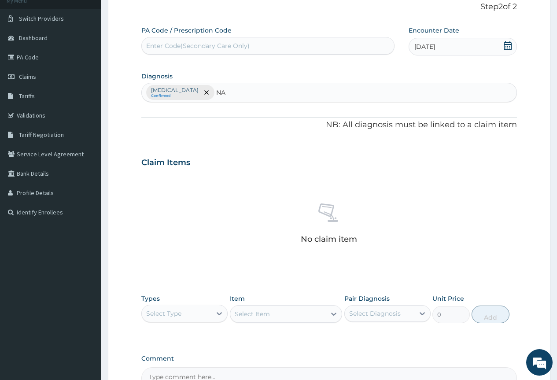
type input "N"
type input "C"
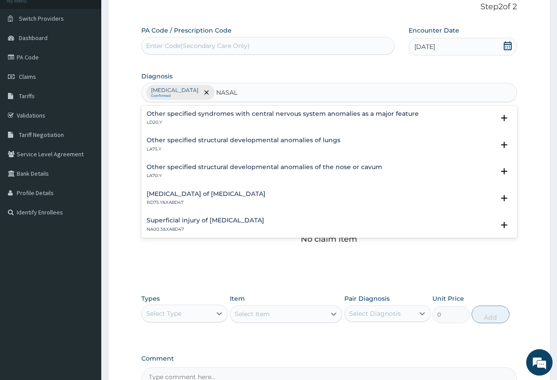
scroll to position [830, 0]
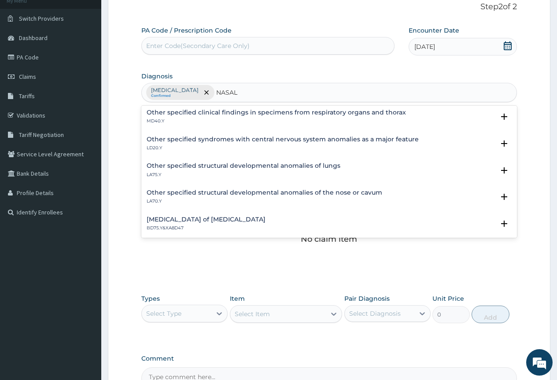
type input "NASAL"
click at [227, 62] on div "PA Code / Prescription Code Enter Code(Secondary Care Only) Encounter Date 01-1…" at bounding box center [329, 207] width 376 height 363
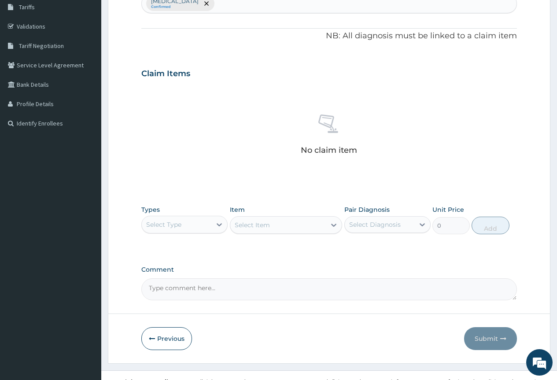
scroll to position [160, 0]
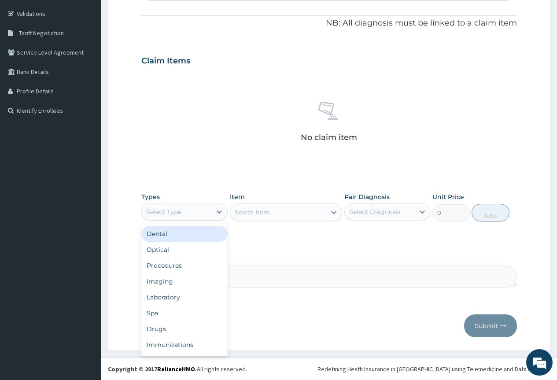
click at [203, 209] on div "Select Type" at bounding box center [177, 212] width 70 height 14
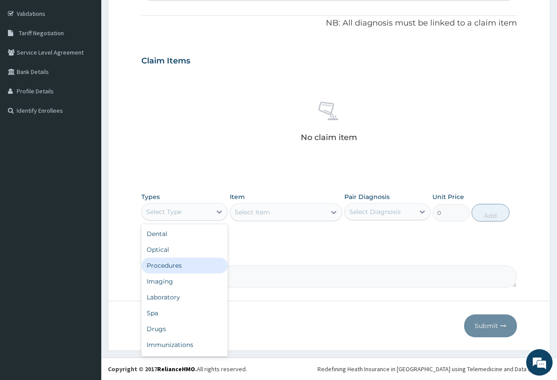
click at [185, 260] on div "Procedures" at bounding box center [184, 266] width 86 height 16
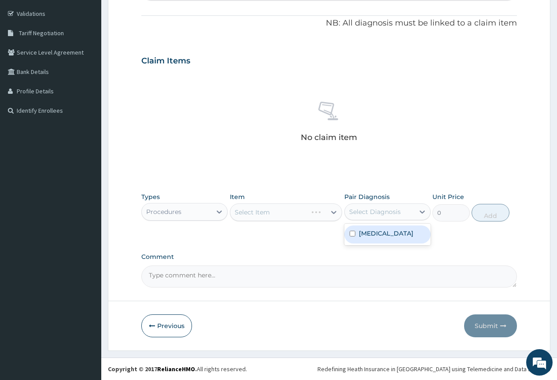
click at [396, 209] on div "Select Diagnosis" at bounding box center [375, 211] width 52 height 9
click at [389, 236] on label "Allergic rhinitis due to pollen" at bounding box center [386, 233] width 55 height 9
checkbox input "true"
click at [296, 207] on div "Select Item" at bounding box center [278, 212] width 96 height 14
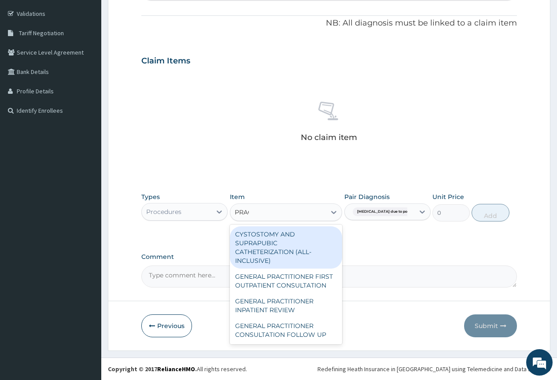
type input "PRACT"
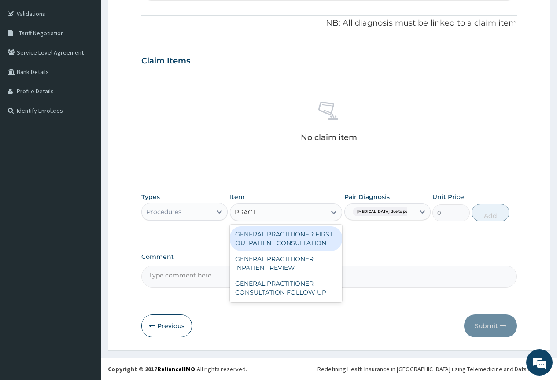
drag, startPoint x: 317, startPoint y: 242, endPoint x: 335, endPoint y: 238, distance: 18.1
click at [318, 242] on div "GENERAL PRACTITIONER FIRST OUTPATIENT CONSULTATION" at bounding box center [286, 238] width 113 height 25
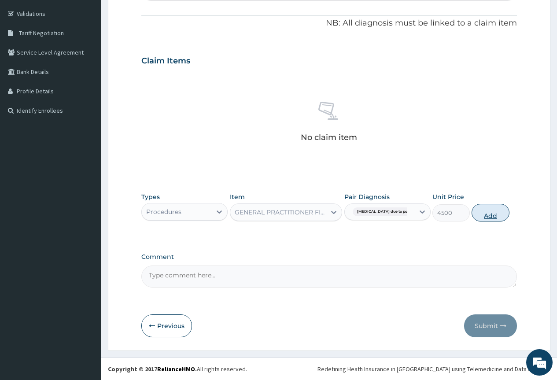
click at [501, 213] on button "Add" at bounding box center [490, 213] width 37 height 18
type input "0"
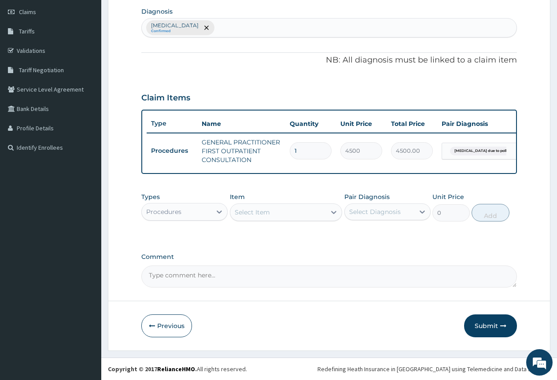
click at [176, 209] on div "Procedures" at bounding box center [163, 211] width 35 height 9
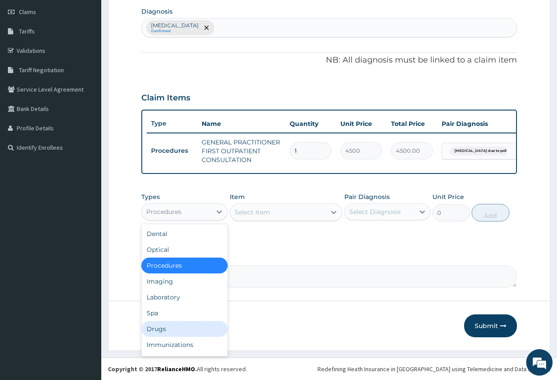
click at [176, 325] on div "Drugs" at bounding box center [184, 329] width 86 height 16
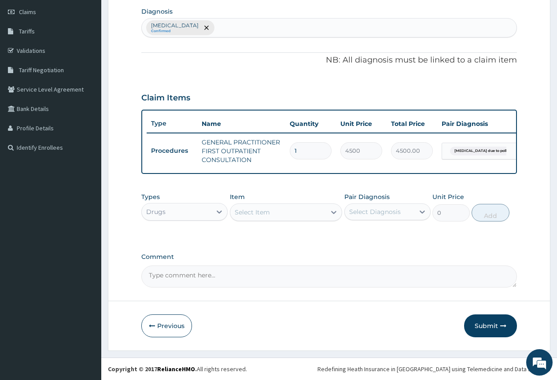
click at [285, 213] on div "Select Item" at bounding box center [278, 212] width 96 height 14
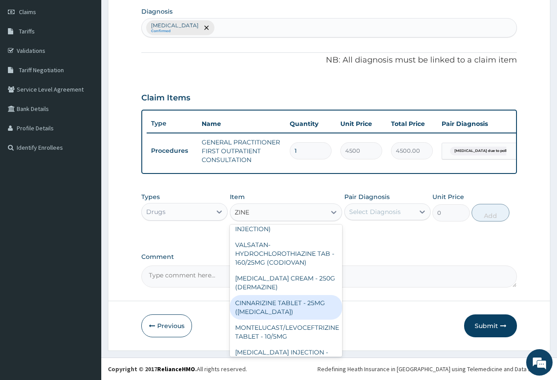
scroll to position [299, 0]
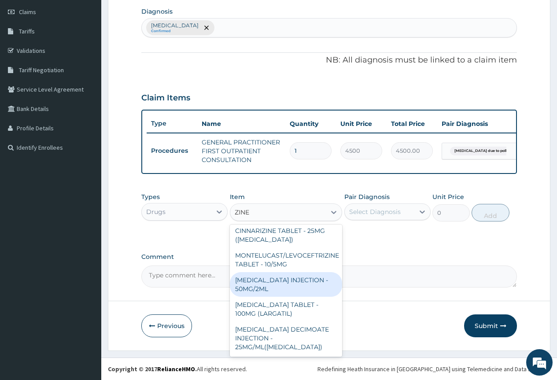
type input "ZINE"
drag, startPoint x: 415, startPoint y: 256, endPoint x: 332, endPoint y: 247, distance: 83.7
click at [415, 256] on label "Comment" at bounding box center [329, 256] width 376 height 7
click at [415, 266] on textarea "Comment" at bounding box center [329, 277] width 376 height 22
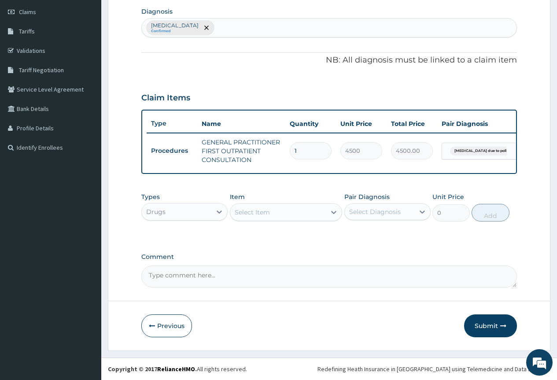
click at [302, 215] on div "Select Item" at bounding box center [278, 212] width 96 height 14
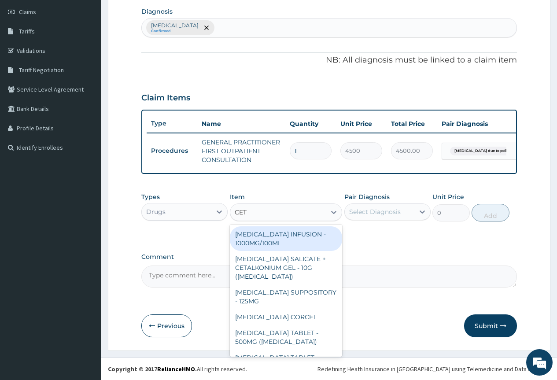
type input "CETR"
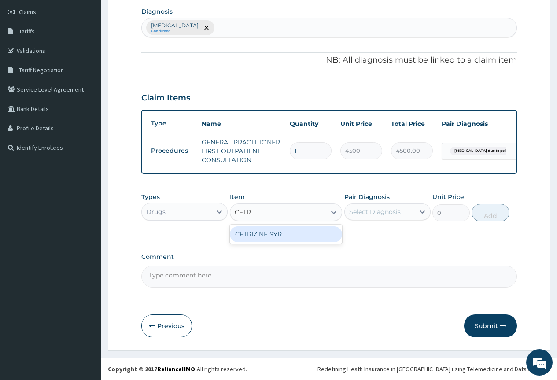
click at [293, 232] on div "CETRIZINE SYR" at bounding box center [286, 234] width 113 height 16
type input "3000"
click at [382, 214] on div "Select Diagnosis" at bounding box center [375, 211] width 52 height 9
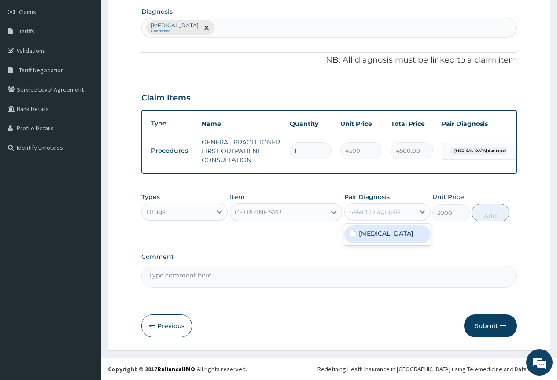
click at [381, 234] on label "Allergic rhinitis due to pollen" at bounding box center [386, 233] width 55 height 9
checkbox input "true"
click at [500, 217] on button "Add" at bounding box center [490, 213] width 37 height 18
type input "0"
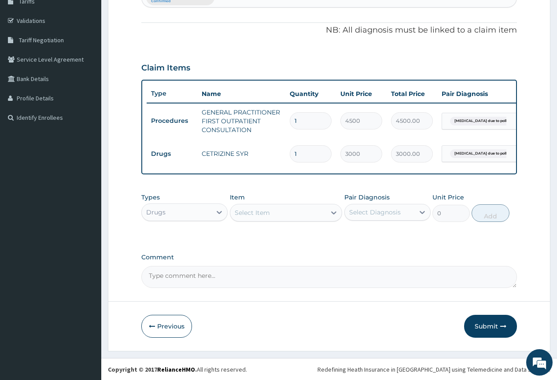
scroll to position [160, 0]
click at [274, 210] on div "Select Item" at bounding box center [278, 212] width 96 height 14
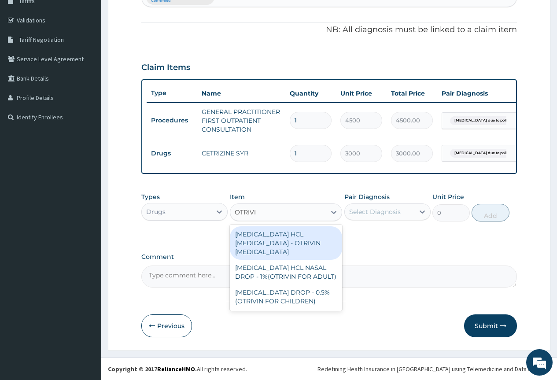
type input "OTRIVIN"
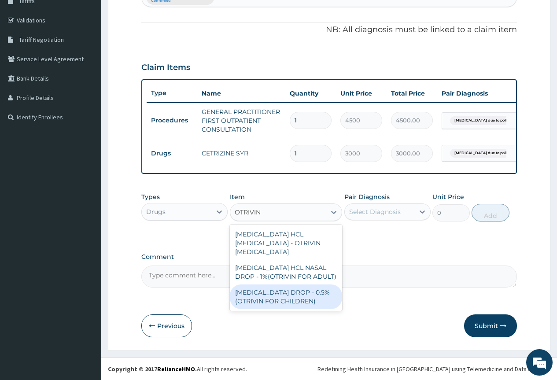
click at [296, 292] on div "[MEDICAL_DATA] DROP - 0.5%(OTRIVIN FOR CHILDREN)" at bounding box center [286, 297] width 113 height 25
type input "5120"
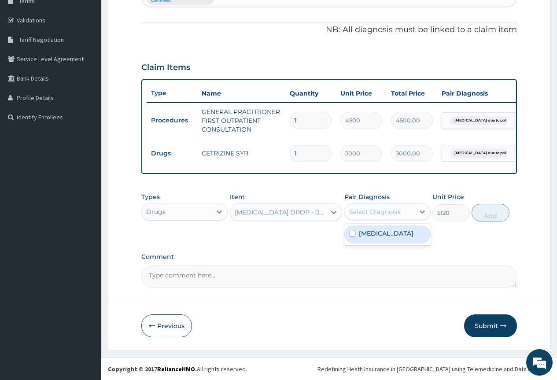
click at [384, 215] on div "Select Diagnosis" at bounding box center [375, 211] width 52 height 9
click at [374, 237] on label "Allergic rhinitis due to pollen" at bounding box center [386, 233] width 55 height 9
checkbox input "true"
click at [506, 214] on button "Add" at bounding box center [490, 213] width 37 height 18
type input "0"
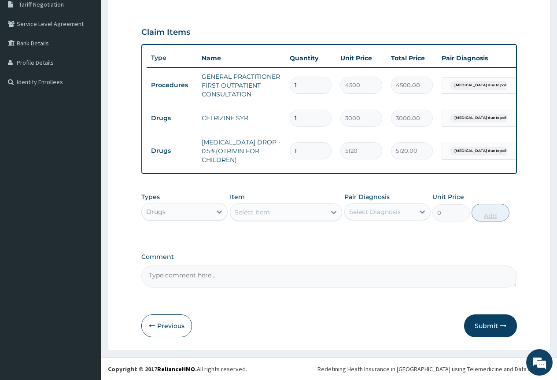
scroll to position [204, 0]
click at [504, 328] on icon "button" at bounding box center [503, 326] width 6 height 6
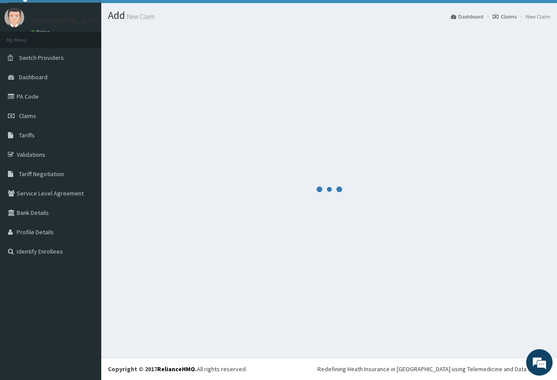
scroll to position [19, 0]
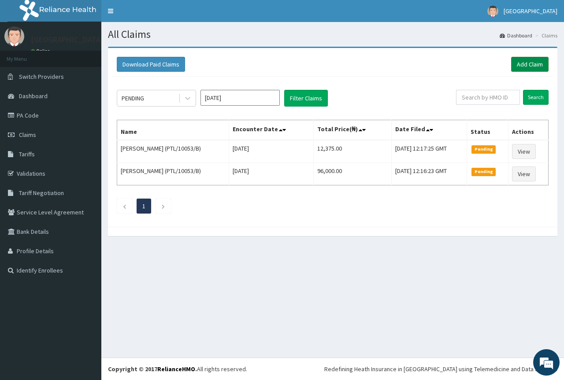
click at [536, 66] on link "Add Claim" at bounding box center [529, 64] width 37 height 15
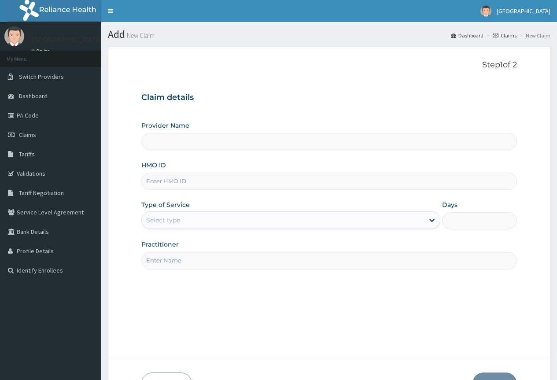
type input "[GEOGRAPHIC_DATA]"
click at [260, 179] on input "HMO ID" at bounding box center [329, 181] width 376 height 17
type input "GRS/10061/D"
click at [230, 221] on div "Select type" at bounding box center [283, 220] width 282 height 14
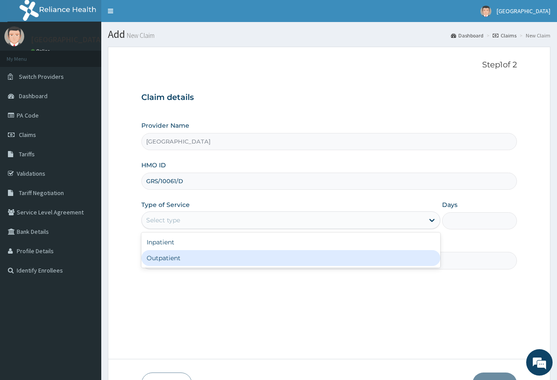
click at [182, 259] on div "Outpatient" at bounding box center [290, 258] width 299 height 16
type input "1"
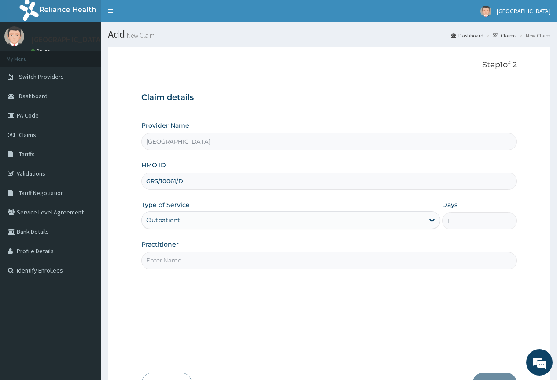
click at [182, 259] on input "Practitioner" at bounding box center [329, 260] width 376 height 17
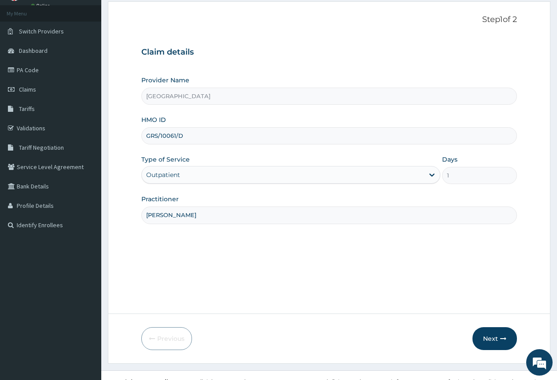
scroll to position [58, 0]
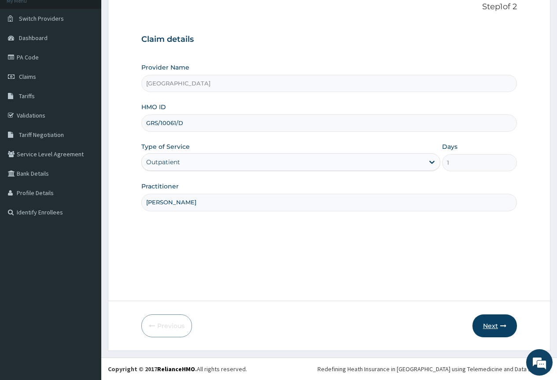
type input "[PERSON_NAME]"
click at [485, 324] on button "Next" at bounding box center [495, 326] width 44 height 23
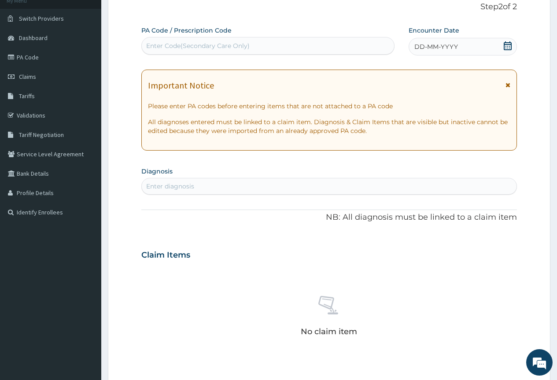
click at [508, 86] on icon at bounding box center [508, 85] width 5 height 6
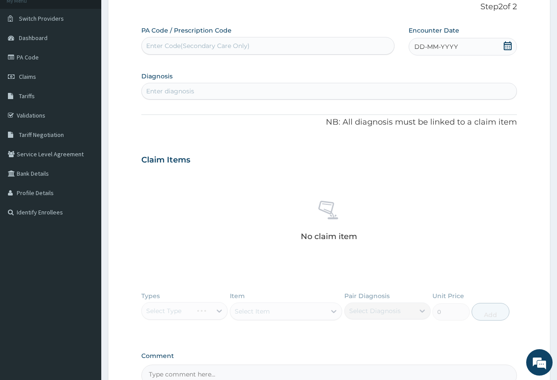
click at [506, 46] on icon at bounding box center [508, 45] width 8 height 9
click at [443, 102] on div "1" at bounding box center [443, 101] width 13 height 13
click at [422, 93] on div "Enter diagnosis" at bounding box center [329, 91] width 375 height 14
type input "[MEDICAL_DATA]"
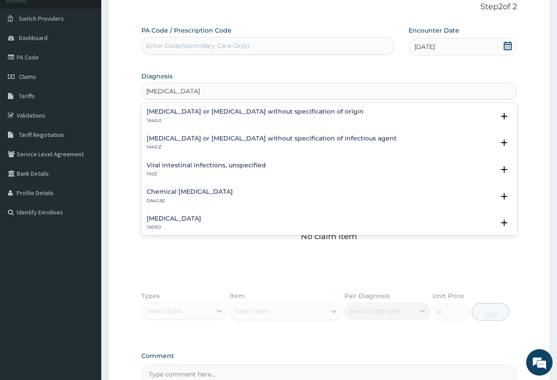
click at [201, 146] on p "1A40.Z" at bounding box center [272, 147] width 250 height 6
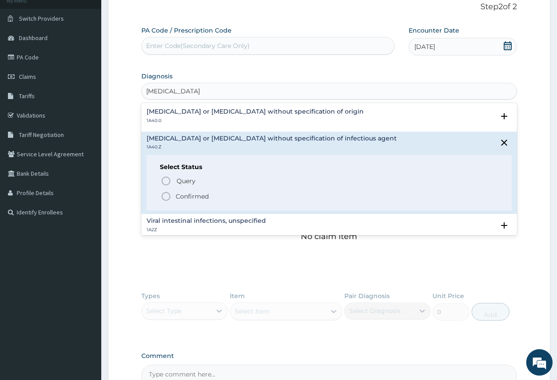
click at [164, 198] on icon "status option filled" at bounding box center [166, 196] width 11 height 11
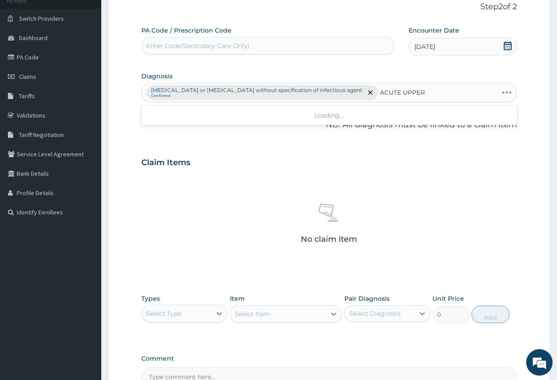
type input "ACUTE UPPER"
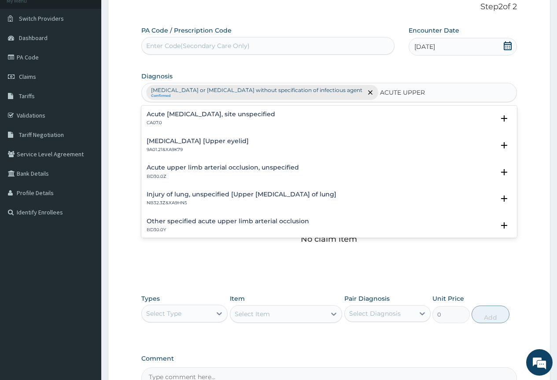
click at [185, 120] on p "CA07.0" at bounding box center [211, 123] width 129 height 6
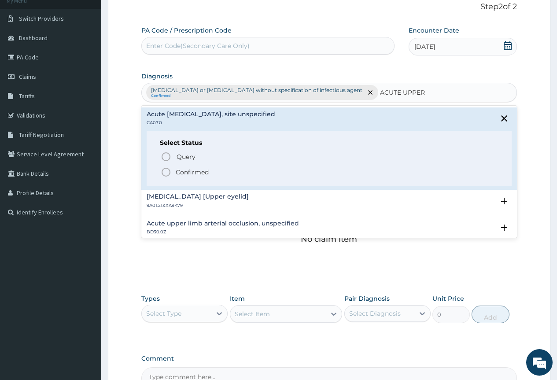
click at [164, 173] on icon "status option filled" at bounding box center [166, 172] width 11 height 11
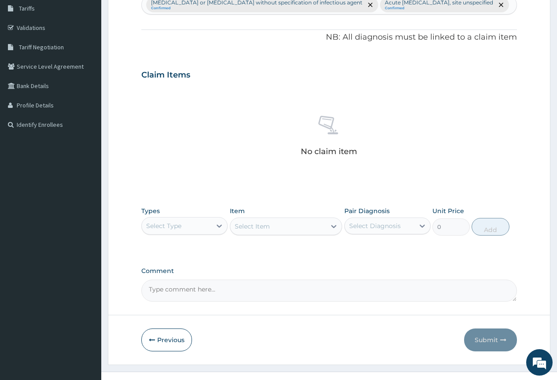
scroll to position [146, 0]
click at [195, 233] on div "Select Type" at bounding box center [177, 226] width 70 height 14
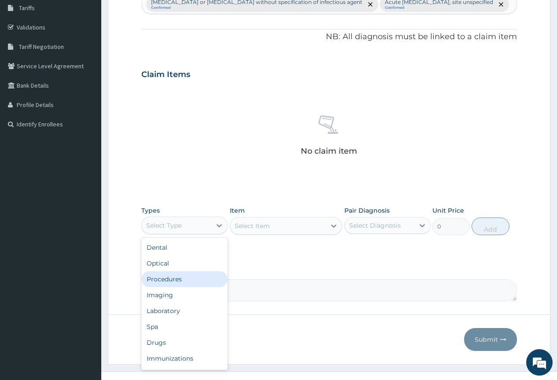
click at [180, 287] on div "Procedures" at bounding box center [184, 279] width 86 height 16
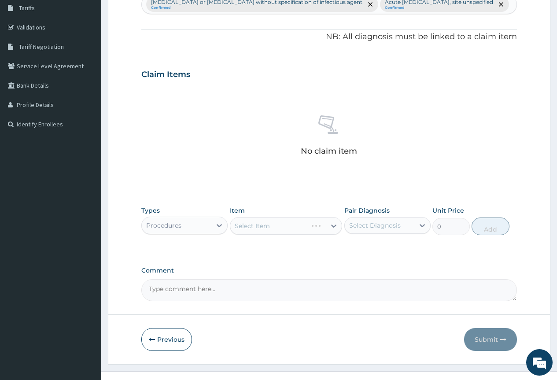
click at [380, 230] on div "Select Diagnosis" at bounding box center [375, 225] width 52 height 9
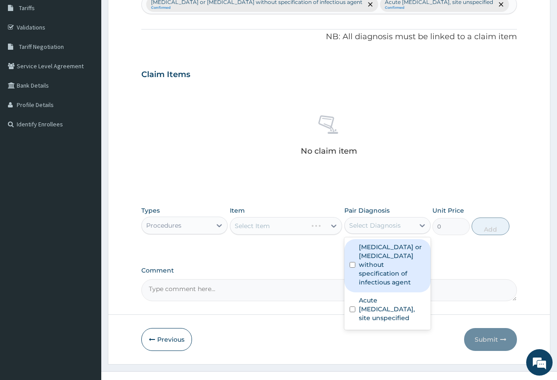
click at [364, 272] on label "[MEDICAL_DATA] or [MEDICAL_DATA] without specification of infectious agent" at bounding box center [392, 265] width 67 height 44
checkbox input "true"
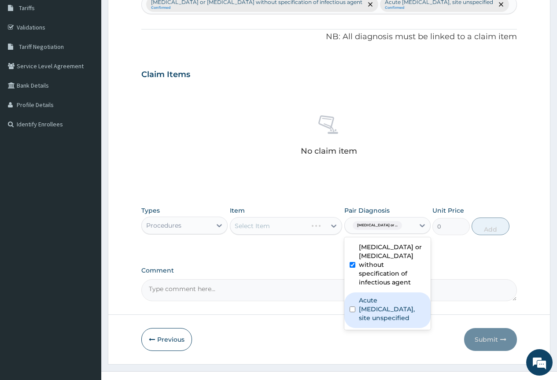
click at [383, 310] on label "Acute [MEDICAL_DATA], site unspecified" at bounding box center [392, 309] width 67 height 26
checkbox input "true"
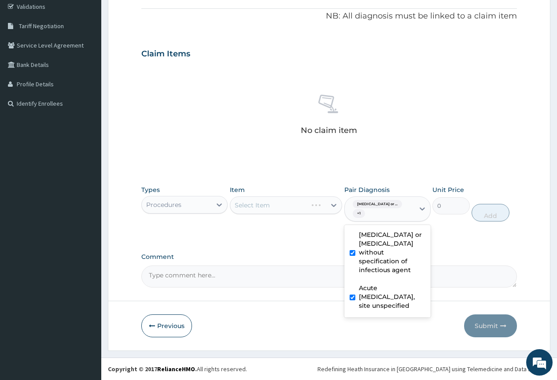
scroll to position [184, 0]
click at [260, 208] on div "Select Item" at bounding box center [252, 205] width 35 height 9
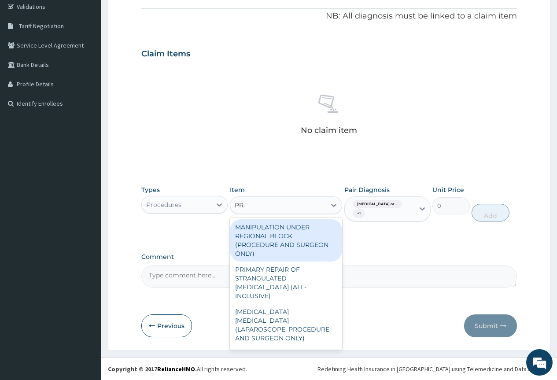
type input "PRAC"
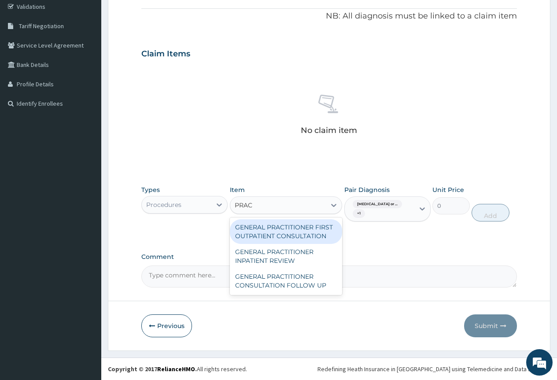
click at [277, 226] on div "GENERAL PRACTITIONER FIRST OUTPATIENT CONSULTATION" at bounding box center [286, 231] width 113 height 25
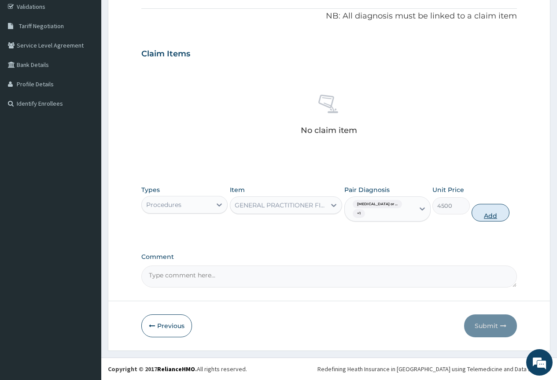
click at [508, 212] on button "Add" at bounding box center [490, 213] width 37 height 18
type input "0"
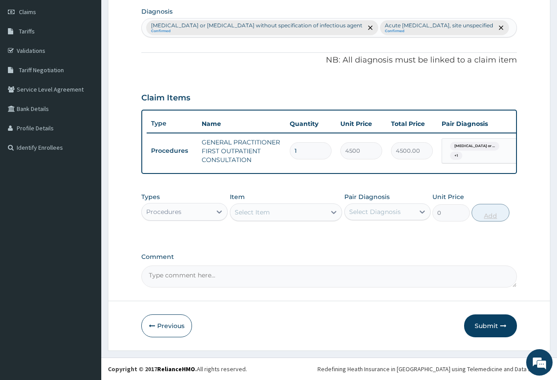
scroll to position [146, 0]
click at [170, 215] on div "Procedures" at bounding box center [163, 211] width 35 height 9
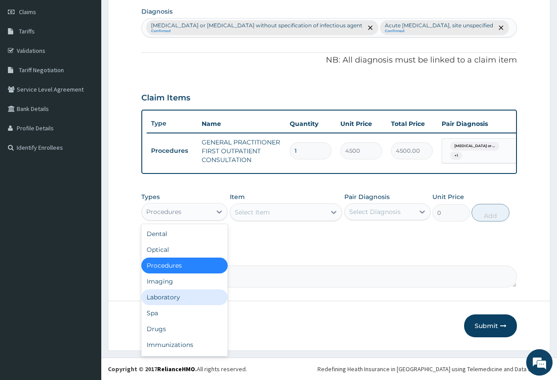
click at [172, 294] on div "Laboratory" at bounding box center [184, 297] width 86 height 16
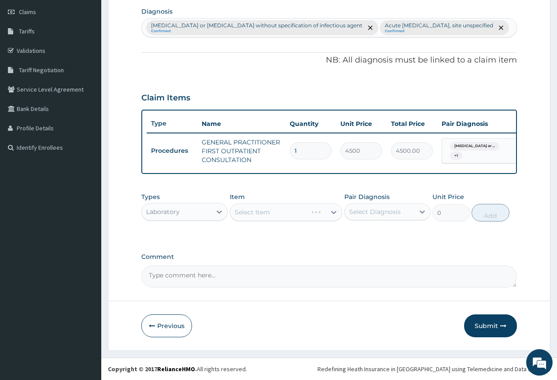
click at [371, 210] on div "Select Diagnosis" at bounding box center [375, 211] width 52 height 9
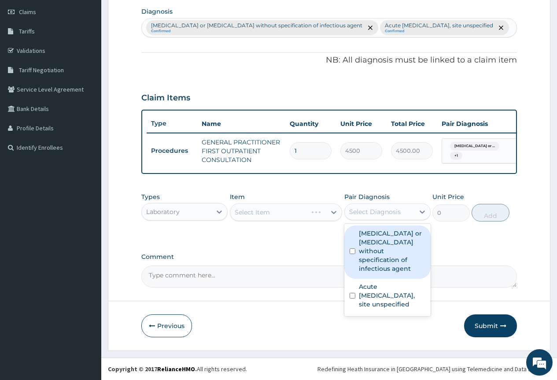
click at [368, 254] on label "[MEDICAL_DATA] or [MEDICAL_DATA] without specification of infectious agent" at bounding box center [392, 251] width 67 height 44
checkbox input "true"
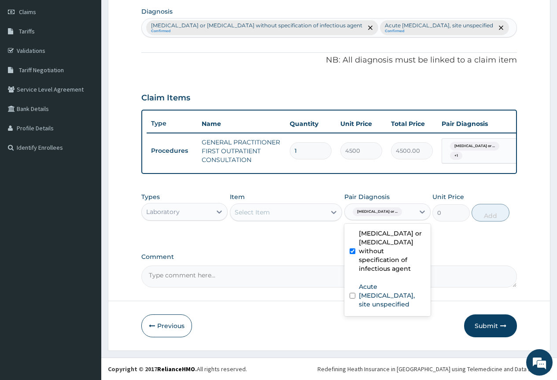
click at [278, 216] on div "Select Item" at bounding box center [278, 212] width 96 height 14
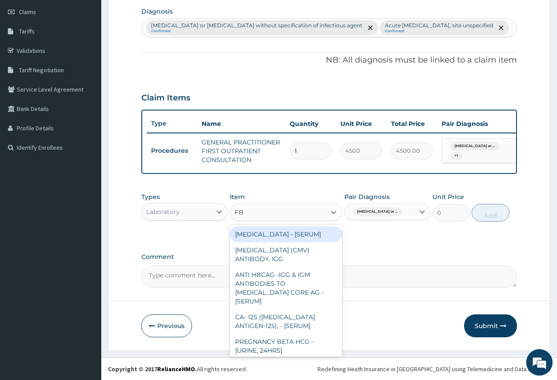
type input "FBC"
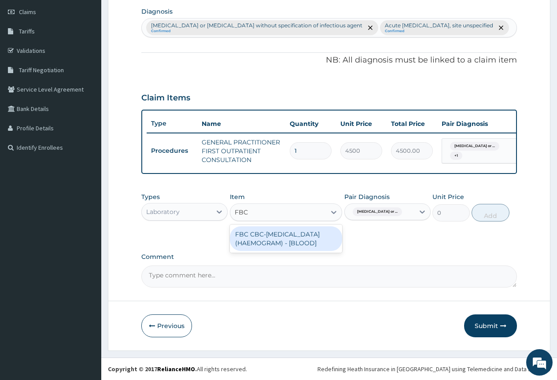
click at [311, 241] on div "FBC CBC-[MEDICAL_DATA] (HAEMOGRAM) - [BLOOD]" at bounding box center [286, 238] width 113 height 25
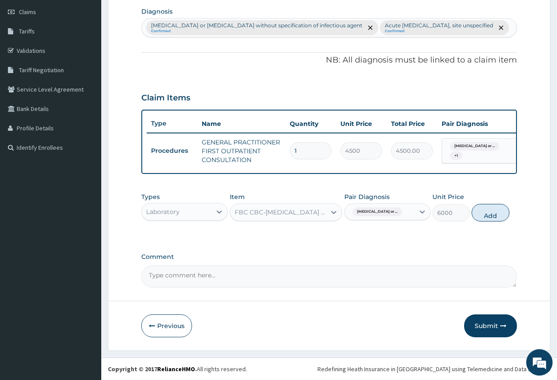
click at [501, 214] on button "Add" at bounding box center [490, 213] width 37 height 18
type input "0"
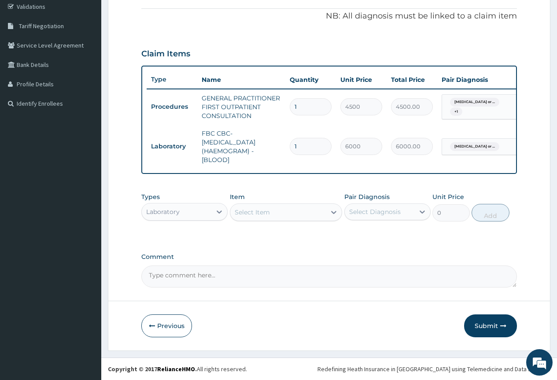
scroll to position [190, 0]
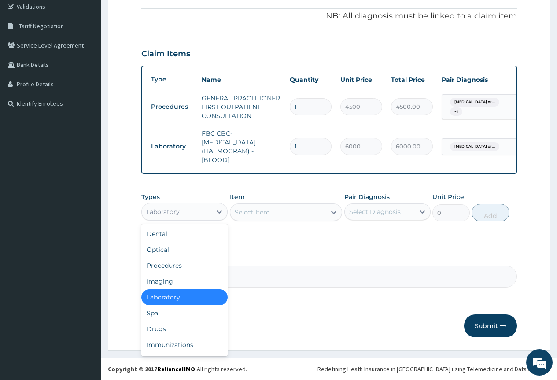
click at [172, 209] on div "Laboratory" at bounding box center [162, 211] width 33 height 9
click at [182, 330] on div "Drugs" at bounding box center [184, 329] width 86 height 16
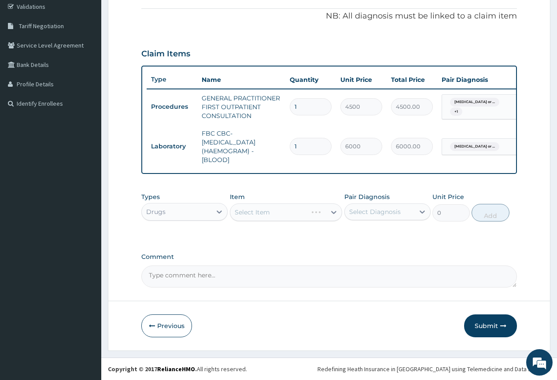
click at [367, 217] on div "Select Diagnosis" at bounding box center [380, 212] width 70 height 14
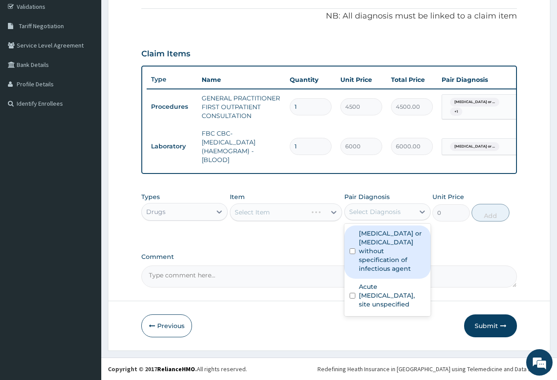
click at [374, 257] on label "Infectious gastroenteritis or colitis without specification of infectious agent" at bounding box center [392, 251] width 67 height 44
checkbox input "true"
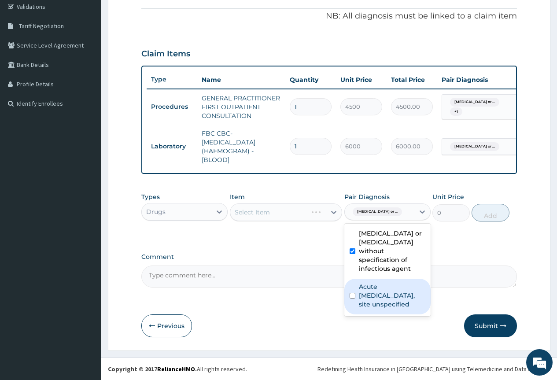
click at [374, 282] on label "Acute upper respiratory infection, site unspecified" at bounding box center [392, 295] width 67 height 26
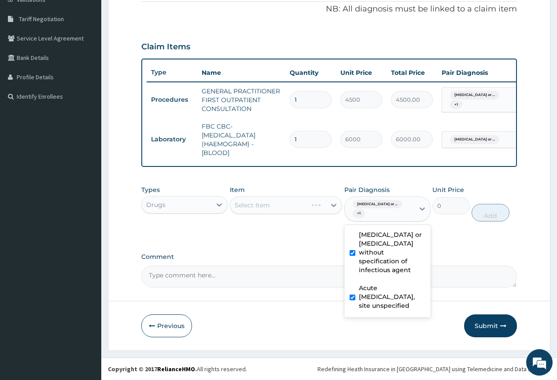
click at [381, 289] on label "Acute upper respiratory infection, site unspecified" at bounding box center [392, 297] width 67 height 26
checkbox input "false"
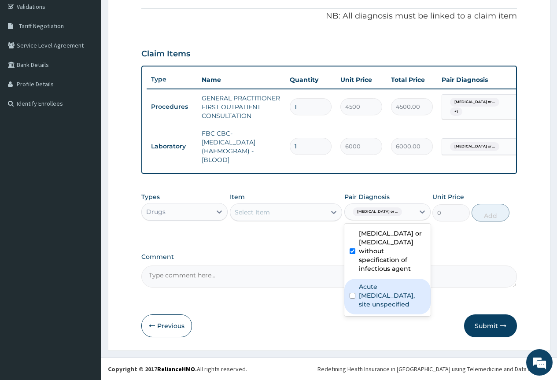
click at [267, 213] on div "Select Item" at bounding box center [252, 212] width 35 height 9
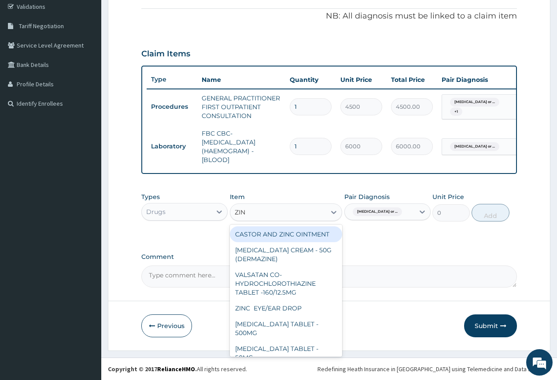
type input "ZINC"
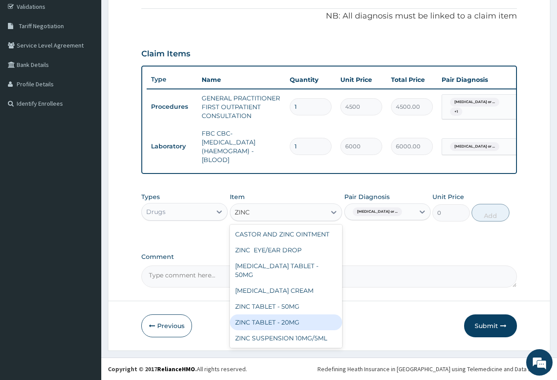
click at [282, 321] on div "ZINC TABLET - 20MG" at bounding box center [286, 323] width 113 height 16
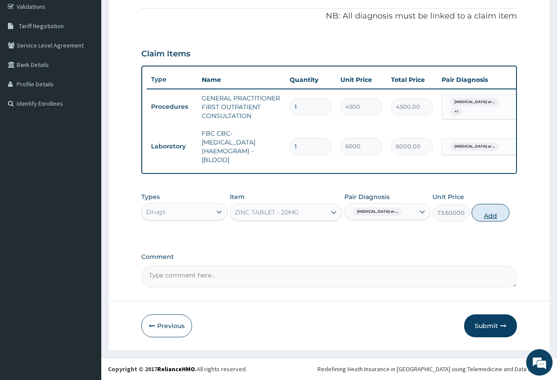
click at [508, 215] on button "Add" at bounding box center [490, 213] width 37 height 18
type input "0"
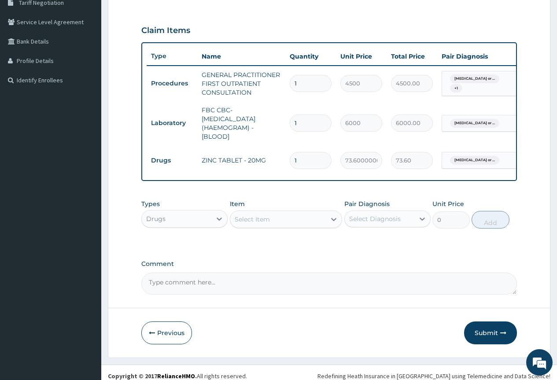
click at [289, 226] on div "Select Item" at bounding box center [278, 219] width 96 height 14
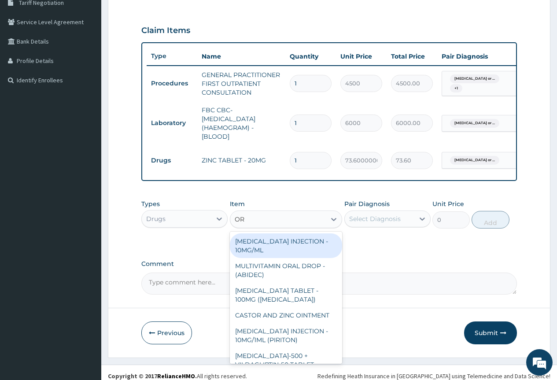
type input "ORS"
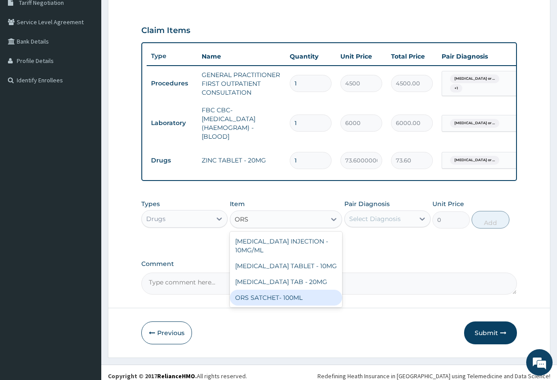
click at [298, 306] on div "ORS SATCHET- 100ML" at bounding box center [286, 298] width 113 height 16
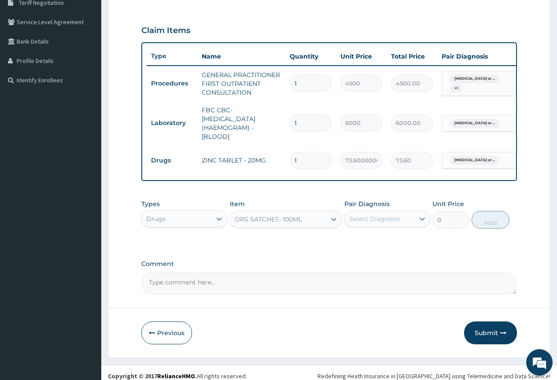
type input "128"
click at [408, 226] on div "Select Diagnosis" at bounding box center [380, 219] width 70 height 14
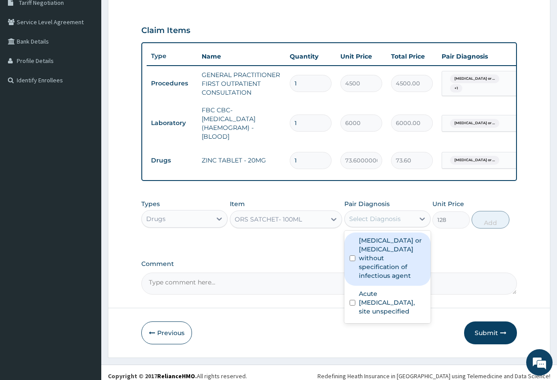
click at [373, 280] on label "[MEDICAL_DATA] or [MEDICAL_DATA] without specification of infectious agent" at bounding box center [392, 258] width 67 height 44
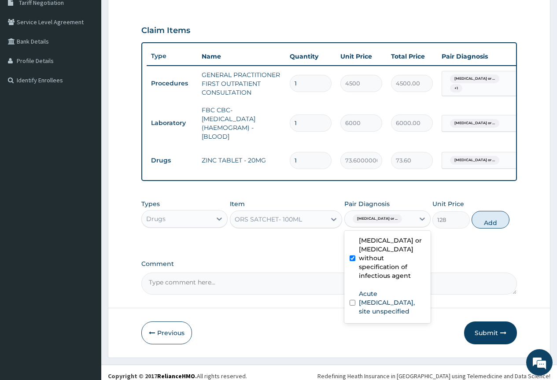
checkbox input "true"
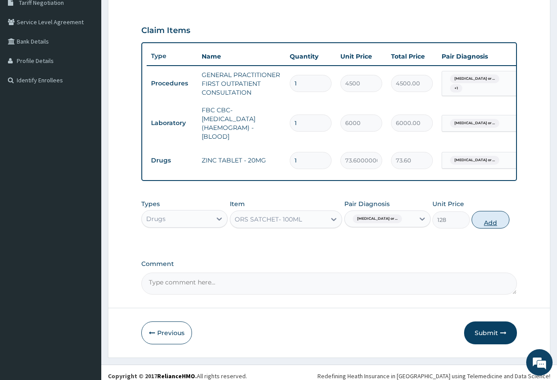
click at [500, 229] on button "Add" at bounding box center [490, 220] width 37 height 18
type input "0"
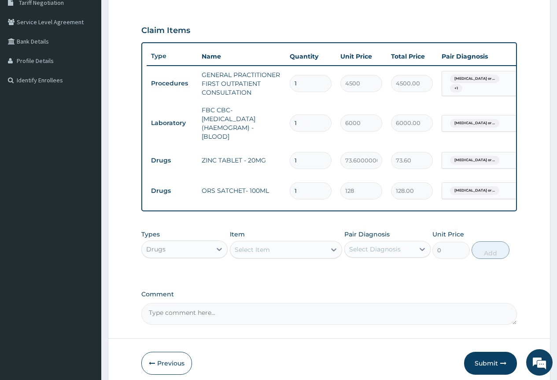
click at [276, 257] on div "Select Item" at bounding box center [278, 250] width 96 height 14
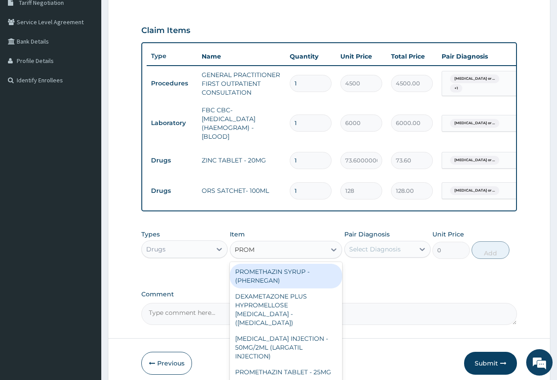
type input "PROME"
click at [291, 289] on div "PROMETHAZIN SYRUP - (PHERNEGAN)" at bounding box center [286, 276] width 113 height 25
type input "512"
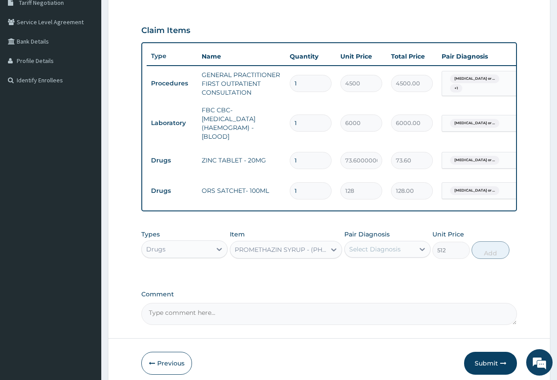
click at [377, 254] on div "Select Diagnosis" at bounding box center [375, 249] width 52 height 9
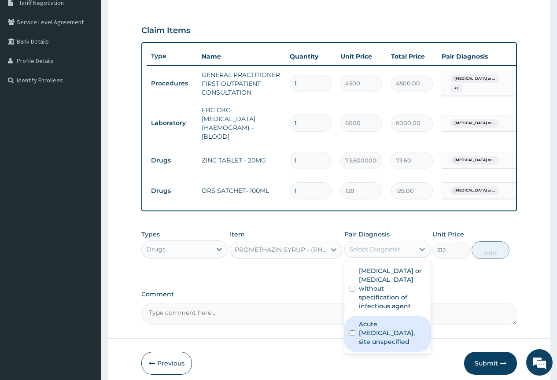
click at [370, 346] on label "Acute [MEDICAL_DATA], site unspecified" at bounding box center [392, 333] width 67 height 26
checkbox input "true"
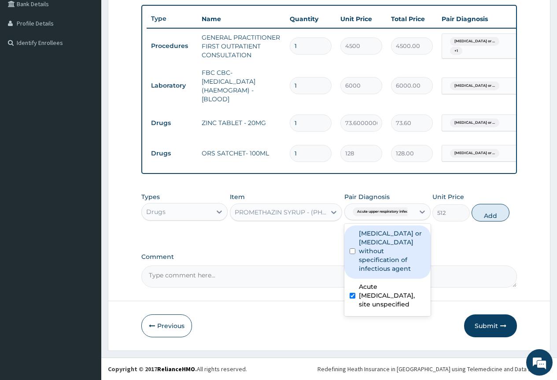
scroll to position [251, 0]
click at [270, 212] on div "PROMETHAZIN SYRUP - (PHERNEGAN)" at bounding box center [281, 212] width 93 height 9
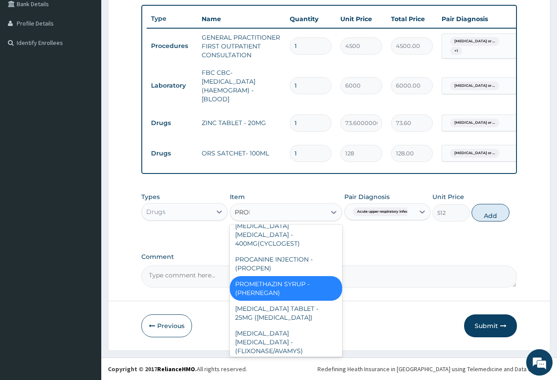
scroll to position [0, 0]
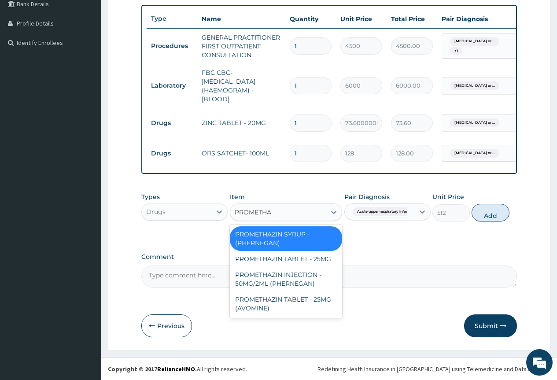
type input "PROMETHAZ"
click at [275, 243] on div "PROMETHAZIN SYRUP - (PHERNEGAN)" at bounding box center [286, 238] width 113 height 25
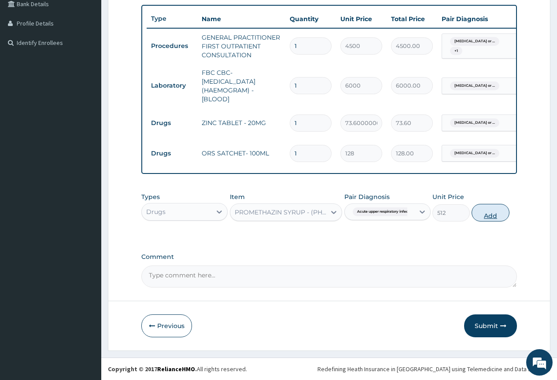
click at [509, 211] on button "Add" at bounding box center [490, 213] width 37 height 18
type input "0"
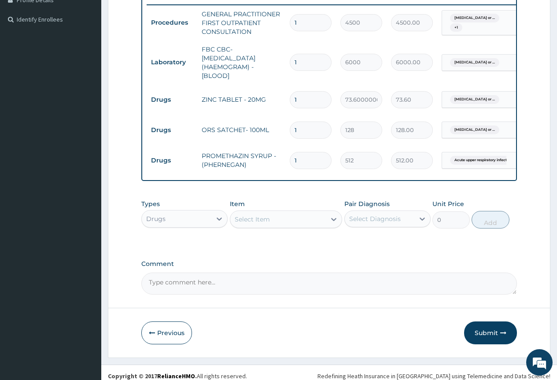
click at [267, 226] on div "Select Item" at bounding box center [278, 219] width 96 height 14
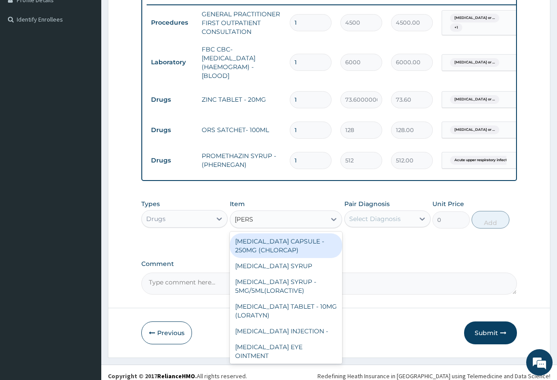
type input "LORAT"
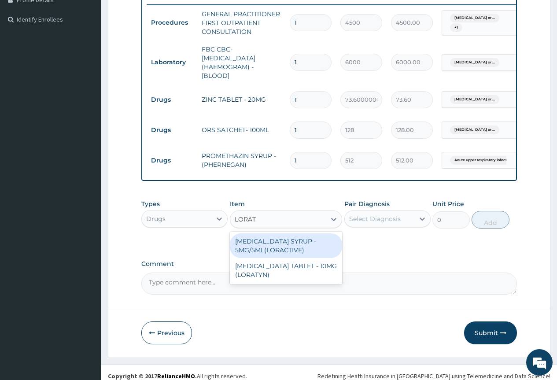
click at [298, 258] on div "[MEDICAL_DATA] SYRUP - 5MG/5ML(LORACTIVE)" at bounding box center [286, 245] width 113 height 25
type input "1408"
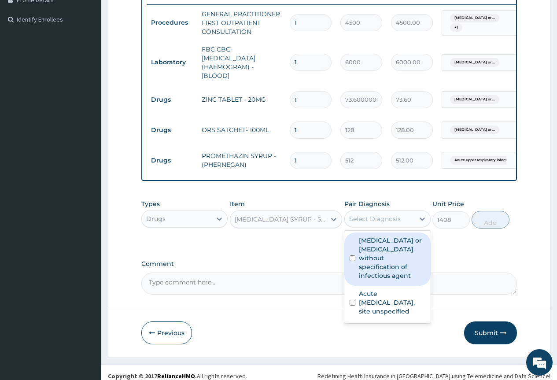
click at [381, 223] on div "Select Diagnosis" at bounding box center [375, 219] width 52 height 9
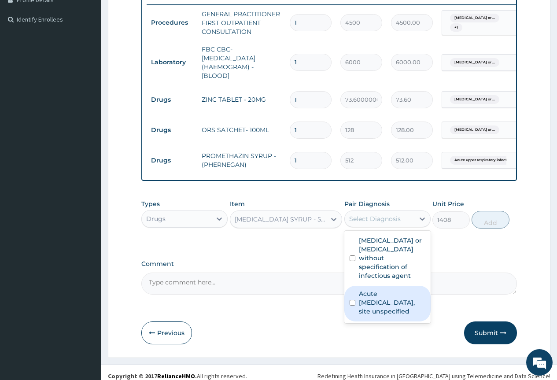
click at [387, 316] on label "Acute [MEDICAL_DATA], site unspecified" at bounding box center [392, 302] width 67 height 26
checkbox input "true"
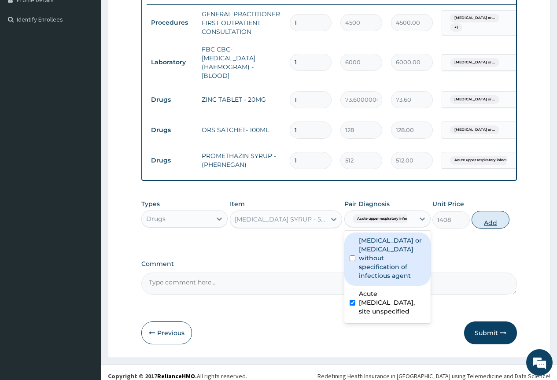
click at [501, 229] on button "Add" at bounding box center [490, 220] width 37 height 18
type input "0"
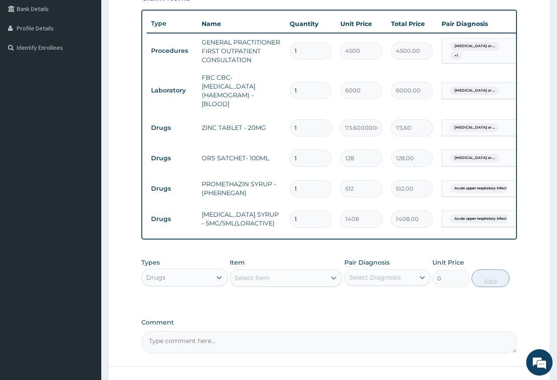
scroll to position [207, 0]
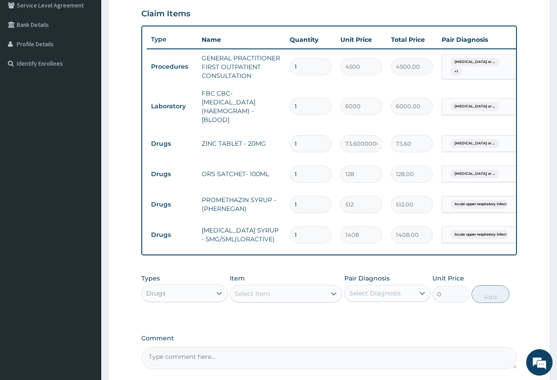
drag, startPoint x: 304, startPoint y: 193, endPoint x: 278, endPoint y: 192, distance: 26.0
click at [278, 189] on tr "Drugs ORS SATCHET- 100ML 1 128 128.00 Infectious gastroenteritis or ... Delete" at bounding box center [363, 174] width 432 height 30
click at [303, 152] on input "1" at bounding box center [311, 143] width 42 height 17
type input "10"
type input "736.00"
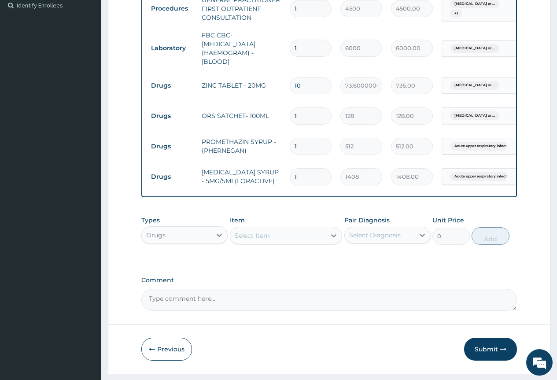
scroll to position [312, 0]
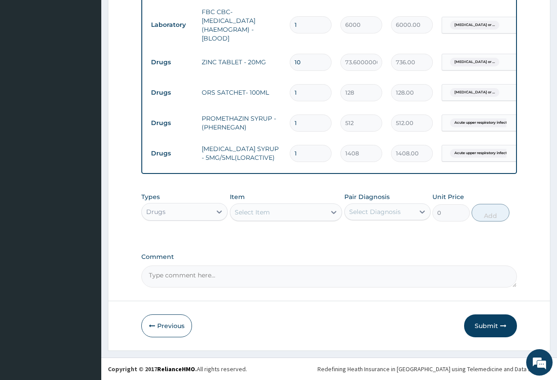
type input "10"
click at [441, 285] on textarea "Comment" at bounding box center [329, 277] width 376 height 22
drag, startPoint x: 481, startPoint y: 326, endPoint x: 193, endPoint y: 327, distance: 288.1
click at [482, 326] on button "Submit" at bounding box center [490, 326] width 53 height 23
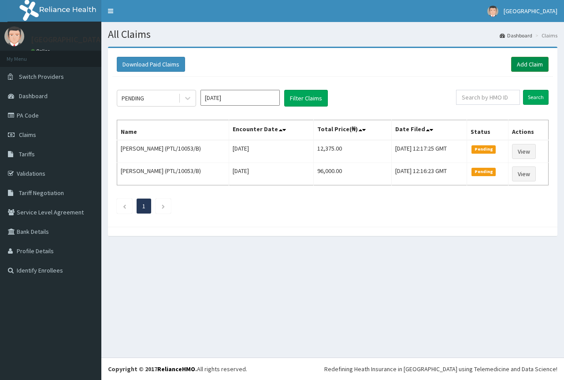
click at [527, 62] on link "Add Claim" at bounding box center [529, 64] width 37 height 15
click at [536, 68] on link "Add Claim" at bounding box center [529, 64] width 37 height 15
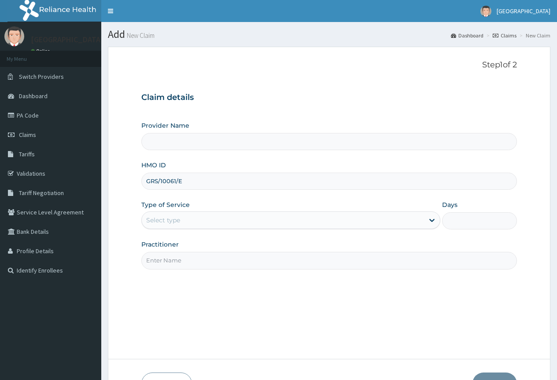
type input "GRS/10061/E"
click at [223, 218] on div "Select type" at bounding box center [283, 220] width 282 height 14
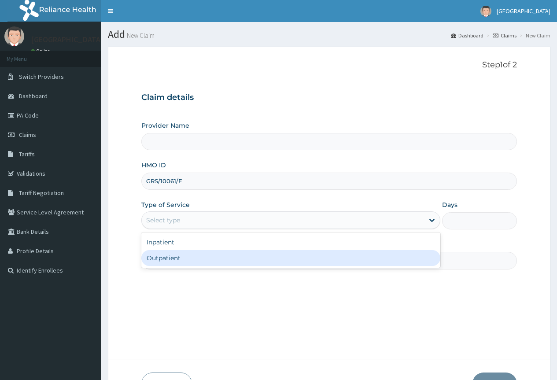
click at [197, 265] on div "Outpatient" at bounding box center [290, 258] width 299 height 16
type input "1"
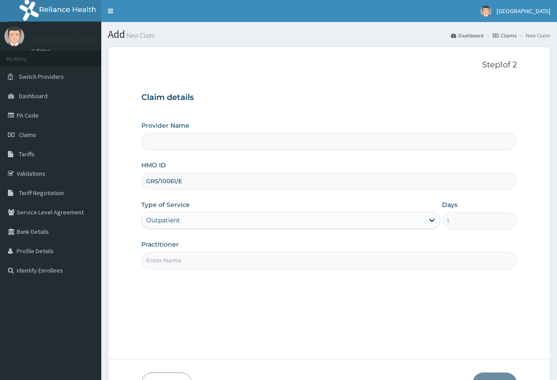
click at [197, 265] on input "Practitioner" at bounding box center [329, 260] width 376 height 17
type input "DR"
type input "[GEOGRAPHIC_DATA]"
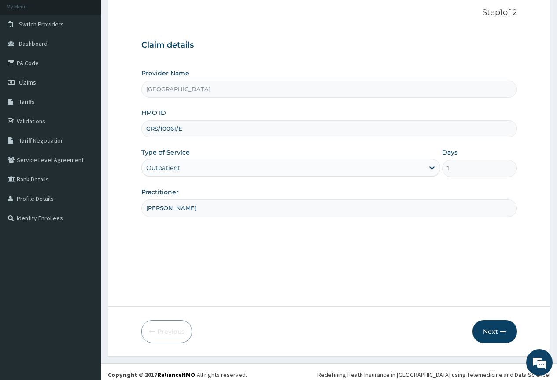
scroll to position [58, 0]
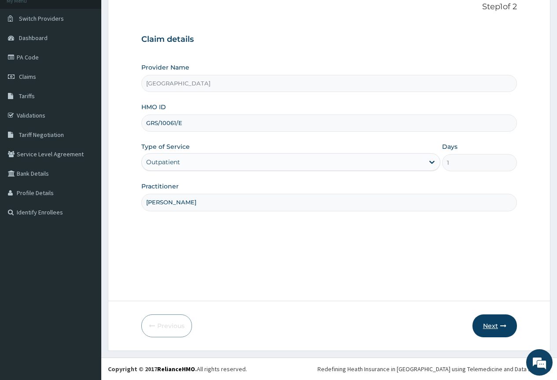
type input "[PERSON_NAME]"
click at [491, 324] on button "Next" at bounding box center [495, 326] width 44 height 23
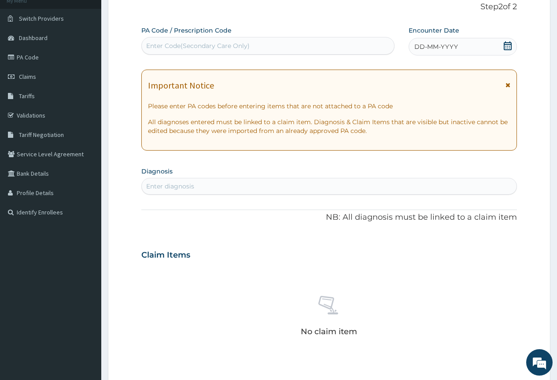
click at [507, 82] on icon at bounding box center [508, 85] width 5 height 6
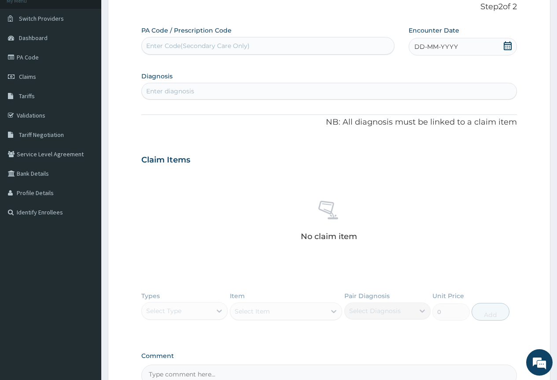
click at [504, 43] on icon at bounding box center [508, 45] width 8 height 9
click at [444, 98] on div "1" at bounding box center [443, 101] width 13 height 13
click at [431, 90] on div "Enter diagnosis" at bounding box center [329, 91] width 375 height 14
type input "ACUTE UPPER"
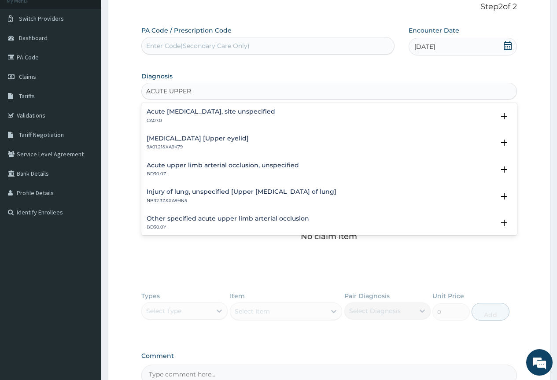
click at [257, 118] on p "CA07.0" at bounding box center [211, 121] width 129 height 6
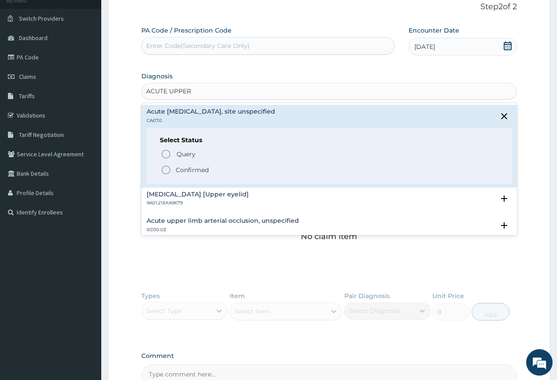
click at [164, 171] on icon "status option filled" at bounding box center [166, 170] width 11 height 11
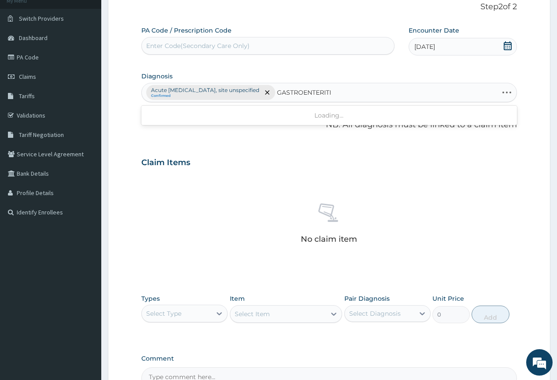
type input "[MEDICAL_DATA]"
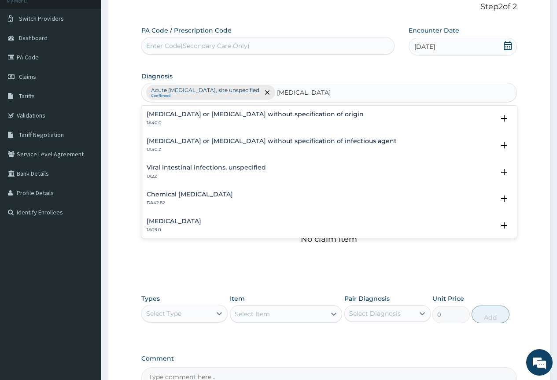
click at [165, 144] on h4 "[MEDICAL_DATA] or [MEDICAL_DATA] without specification of infectious agent" at bounding box center [272, 141] width 250 height 7
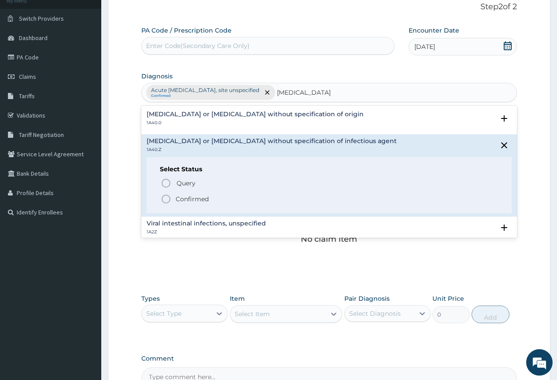
click at [167, 200] on icon "status option filled" at bounding box center [166, 199] width 11 height 11
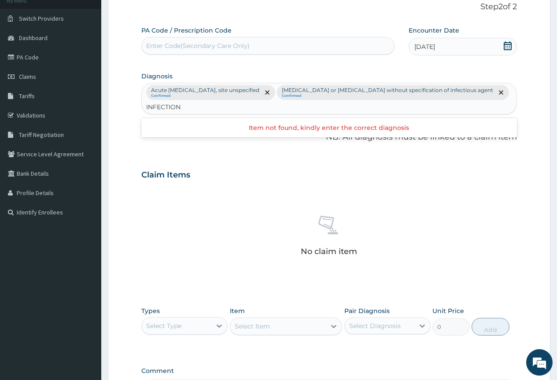
type input "INFECTION"
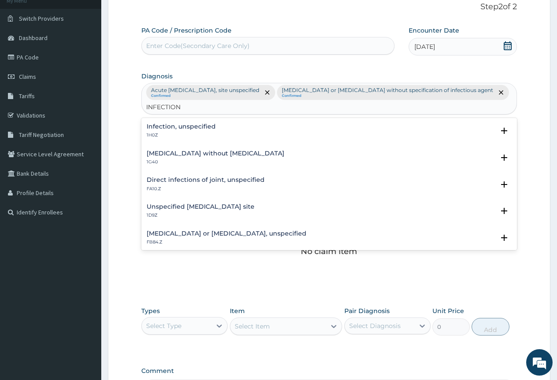
click at [162, 136] on div "Infection, unspecified 1H0Z" at bounding box center [181, 130] width 69 height 15
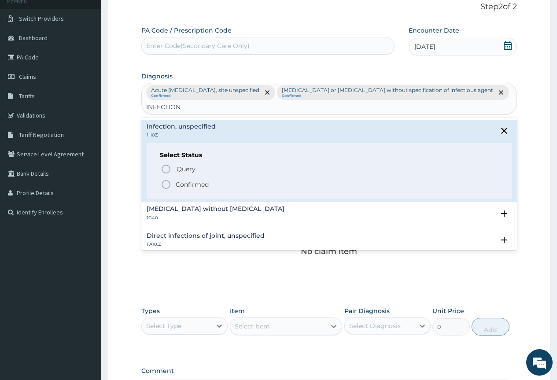
click at [163, 190] on icon "status option filled" at bounding box center [166, 184] width 11 height 11
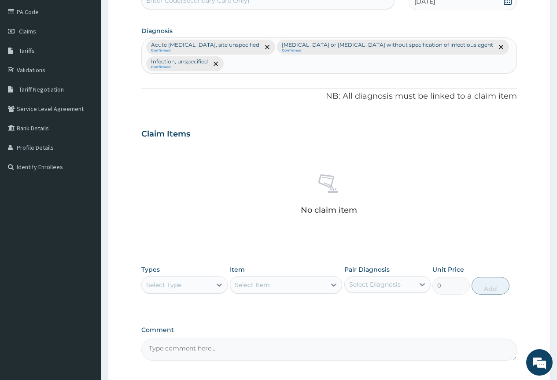
scroll to position [177, 0]
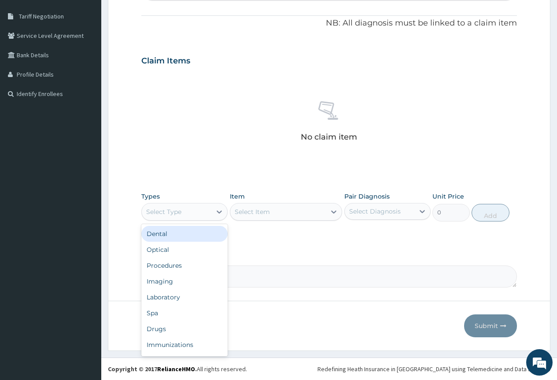
drag, startPoint x: 198, startPoint y: 208, endPoint x: 192, endPoint y: 206, distance: 6.4
click at [198, 208] on div "Select Type" at bounding box center [177, 212] width 70 height 14
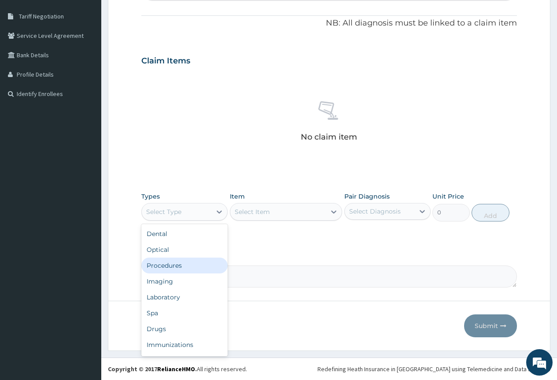
click at [195, 270] on div "Procedures" at bounding box center [184, 266] width 86 height 16
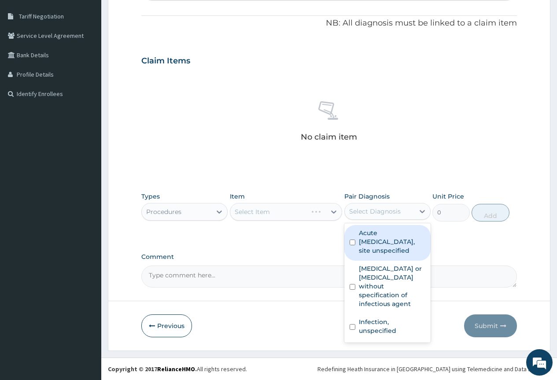
click at [370, 214] on div "Select Diagnosis" at bounding box center [375, 211] width 52 height 9
click at [367, 242] on label "Acute [MEDICAL_DATA], site unspecified" at bounding box center [392, 242] width 67 height 26
checkbox input "true"
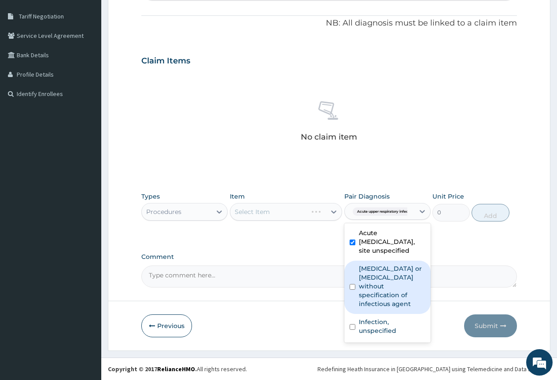
click at [385, 274] on label "Infectious gastroenteritis or colitis without specification of infectious agent" at bounding box center [392, 286] width 67 height 44
checkbox input "true"
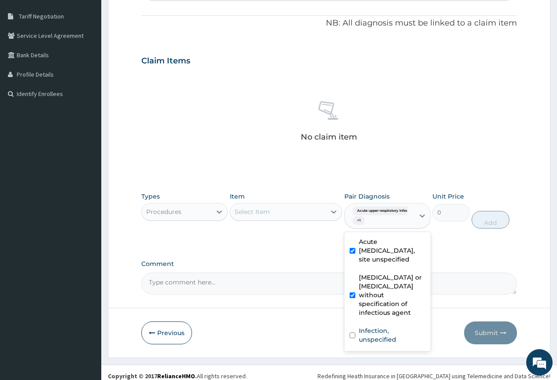
click at [305, 213] on div "Select Item" at bounding box center [278, 212] width 96 height 14
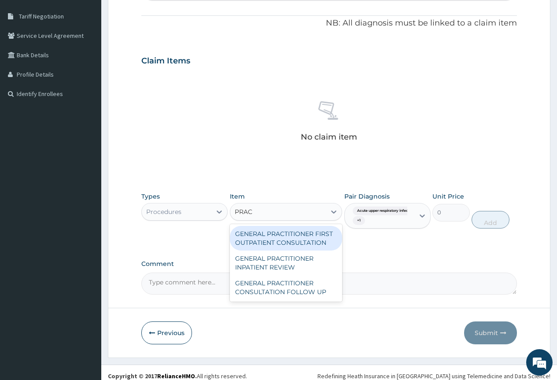
type input "PRACT"
click at [249, 242] on div "GENERAL PRACTITIONER FIRST OUTPATIENT CONSULTATION" at bounding box center [286, 238] width 113 height 25
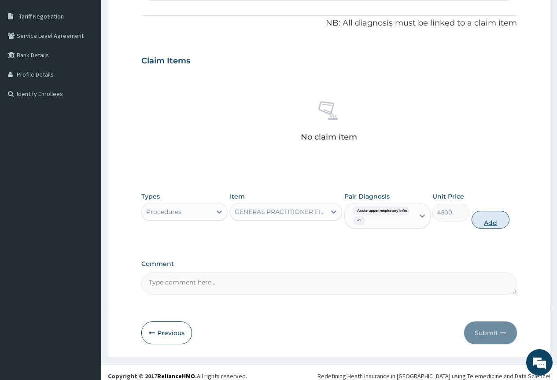
click at [509, 216] on button "Add" at bounding box center [490, 220] width 37 height 18
type input "0"
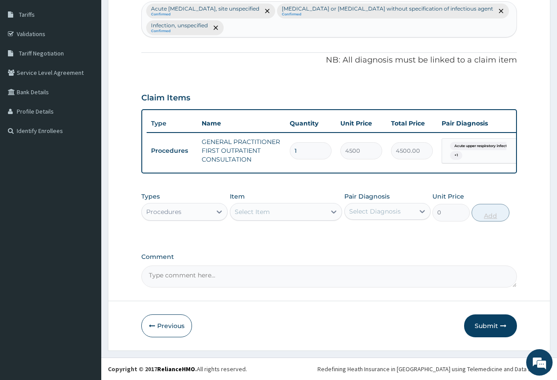
scroll to position [146, 0]
click at [199, 215] on div "Procedures" at bounding box center [177, 212] width 70 height 14
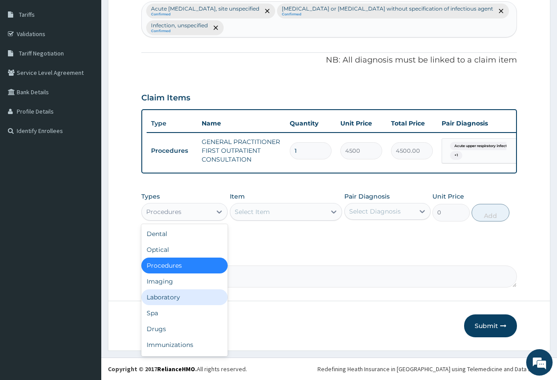
click at [171, 301] on div "Laboratory" at bounding box center [184, 297] width 86 height 16
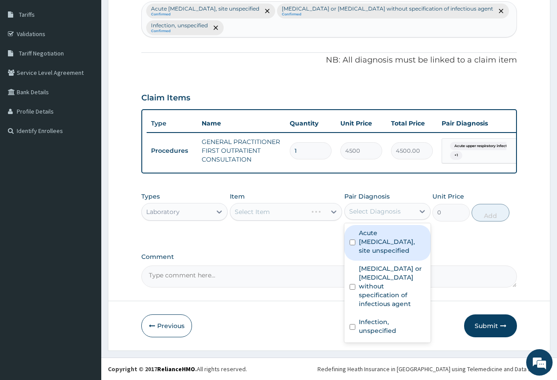
click at [359, 206] on div "Select Diagnosis" at bounding box center [380, 211] width 70 height 14
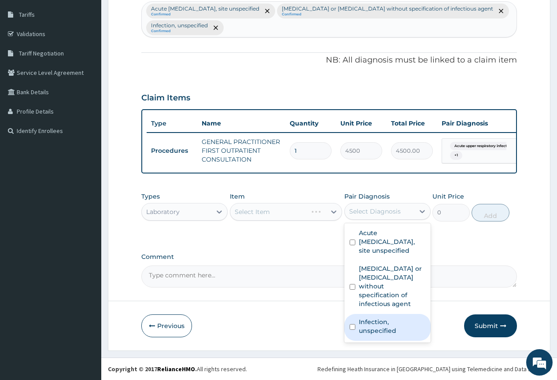
click at [374, 321] on label "Infection, unspecified" at bounding box center [392, 327] width 67 height 18
checkbox input "true"
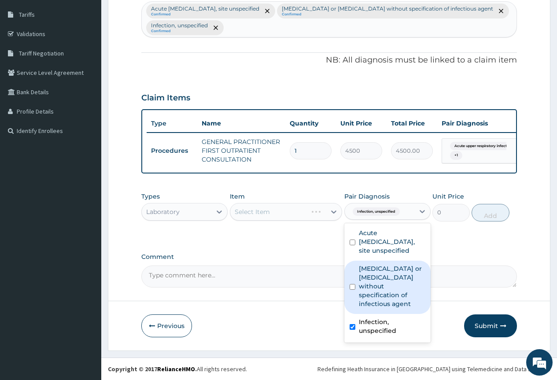
click at [383, 285] on label "[MEDICAL_DATA] or [MEDICAL_DATA] without specification of infectious agent" at bounding box center [392, 286] width 67 height 44
checkbox input "true"
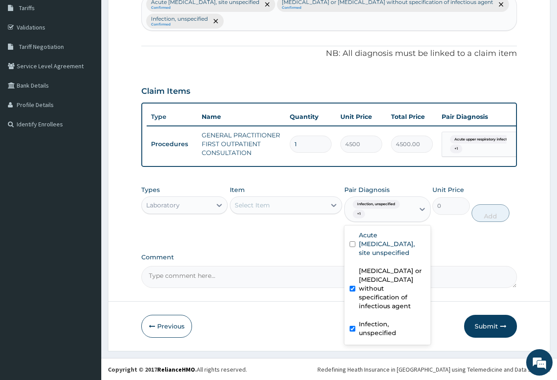
click at [256, 210] on div "Select Item" at bounding box center [252, 205] width 35 height 9
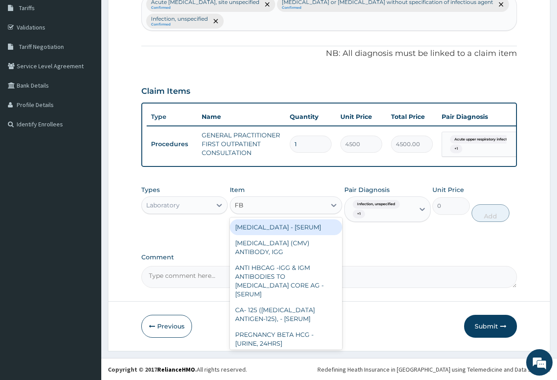
type input "FBC"
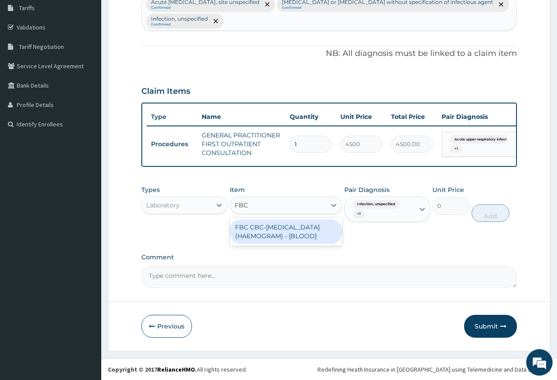
click at [267, 244] on div "FBC CBC-[MEDICAL_DATA] (HAEMOGRAM) - [BLOOD]" at bounding box center [286, 231] width 113 height 25
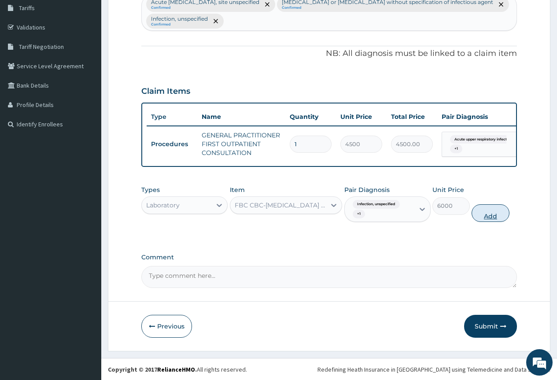
click at [494, 222] on button "Add" at bounding box center [490, 213] width 37 height 18
type input "0"
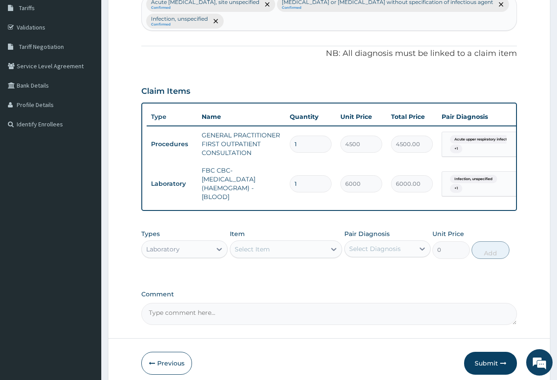
click at [204, 256] on div "Laboratory" at bounding box center [177, 249] width 70 height 14
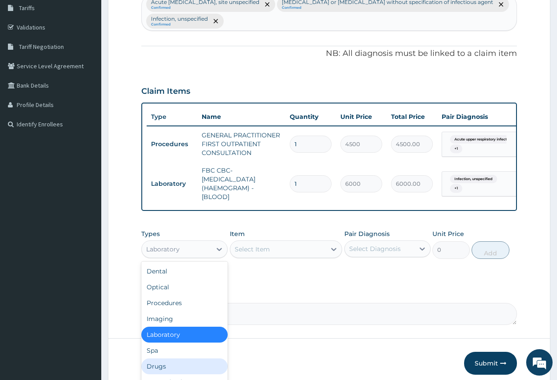
click at [176, 374] on div "Drugs" at bounding box center [184, 367] width 86 height 16
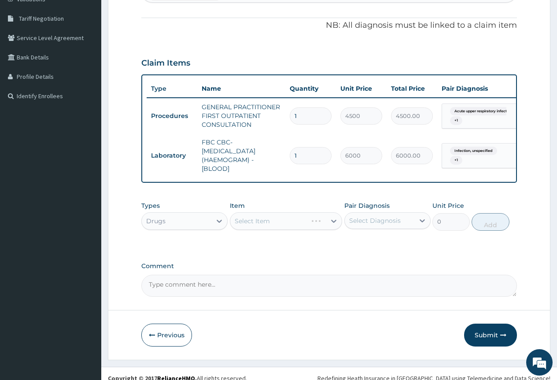
scroll to position [190, 0]
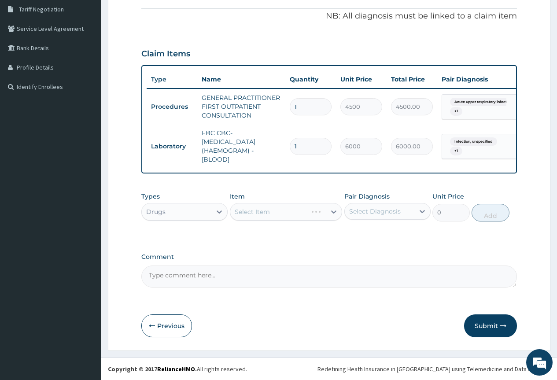
click at [379, 204] on div "Select Diagnosis" at bounding box center [380, 211] width 70 height 14
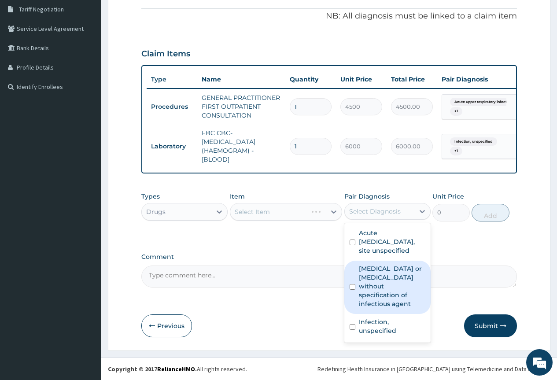
click at [371, 292] on label "[MEDICAL_DATA] or [MEDICAL_DATA] without specification of infectious agent" at bounding box center [392, 286] width 67 height 44
checkbox input "true"
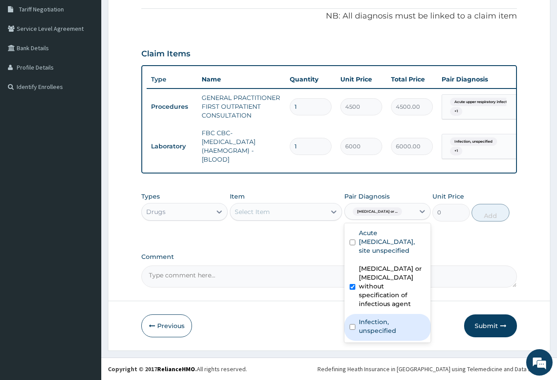
click at [267, 217] on div "Select Item" at bounding box center [278, 212] width 96 height 14
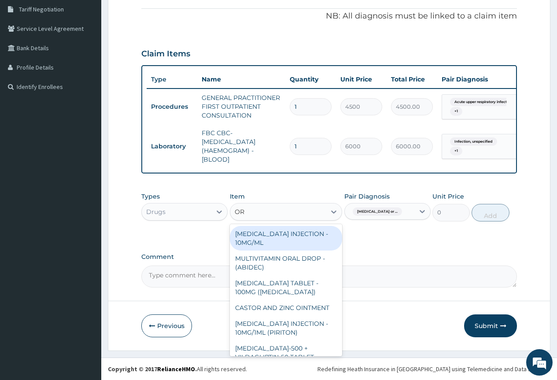
type input "ORS"
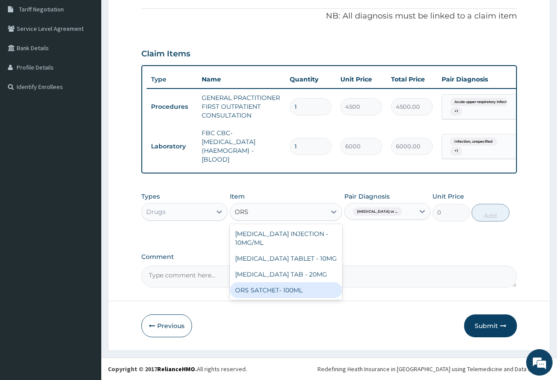
click at [272, 293] on div "ORS SATCHET- 100ML" at bounding box center [286, 290] width 113 height 16
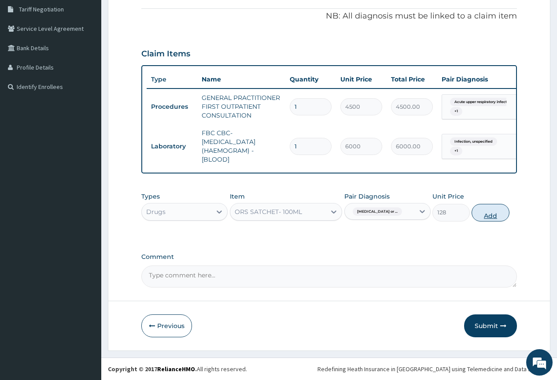
click at [495, 213] on button "Add" at bounding box center [490, 213] width 37 height 18
type input "0"
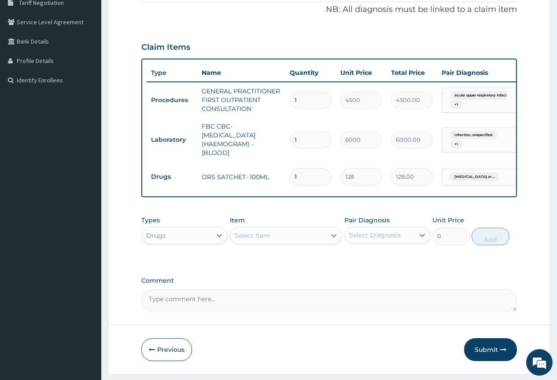
click at [277, 239] on div "Select Item" at bounding box center [278, 236] width 96 height 14
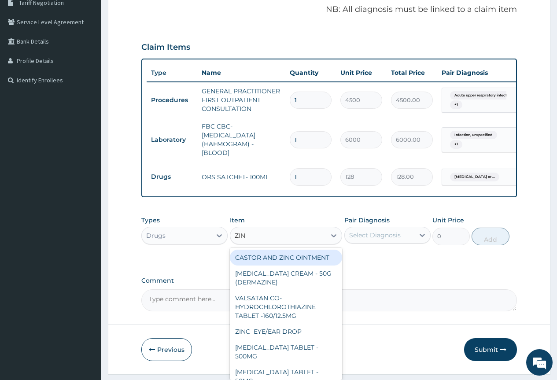
type input "ZINC"
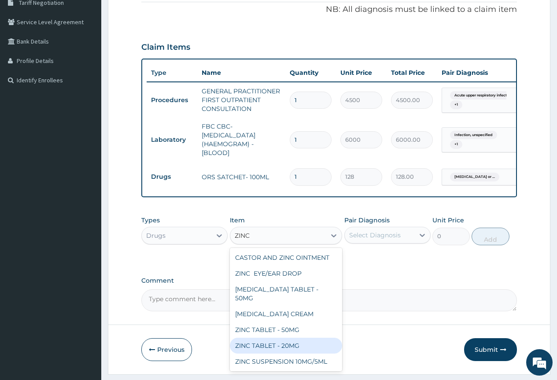
drag, startPoint x: 267, startPoint y: 353, endPoint x: 381, endPoint y: 268, distance: 142.0
click at [268, 352] on div "ZINC TABLET - 20MG" at bounding box center [286, 346] width 113 height 16
type input "73.60000000000001"
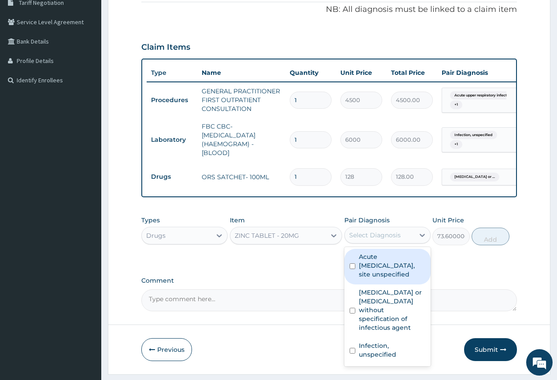
click at [391, 240] on div "Select Diagnosis" at bounding box center [375, 235] width 52 height 9
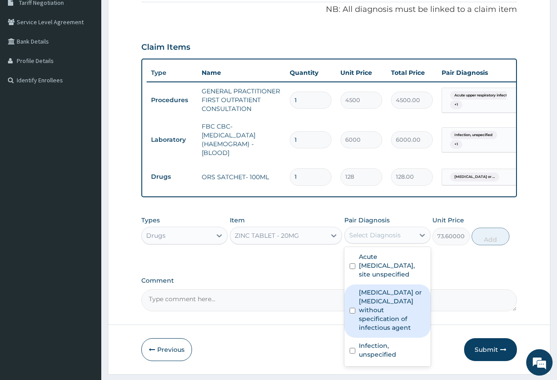
click at [382, 311] on label "Infectious gastroenteritis or colitis without specification of infectious agent" at bounding box center [392, 310] width 67 height 44
checkbox input "true"
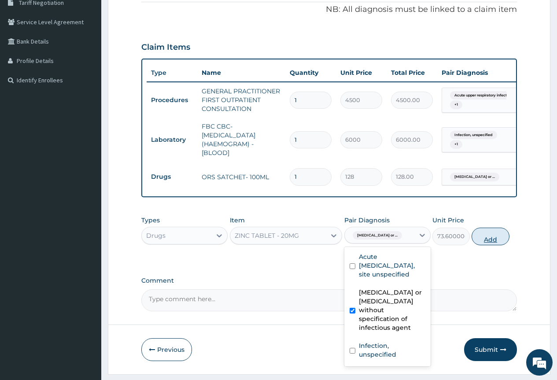
click at [508, 243] on button "Add" at bounding box center [490, 237] width 37 height 18
type input "0"
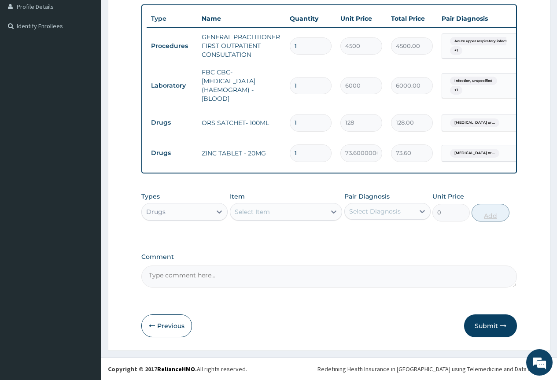
scroll to position [251, 0]
click at [297, 218] on div "Select Item" at bounding box center [278, 212] width 96 height 14
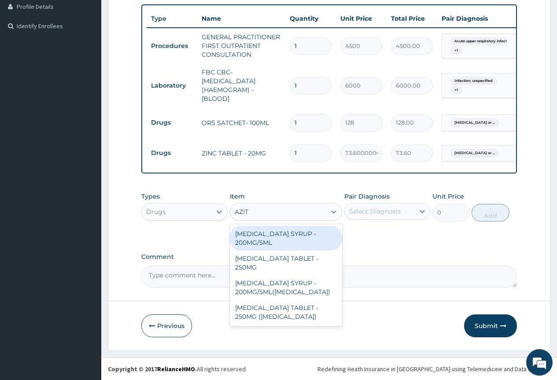
type input "AZITH"
click at [290, 243] on div "AZITHROMYCIN SYRUP - 200MG/5ML" at bounding box center [286, 238] width 113 height 25
type input "3520"
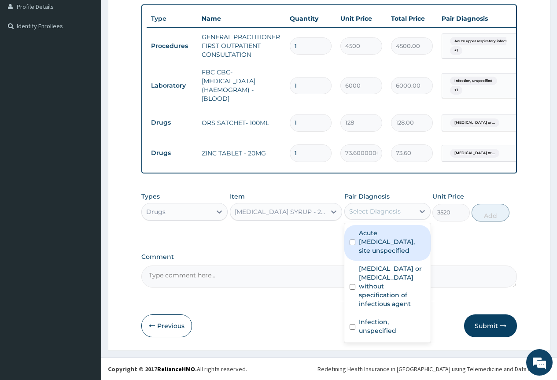
click at [408, 213] on div "Select Diagnosis" at bounding box center [380, 211] width 70 height 14
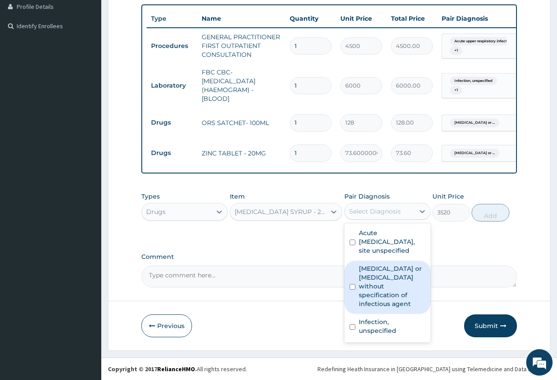
click at [389, 289] on label "Infectious gastroenteritis or colitis without specification of infectious agent" at bounding box center [392, 286] width 67 height 44
checkbox input "true"
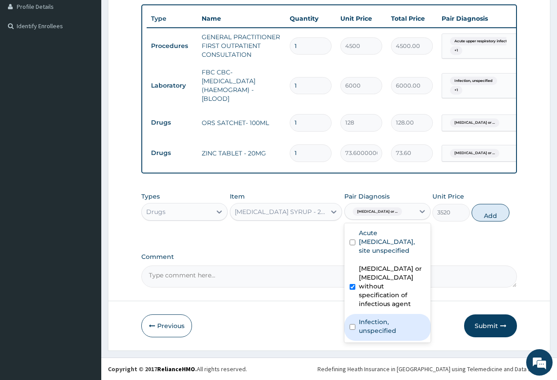
click at [393, 318] on label "Infection, unspecified" at bounding box center [392, 327] width 67 height 18
checkbox input "true"
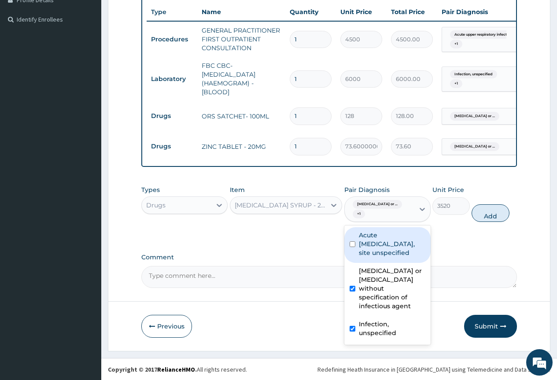
click at [285, 210] on div "AZITHROMYCIN SYRUP - 200MG/5ML" at bounding box center [281, 205] width 93 height 9
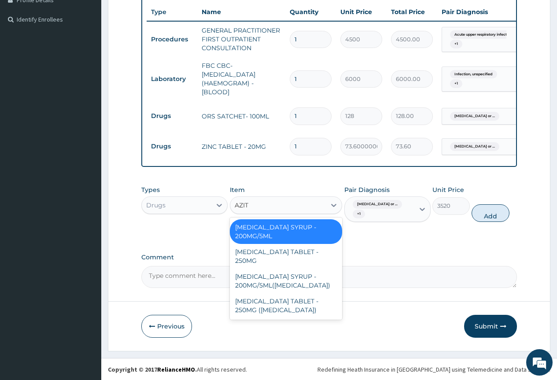
scroll to position [0, 0]
type input "AZITH"
click at [286, 282] on div "AZITHROMYCIN SYRUP - 200MG/5ML(ZITHROMAX)" at bounding box center [286, 281] width 113 height 25
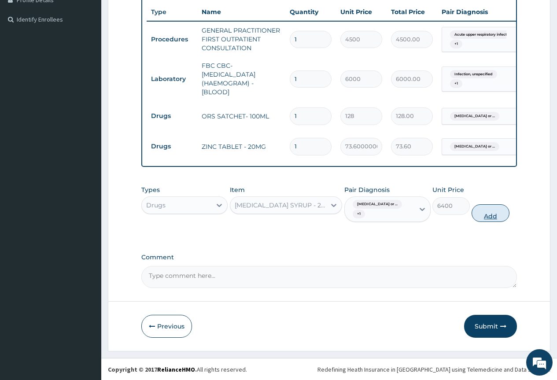
click at [500, 220] on button "Add" at bounding box center [490, 213] width 37 height 18
type input "0"
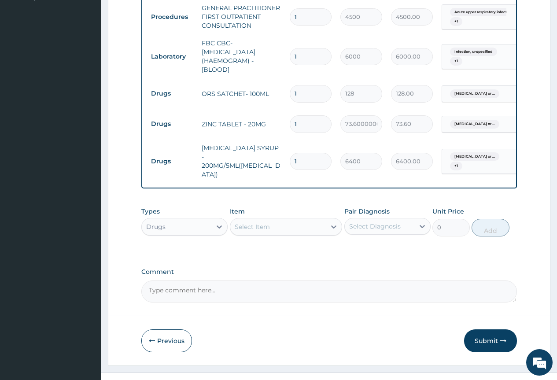
scroll to position [286, 0]
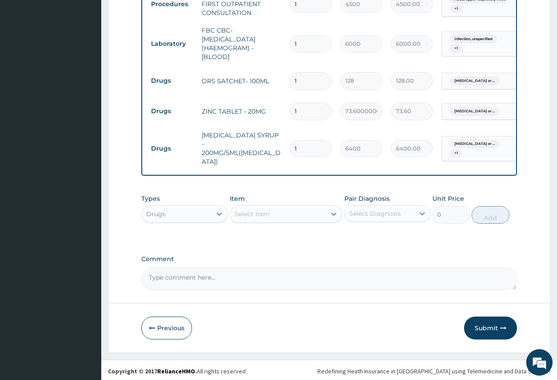
click at [286, 216] on div "Select Item" at bounding box center [278, 214] width 96 height 14
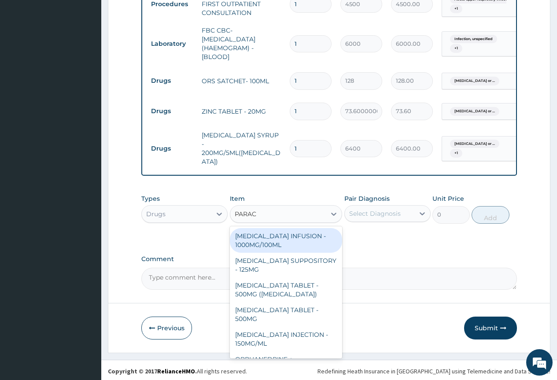
type input "PARACE"
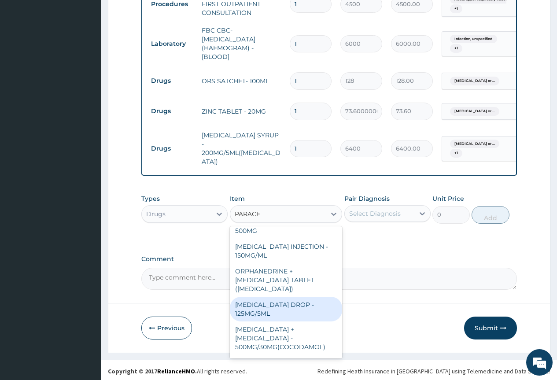
scroll to position [102, 0]
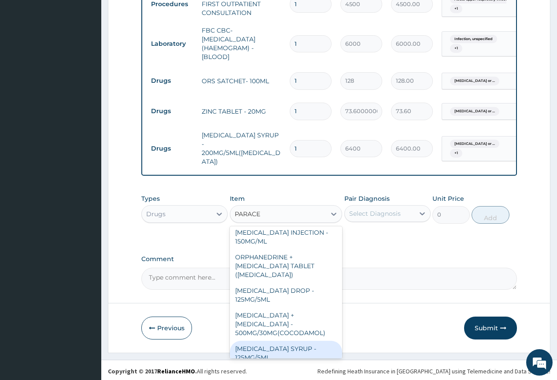
click at [281, 343] on div "PARACETAMOL SYRUP - 125MG/5ML" at bounding box center [286, 353] width 113 height 25
type input "960"
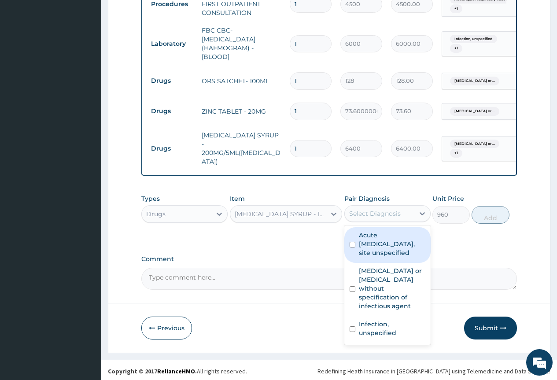
click at [389, 209] on div "Select Diagnosis" at bounding box center [375, 213] width 52 height 9
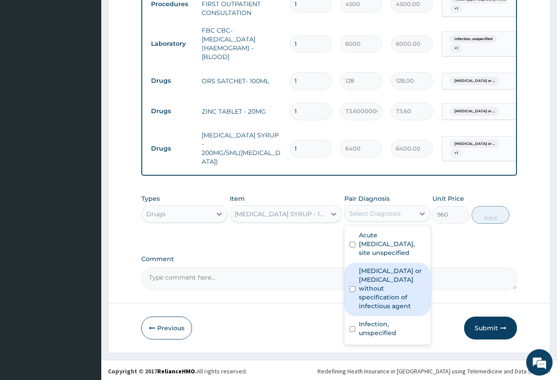
click at [379, 283] on label "Infectious gastroenteritis or colitis without specification of infectious agent" at bounding box center [392, 289] width 67 height 44
checkbox input "true"
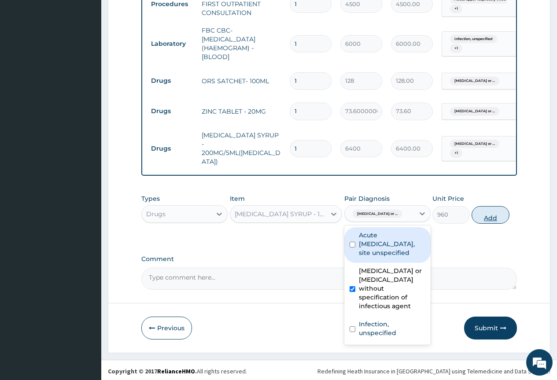
click at [498, 214] on button "Add" at bounding box center [490, 215] width 37 height 18
type input "0"
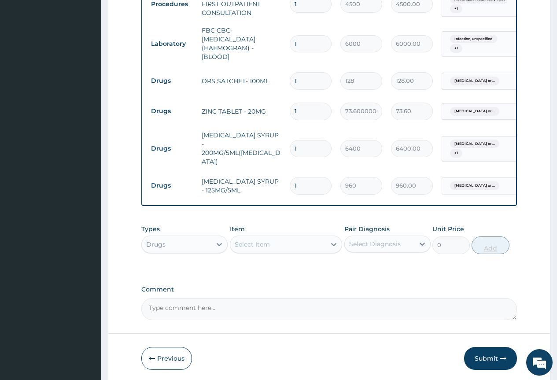
scroll to position [317, 0]
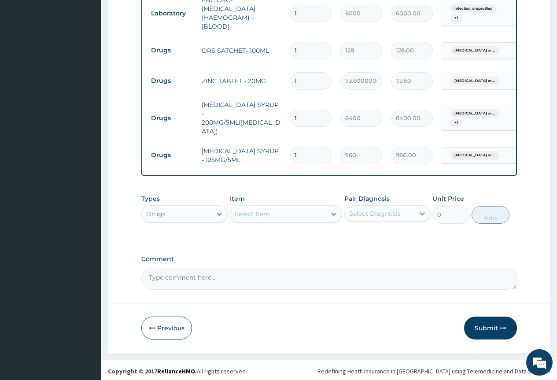
click at [242, 211] on div "Select Item" at bounding box center [252, 214] width 35 height 9
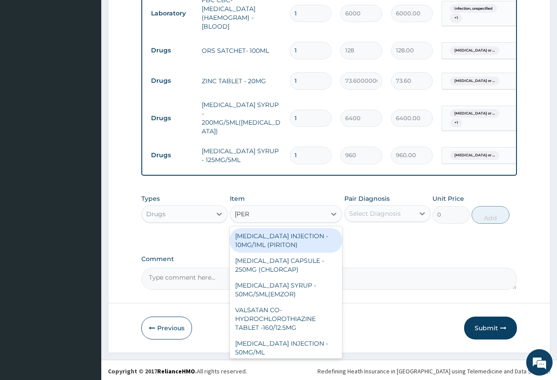
type input "LORAT"
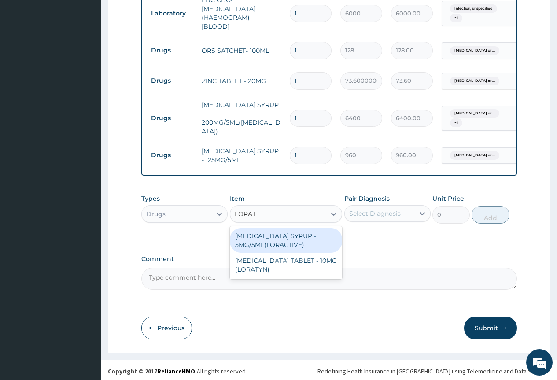
click at [318, 242] on div "LORATADINE SYRUP - 5MG/5ML(LORACTIVE)" at bounding box center [286, 240] width 113 height 25
type input "1408"
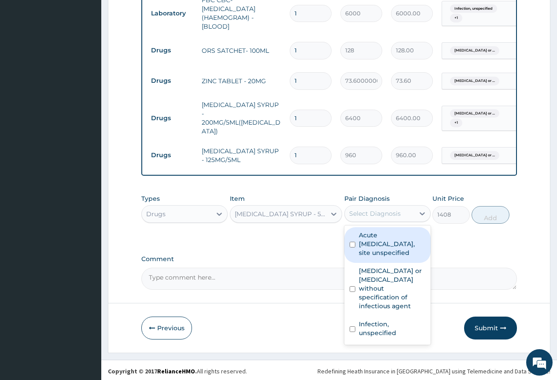
click at [396, 211] on div "Select Diagnosis" at bounding box center [375, 213] width 52 height 9
click at [396, 247] on label "Acute upper respiratory infection, site unspecified" at bounding box center [392, 244] width 67 height 26
checkbox input "true"
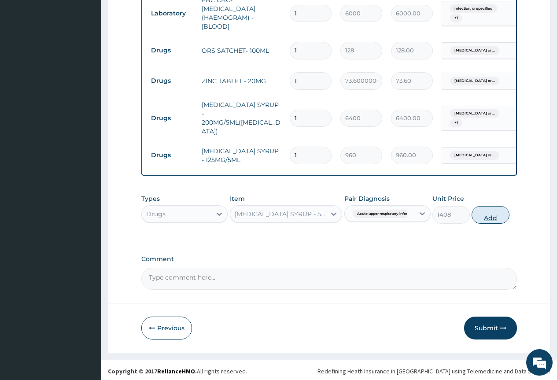
click at [509, 214] on button "Add" at bounding box center [490, 215] width 37 height 18
type input "0"
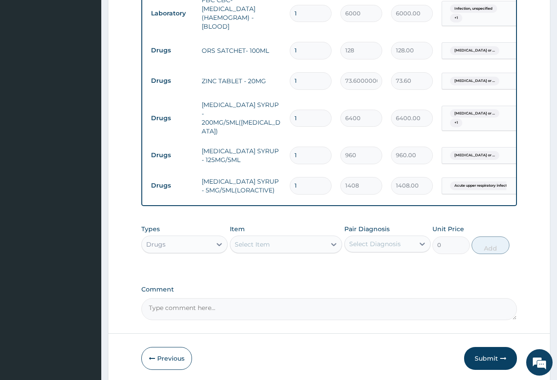
click at [276, 245] on div "Select Item" at bounding box center [278, 244] width 96 height 14
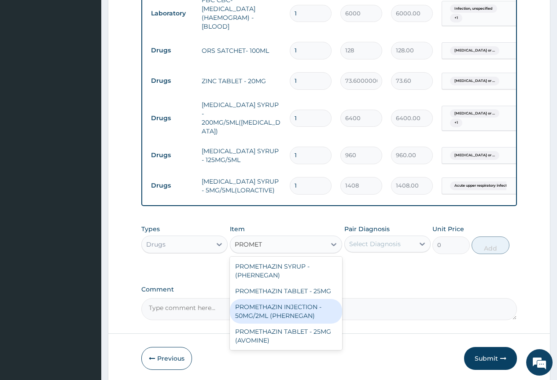
type input "PROMETH"
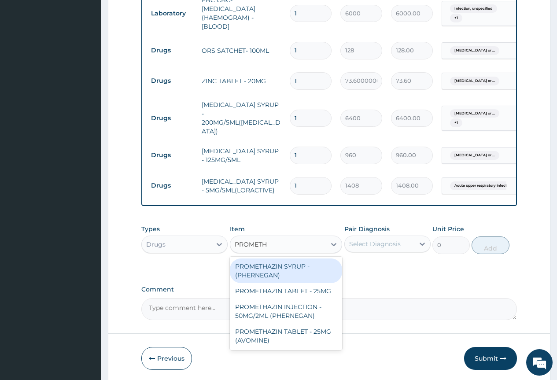
click at [270, 265] on div "PROMETHAZIN SYRUP - (PHERNEGAN)" at bounding box center [286, 271] width 113 height 25
type input "512"
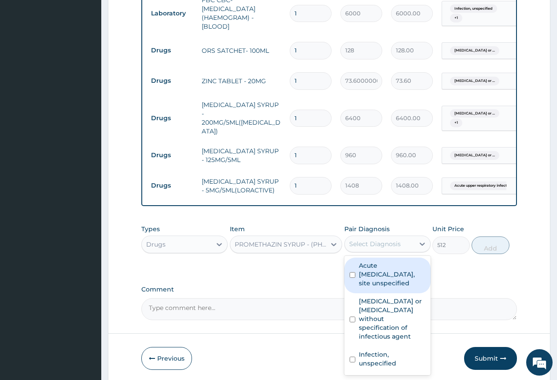
click at [373, 240] on div "Select Diagnosis" at bounding box center [375, 244] width 52 height 9
click at [379, 282] on label "Acute upper respiratory infection, site unspecified" at bounding box center [392, 274] width 67 height 26
checkbox input "true"
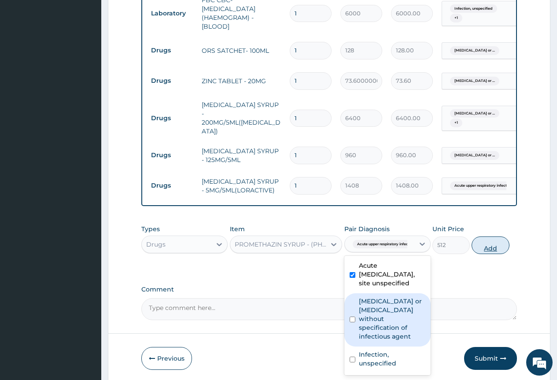
click at [508, 246] on button "Add" at bounding box center [490, 246] width 37 height 18
type input "0"
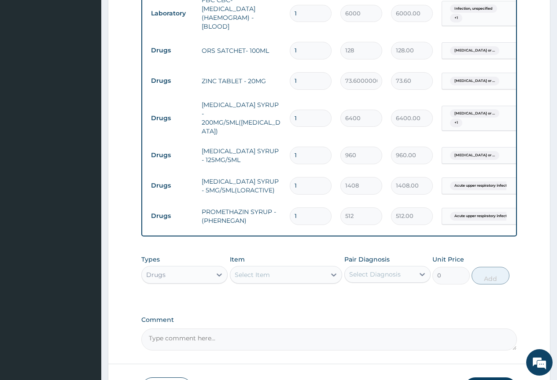
scroll to position [185, 0]
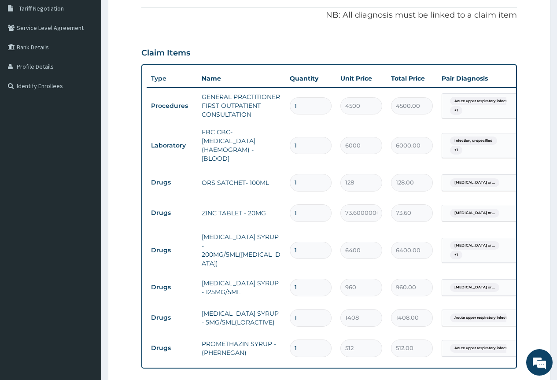
click at [312, 217] on input "1" at bounding box center [311, 212] width 42 height 17
type input "10"
type input "736.00"
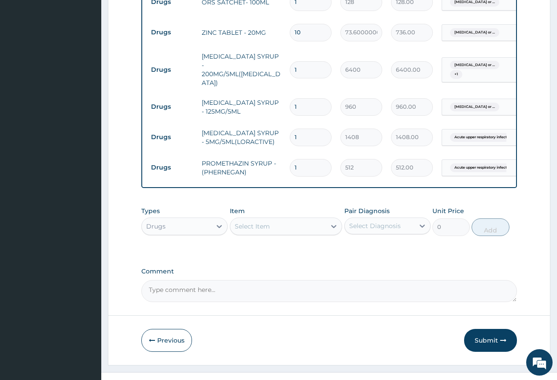
scroll to position [378, 0]
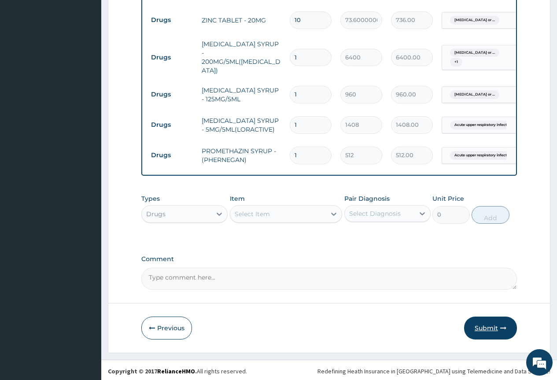
type input "10"
click at [483, 324] on button "Submit" at bounding box center [490, 328] width 53 height 23
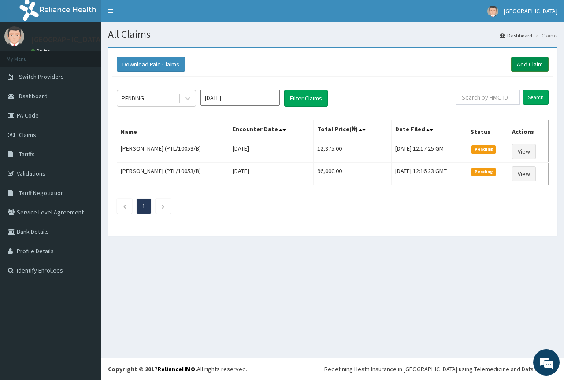
click at [519, 60] on link "Add Claim" at bounding box center [529, 64] width 37 height 15
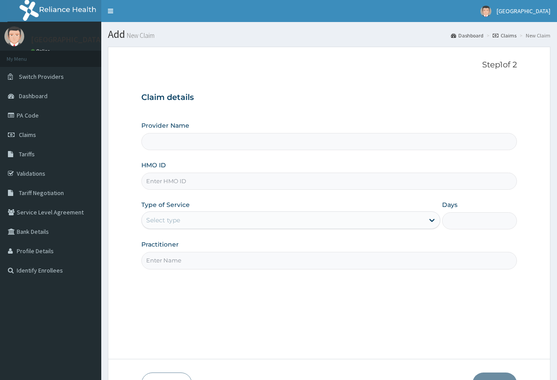
click at [162, 182] on input "HMO ID" at bounding box center [329, 181] width 376 height 17
type input "GRS/10061/B"
type input "[GEOGRAPHIC_DATA]"
type input "GRS/10061/B"
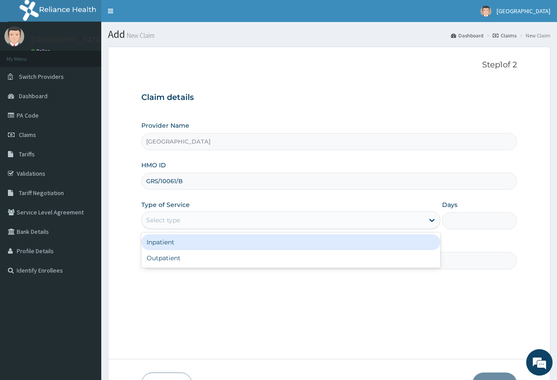
drag, startPoint x: 190, startPoint y: 223, endPoint x: 181, endPoint y: 245, distance: 23.5
click at [189, 223] on div "Select type" at bounding box center [283, 220] width 282 height 14
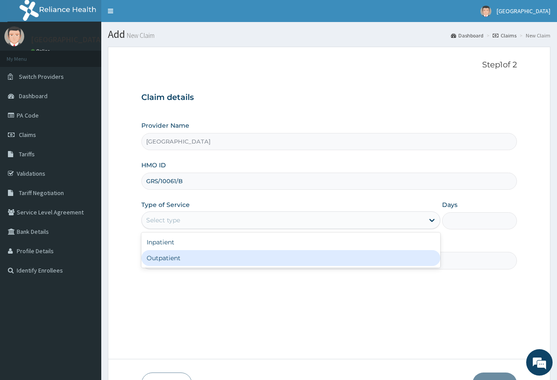
click at [182, 266] on div "Outpatient" at bounding box center [290, 258] width 299 height 16
type input "1"
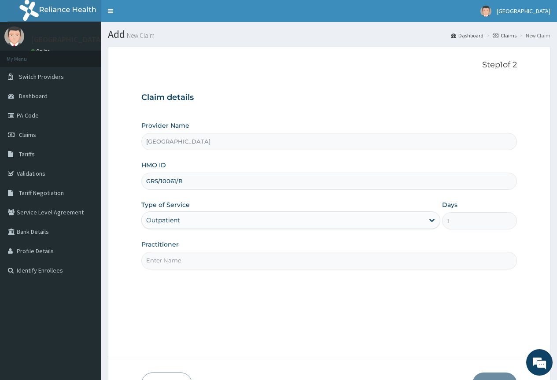
click at [182, 266] on input "Practitioner" at bounding box center [329, 260] width 376 height 17
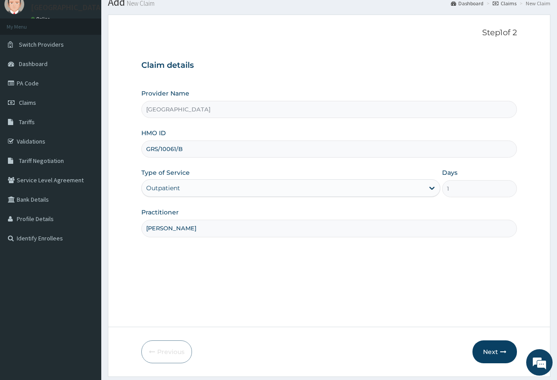
scroll to position [58, 0]
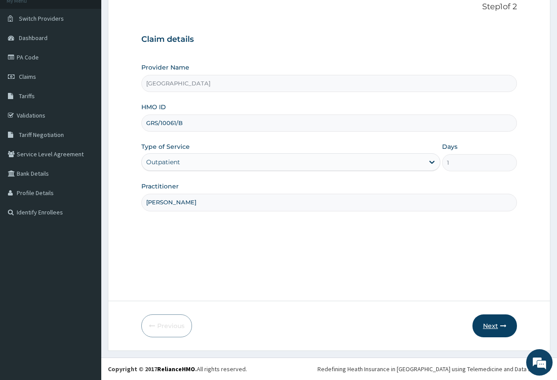
type input "[PERSON_NAME]"
click at [499, 324] on button "Next" at bounding box center [495, 326] width 44 height 23
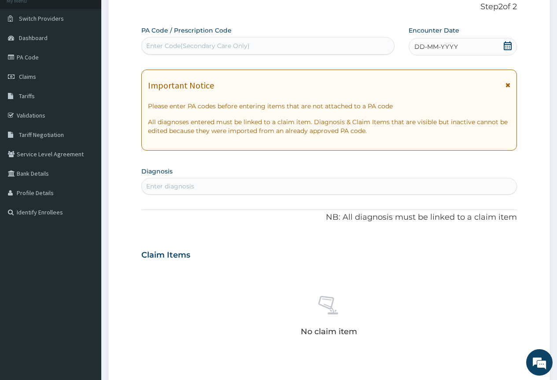
click at [511, 44] on icon at bounding box center [508, 45] width 8 height 9
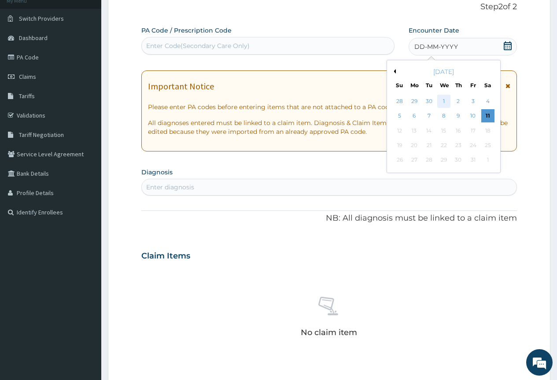
click at [442, 96] on div "1" at bounding box center [443, 101] width 13 height 13
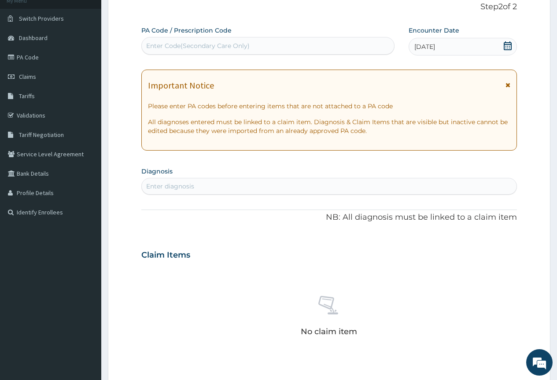
click at [506, 82] on icon at bounding box center [508, 85] width 5 height 6
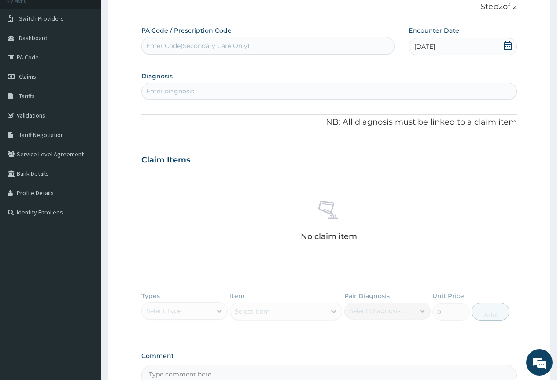
click at [248, 92] on div "Enter diagnosis" at bounding box center [329, 91] width 375 height 14
type input "VAGINITIS"
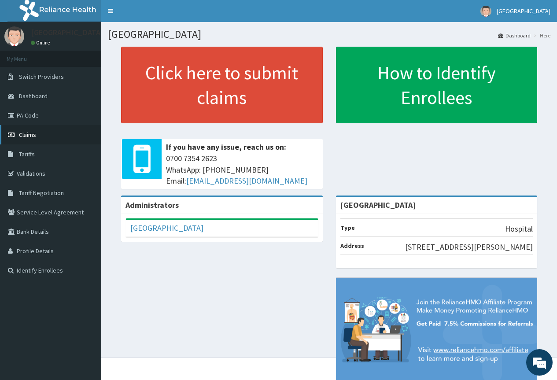
click at [32, 137] on span "Claims" at bounding box center [27, 135] width 17 height 8
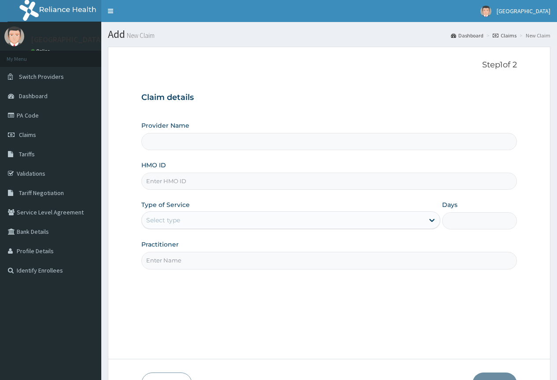
type input "[GEOGRAPHIC_DATA]"
click at [234, 183] on input "HMO ID" at bounding box center [329, 181] width 376 height 17
type input "GRS/10061/B"
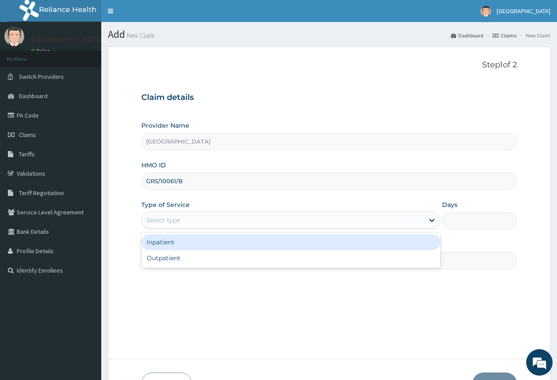
click at [198, 221] on div "Select type" at bounding box center [283, 220] width 282 height 14
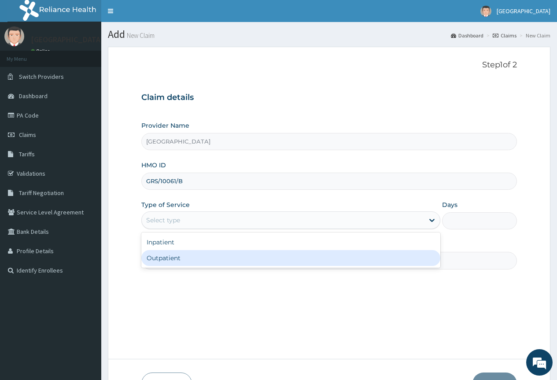
click at [189, 254] on div "Outpatient" at bounding box center [290, 258] width 299 height 16
type input "1"
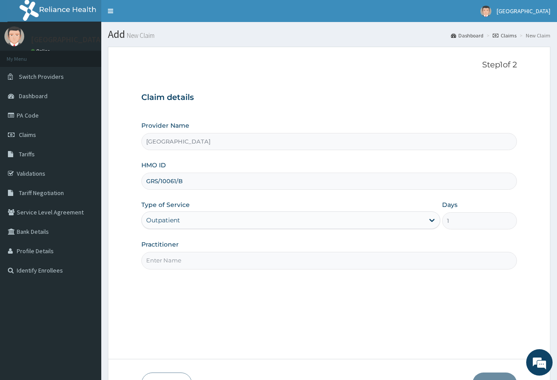
click at [189, 256] on input "Practitioner" at bounding box center [329, 260] width 376 height 17
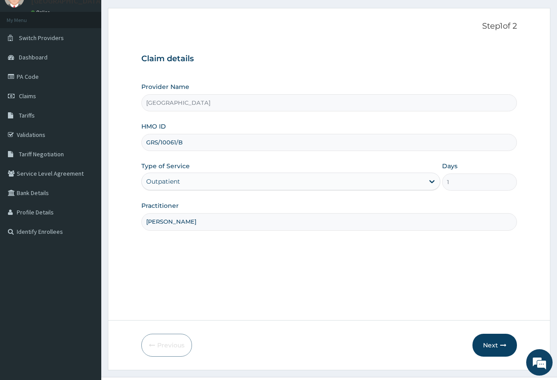
scroll to position [58, 0]
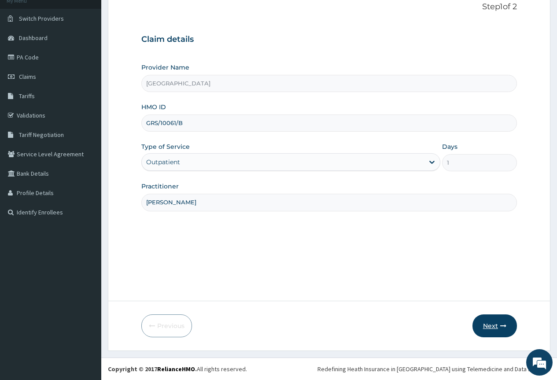
type input "[PERSON_NAME]"
click at [493, 316] on button "Next" at bounding box center [495, 326] width 44 height 23
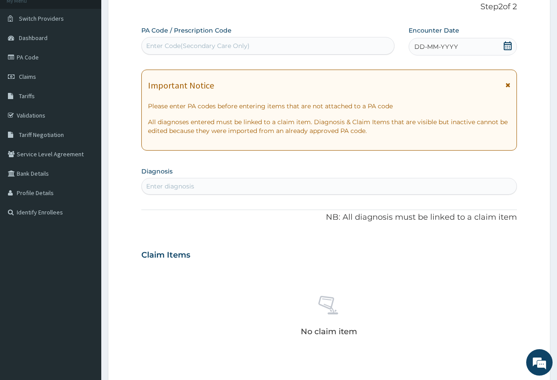
click at [507, 85] on icon at bounding box center [508, 85] width 5 height 6
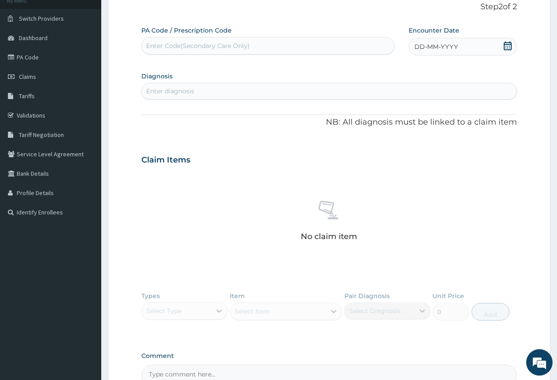
click at [506, 47] on icon at bounding box center [508, 45] width 9 height 9
click at [445, 102] on div "1" at bounding box center [443, 101] width 13 height 13
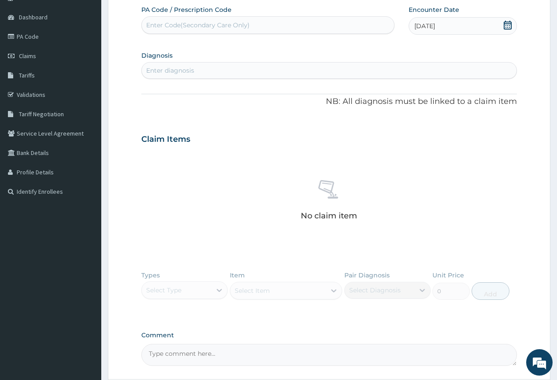
scroll to position [69, 0]
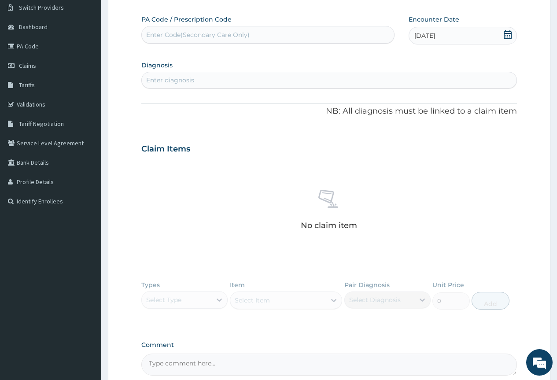
click at [262, 76] on div "Enter diagnosis" at bounding box center [329, 80] width 375 height 14
type input "VAGINITS"
click at [204, 48] on div "PA Code / Prescription Code Enter Code(Secondary Care Only) Encounter Date [DAT…" at bounding box center [329, 195] width 376 height 361
click at [162, 84] on div "Enter diagnosis" at bounding box center [170, 80] width 48 height 9
type input "CANDID"
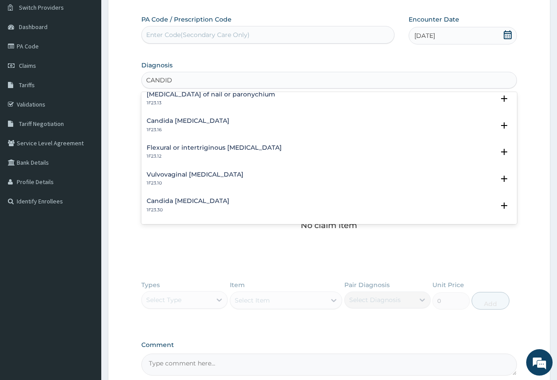
scroll to position [264, 0]
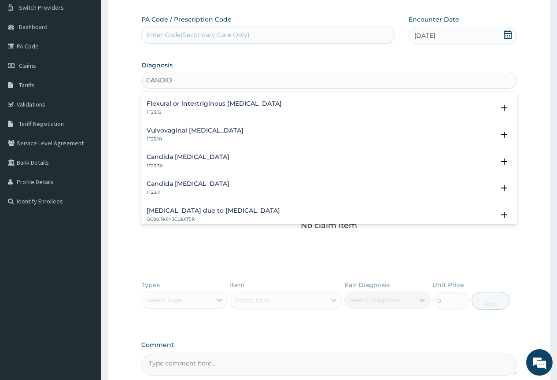
click at [177, 142] on p "1F23.10" at bounding box center [195, 139] width 97 height 6
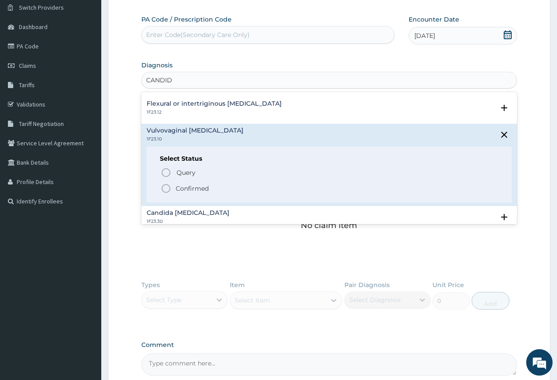
click at [163, 194] on icon "status option filled" at bounding box center [166, 188] width 11 height 11
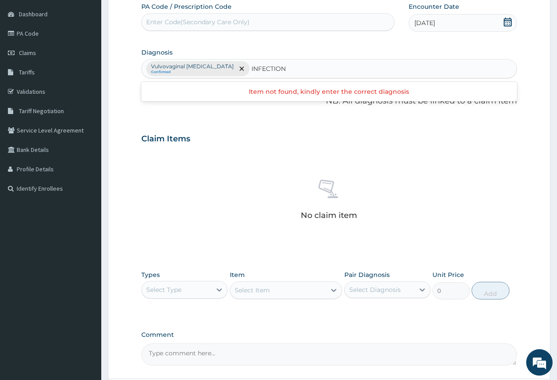
scroll to position [59, 0]
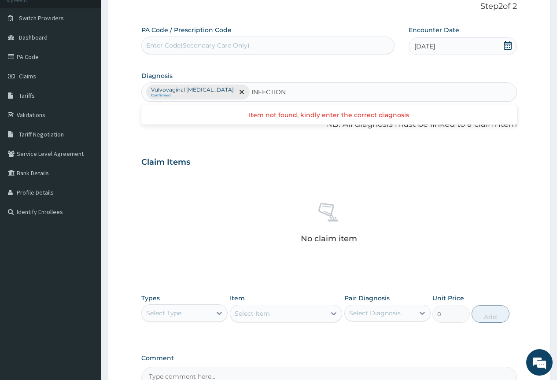
type input "INFECTION"
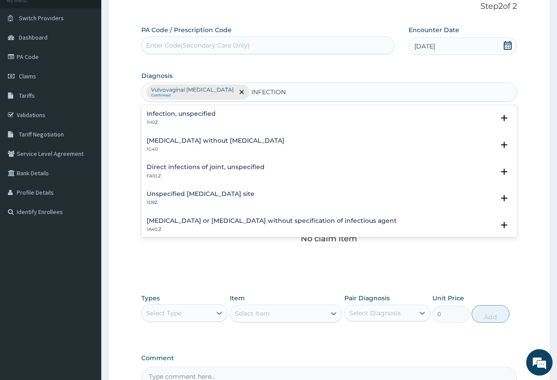
click at [171, 118] on div "Infection, unspecified 1H0Z" at bounding box center [181, 118] width 69 height 15
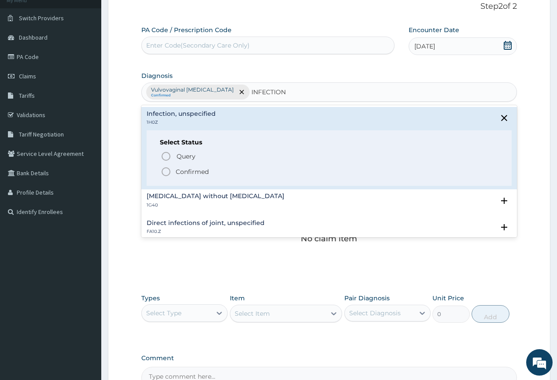
click at [165, 174] on icon "status option filled" at bounding box center [166, 172] width 11 height 11
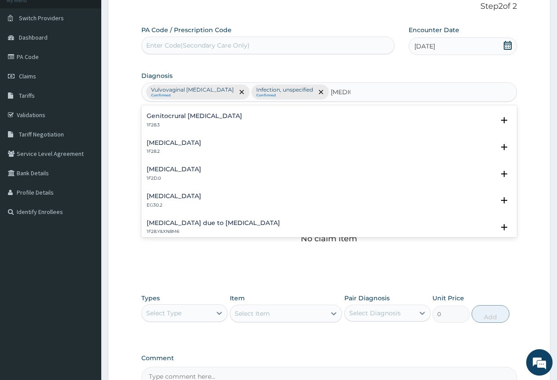
scroll to position [179, 0]
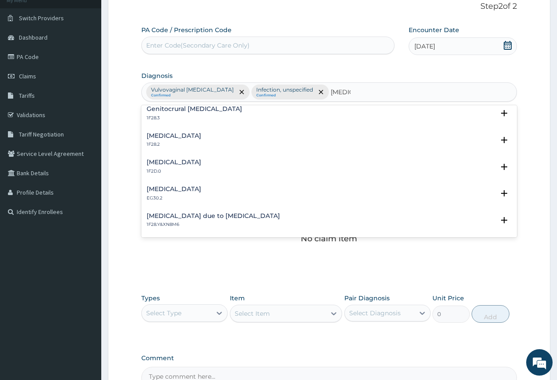
type input "[MEDICAL_DATA]"
click at [333, 74] on section "Diagnosis option Infection, unspecified, selected. option Genitocrural [MEDICAL…" at bounding box center [329, 85] width 376 height 33
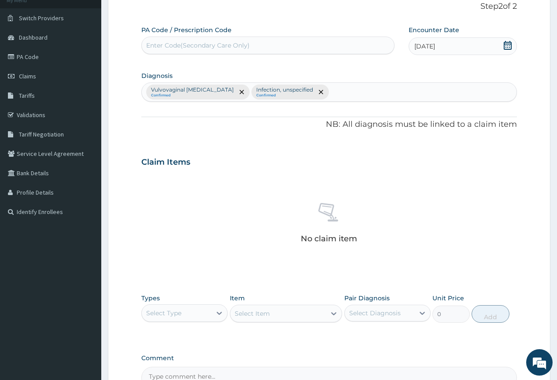
click at [315, 90] on div "Vulvovaginal [MEDICAL_DATA] Confirmed Infection, unspecified Confirmed" at bounding box center [329, 92] width 375 height 19
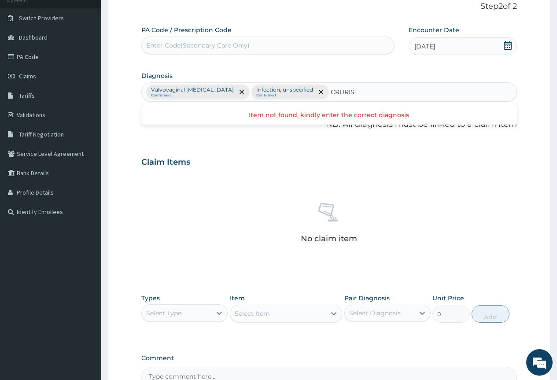
type input "CRURIS"
click at [261, 65] on div "PA Code / Prescription Code Enter Code(Secondary Care Only) Encounter Date [DAT…" at bounding box center [329, 207] width 376 height 363
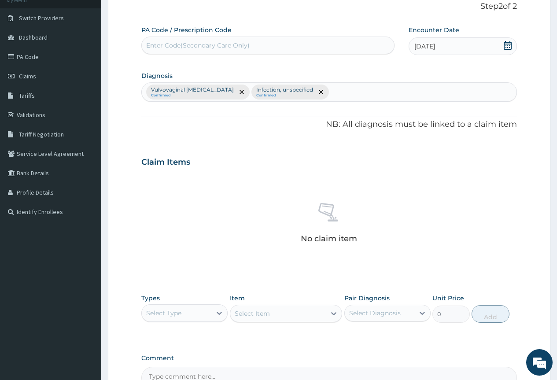
click at [323, 94] on div "Vulvovaginal [MEDICAL_DATA] Confirmed Infection, unspecified Confirmed" at bounding box center [329, 92] width 375 height 19
type input "DERMATITIS"
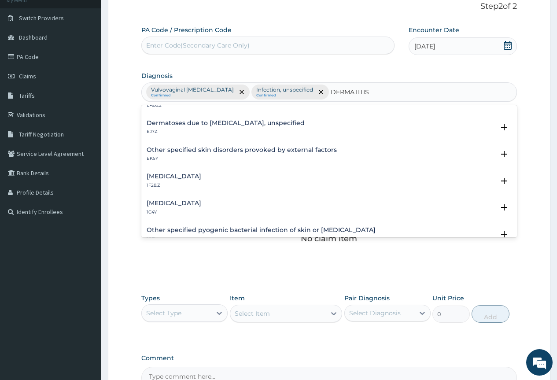
scroll to position [88, 0]
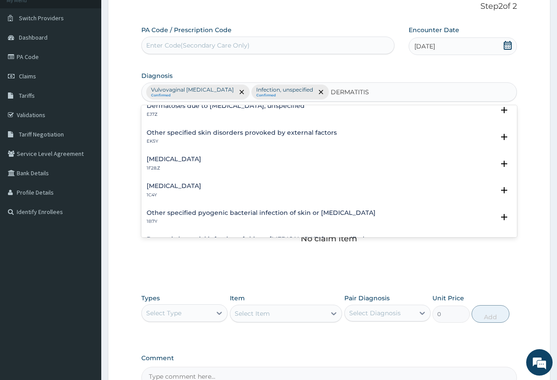
click at [196, 163] on h4 "[MEDICAL_DATA]" at bounding box center [174, 159] width 55 height 7
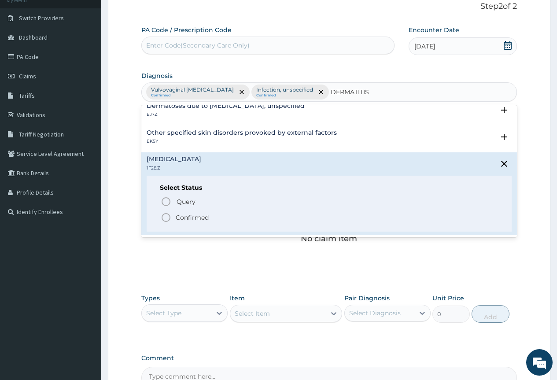
click at [164, 223] on icon "status option filled" at bounding box center [166, 217] width 11 height 11
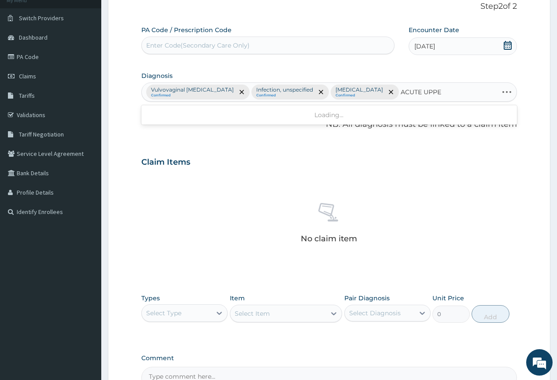
type input "ACUTE UPPER"
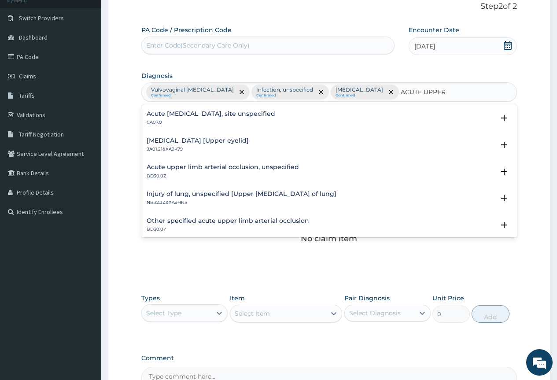
click at [182, 124] on p "CA07.0" at bounding box center [211, 122] width 129 height 6
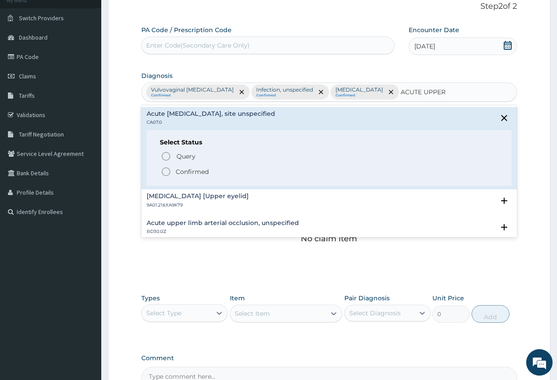
click at [167, 174] on icon "status option filled" at bounding box center [166, 172] width 11 height 11
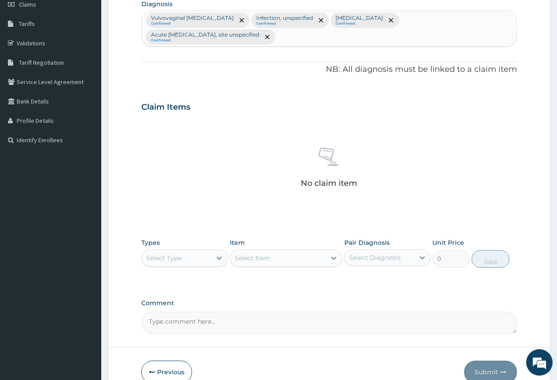
scroll to position [177, 0]
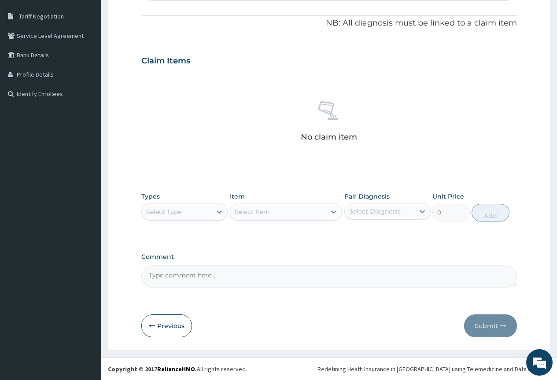
click at [169, 211] on div "Select Type" at bounding box center [163, 211] width 35 height 9
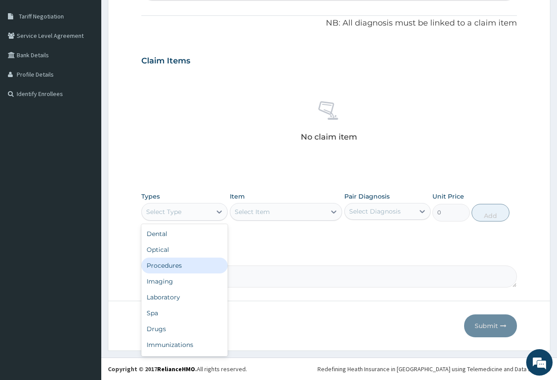
click at [182, 262] on div "Procedures" at bounding box center [184, 266] width 86 height 16
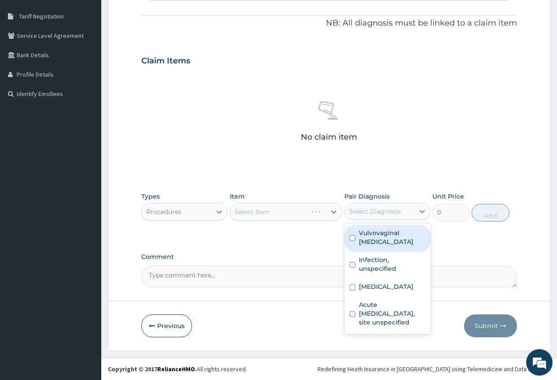
click at [385, 210] on div "Select Diagnosis" at bounding box center [375, 211] width 52 height 9
click at [376, 239] on label "Vulvovaginal candidosis" at bounding box center [392, 238] width 67 height 18
checkbox input "true"
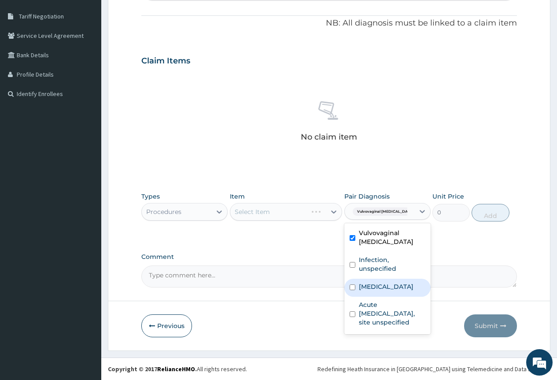
click at [385, 285] on label "Dermatophytosis, unspecified" at bounding box center [386, 286] width 55 height 9
checkbox input "true"
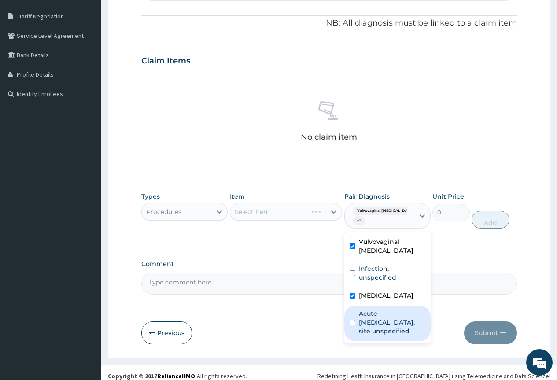
click at [372, 319] on label "Acute upper respiratory infection, site unspecified" at bounding box center [392, 322] width 67 height 26
checkbox input "true"
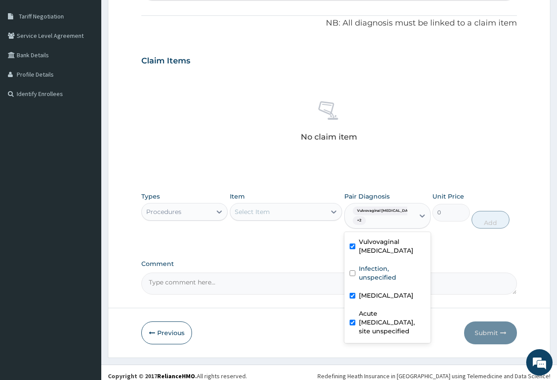
click at [253, 211] on div "Select Item" at bounding box center [252, 211] width 35 height 9
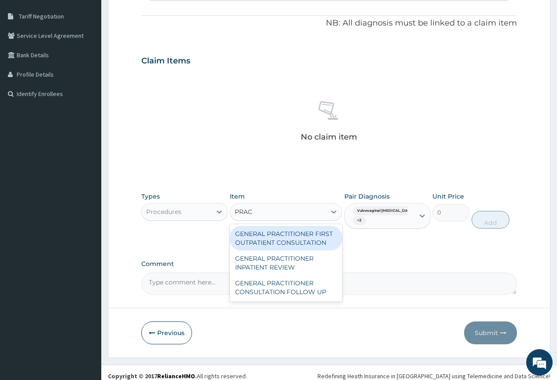
type input "PRACT"
click at [257, 238] on div "GENERAL PRACTITIONER FIRST OUTPATIENT CONSULTATION" at bounding box center [286, 238] width 113 height 25
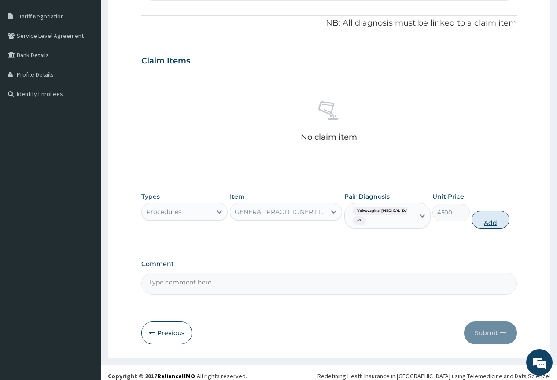
click at [489, 217] on button "Add" at bounding box center [490, 220] width 37 height 18
type input "0"
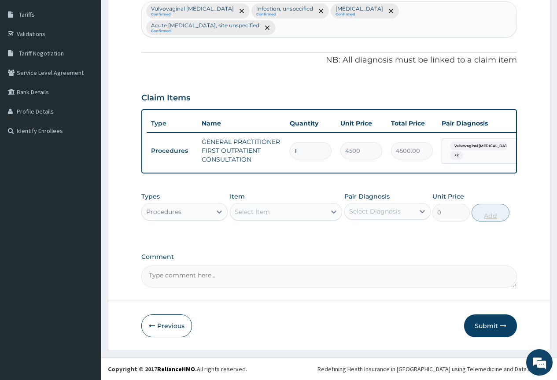
scroll to position [146, 0]
click at [194, 213] on div "Procedures" at bounding box center [177, 212] width 70 height 14
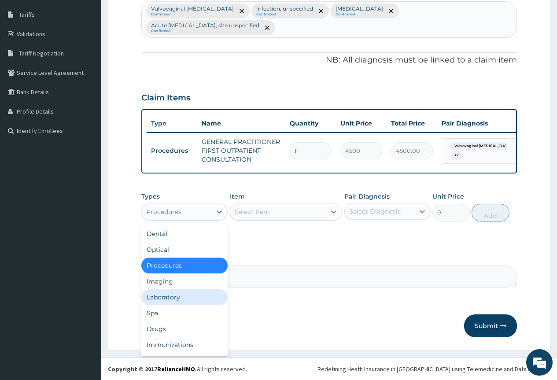
click at [177, 301] on div "Laboratory" at bounding box center [184, 297] width 86 height 16
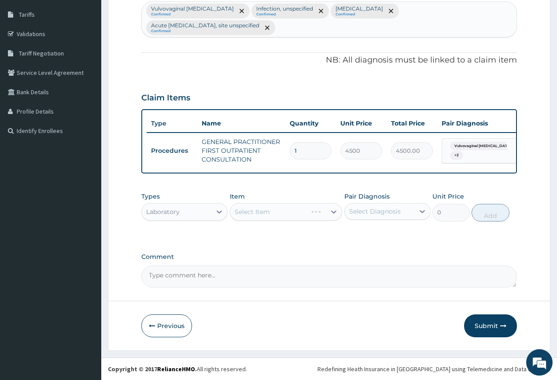
click at [375, 213] on div "Select Diagnosis" at bounding box center [375, 211] width 52 height 9
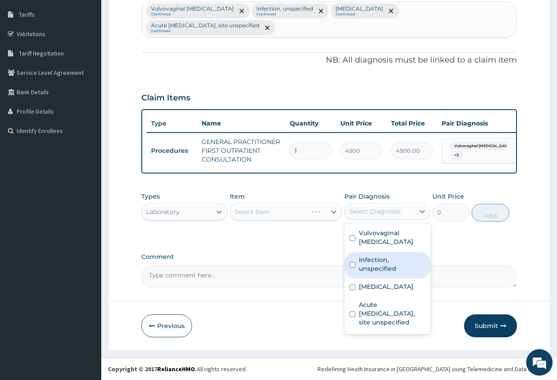
click at [368, 267] on label "Infection, unspecified" at bounding box center [392, 265] width 67 height 18
checkbox input "true"
click at [270, 211] on div "Select Item" at bounding box center [252, 211] width 35 height 9
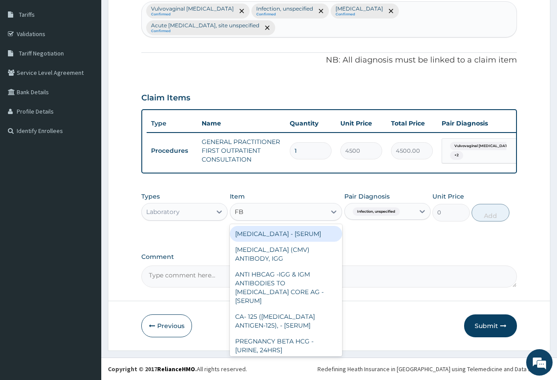
type input "FBC"
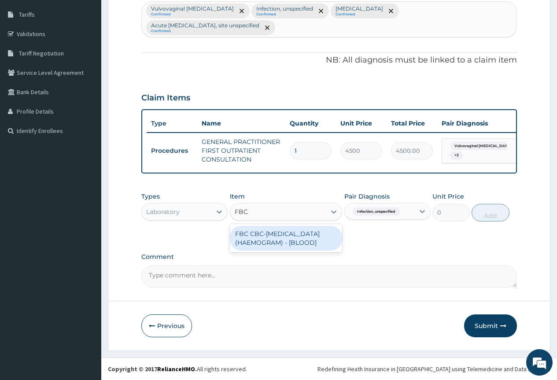
click at [273, 245] on div "FBC CBC-[MEDICAL_DATA] (HAEMOGRAM) - [BLOOD]" at bounding box center [286, 238] width 113 height 25
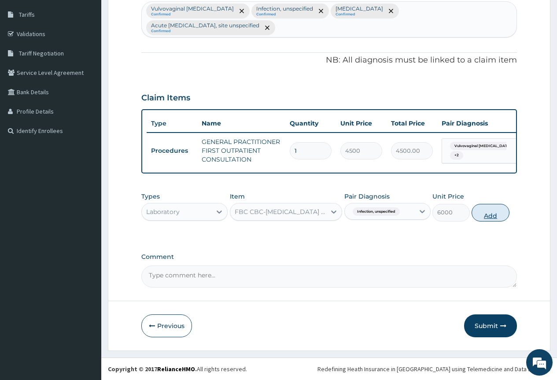
click at [497, 218] on button "Add" at bounding box center [490, 213] width 37 height 18
type input "0"
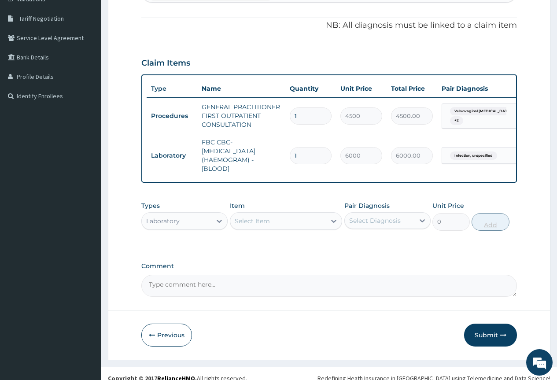
scroll to position [190, 0]
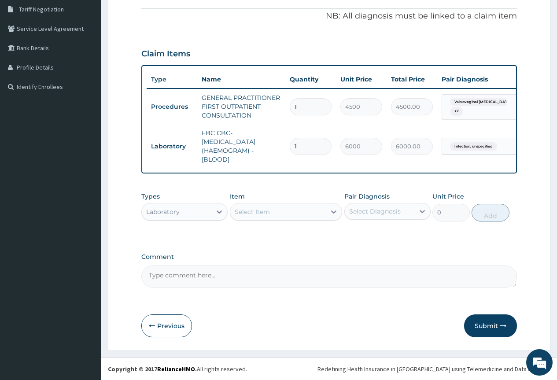
click at [208, 218] on div "Laboratory" at bounding box center [177, 212] width 70 height 14
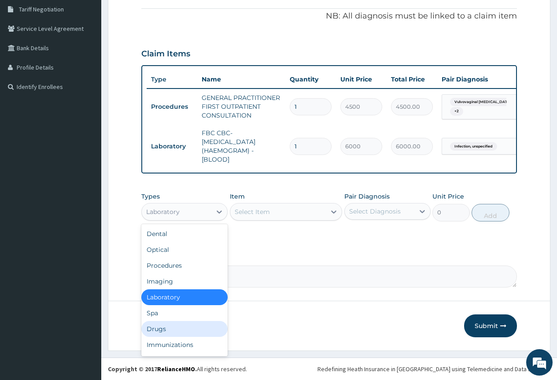
click at [180, 333] on div "Drugs" at bounding box center [184, 329] width 86 height 16
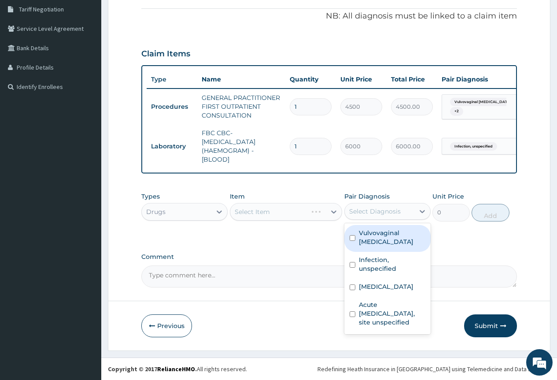
click at [371, 213] on div "Select Diagnosis" at bounding box center [375, 211] width 52 height 9
click at [376, 245] on label "Vulvovaginal candidosis" at bounding box center [392, 238] width 67 height 18
checkbox input "true"
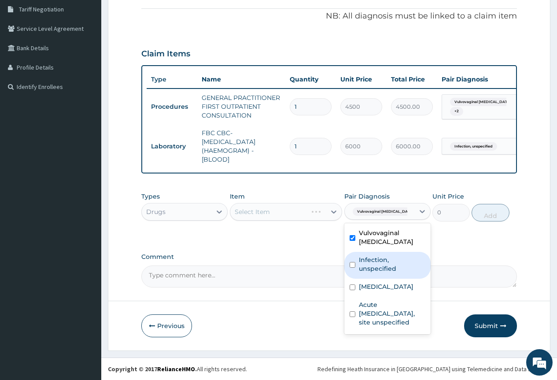
click at [375, 268] on div "Infection, unspecified" at bounding box center [388, 265] width 86 height 27
checkbox input "true"
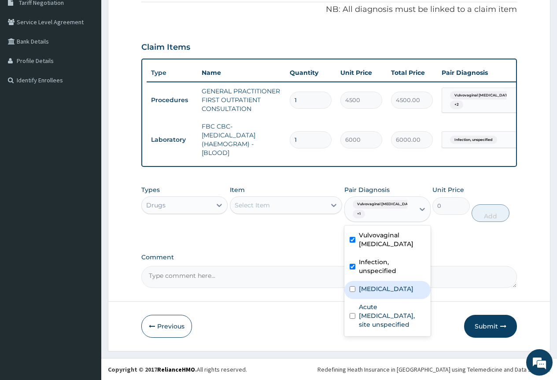
click at [267, 210] on div "Select Item" at bounding box center [252, 205] width 35 height 9
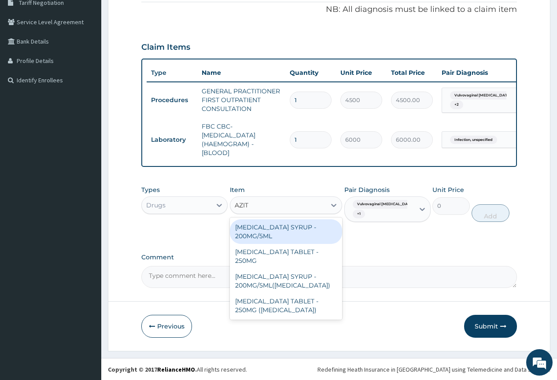
type input "AZITH"
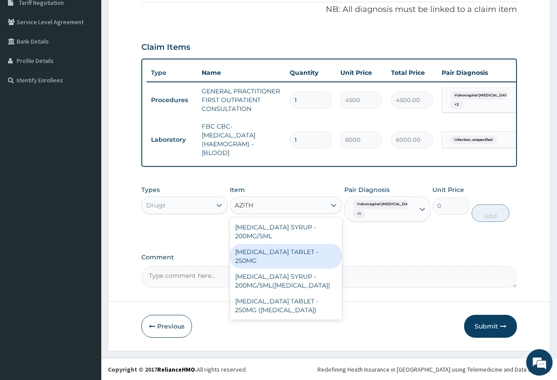
click at [310, 261] on div "AZITHROMYCIN TABLET - 250MG" at bounding box center [286, 256] width 113 height 25
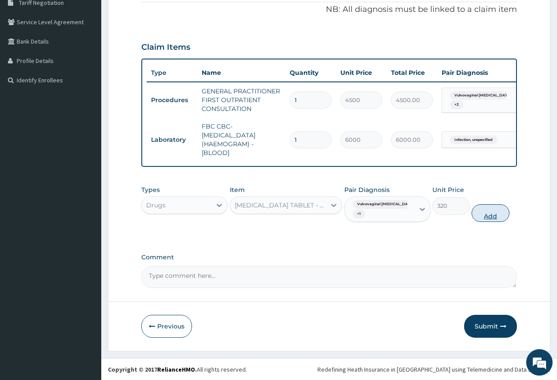
click at [509, 219] on button "Add" at bounding box center [490, 213] width 37 height 18
type input "0"
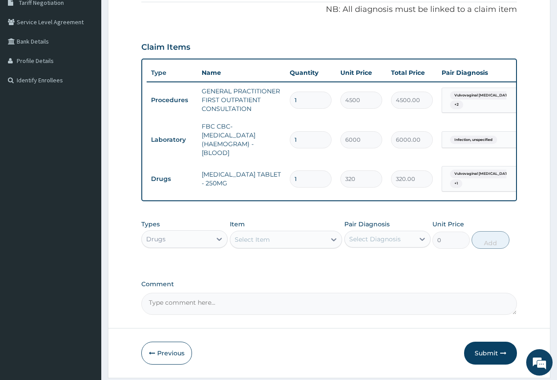
drag, startPoint x: 313, startPoint y: 174, endPoint x: 276, endPoint y: 179, distance: 37.3
click at [276, 179] on tr "Drugs AZITHROMYCIN TABLET - 250MG 1 320 320.00 Vulvovaginal candidosis + 1 Dele…" at bounding box center [363, 179] width 432 height 34
type input "6"
type input "1920.00"
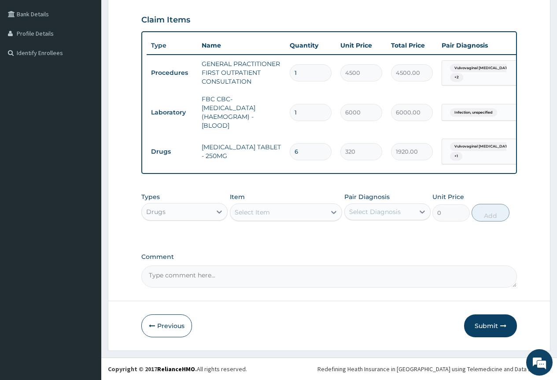
type input "6"
click at [250, 217] on div "Select Item" at bounding box center [278, 212] width 96 height 14
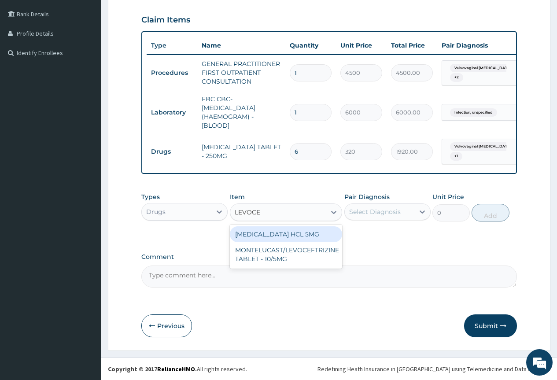
type input "LEVOCET"
drag, startPoint x: 282, startPoint y: 238, endPoint x: 286, endPoint y: 238, distance: 4.9
click at [282, 238] on div "LEVOCETIRIZINE HCL 5MG" at bounding box center [286, 234] width 113 height 16
type input "92.80000000000001"
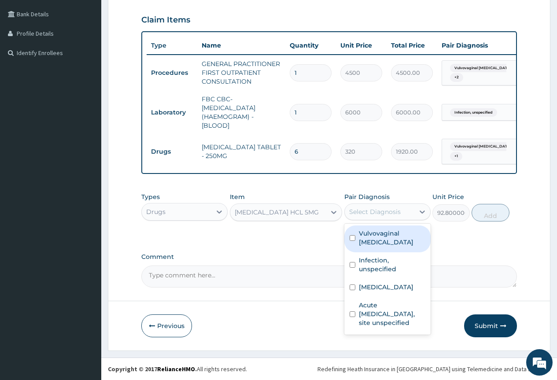
click at [366, 217] on div "Select Diagnosis" at bounding box center [380, 212] width 70 height 14
click at [387, 247] on div "Vulvovaginal candidosis" at bounding box center [388, 239] width 86 height 27
checkbox input "true"
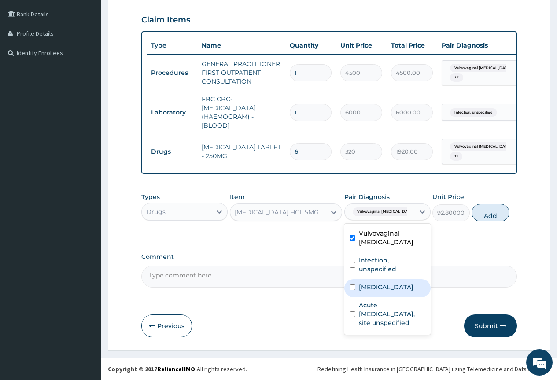
click at [389, 285] on label "Dermatophytosis, unspecified" at bounding box center [386, 287] width 55 height 9
checkbox input "true"
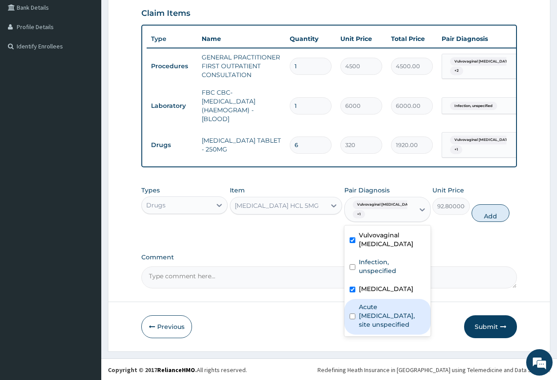
click at [388, 315] on label "Acute upper respiratory infection, site unspecified" at bounding box center [392, 316] width 67 height 26
checkbox input "true"
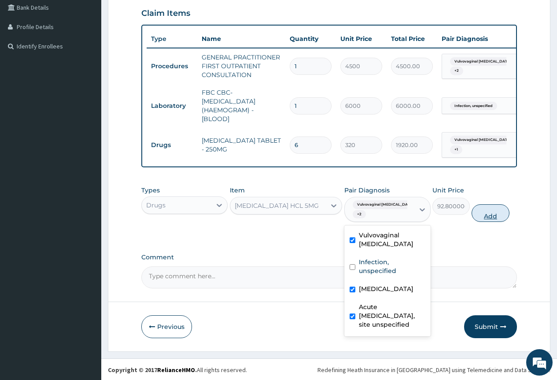
click at [494, 222] on button "Add" at bounding box center [490, 213] width 37 height 18
type input "0"
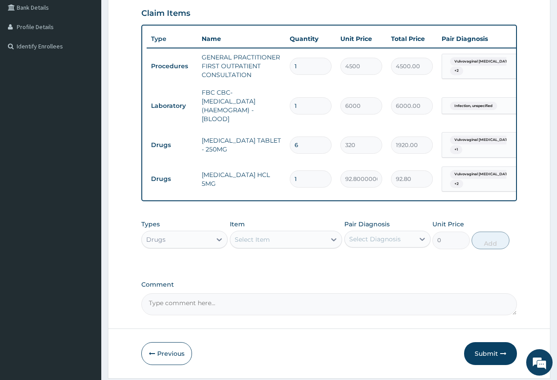
click at [244, 244] on div "Select Item" at bounding box center [252, 239] width 35 height 9
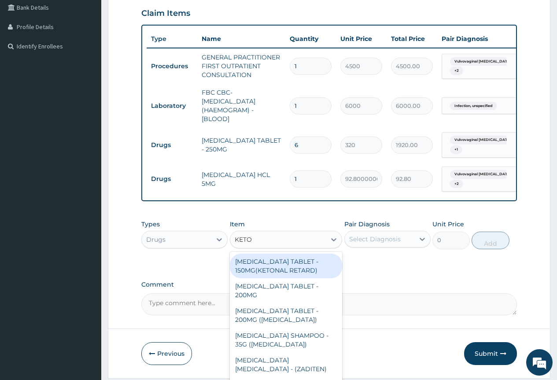
type input "KETOC"
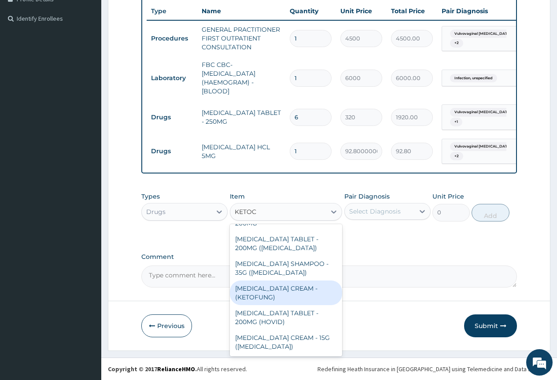
scroll to position [19, 0]
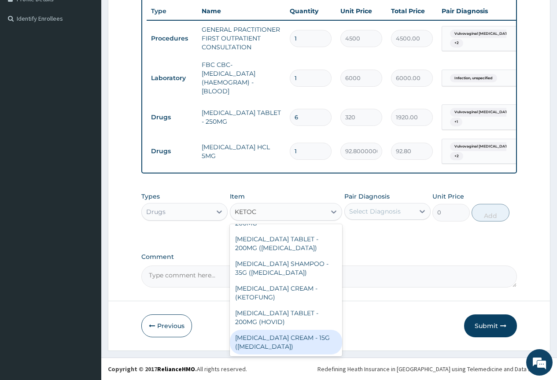
click at [275, 343] on div "KETOCONAZOLE CREAM - 15G (NIZORAL)" at bounding box center [286, 342] width 113 height 25
type input "6400"
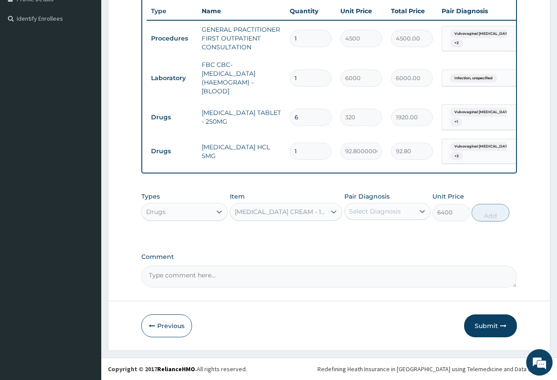
click at [375, 213] on div "Select Diagnosis" at bounding box center [375, 211] width 52 height 9
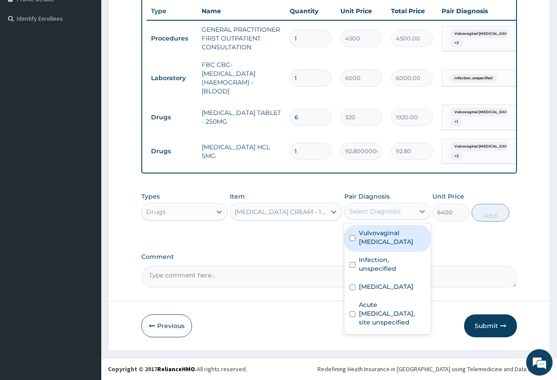
click at [383, 244] on label "Vulvovaginal candidosis" at bounding box center [392, 238] width 67 height 18
checkbox input "true"
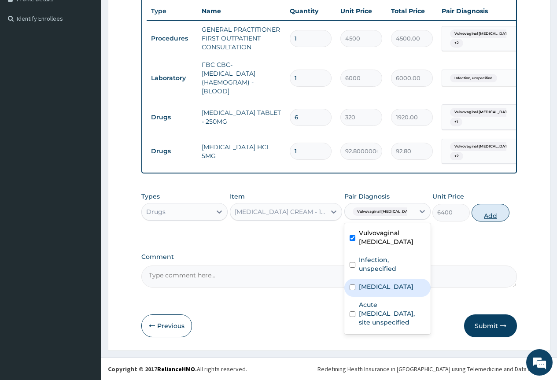
click at [496, 212] on button "Add" at bounding box center [490, 213] width 37 height 18
type input "0"
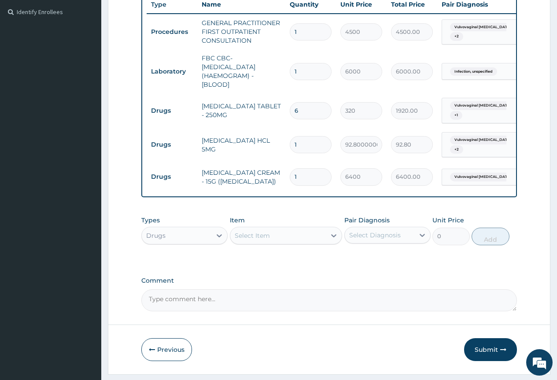
click at [249, 240] on div "Select Item" at bounding box center [252, 235] width 35 height 9
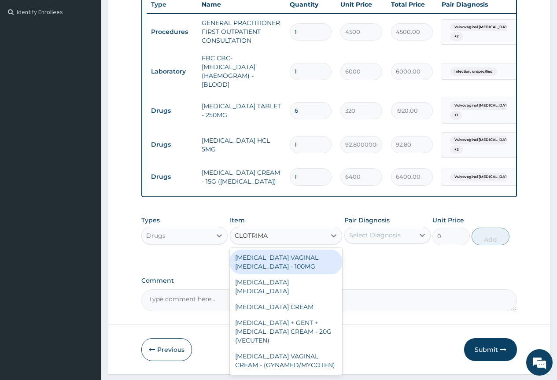
type input "CLOTRIMAZ"
click at [289, 267] on div "CLOTRIMAZOLE VAGINAL PESSARY - 100MG" at bounding box center [286, 262] width 113 height 25
type input "512"
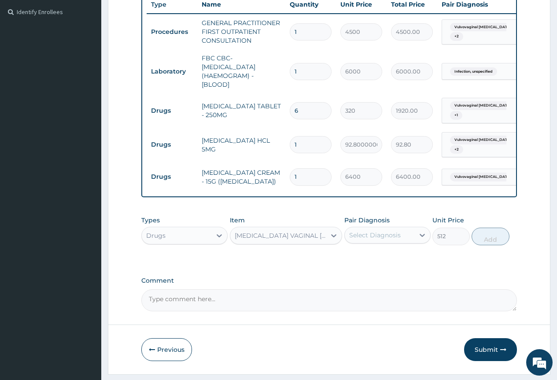
click at [359, 240] on div "Select Diagnosis" at bounding box center [375, 235] width 52 height 9
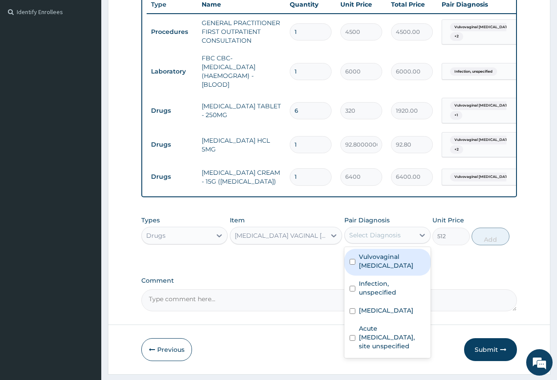
click at [371, 270] on label "Vulvovaginal candidosis" at bounding box center [392, 261] width 67 height 18
checkbox input "true"
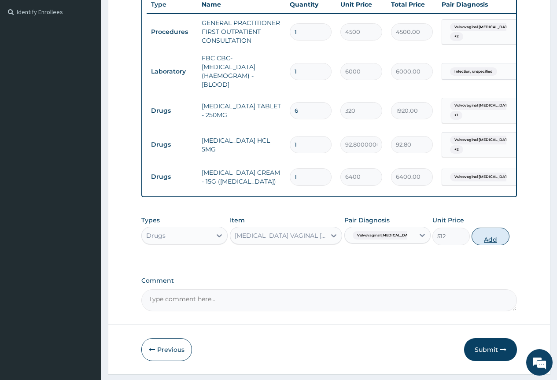
click at [493, 243] on button "Add" at bounding box center [490, 237] width 37 height 18
type input "0"
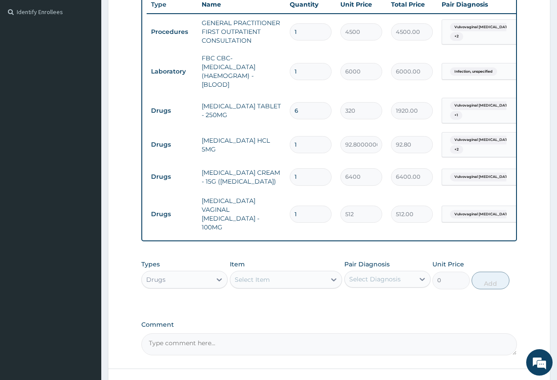
drag, startPoint x: 309, startPoint y: 207, endPoint x: 261, endPoint y: 207, distance: 47.6
click at [261, 207] on tr "Drugs CLOTRIMAZOLE VAGINAL PESSARY - 100MG 1 512 512.00 Vulvovaginal candidosis…" at bounding box center [363, 214] width 432 height 44
type input "6"
type input "3072.00"
type input "6"
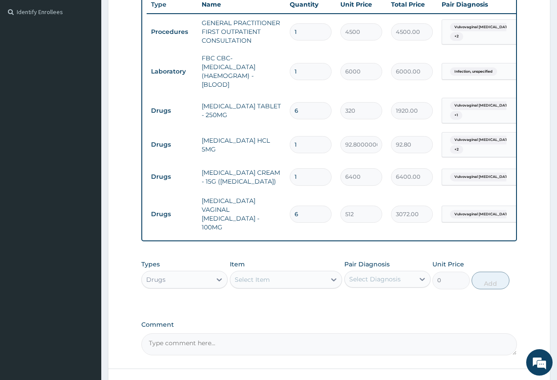
drag, startPoint x: 310, startPoint y: 145, endPoint x: 269, endPoint y: 144, distance: 41.0
click at [269, 144] on tr "Drugs LEVOCETIRIZINE HCL 5MG 1 92.80000000000001 92.80 Vulvovaginal candidosis …" at bounding box center [363, 145] width 432 height 34
type input "5"
type input "464.00"
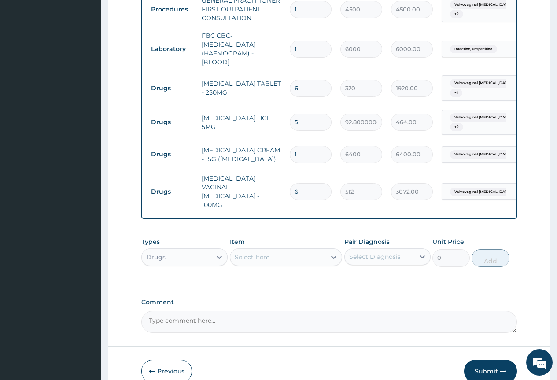
scroll to position [324, 0]
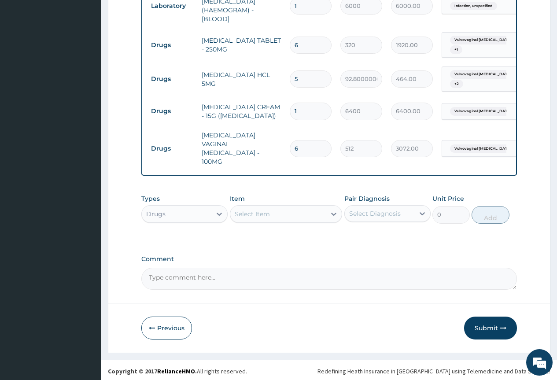
type input "5"
click at [294, 217] on div "Select Item" at bounding box center [278, 214] width 96 height 14
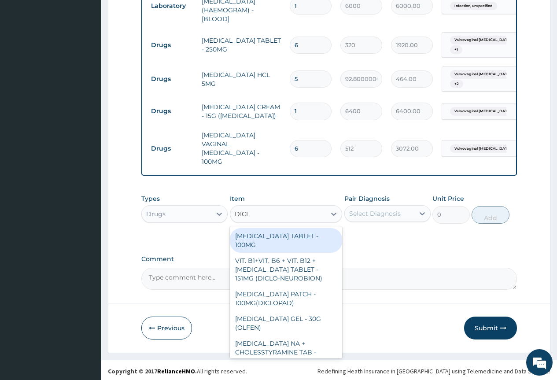
type input "DICLO"
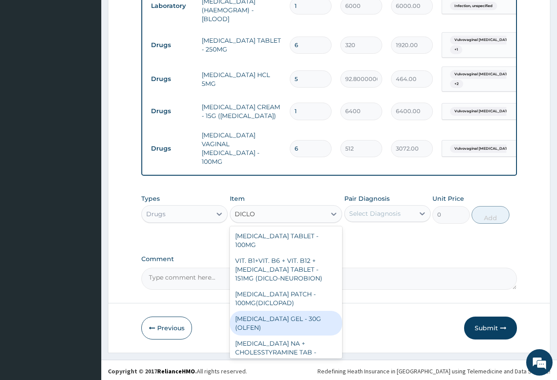
click at [282, 311] on div "DICLOFENAC GEL - 30G (OLFEN)" at bounding box center [286, 323] width 113 height 25
type input "1280"
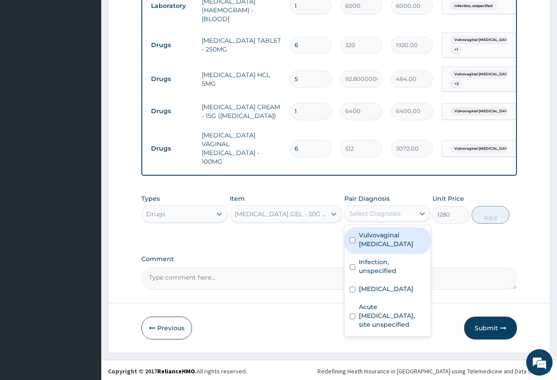
click at [385, 215] on div "Select Diagnosis" at bounding box center [375, 213] width 52 height 9
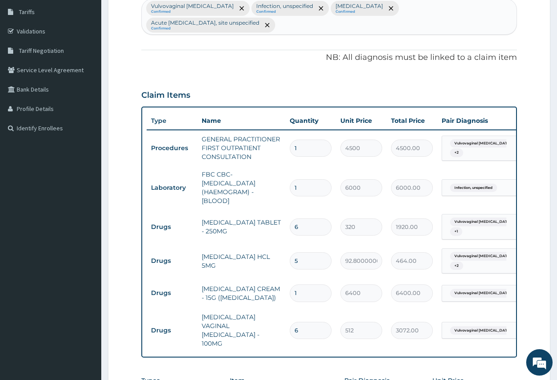
scroll to position [60, 0]
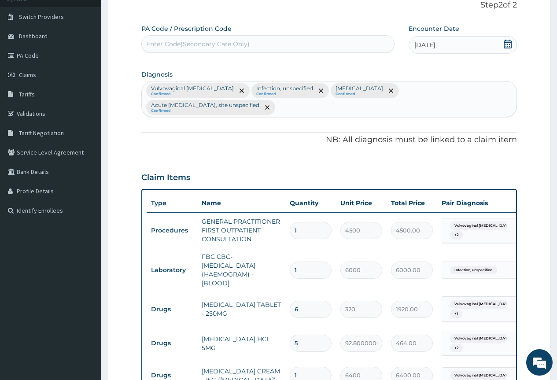
click at [318, 107] on div "Vulvovaginal candidosis Confirmed Infection, unspecified Confirmed Dermatophyto…" at bounding box center [329, 99] width 375 height 35
type input "PAIN"
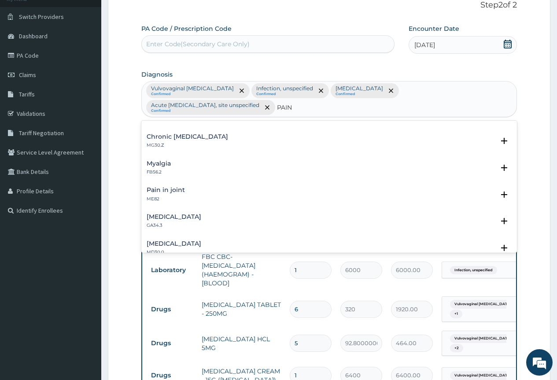
scroll to position [88, 0]
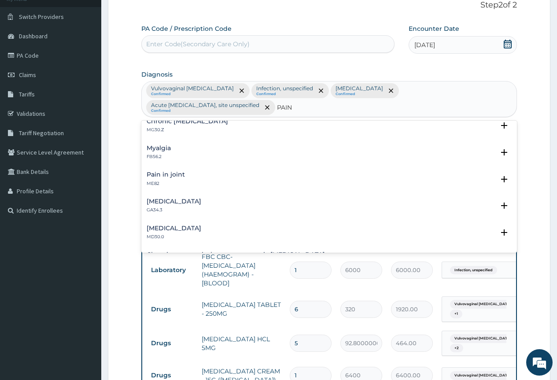
click at [178, 187] on p "ME82" at bounding box center [166, 184] width 38 height 6
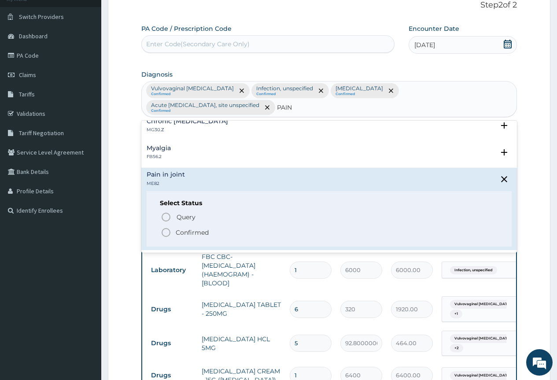
click at [166, 238] on icon "status option filled" at bounding box center [166, 232] width 11 height 11
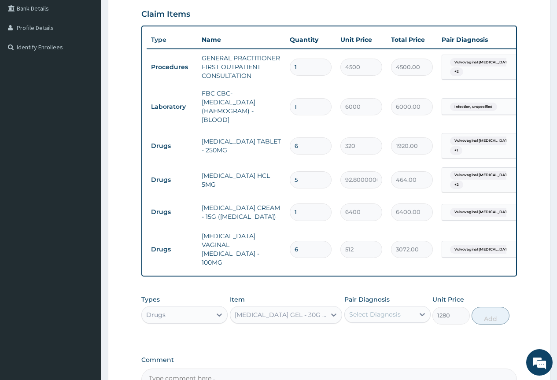
scroll to position [324, 0]
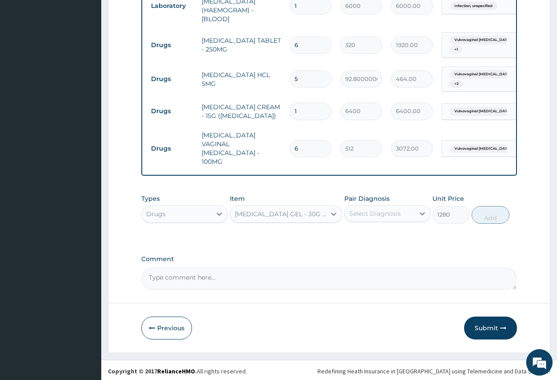
click at [393, 212] on div "Select Diagnosis" at bounding box center [375, 213] width 52 height 9
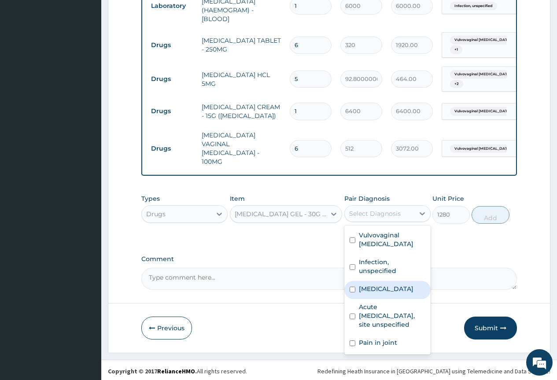
scroll to position [15, 0]
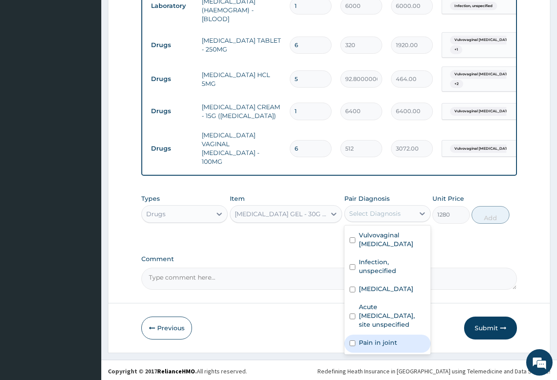
click at [374, 341] on label "Pain in joint" at bounding box center [378, 342] width 38 height 9
checkbox input "true"
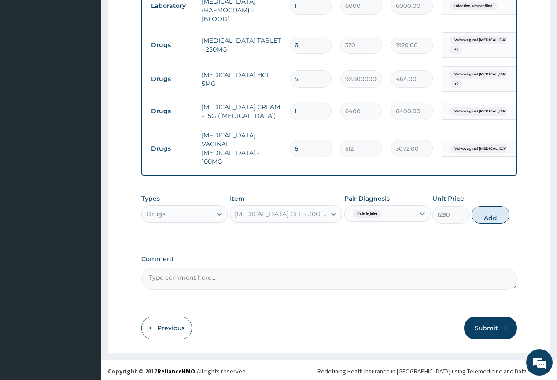
click at [480, 215] on button "Add" at bounding box center [490, 215] width 37 height 18
type input "0"
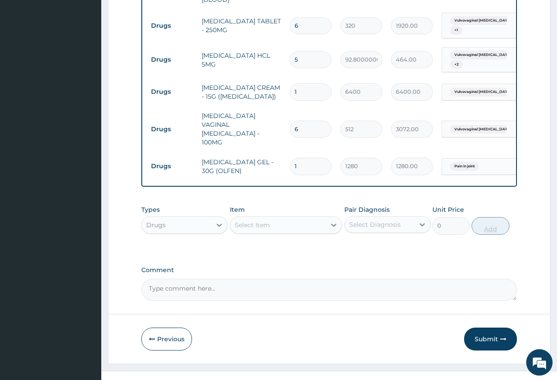
scroll to position [355, 0]
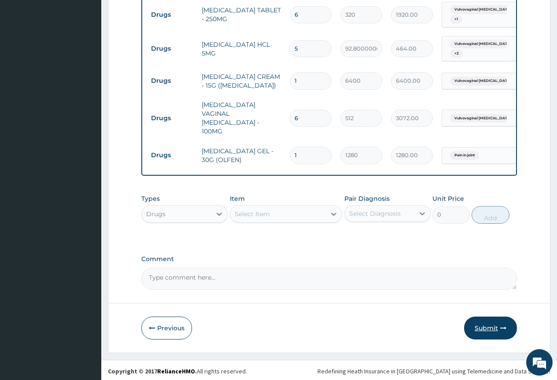
click at [479, 323] on button "Submit" at bounding box center [490, 328] width 53 height 23
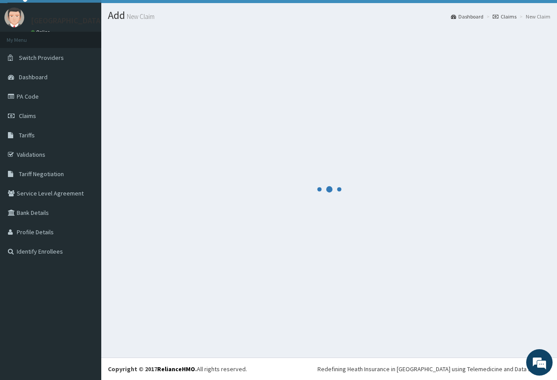
scroll to position [19, 0]
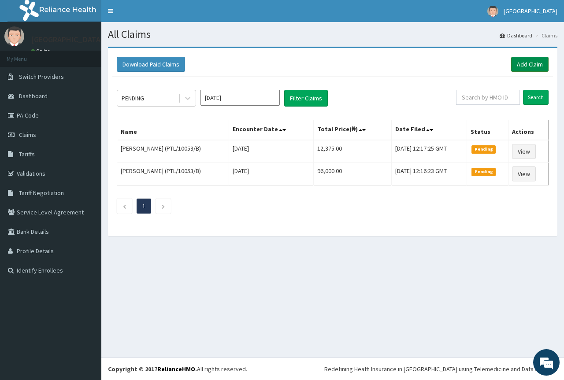
click at [523, 64] on link "Add Claim" at bounding box center [529, 64] width 37 height 15
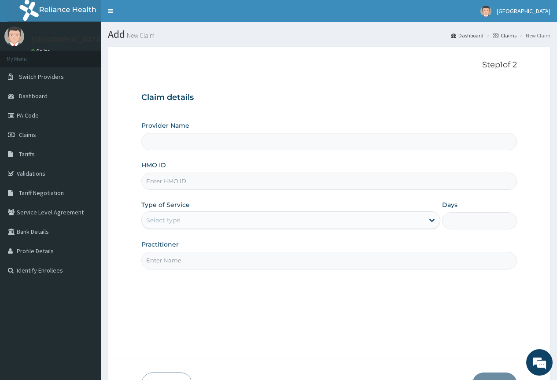
type input "[GEOGRAPHIC_DATA]"
click at [171, 185] on input "HMO ID" at bounding box center [329, 181] width 376 height 17
paste input "HBN/10032/A"
type input "HBN/10032/A"
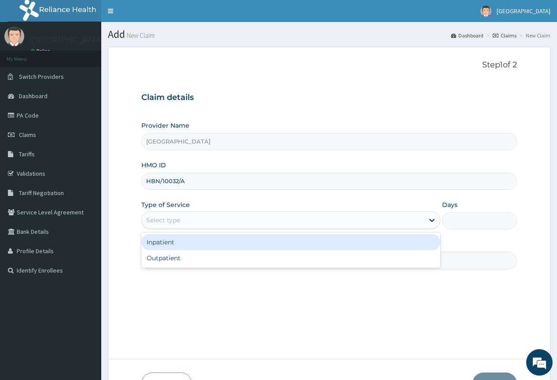
click at [169, 228] on div "Select type" at bounding box center [290, 220] width 299 height 18
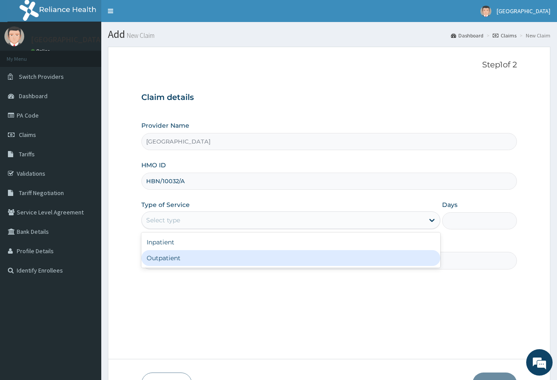
click at [169, 257] on div "Outpatient" at bounding box center [290, 258] width 299 height 16
type input "1"
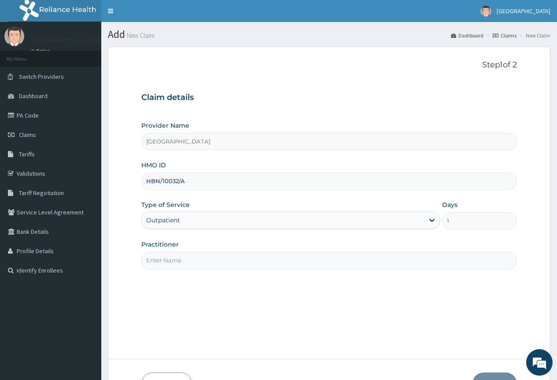
click at [169, 257] on input "Practitioner" at bounding box center [329, 260] width 376 height 17
type input "[PERSON_NAME]"
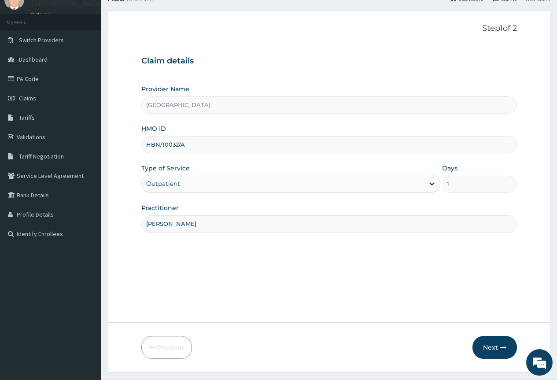
scroll to position [58, 0]
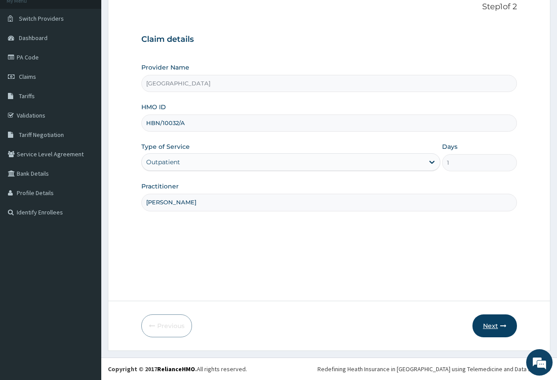
click at [495, 325] on button "Next" at bounding box center [495, 326] width 44 height 23
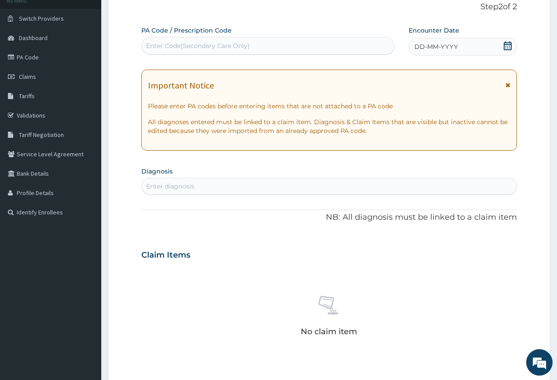
click at [209, 47] on div "Enter Code(Secondary Care Only)" at bounding box center [198, 45] width 104 height 9
paste input "PA/C9FF92"
type input "PA/C9FF92"
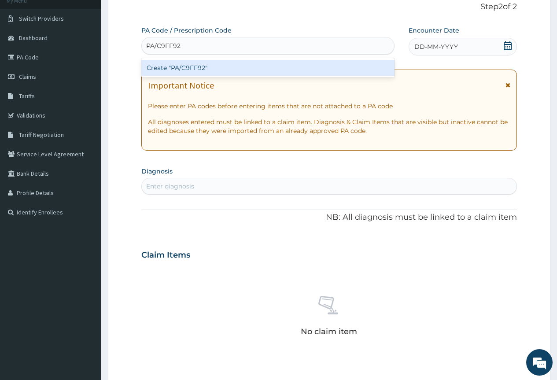
click at [205, 68] on div "Create "PA/C9FF92"" at bounding box center [267, 68] width 253 height 16
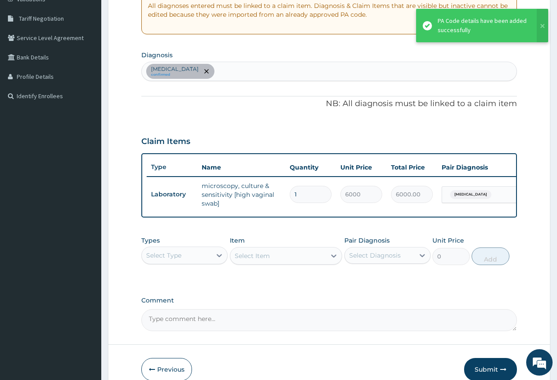
scroll to position [190, 0]
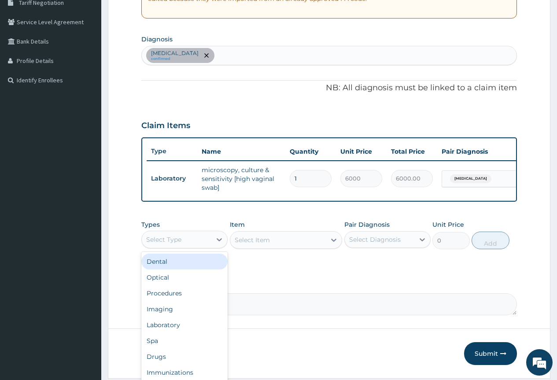
click at [161, 239] on div "Select Type" at bounding box center [177, 240] width 70 height 14
click at [192, 301] on div "Procedures" at bounding box center [184, 293] width 86 height 16
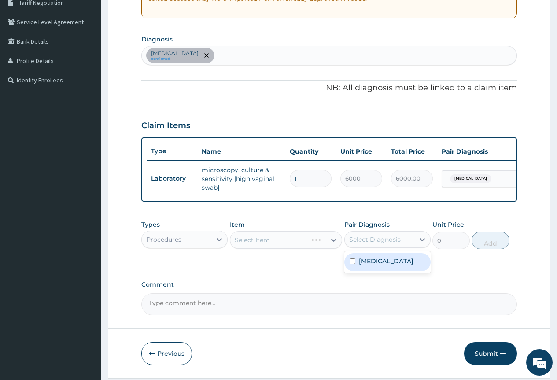
click at [362, 247] on div "Select Diagnosis" at bounding box center [380, 240] width 70 height 14
click at [367, 271] on div "[MEDICAL_DATA]" at bounding box center [388, 262] width 86 height 18
checkbox input "true"
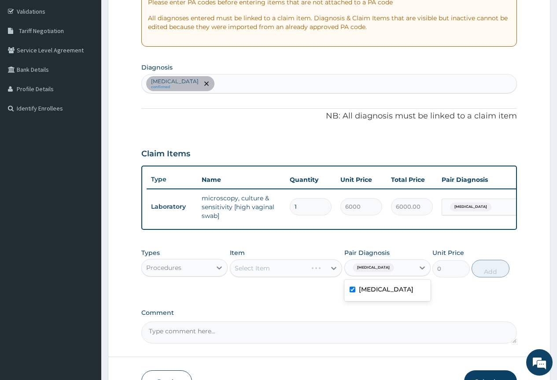
scroll to position [146, 0]
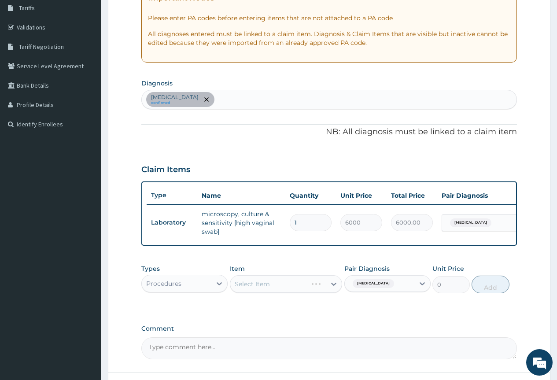
click at [225, 101] on div "[MEDICAL_DATA] confirmed" at bounding box center [329, 99] width 375 height 19
type input "PREG"
click at [209, 82] on section "Diagnosis [MEDICAL_DATA] confirmed" at bounding box center [329, 93] width 376 height 33
click at [213, 101] on div "[MEDICAL_DATA] confirmed" at bounding box center [329, 99] width 375 height 19
type input "C"
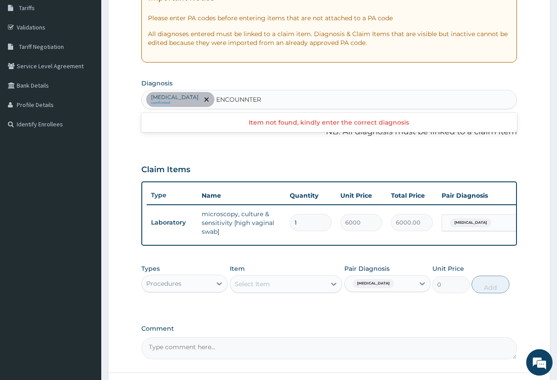
click at [233, 100] on input "ENCOUNNTER" at bounding box center [239, 99] width 46 height 9
type input "ENCOUNTER"
click at [257, 97] on div "[MEDICAL_DATA] confirmed ENCOUNTER" at bounding box center [329, 99] width 375 height 19
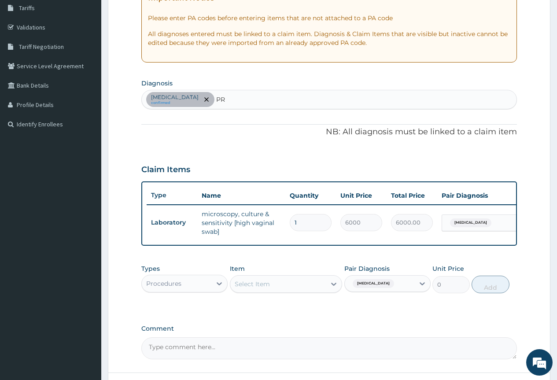
type input "P"
type input "MAL"
click at [221, 67] on div "PA Code / Prescription Code PA/C9FF92 Encounter Date [DATE] Important Notice Pl…" at bounding box center [329, 149] width 376 height 422
click at [217, 100] on div "[MEDICAL_DATA] confirmed" at bounding box center [329, 99] width 375 height 19
type input "M"
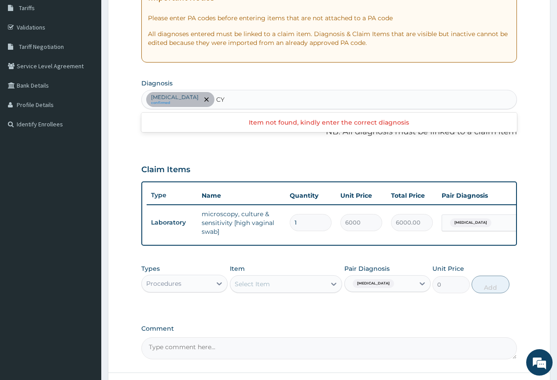
type input "C"
type input "PREGNANCY"
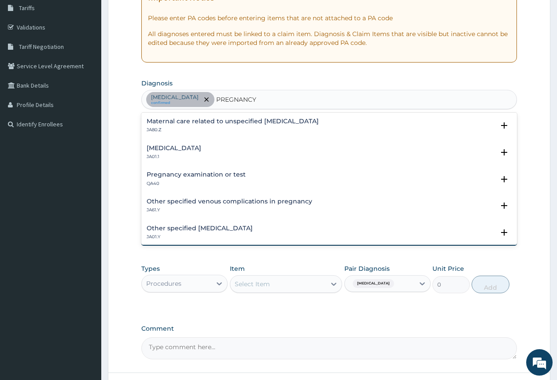
click at [173, 178] on h4 "Pregnancy examination or test" at bounding box center [196, 174] width 99 height 7
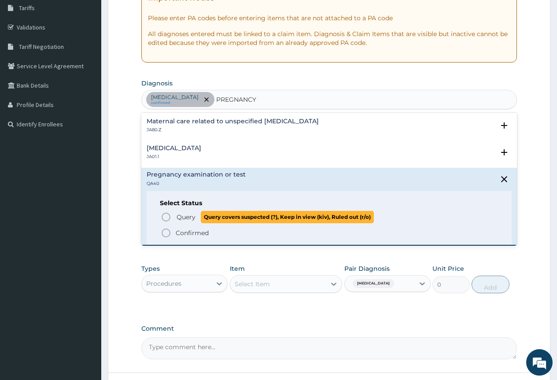
click at [164, 221] on icon "status option query" at bounding box center [166, 217] width 11 height 11
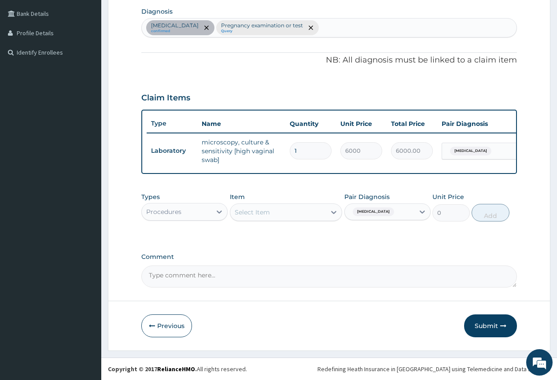
scroll to position [225, 0]
click at [260, 215] on div "Select Item" at bounding box center [252, 212] width 35 height 9
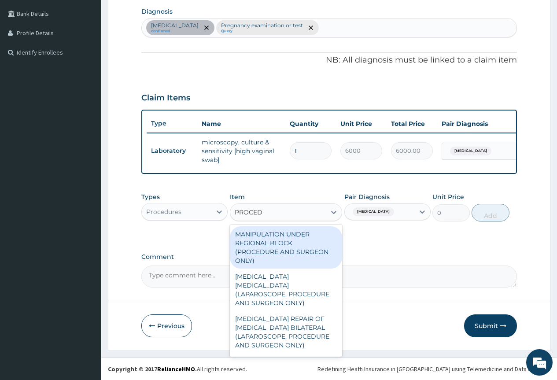
type input "PROCED"
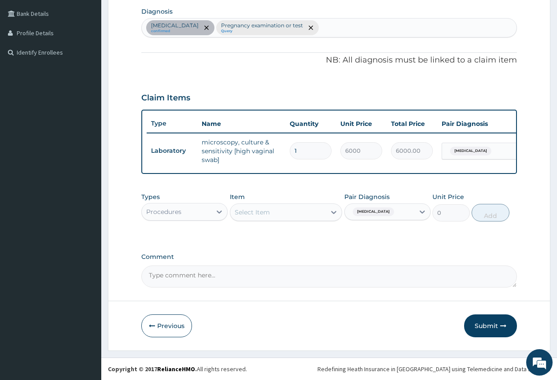
click at [382, 261] on div "Comment" at bounding box center [329, 270] width 376 height 34
click at [279, 216] on div "Select Item" at bounding box center [278, 212] width 96 height 14
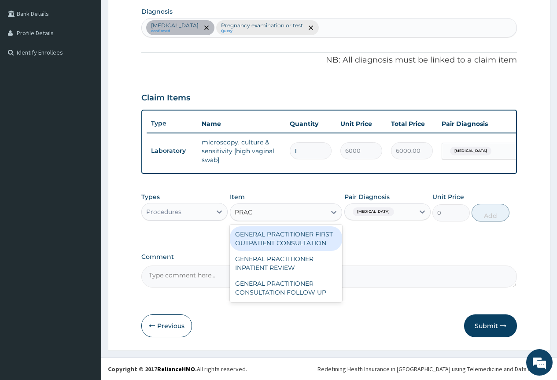
type input "PRACT"
click at [275, 234] on div "GENERAL PRACTITIONER FIRST OUTPATIENT CONSULTATION" at bounding box center [286, 238] width 113 height 25
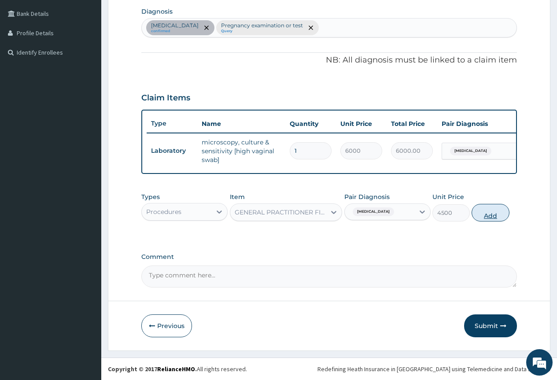
click at [487, 215] on button "Add" at bounding box center [490, 213] width 37 height 18
type input "0"
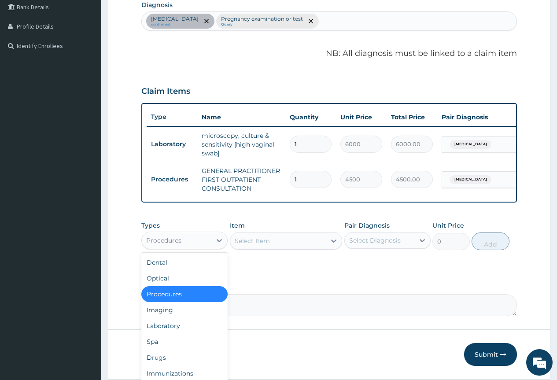
click at [177, 244] on div "Procedures" at bounding box center [163, 240] width 35 height 9
click at [188, 334] on div "Laboratory" at bounding box center [184, 326] width 86 height 16
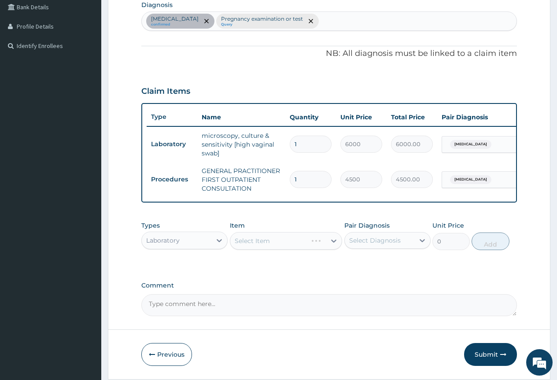
click at [376, 245] on div "Select Diagnosis" at bounding box center [375, 240] width 52 height 9
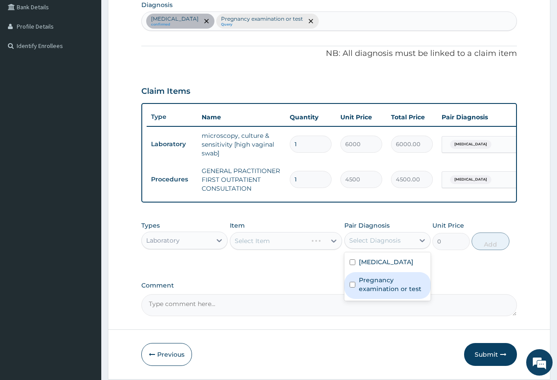
click at [378, 290] on label "Pregnancy examination or test" at bounding box center [392, 285] width 67 height 18
checkbox input "true"
click at [278, 248] on div "Select Item" at bounding box center [278, 241] width 96 height 14
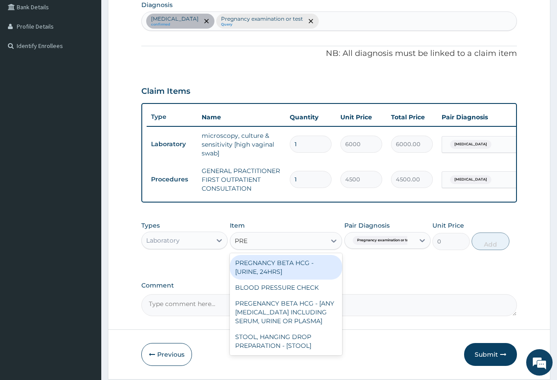
type input "PREG"
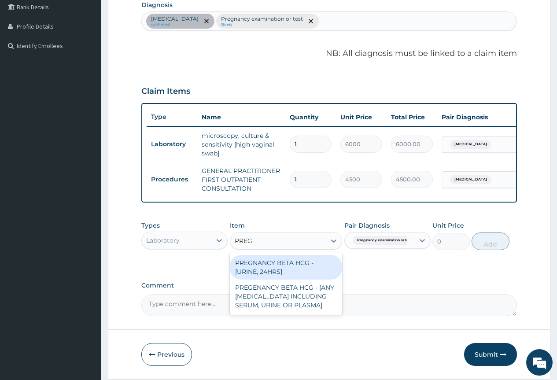
click at [285, 278] on div "PREGNANCY BETA HCG - [URINE, 24HRS]" at bounding box center [286, 267] width 113 height 25
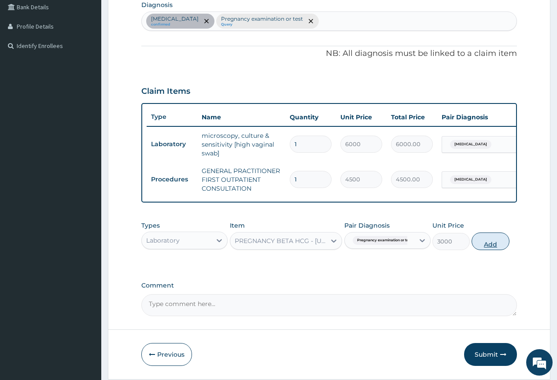
click at [507, 248] on button "Add" at bounding box center [490, 242] width 37 height 18
type input "0"
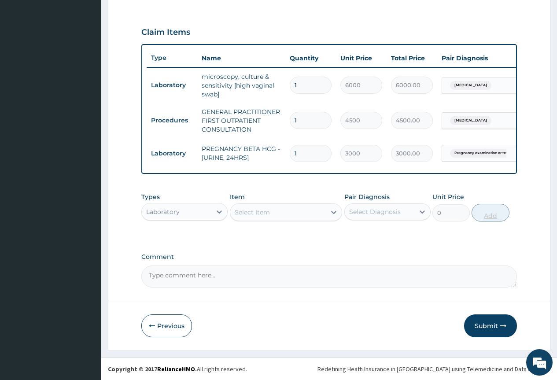
scroll to position [290, 0]
click at [485, 332] on button "Submit" at bounding box center [490, 326] width 53 height 23
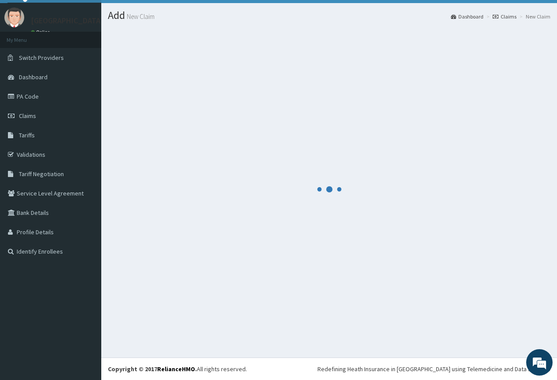
scroll to position [19, 0]
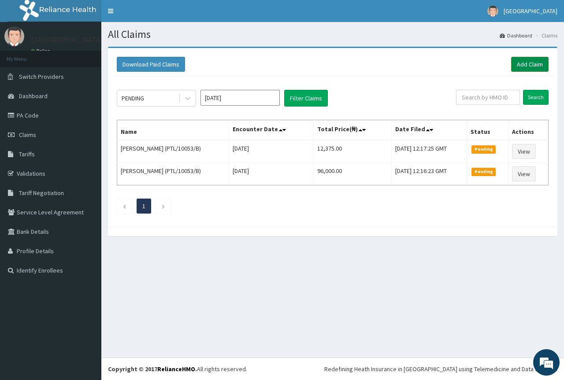
click at [526, 65] on link "Add Claim" at bounding box center [529, 64] width 37 height 15
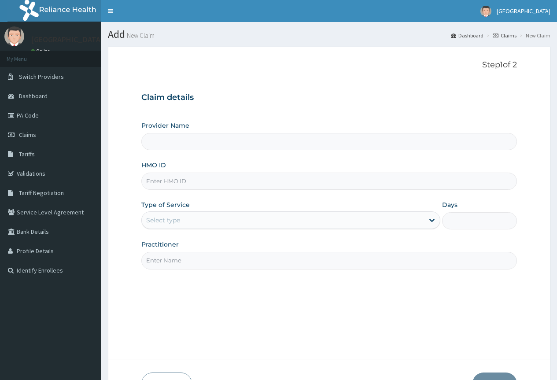
type input "[GEOGRAPHIC_DATA]"
click at [176, 181] on input "HMO ID" at bounding box center [329, 181] width 376 height 17
type input "BLO/10003/D"
click at [178, 223] on div "Select type" at bounding box center [163, 220] width 34 height 9
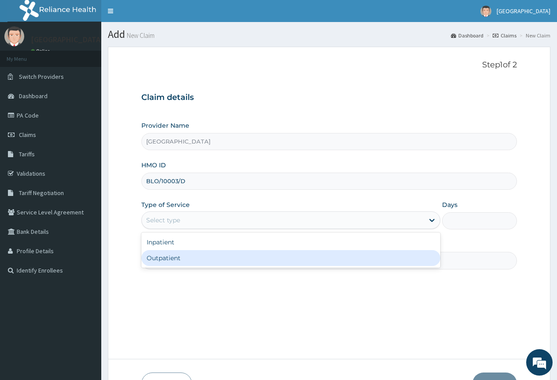
click at [175, 257] on div "Outpatient" at bounding box center [290, 258] width 299 height 16
type input "1"
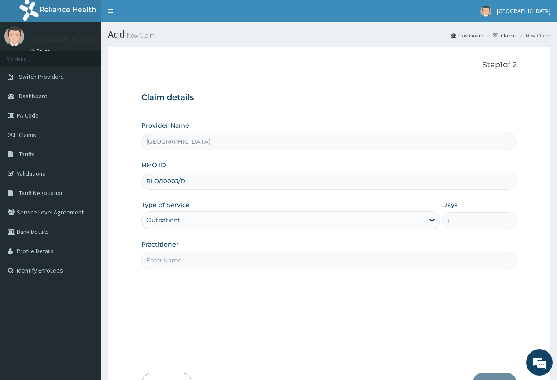
click at [175, 258] on input "Practitioner" at bounding box center [329, 260] width 376 height 17
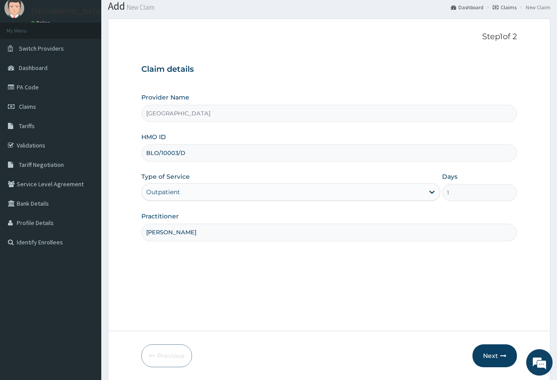
scroll to position [58, 0]
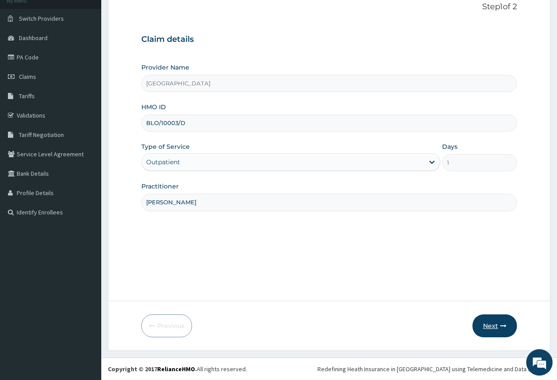
type input "DR OKEOWO"
click at [482, 326] on button "Next" at bounding box center [495, 326] width 44 height 23
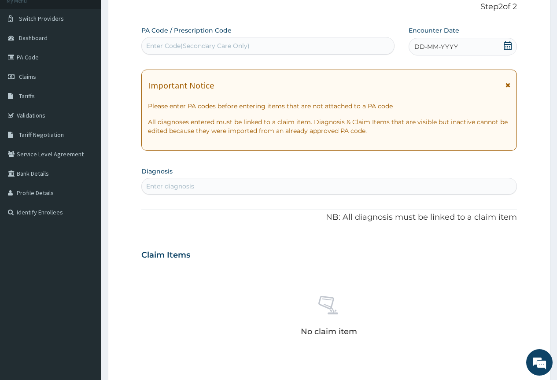
click at [508, 85] on icon at bounding box center [508, 85] width 5 height 6
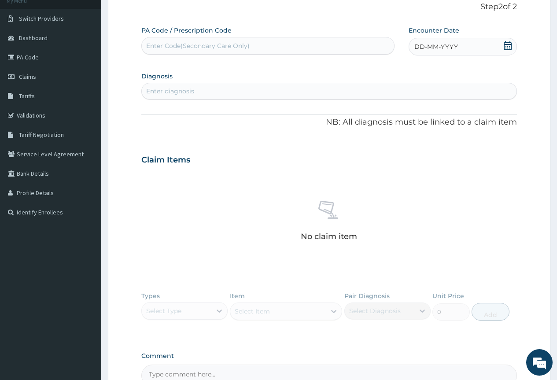
click at [510, 45] on icon at bounding box center [508, 45] width 9 height 9
click at [470, 102] on div "3" at bounding box center [473, 101] width 13 height 13
click at [275, 89] on div "Enter diagnosis" at bounding box center [329, 91] width 375 height 14
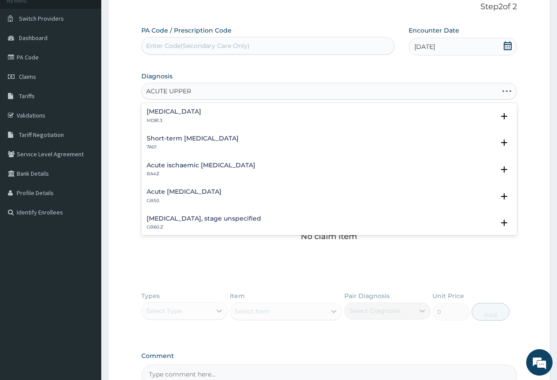
type input "ACUTE UPPER"
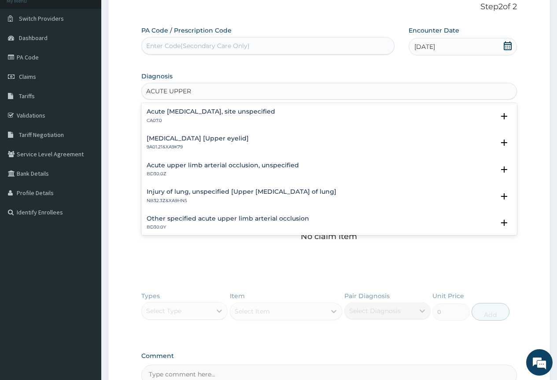
click at [179, 121] on p "CA07.0" at bounding box center [211, 121] width 129 height 6
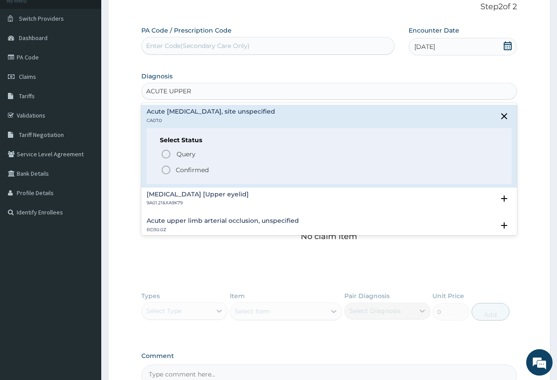
click at [164, 172] on icon "status option filled" at bounding box center [166, 170] width 11 height 11
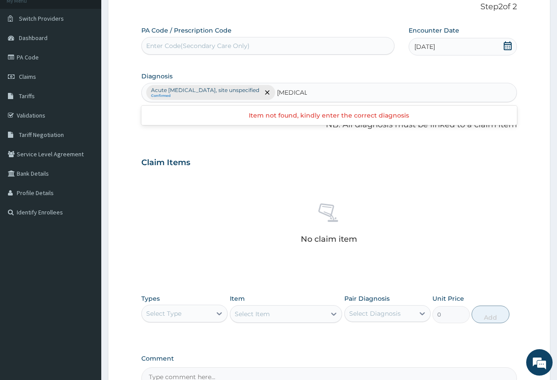
type input "MALARIA"
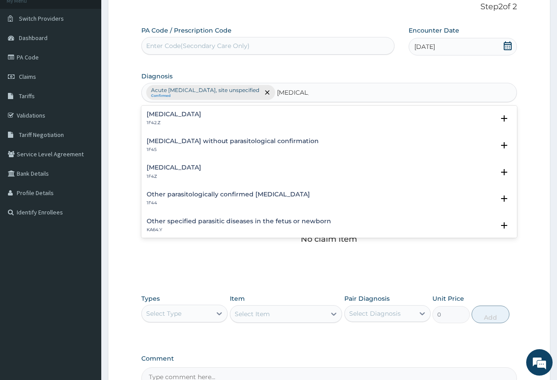
click at [170, 175] on div "Malaria, unspecified 1F4Z" at bounding box center [174, 171] width 55 height 15
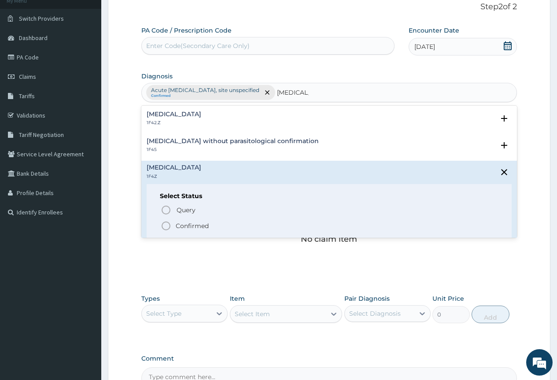
click at [165, 231] on icon "status option filled" at bounding box center [166, 226] width 11 height 11
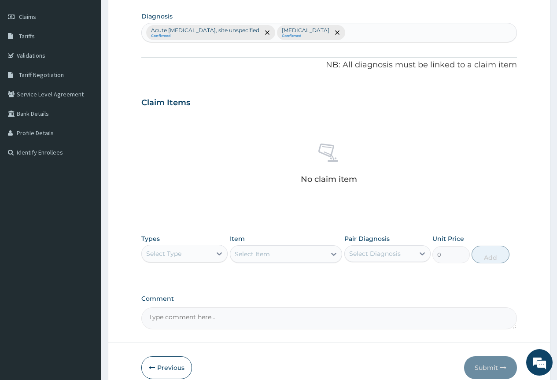
scroll to position [102, 0]
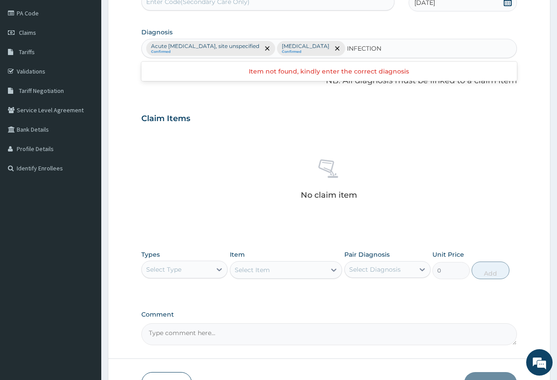
type input "INFECTION"
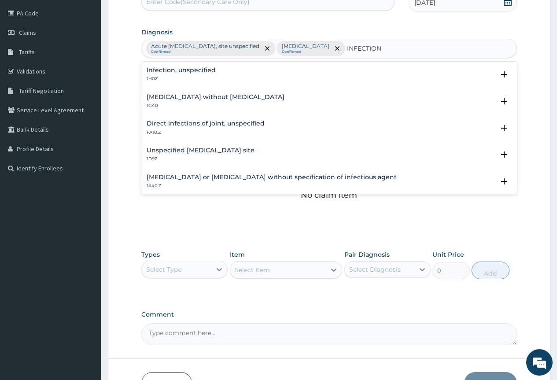
click at [164, 76] on p "1H0Z" at bounding box center [181, 79] width 69 height 6
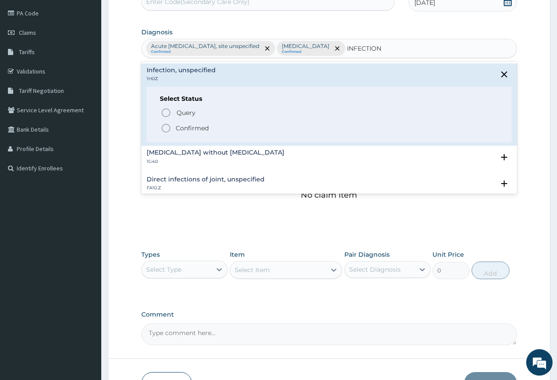
click at [166, 128] on icon "status option filled" at bounding box center [166, 128] width 11 height 11
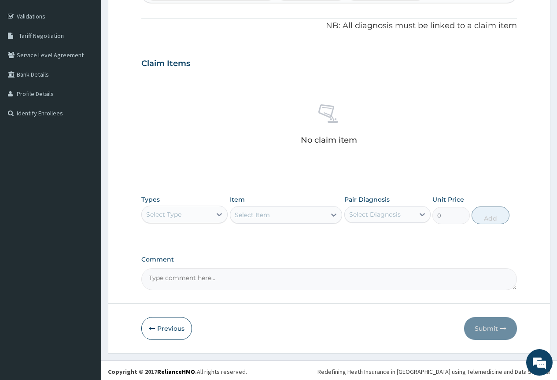
scroll to position [160, 0]
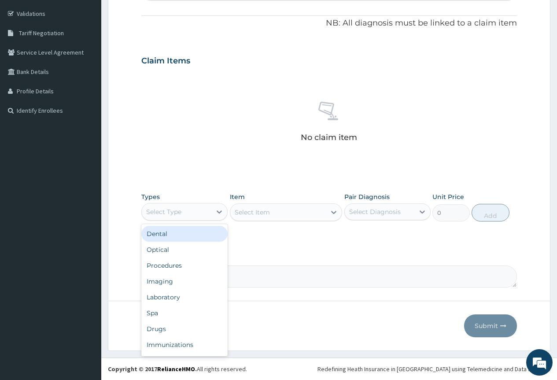
click at [188, 204] on div "Select Type" at bounding box center [184, 212] width 86 height 18
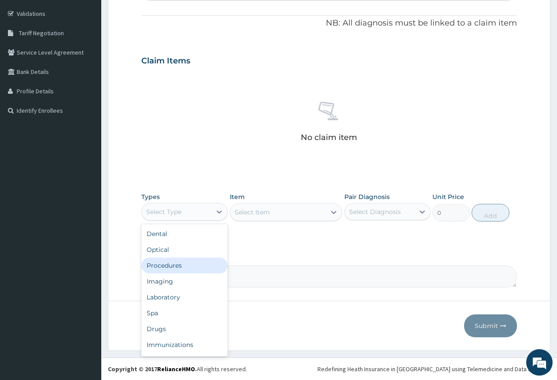
click at [193, 269] on div "Procedures" at bounding box center [184, 266] width 86 height 16
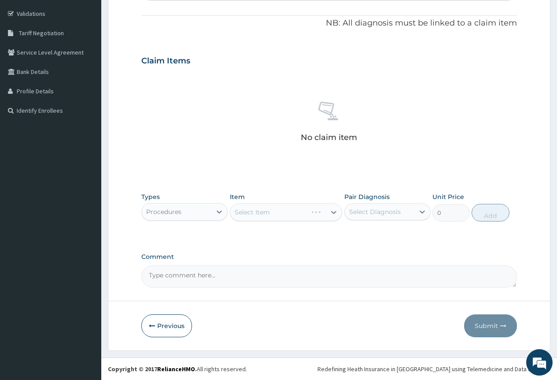
click at [398, 217] on div "Select Diagnosis" at bounding box center [380, 212] width 70 height 14
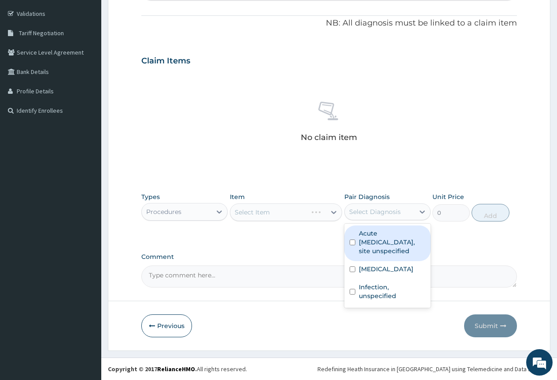
click at [378, 245] on label "Acute upper respiratory infection, site unspecified" at bounding box center [392, 242] width 67 height 26
checkbox input "true"
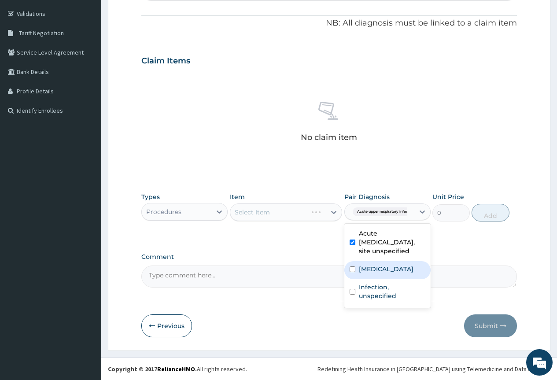
click at [382, 265] on label "Malaria, unspecified" at bounding box center [386, 269] width 55 height 9
checkbox input "true"
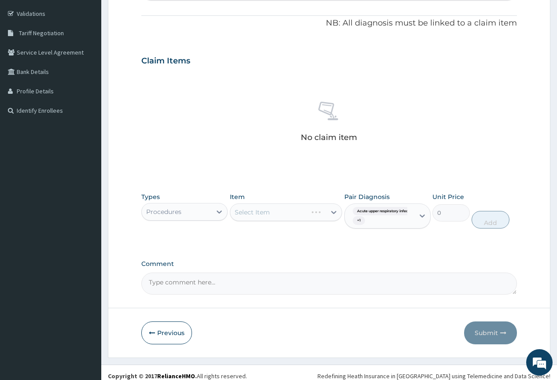
click at [254, 216] on div "Select Item" at bounding box center [286, 213] width 113 height 18
click at [254, 216] on div "Select Item" at bounding box center [252, 212] width 35 height 9
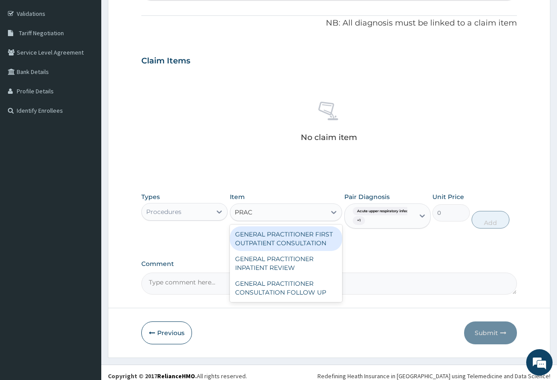
type input "PRACT"
click at [273, 234] on div "GENERAL PRACTITIONER FIRST OUTPATIENT CONSULTATION" at bounding box center [286, 238] width 113 height 25
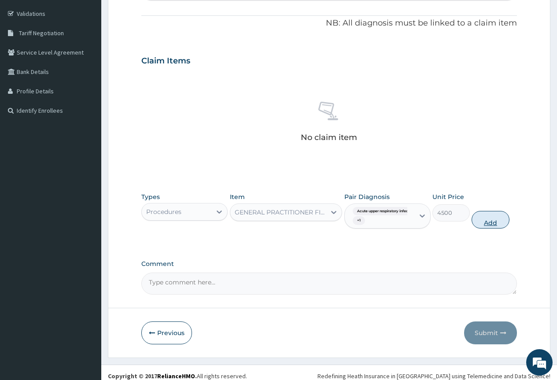
click at [509, 223] on button "Add" at bounding box center [490, 220] width 37 height 18
type input "0"
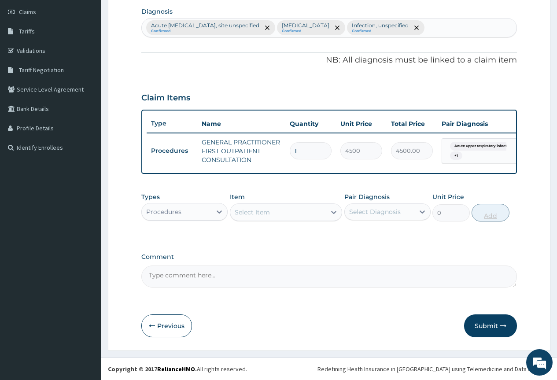
scroll to position [130, 0]
click at [176, 213] on div "Procedures" at bounding box center [163, 211] width 35 height 9
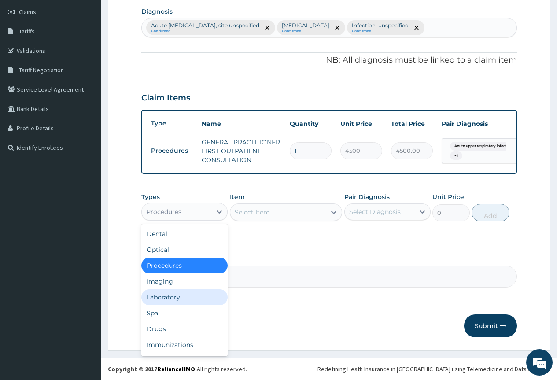
click at [185, 296] on div "Laboratory" at bounding box center [184, 297] width 86 height 16
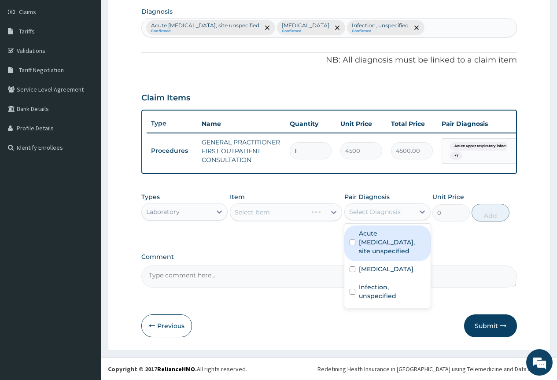
click at [380, 207] on div "Select Diagnosis" at bounding box center [375, 211] width 52 height 9
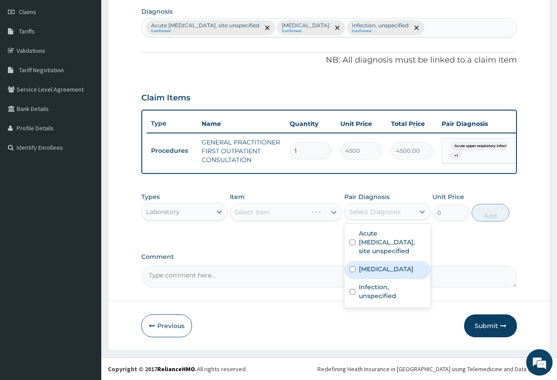
click at [384, 270] on label "Malaria, unspecified" at bounding box center [386, 269] width 55 height 9
checkbox input "true"
click at [265, 217] on div "Select Item" at bounding box center [278, 212] width 96 height 14
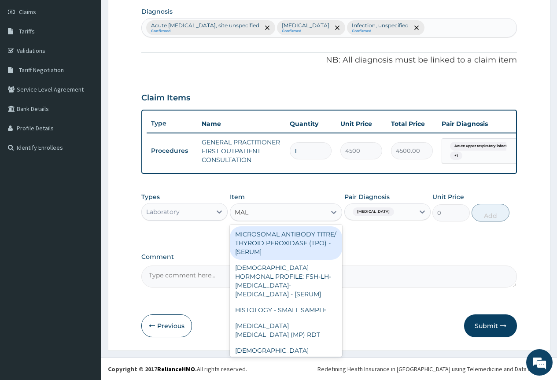
type input "MALA"
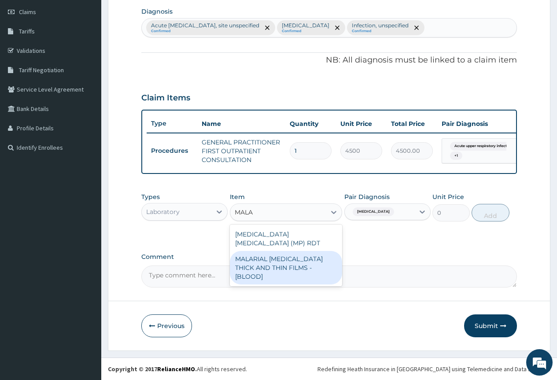
click at [274, 259] on div "MALARIAL PARASITE THICK AND THIN FILMS - [BLOOD]" at bounding box center [286, 267] width 113 height 33
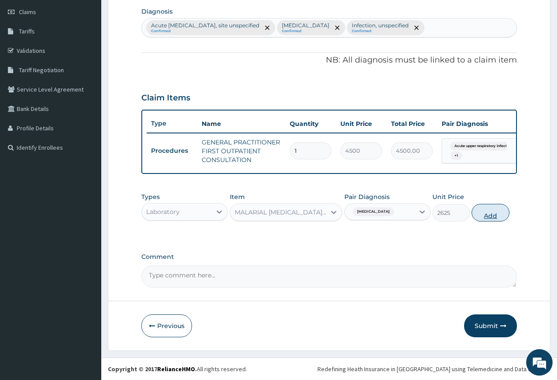
click at [501, 210] on button "Add" at bounding box center [490, 213] width 37 height 18
type input "0"
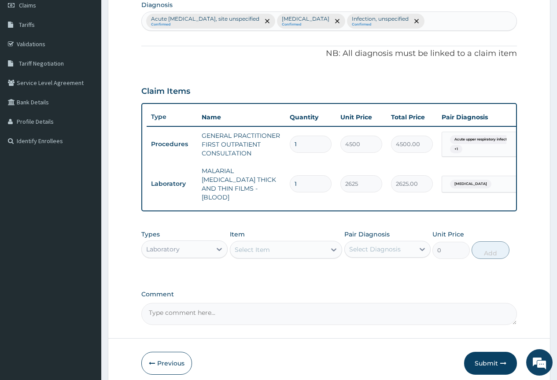
click at [265, 249] on div "Select Item" at bounding box center [252, 249] width 35 height 9
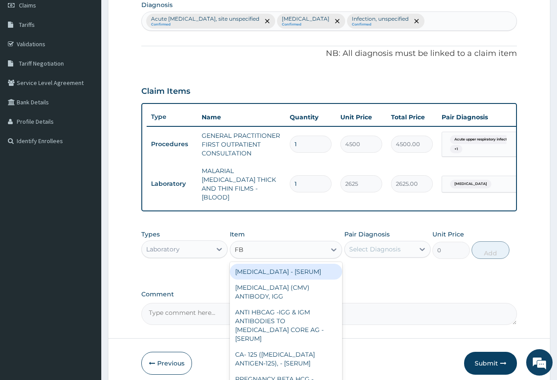
type input "FBC"
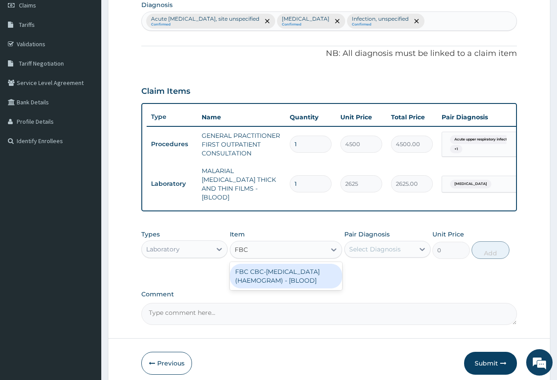
click at [267, 285] on div "FBC CBC-COMPLETE BLOOD COUNT (HAEMOGRAM) - [BLOOD]" at bounding box center [286, 276] width 113 height 25
type input "6000"
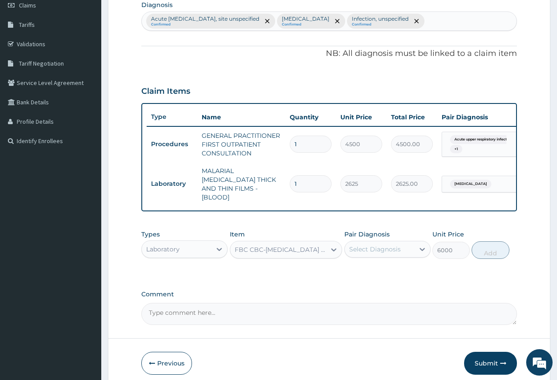
click at [389, 250] on div "Select Diagnosis" at bounding box center [375, 249] width 52 height 9
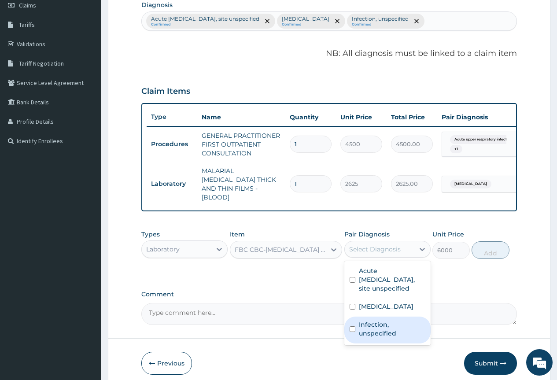
click at [383, 323] on label "Infection, unspecified" at bounding box center [392, 329] width 67 height 18
checkbox input "true"
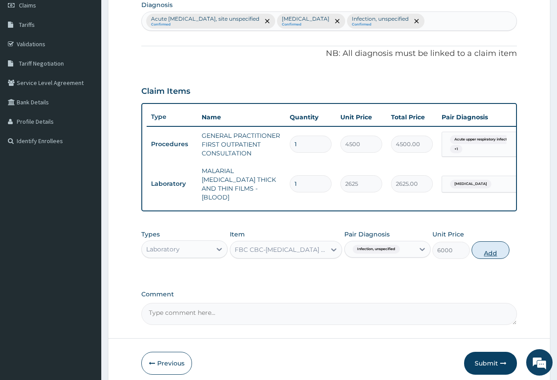
click at [485, 246] on button "Add" at bounding box center [490, 250] width 37 height 18
type input "0"
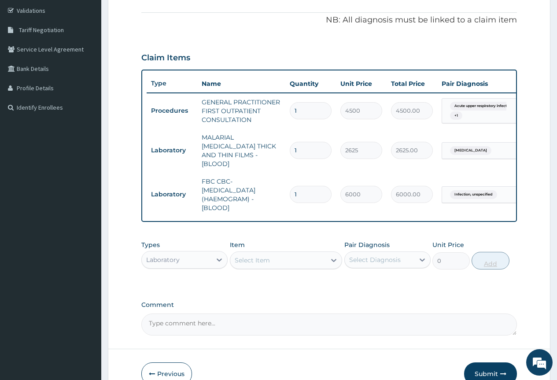
scroll to position [209, 0]
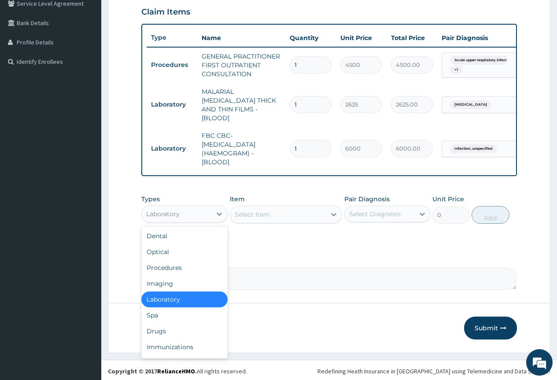
click at [199, 214] on div "Laboratory" at bounding box center [177, 214] width 70 height 14
click at [178, 328] on div "Drugs" at bounding box center [184, 331] width 86 height 16
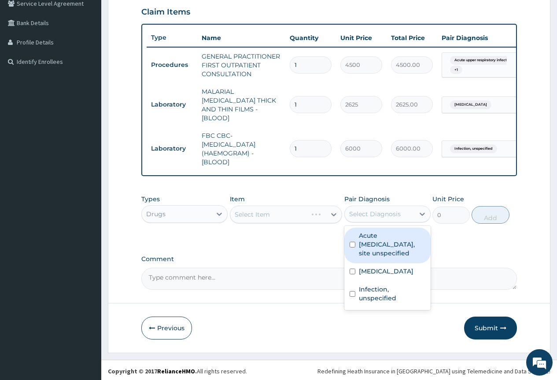
click at [365, 210] on div "Select Diagnosis" at bounding box center [375, 214] width 52 height 9
click at [371, 248] on label "Acute upper respiratory infection, site unspecified" at bounding box center [392, 244] width 67 height 26
checkbox input "true"
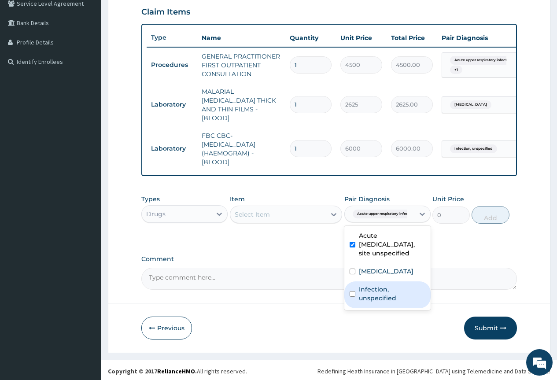
click at [365, 285] on label "Infection, unspecified" at bounding box center [392, 294] width 67 height 18
checkbox input "true"
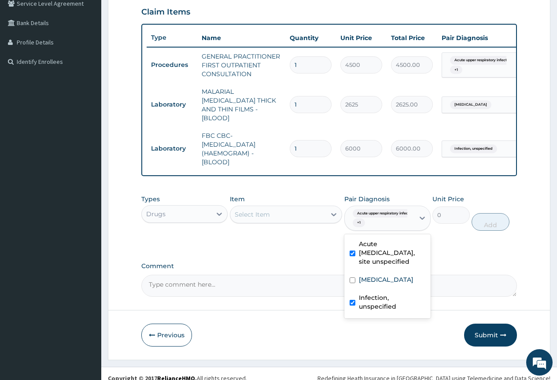
click at [254, 210] on div "Select Item" at bounding box center [252, 214] width 35 height 9
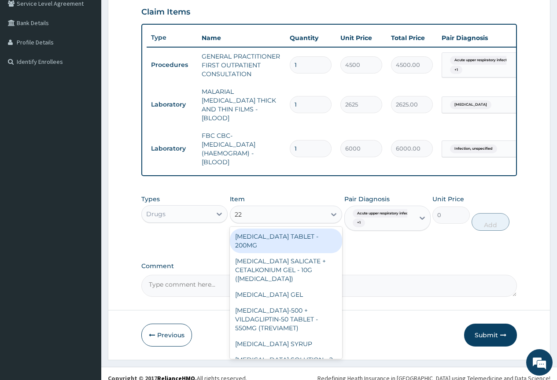
type input "228"
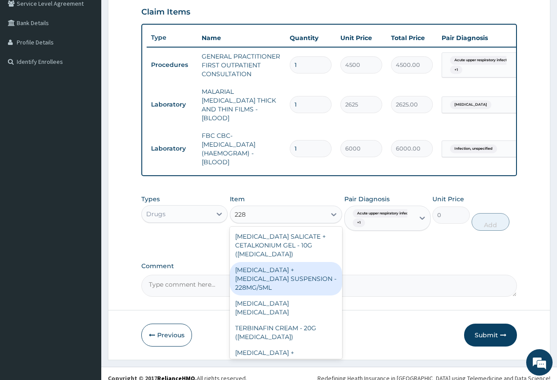
scroll to position [44, 0]
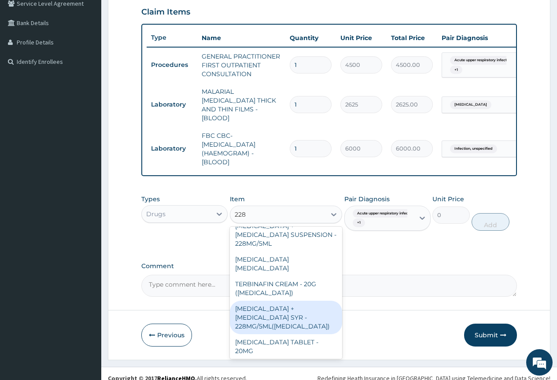
click at [289, 316] on div "AMOXICILLIN + CLAVULANIC ACID SYR - 228MG/5ML(AUGMENTIN)" at bounding box center [286, 317] width 113 height 33
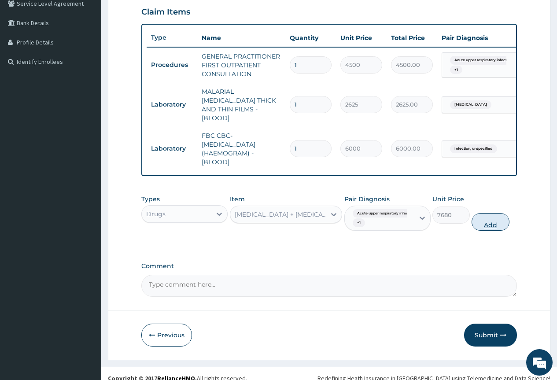
click at [509, 222] on button "Add" at bounding box center [490, 222] width 37 height 18
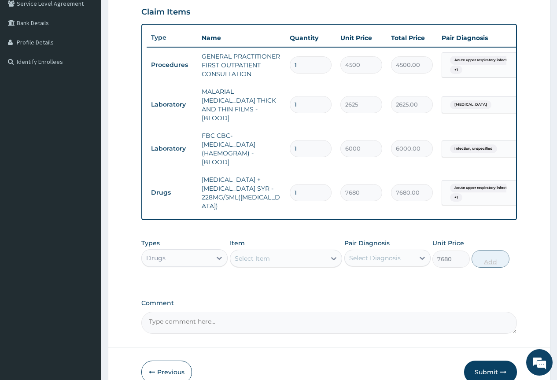
type input "0"
click at [258, 258] on div "Select Item" at bounding box center [252, 258] width 35 height 9
click at [243, 258] on input "20 120" at bounding box center [245, 258] width 20 height 9
type input "20/120"
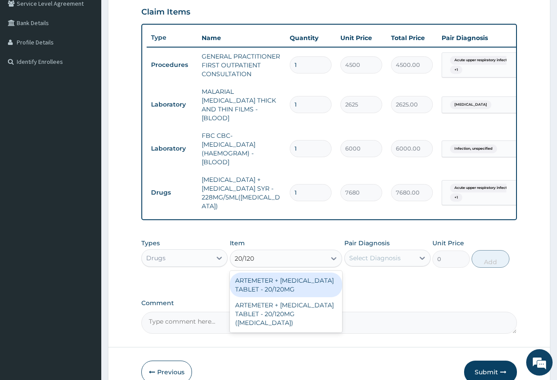
click at [306, 285] on div "ARTEMETER + LUMEFANTRINE TABLET - 20/120MG" at bounding box center [286, 285] width 113 height 25
type input "224"
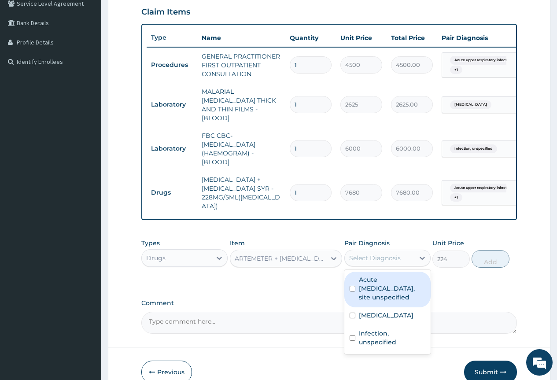
click at [377, 254] on div "Select Diagnosis" at bounding box center [375, 258] width 52 height 9
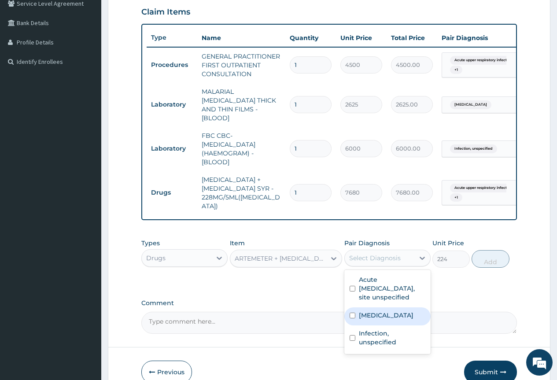
click at [384, 315] on label "Malaria, unspecified" at bounding box center [386, 315] width 55 height 9
checkbox input "true"
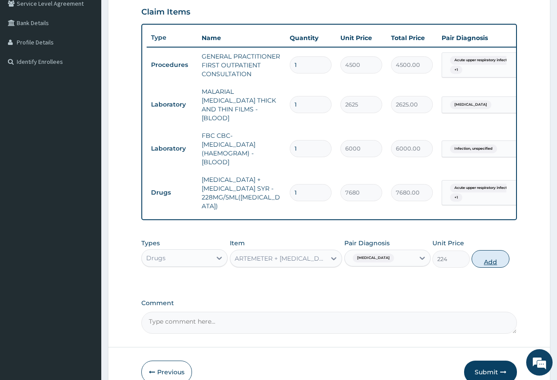
click at [481, 259] on button "Add" at bounding box center [490, 259] width 37 height 18
type input "0"
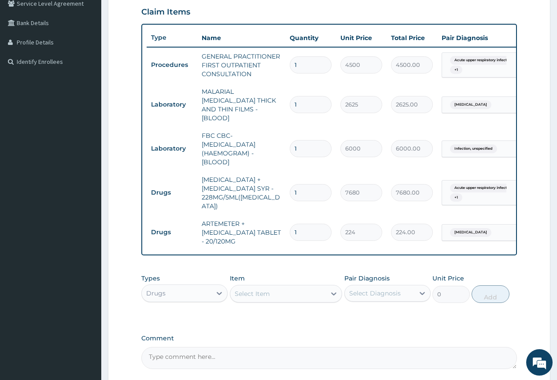
drag, startPoint x: 311, startPoint y: 216, endPoint x: 264, endPoint y: 234, distance: 50.1
click at [264, 234] on tr "Drugs ARTEMETER + LUMEFANTRINE TABLET - 20/120MG 1 224 224.00 Malaria, unspecif…" at bounding box center [363, 232] width 432 height 35
type input "6"
type input "1344.00"
type input "6"
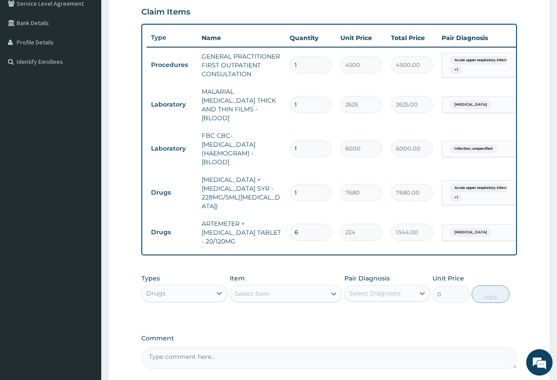
click at [298, 293] on div "Select Item" at bounding box center [278, 294] width 96 height 14
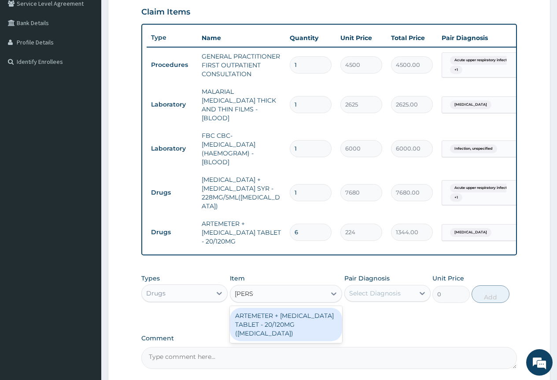
type input "COART"
click at [308, 324] on div "ARTEMETER + LUMEFANTRINE TABLET - 20/120MG (COARTEM)" at bounding box center [286, 324] width 113 height 33
type input "240"
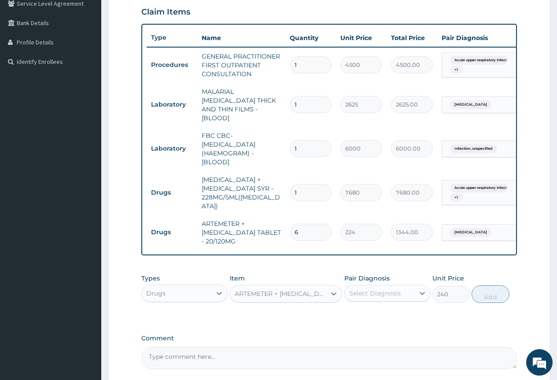
click at [370, 294] on div "Select Diagnosis" at bounding box center [375, 293] width 52 height 9
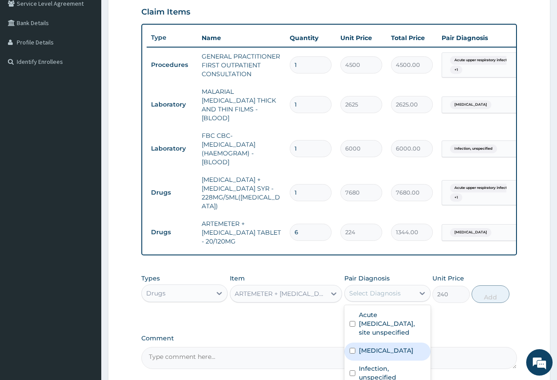
click at [375, 347] on label "Malaria, unspecified" at bounding box center [386, 350] width 55 height 9
checkbox input "true"
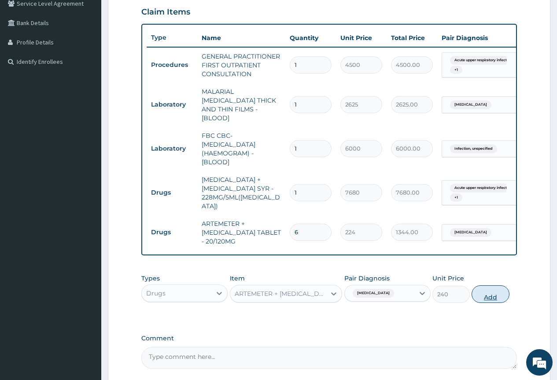
click at [488, 294] on button "Add" at bounding box center [490, 294] width 37 height 18
type input "0"
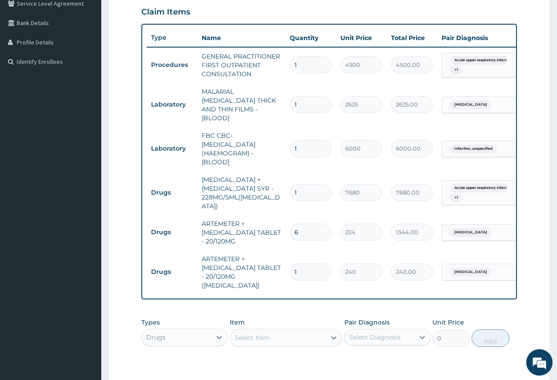
drag, startPoint x: 308, startPoint y: 257, endPoint x: 289, endPoint y: 258, distance: 19.4
click at [289, 259] on td "1" at bounding box center [310, 272] width 51 height 26
type input "6"
type input "1440.00"
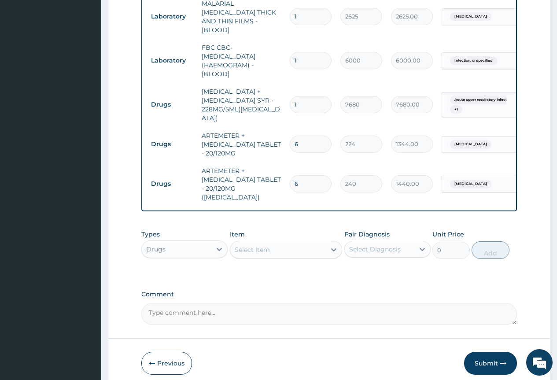
scroll to position [0, 67]
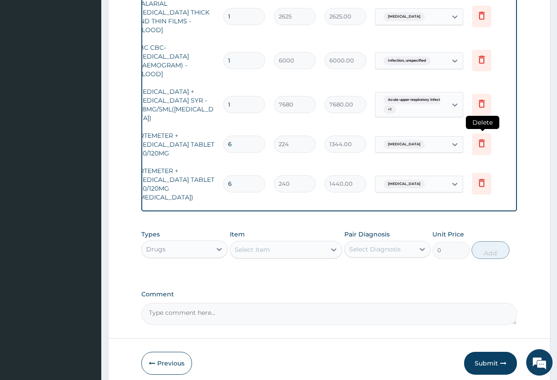
type input "6"
click at [481, 139] on icon at bounding box center [482, 143] width 11 height 11
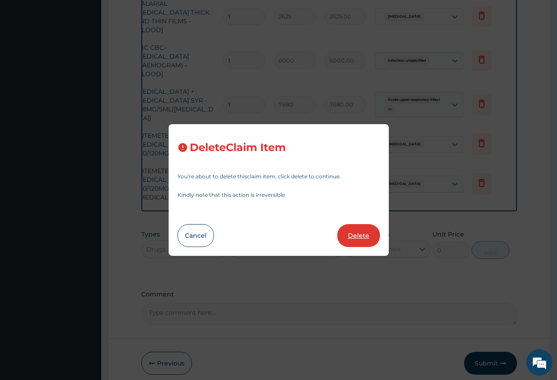
click at [352, 243] on button "Delete" at bounding box center [358, 235] width 43 height 23
type input "240"
type input "1440.00"
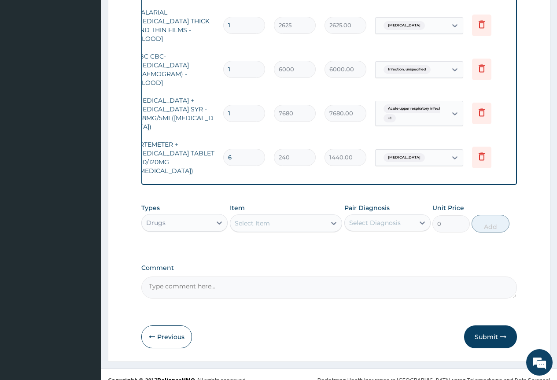
scroll to position [0, 0]
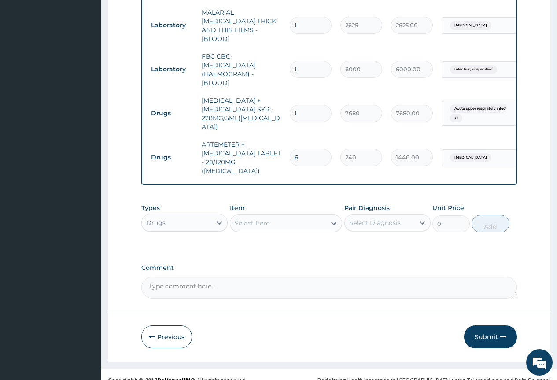
click at [244, 219] on div "Select Item" at bounding box center [252, 223] width 35 height 9
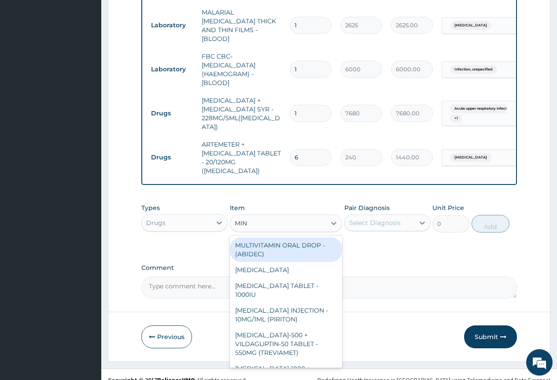
type input "MINE"
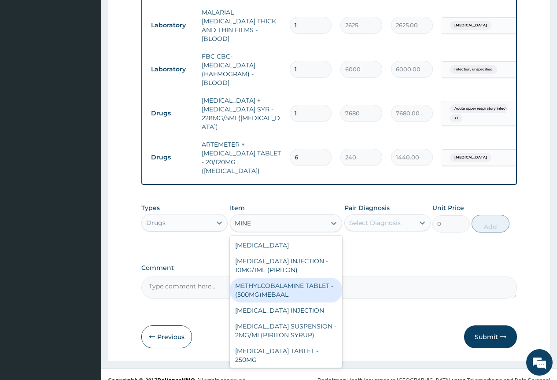
scroll to position [88, 0]
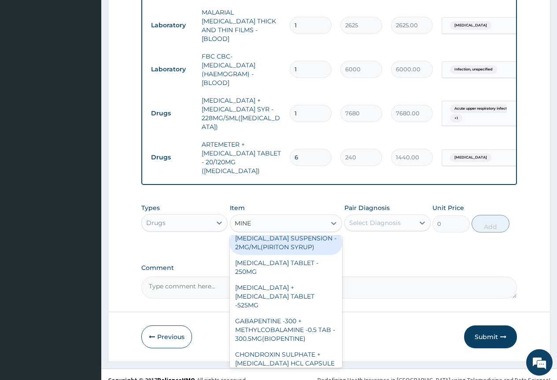
click at [272, 252] on div "CHLORPHENIRAMINE SUSPENSION - 2MG/ML(PIRITON SYRUP)" at bounding box center [286, 242] width 113 height 25
type input "960"
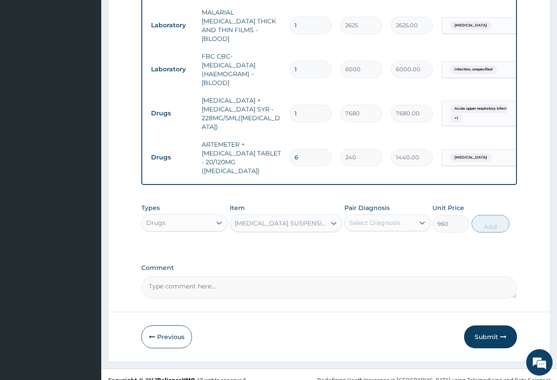
click at [398, 219] on div "Select Diagnosis" at bounding box center [375, 223] width 52 height 9
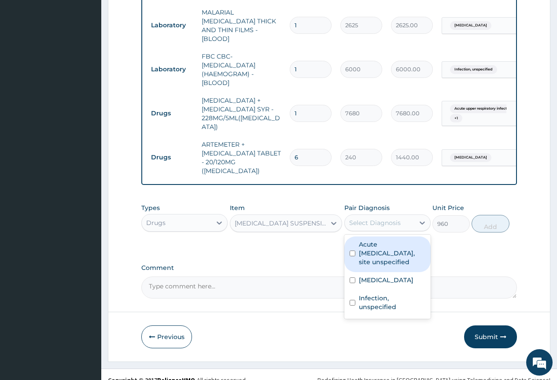
click at [377, 243] on label "Acute upper respiratory infection, site unspecified" at bounding box center [392, 253] width 67 height 26
checkbox input "true"
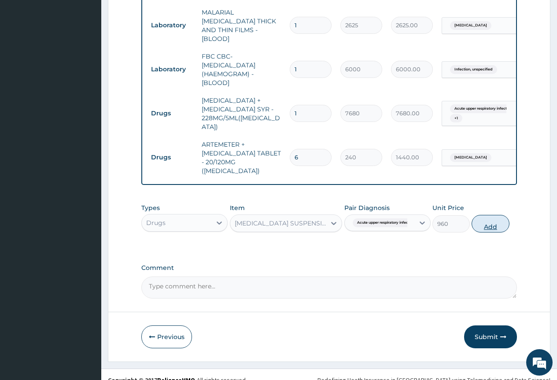
click at [504, 215] on button "Add" at bounding box center [490, 224] width 37 height 18
type input "0"
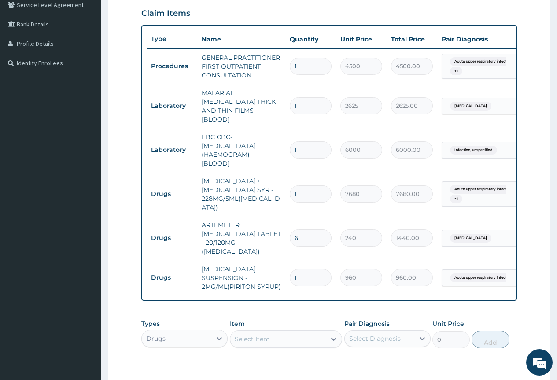
scroll to position [323, 0]
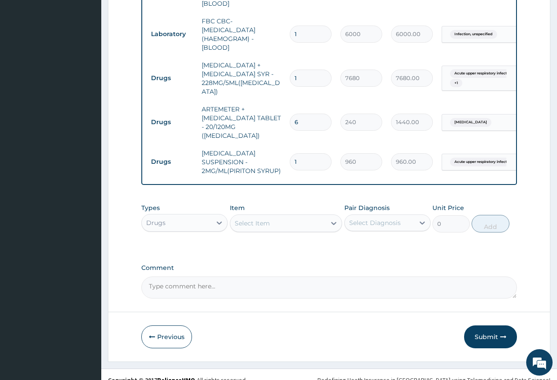
drag, startPoint x: 485, startPoint y: 330, endPoint x: 0, endPoint y: 267, distance: 489.1
click at [483, 330] on button "Submit" at bounding box center [490, 337] width 53 height 23
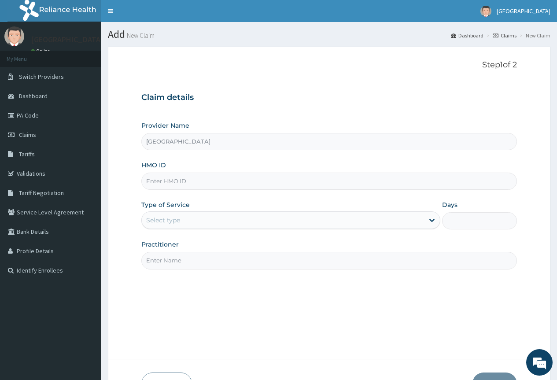
click at [175, 180] on input "HMO ID" at bounding box center [329, 181] width 376 height 17
paste input "TLT/10028/A"
type input "TLT/10028/A"
click at [166, 223] on div "Select type" at bounding box center [163, 220] width 34 height 9
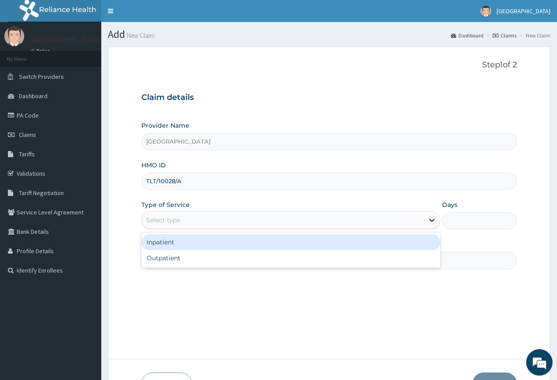
click at [164, 241] on div "Inpatient" at bounding box center [290, 242] width 299 height 16
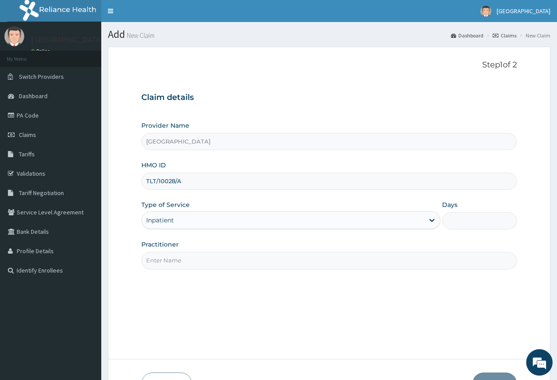
click at [164, 266] on input "Practitioner" at bounding box center [329, 260] width 376 height 17
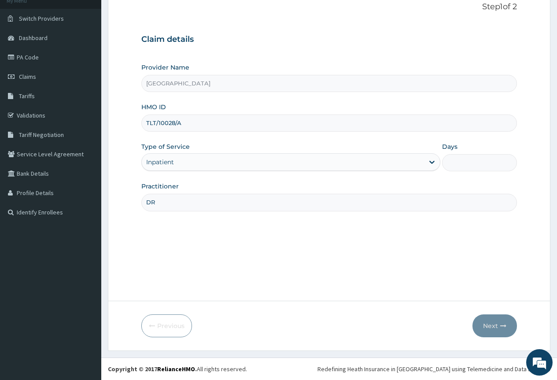
type input "DR"
click at [475, 160] on input "Days" at bounding box center [479, 162] width 75 height 17
type input "1"
click at [493, 329] on button "Next" at bounding box center [495, 326] width 44 height 23
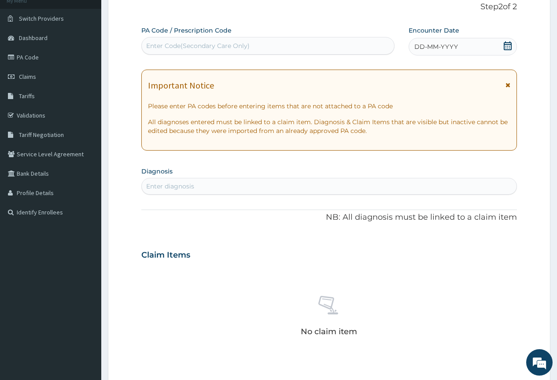
click at [270, 44] on div "Enter Code(Secondary Care Only)" at bounding box center [268, 46] width 252 height 14
paste input "PA/8257B1"
type input "PA/8257B1"
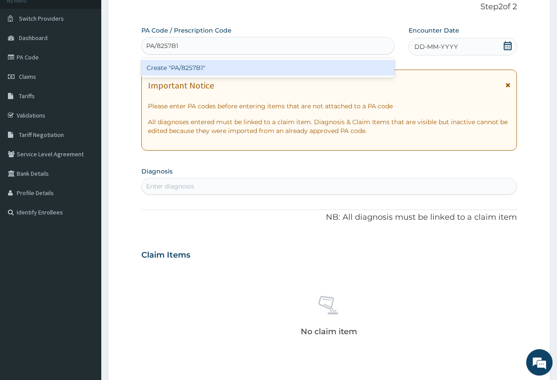
click at [248, 66] on div "Create "PA/8257B1"" at bounding box center [267, 68] width 253 height 16
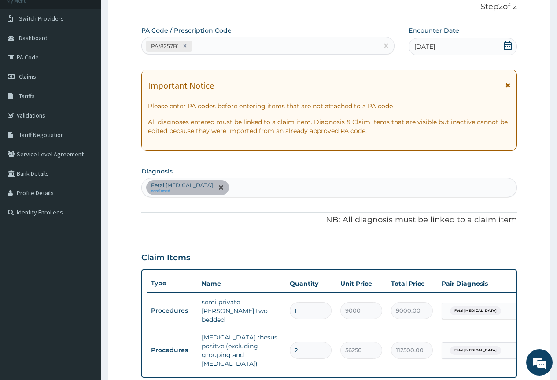
click at [509, 85] on icon at bounding box center [508, 85] width 5 height 6
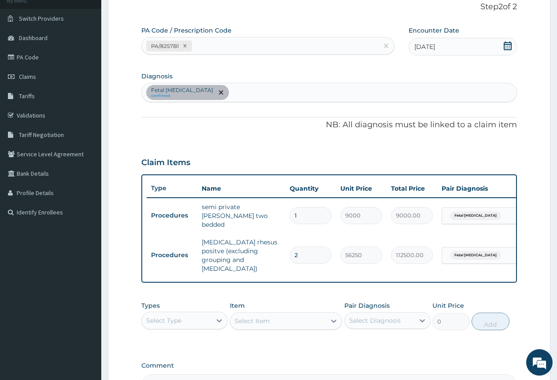
click at [223, 88] on div "Fetal [MEDICAL_DATA] confirmed" at bounding box center [329, 92] width 375 height 19
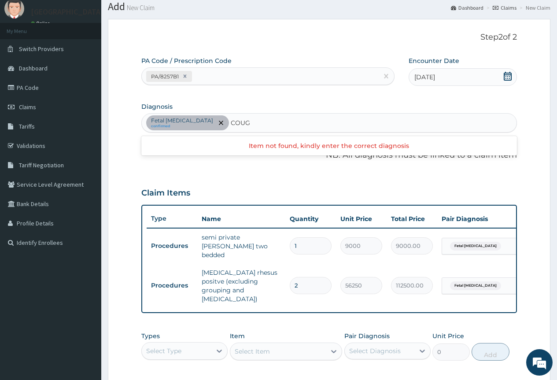
scroll to position [169, 0]
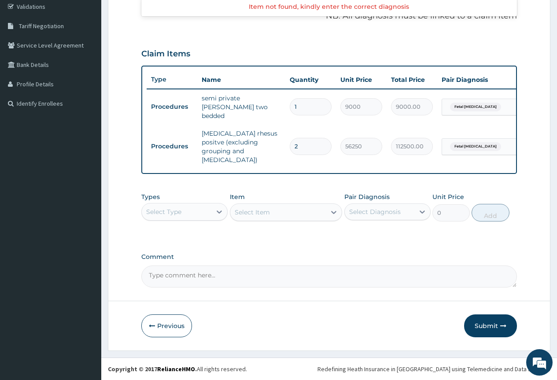
type input "COUG"
click at [181, 210] on div "Select Type" at bounding box center [163, 211] width 35 height 9
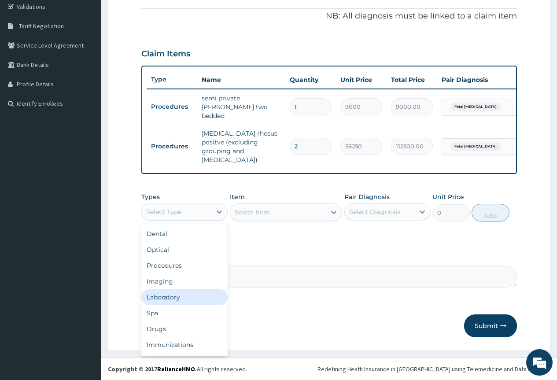
click at [185, 295] on div "Laboratory" at bounding box center [184, 297] width 86 height 16
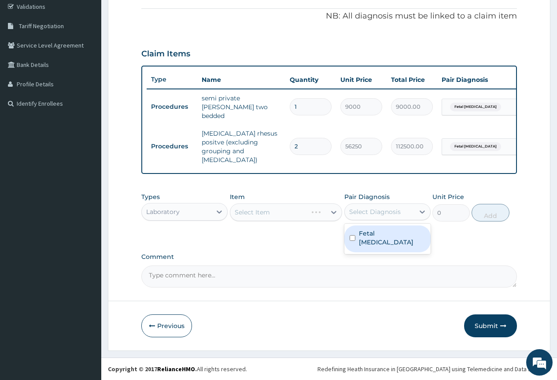
click at [371, 215] on div "Select Diagnosis" at bounding box center [375, 211] width 52 height 9
click at [372, 236] on label "Fetal [MEDICAL_DATA]" at bounding box center [392, 238] width 67 height 18
checkbox input "true"
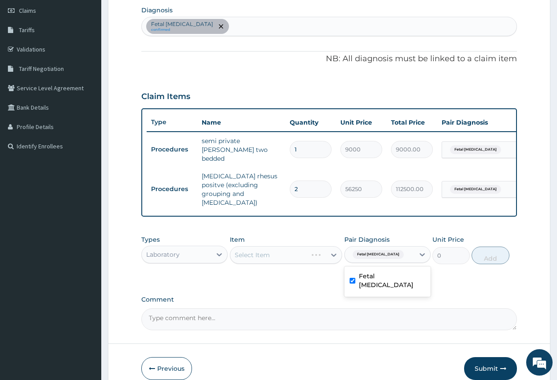
scroll to position [81, 0]
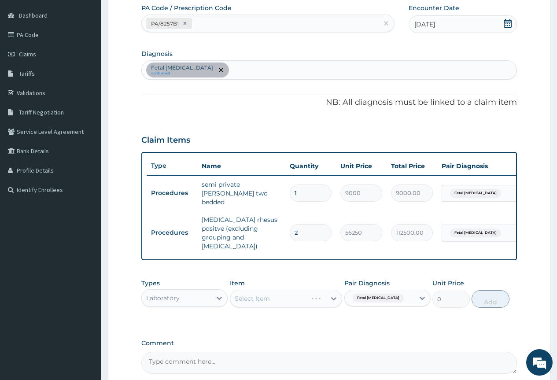
click at [212, 72] on div "Fetal [MEDICAL_DATA] confirmed" at bounding box center [329, 70] width 375 height 19
type input "ACUTE UPPER"
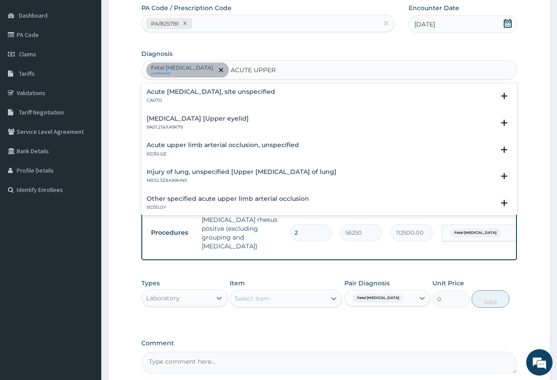
click at [185, 99] on p "CA07.0" at bounding box center [211, 100] width 129 height 6
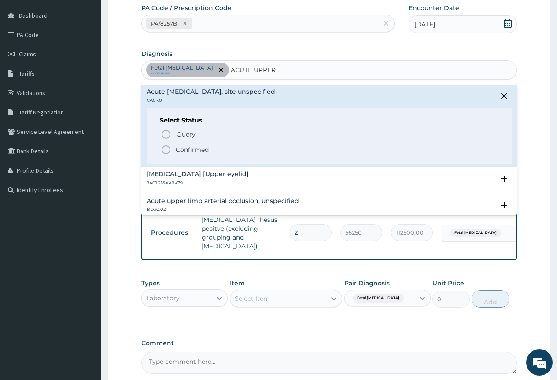
click at [166, 148] on circle "status option filled" at bounding box center [166, 150] width 8 height 8
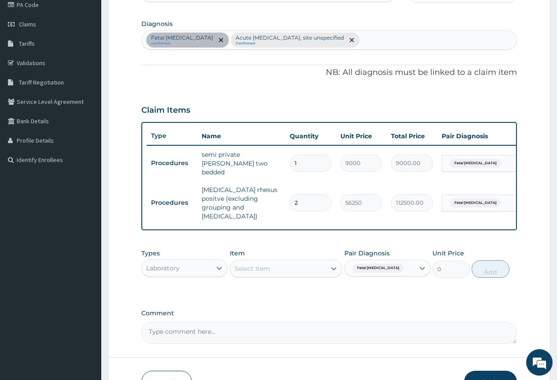
scroll to position [169, 0]
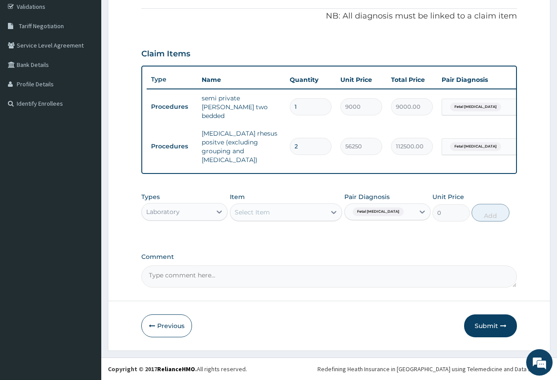
click at [265, 214] on div "Select Item" at bounding box center [252, 212] width 35 height 9
type input "PCV"
click at [278, 228] on div "PCV" at bounding box center [286, 234] width 113 height 16
click at [488, 216] on button "Add" at bounding box center [490, 213] width 37 height 18
type input "0"
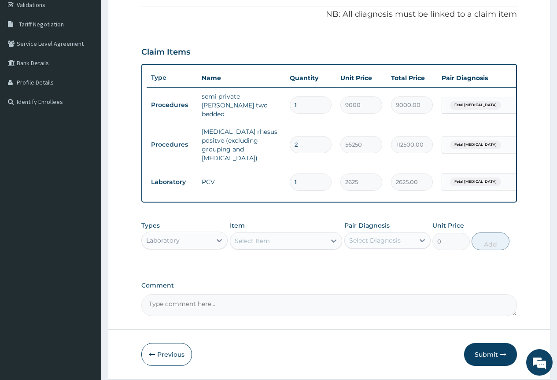
click at [248, 242] on div "Select Item" at bounding box center [252, 241] width 35 height 9
type input "PINK"
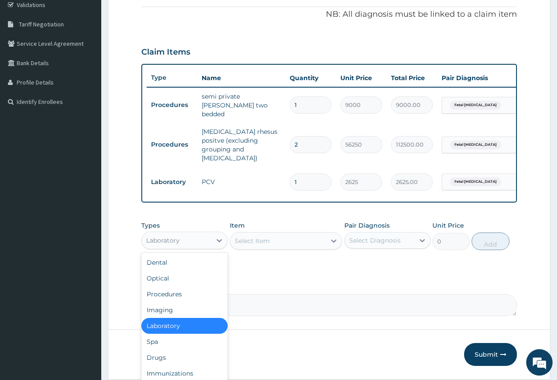
click at [196, 245] on div "Laboratory" at bounding box center [177, 240] width 70 height 14
click at [189, 364] on div "Drugs" at bounding box center [184, 358] width 86 height 16
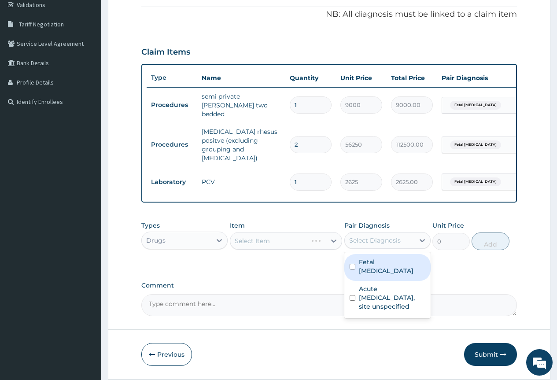
click at [394, 239] on div "Select Diagnosis" at bounding box center [375, 240] width 52 height 9
click at [387, 267] on label "Fetal anemia" at bounding box center [392, 267] width 67 height 18
checkbox input "true"
click at [236, 245] on div "Select Item" at bounding box center [252, 241] width 35 height 9
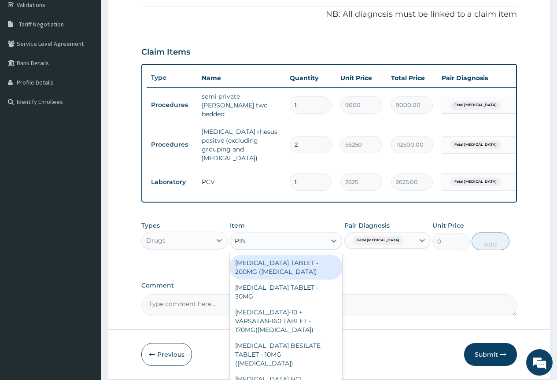
type input "PINK"
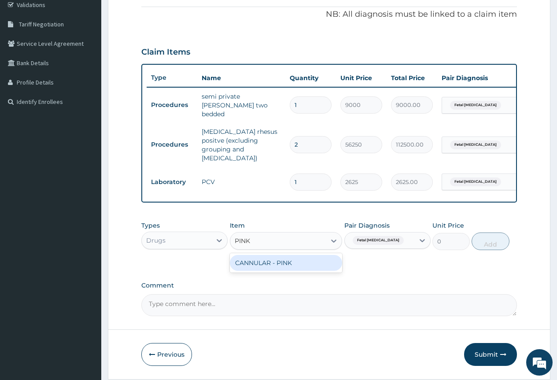
click at [243, 259] on div "CANNULAR - PINK" at bounding box center [286, 263] width 113 height 16
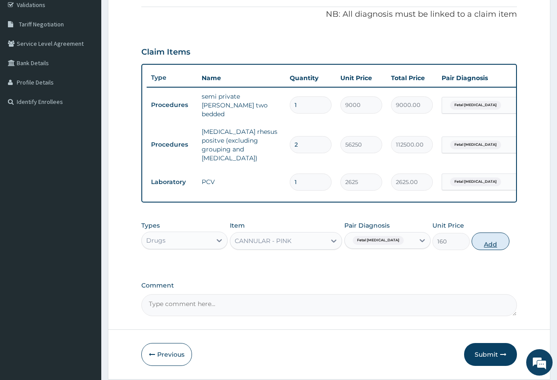
click at [480, 249] on button "Add" at bounding box center [490, 242] width 37 height 18
type input "0"
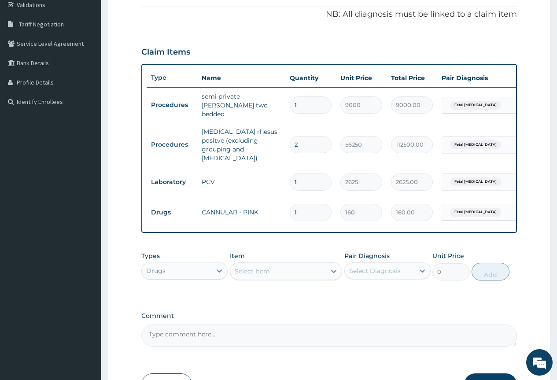
drag, startPoint x: 304, startPoint y: 210, endPoint x: 266, endPoint y: 217, distance: 38.9
click at [266, 217] on tr "Drugs CANNULAR - PINK 1 160 160.00 Fetal anemia Delete" at bounding box center [363, 212] width 432 height 30
type input "2"
type input "320.00"
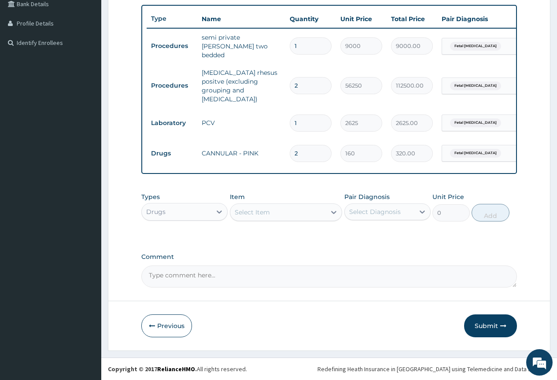
scroll to position [230, 0]
type input "2"
click at [263, 215] on div "Select Item" at bounding box center [252, 212] width 35 height 9
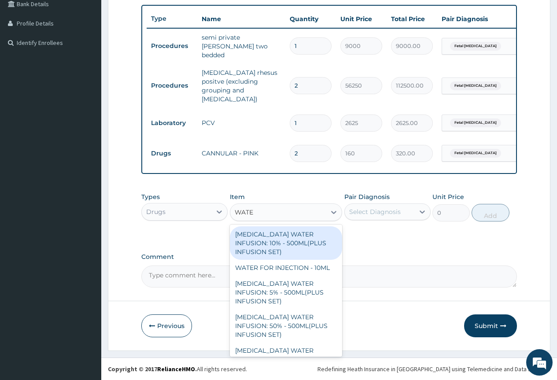
type input "WATER"
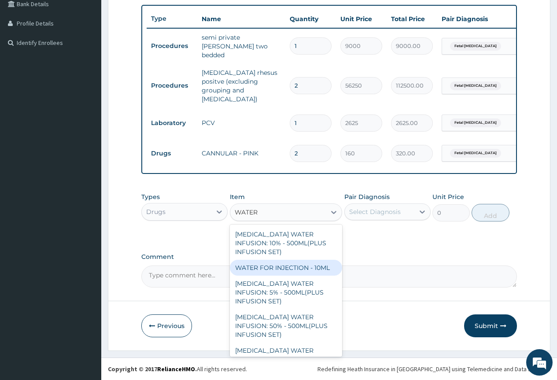
click at [274, 267] on div "WATER FOR INJECTION - 10ML" at bounding box center [286, 268] width 113 height 16
type input "96"
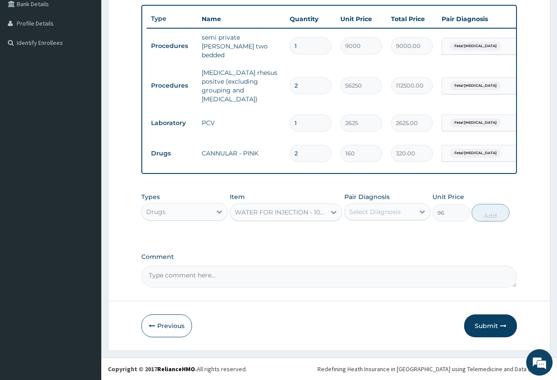
click at [384, 214] on div "Select Diagnosis" at bounding box center [375, 211] width 52 height 9
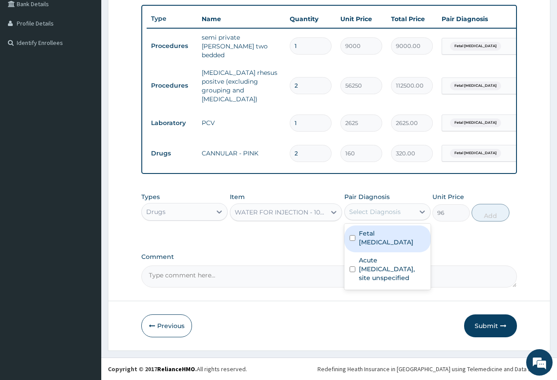
click at [374, 233] on label "Fetal anemia" at bounding box center [392, 238] width 67 height 18
checkbox input "true"
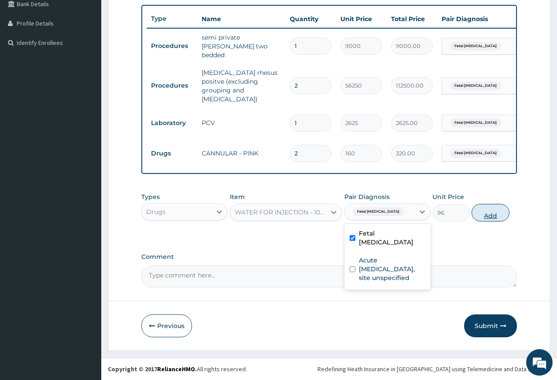
click at [494, 217] on button "Add" at bounding box center [490, 213] width 37 height 18
type input "0"
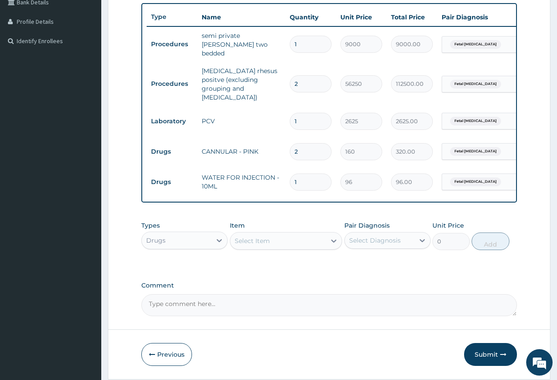
drag, startPoint x: 301, startPoint y: 174, endPoint x: 289, endPoint y: 177, distance: 13.0
click at [289, 177] on td "1" at bounding box center [310, 182] width 51 height 26
type input "4"
type input "384.00"
type input "4"
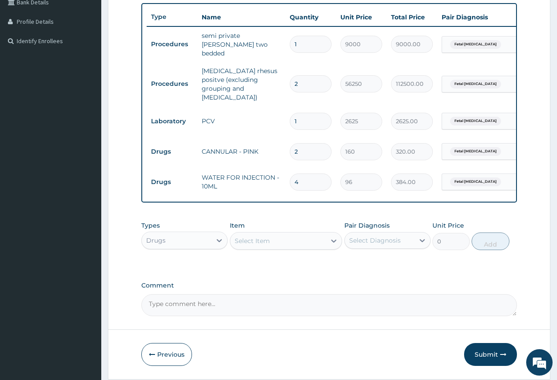
click at [256, 241] on div "Select Item" at bounding box center [252, 241] width 35 height 9
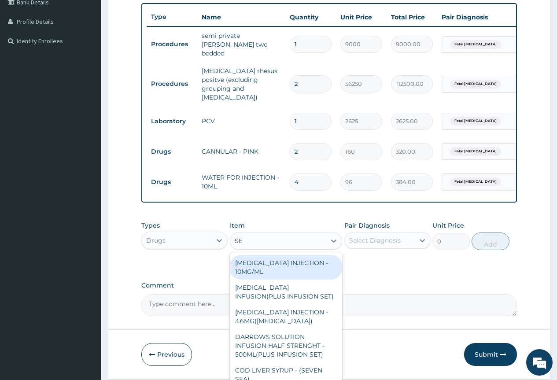
type input "SET"
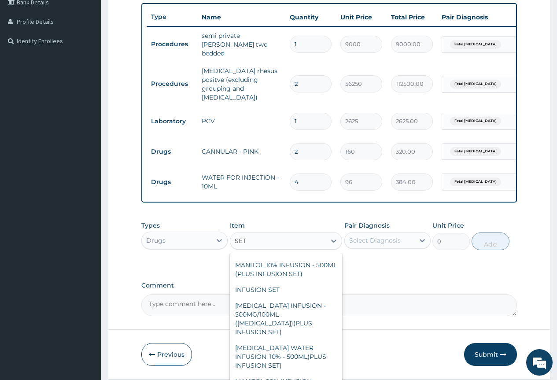
scroll to position [132, 0]
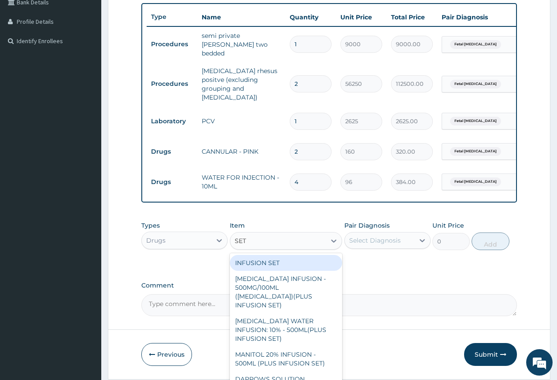
click at [297, 271] on div "INFUSION SET" at bounding box center [286, 263] width 113 height 16
type input "160"
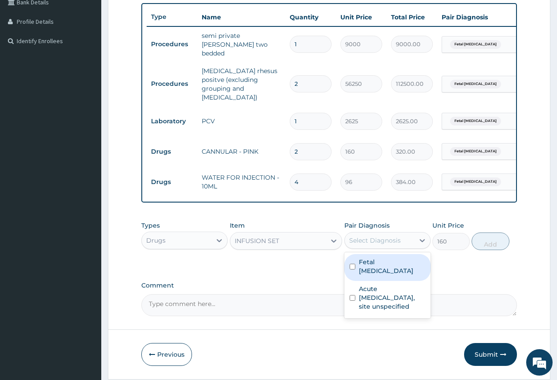
click at [369, 239] on div "Select Diagnosis" at bounding box center [375, 240] width 52 height 9
click at [375, 267] on label "Fetal anemia" at bounding box center [392, 267] width 67 height 18
checkbox input "true"
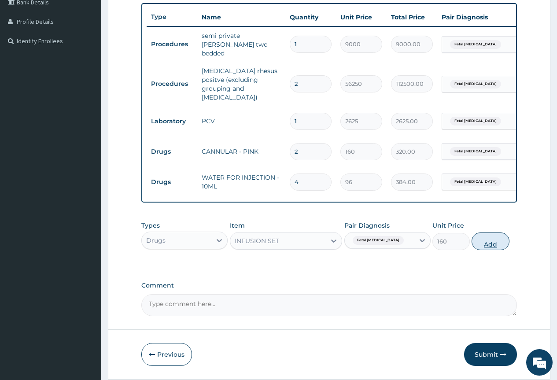
click at [485, 247] on button "Add" at bounding box center [490, 242] width 37 height 18
type input "0"
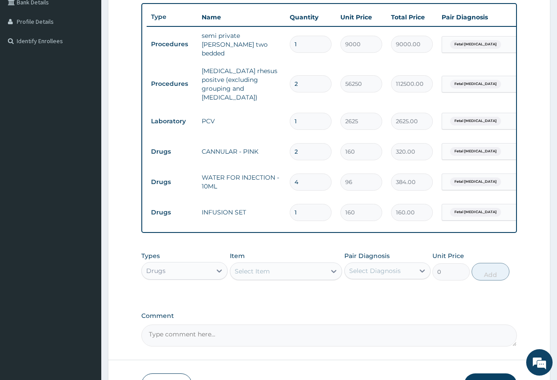
drag, startPoint x: 303, startPoint y: 210, endPoint x: 284, endPoint y: 211, distance: 19.0
click at [284, 211] on tr "Drugs INFUSION SET 1 160 160.00 Fetal anemia Delete" at bounding box center [363, 212] width 432 height 30
type input "2"
type input "320.00"
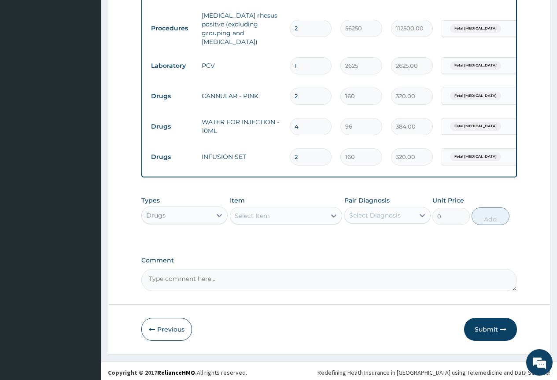
scroll to position [290, 0]
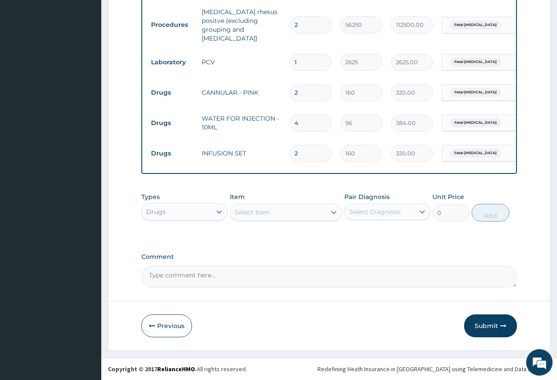
type input "2"
click at [277, 214] on div "Select Item" at bounding box center [278, 212] width 96 height 14
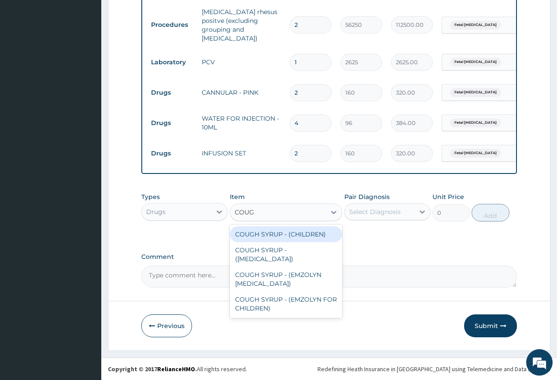
type input "COUGH"
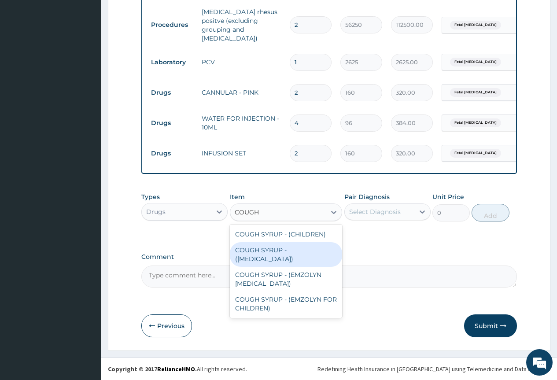
click at [282, 256] on div "COUGH SYRUP - (EXPECTORANT)" at bounding box center [286, 254] width 113 height 25
type input "1280"
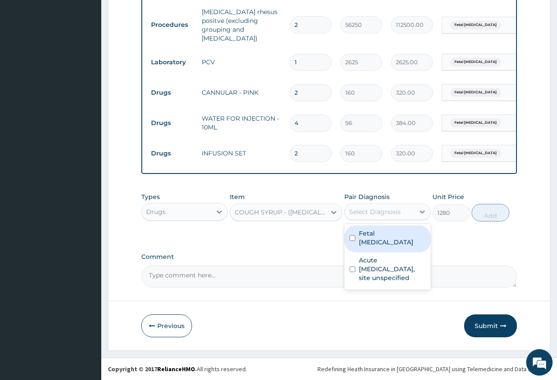
click at [379, 216] on div "Select Diagnosis" at bounding box center [380, 212] width 70 height 14
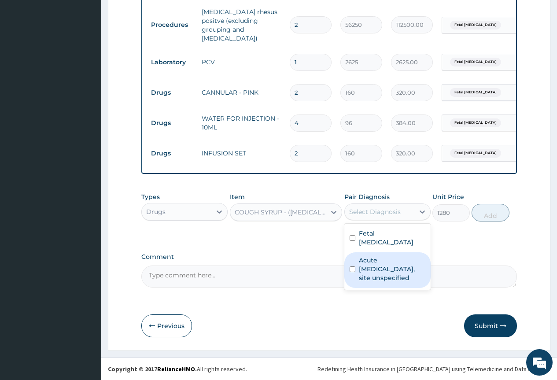
click at [374, 269] on label "Acute upper respiratory infection, site unspecified" at bounding box center [392, 269] width 67 height 26
checkbox input "true"
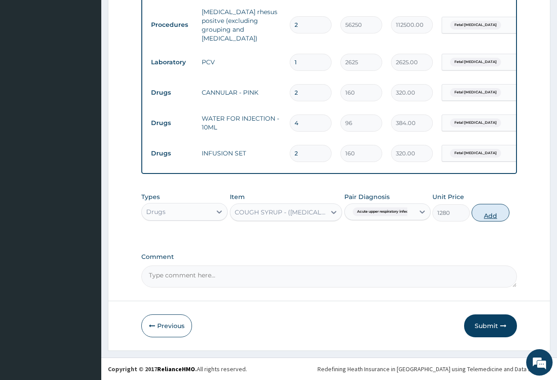
click at [509, 217] on button "Add" at bounding box center [490, 213] width 37 height 18
type input "0"
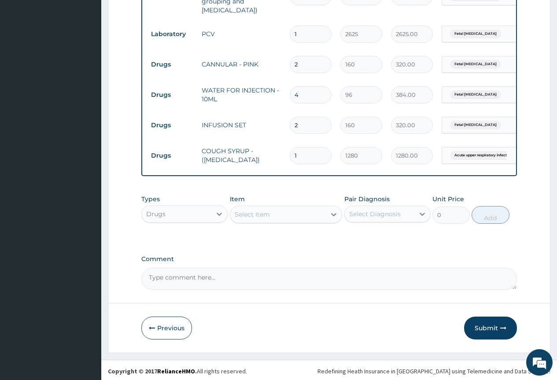
scroll to position [321, 0]
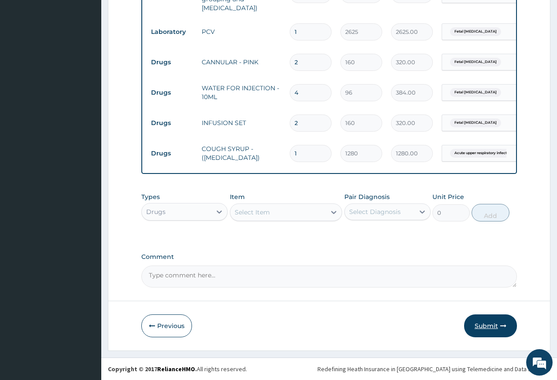
click at [497, 320] on button "Submit" at bounding box center [490, 326] width 53 height 23
